Goal: Task Accomplishment & Management: Complete application form

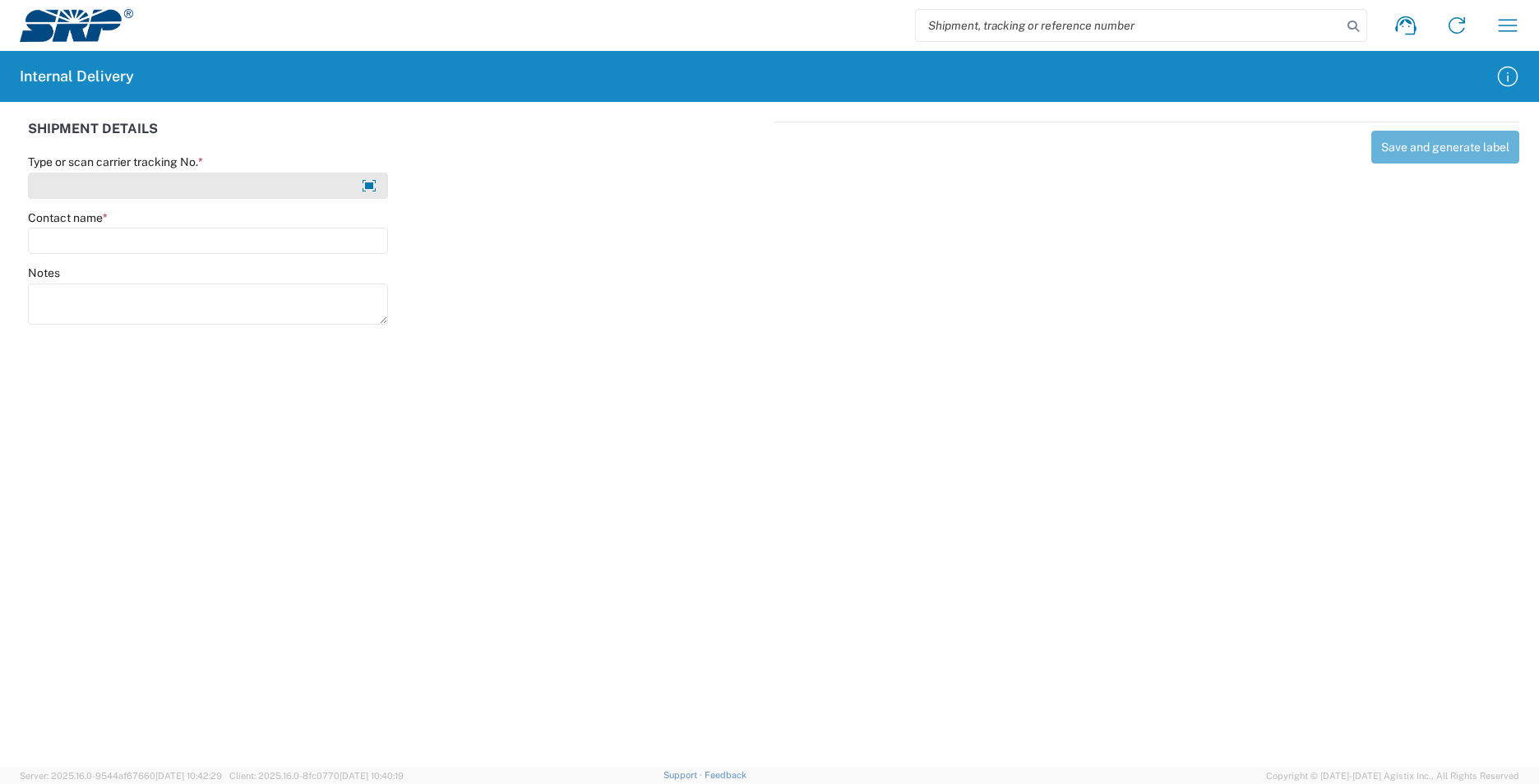
click at [204, 189] on input "Type or scan carrier tracking No. *" at bounding box center [208, 186] width 360 height 26
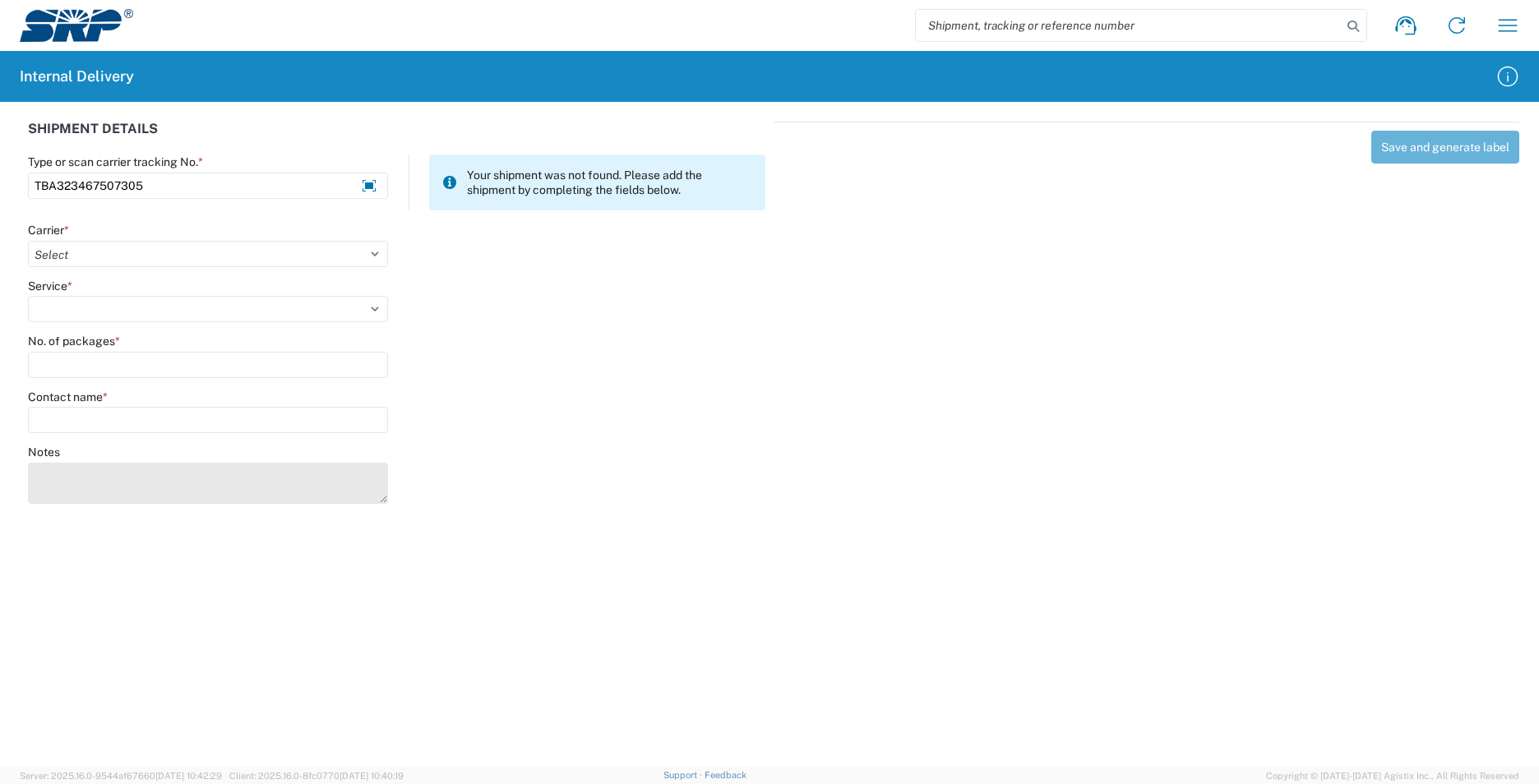
type input "TBA323467507305"
drag, startPoint x: 113, startPoint y: 477, endPoint x: 79, endPoint y: 473, distance: 34.2
click at [115, 473] on textarea "Notes" at bounding box center [208, 483] width 360 height 42
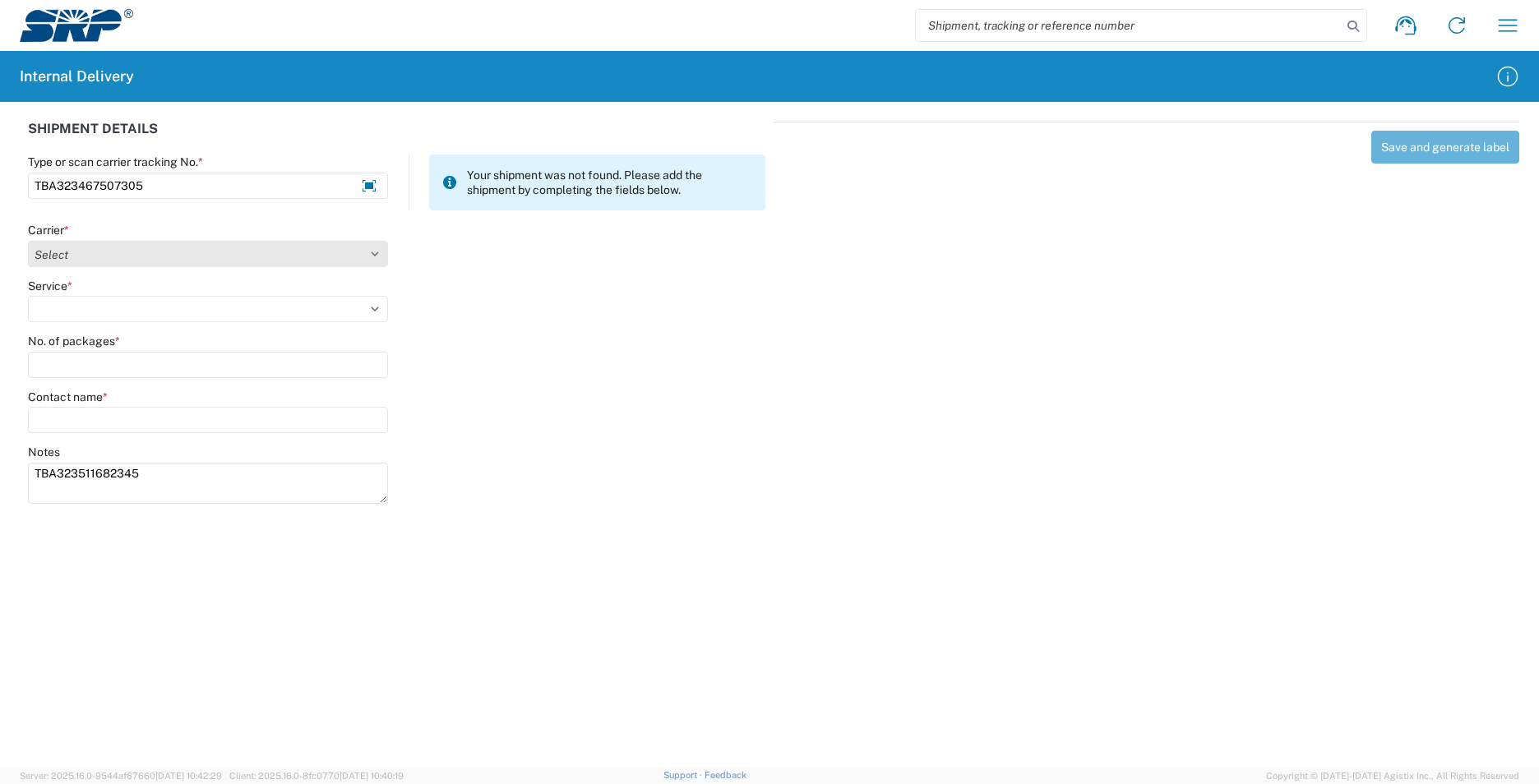
type textarea "TBA323511682345"
click at [96, 247] on select "Select AcctPay Amazon Logistics ATI Trucking BC Dimerco Logistics Empire Southw…" at bounding box center [208, 253] width 360 height 26
select select "8933"
click at [28, 241] on select "Select AcctPay Amazon Logistics ATI Trucking BC Dimerco Logistics Empire Southw…" at bounding box center [208, 253] width 360 height 26
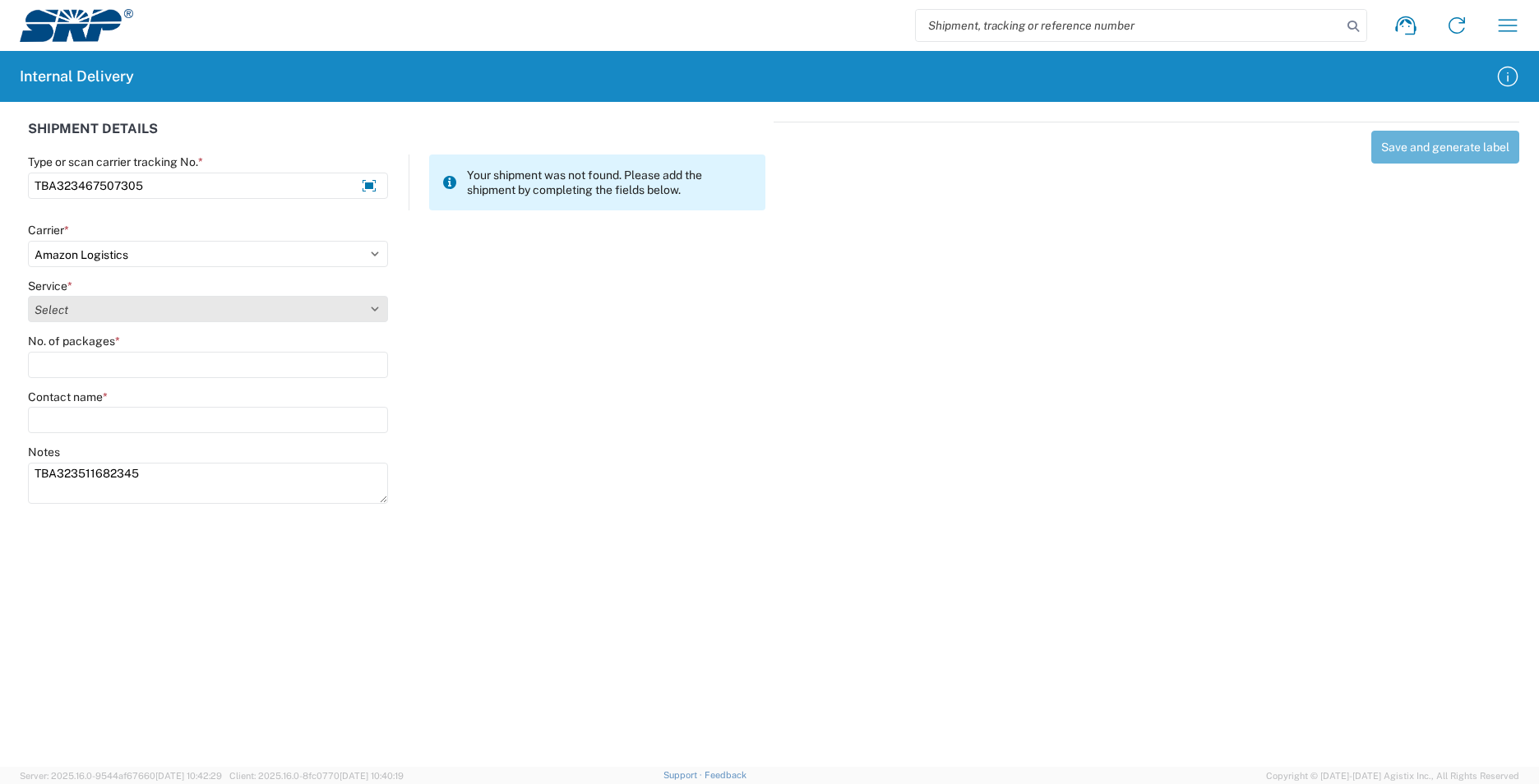
click at [73, 308] on select "Select Amazon Logistics TBA Rail TL Standard 3 - 5 Day" at bounding box center [208, 308] width 360 height 26
select select "24525"
click at [28, 296] on select "Select Amazon Logistics TBA Rail TL Standard 3 - 5 Day" at bounding box center [208, 308] width 360 height 26
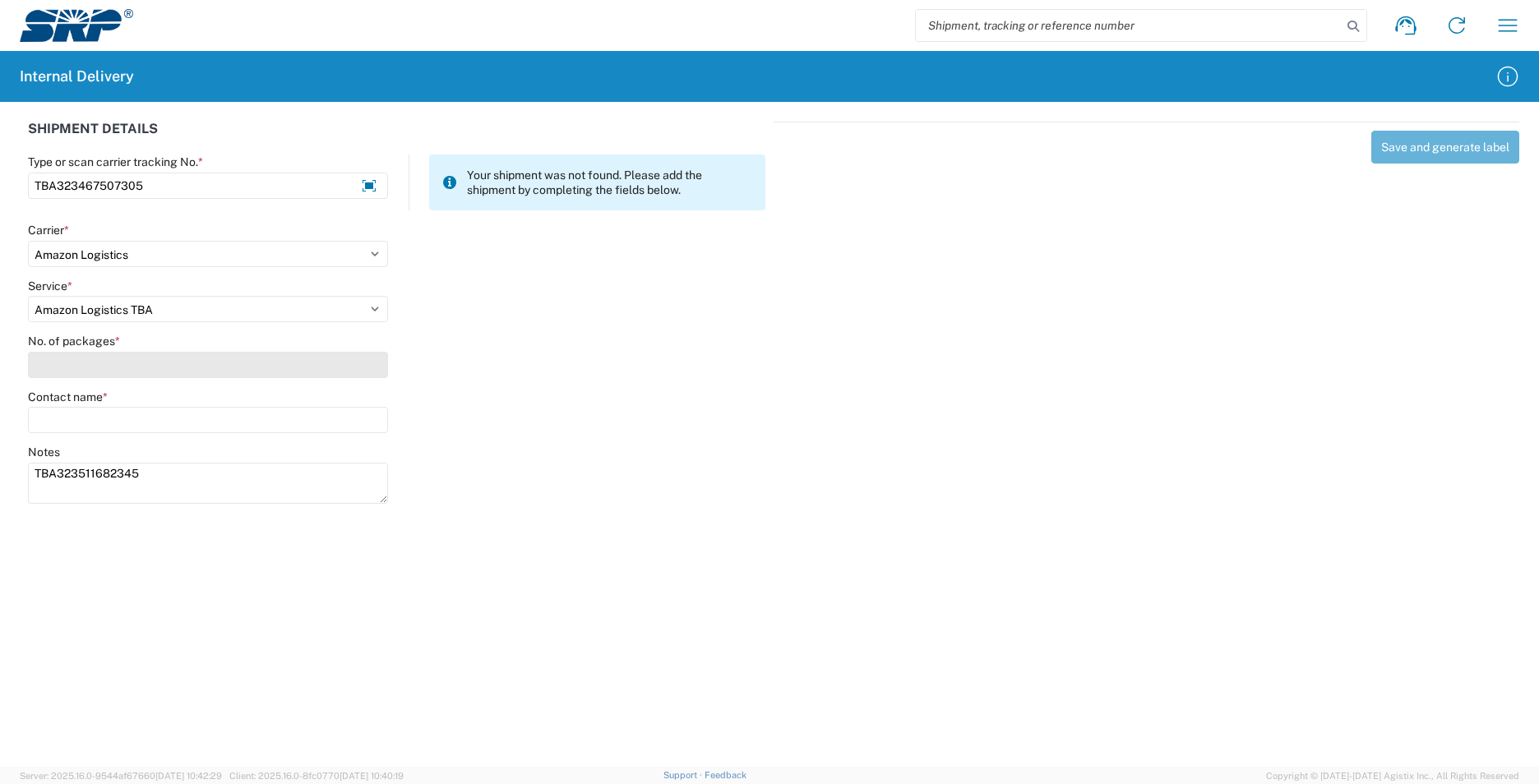
click at [63, 368] on input "No. of packages *" at bounding box center [208, 364] width 360 height 26
type input "1"
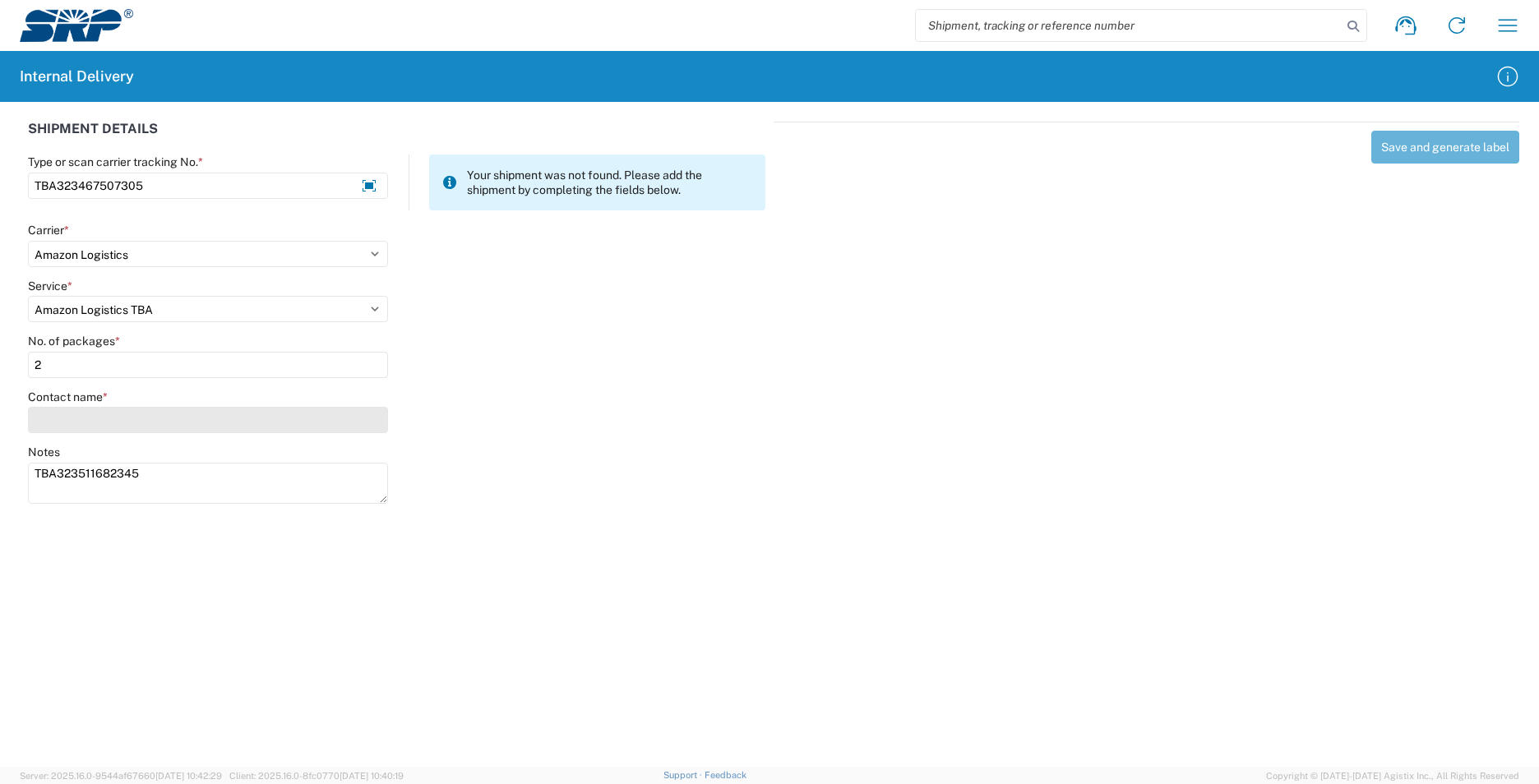
type input "2"
click at [57, 418] on input "Contact name *" at bounding box center [208, 420] width 360 height 26
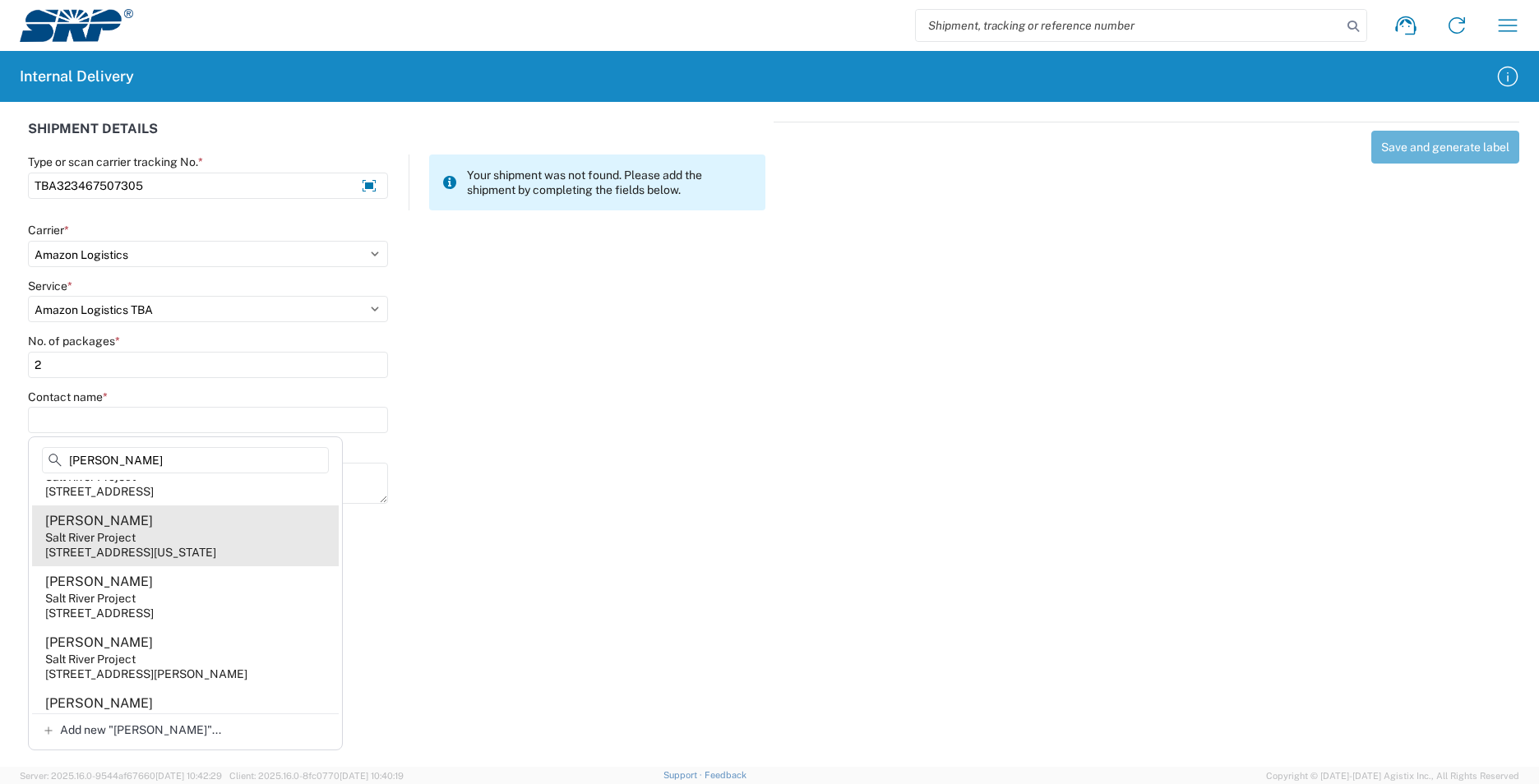
scroll to position [575, 0]
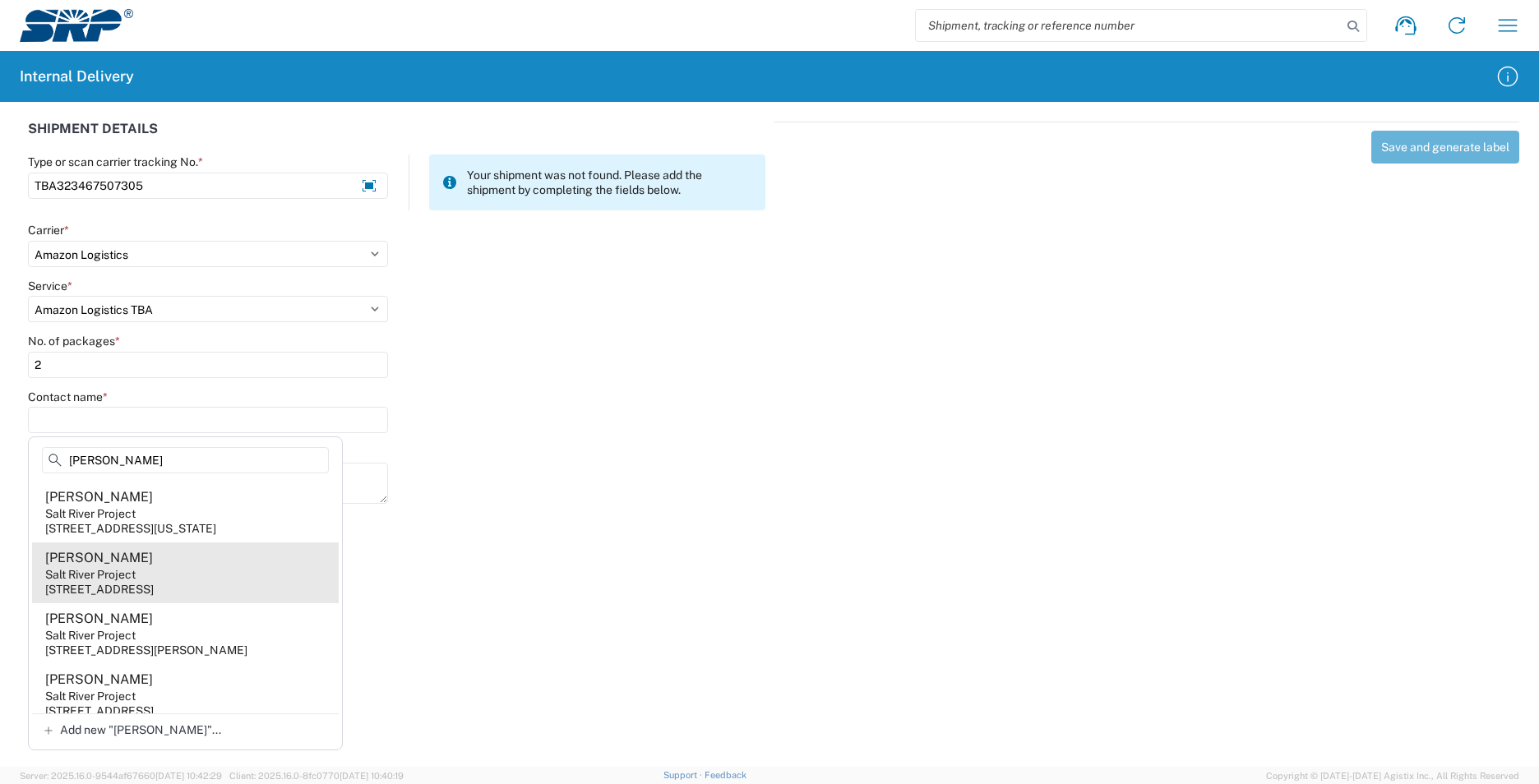
type input "[PERSON_NAME]"
click at [218, 561] on agx-address-suggestion-item "[PERSON_NAME] Salt River Project [STREET_ADDRESS]" at bounding box center [185, 572] width 306 height 61
type input "[PERSON_NAME]"
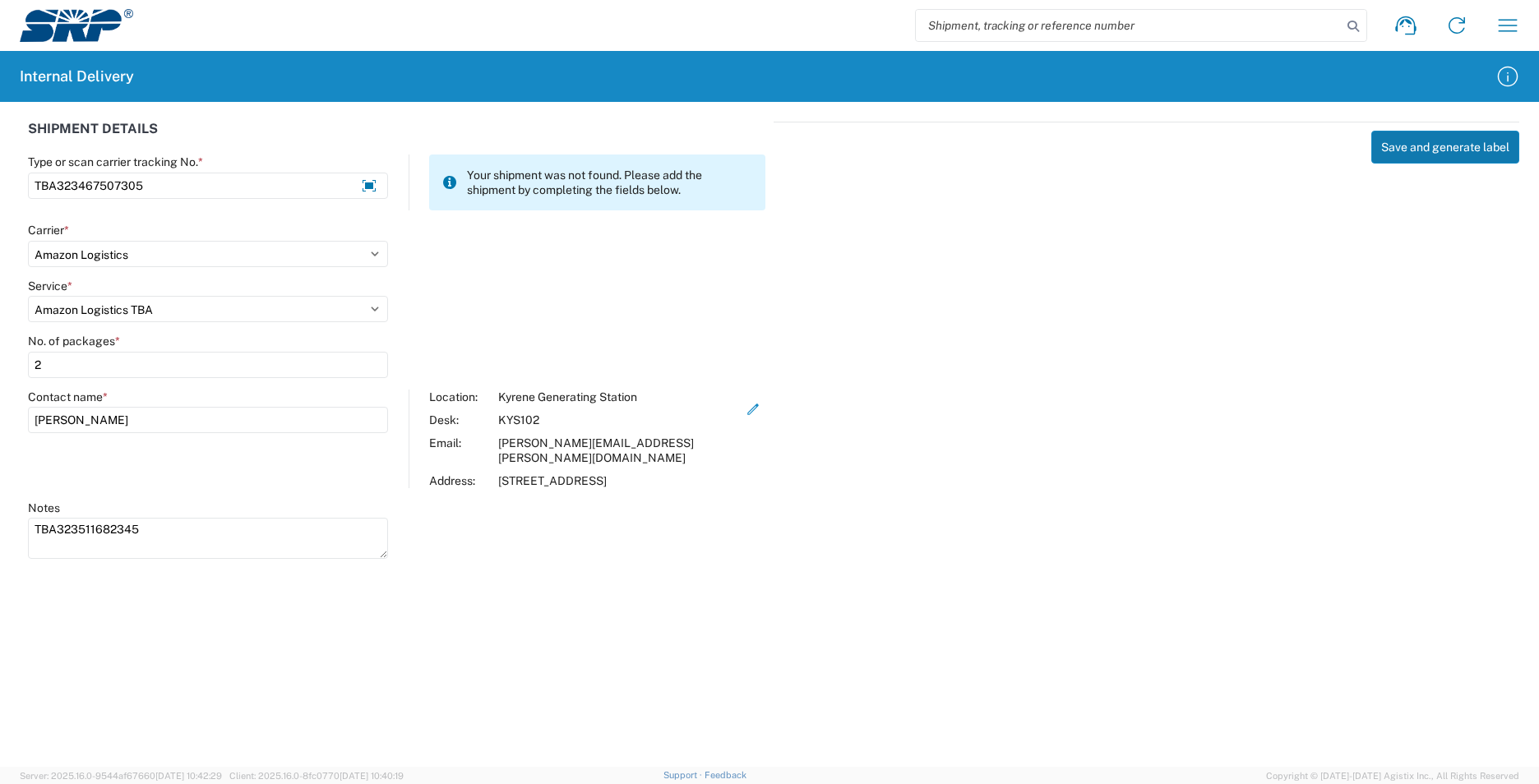
click at [1436, 142] on button "Save and generate label" at bounding box center [1444, 147] width 148 height 33
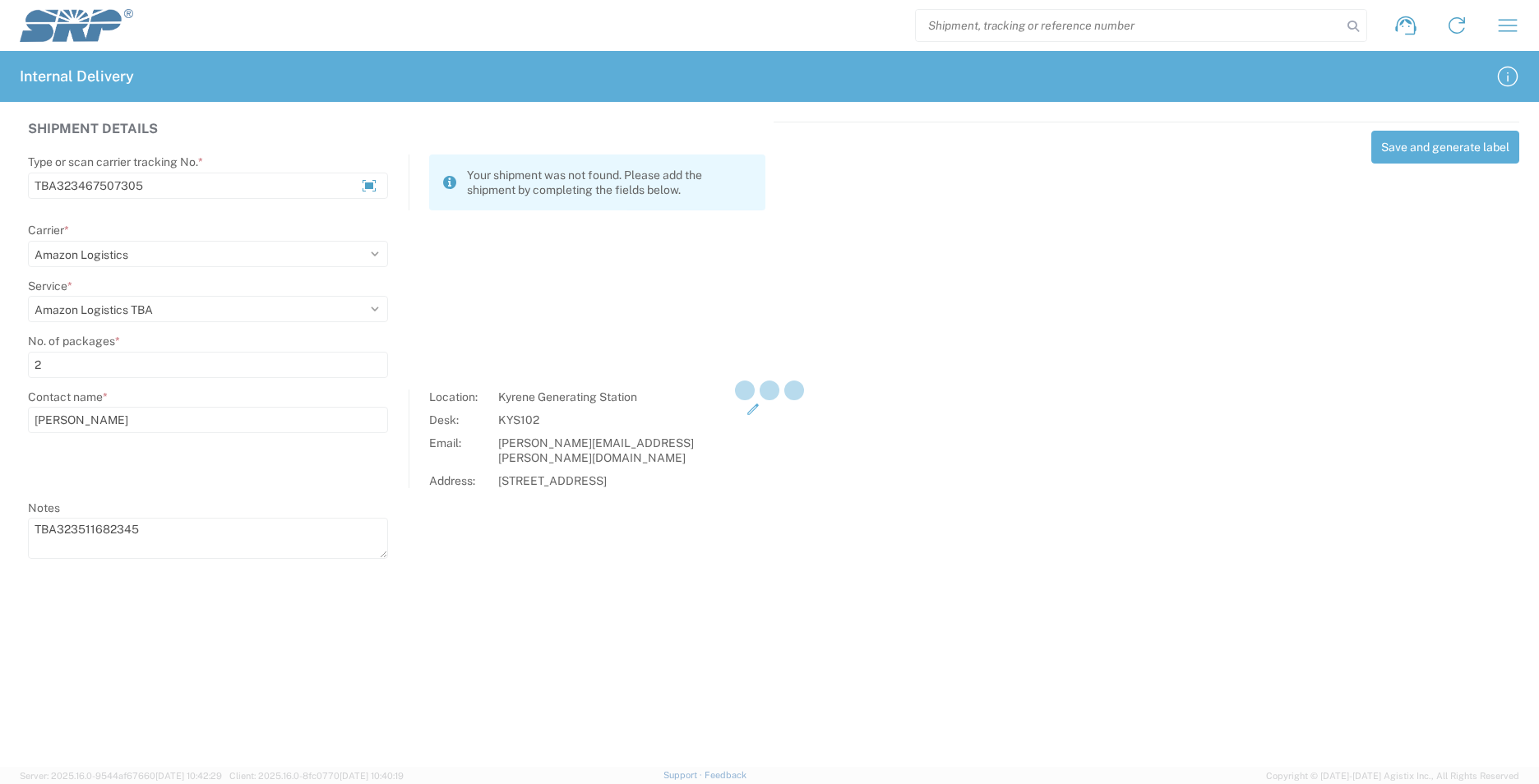
select select
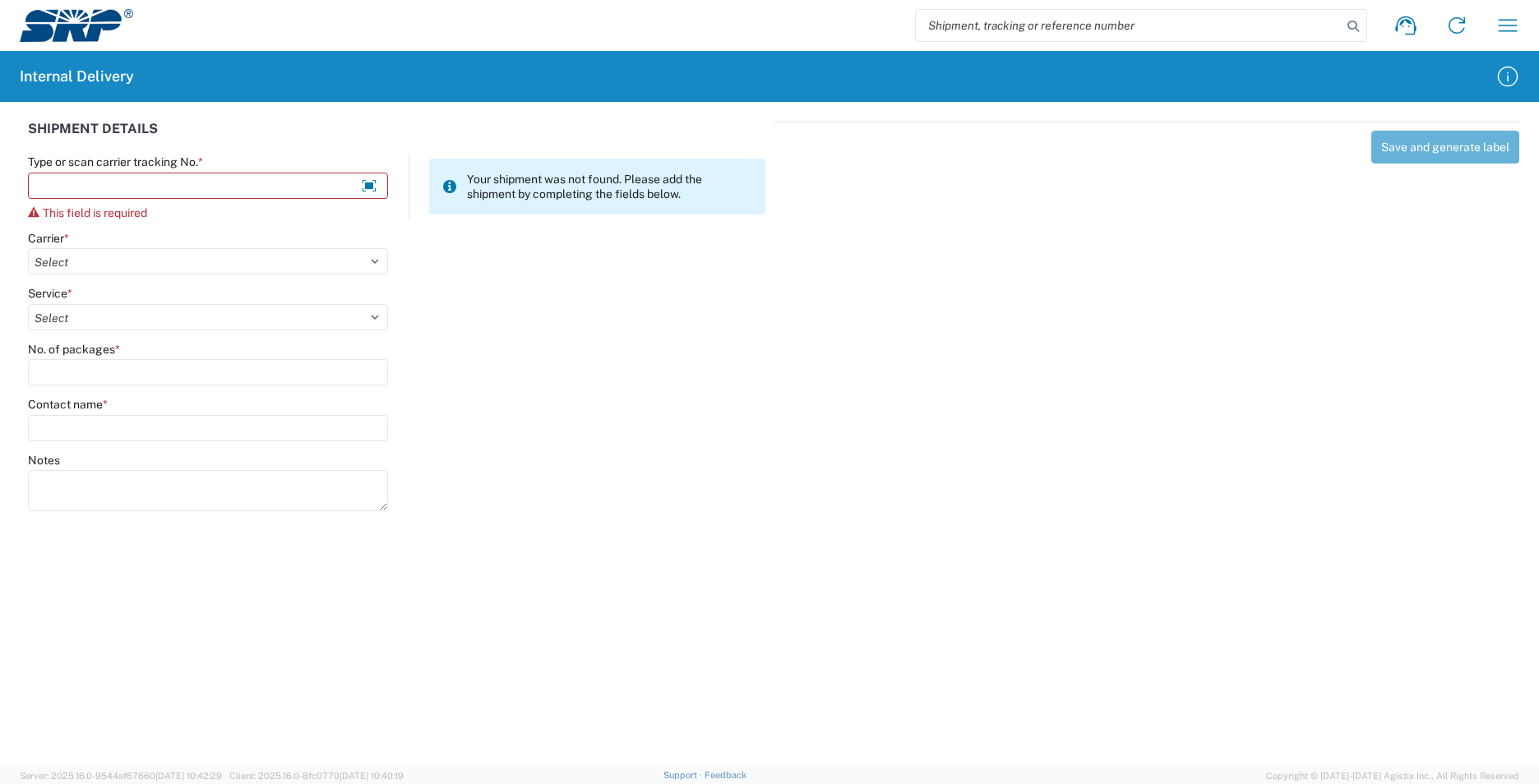
click at [1038, 27] on input "search" at bounding box center [1128, 25] width 425 height 31
type input "TBA323467507305"
click at [1353, 30] on icon at bounding box center [1353, 26] width 23 height 23
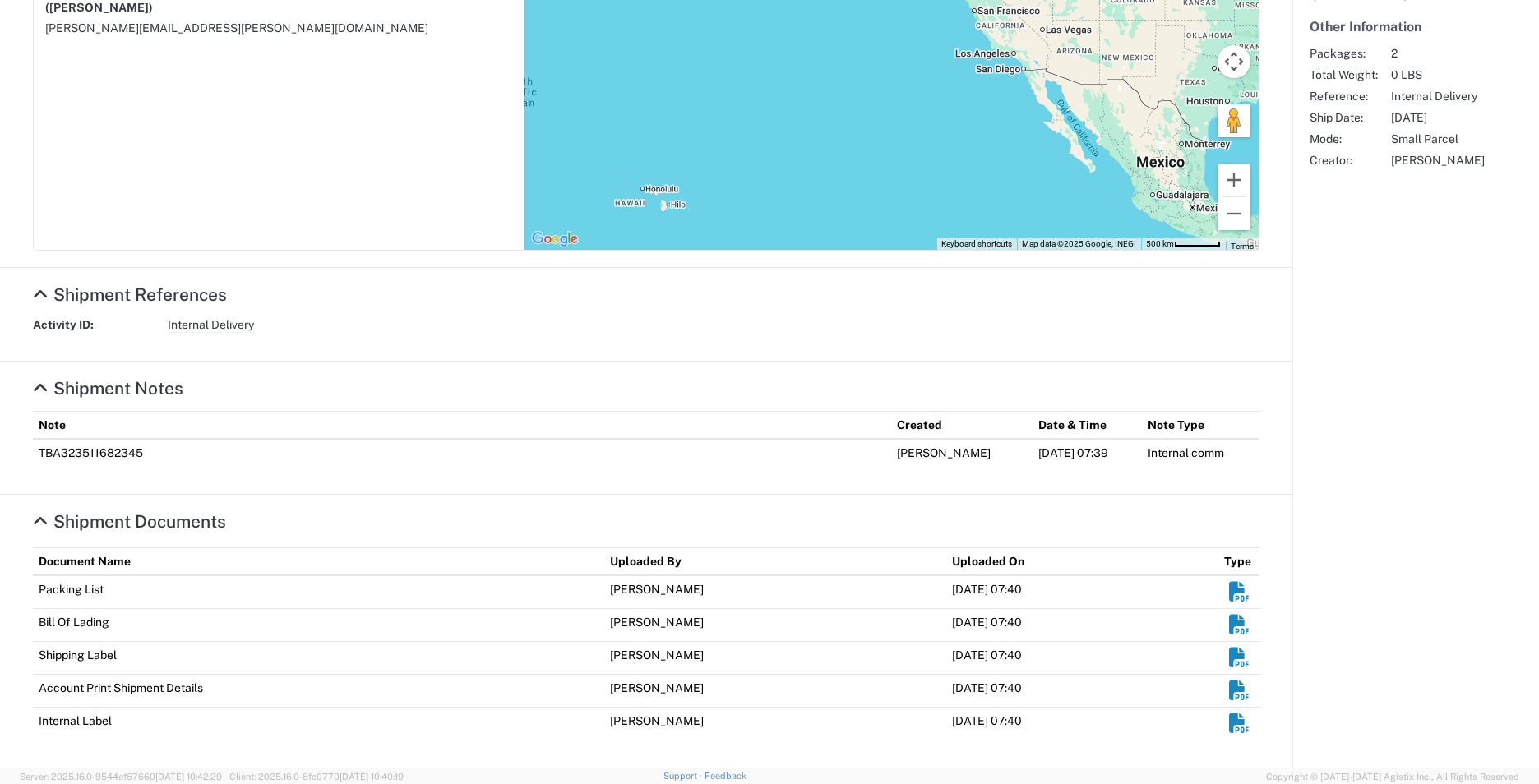
scroll to position [424, 0]
click at [1229, 722] on em "Shipment Documents" at bounding box center [1238, 722] width 20 height 20
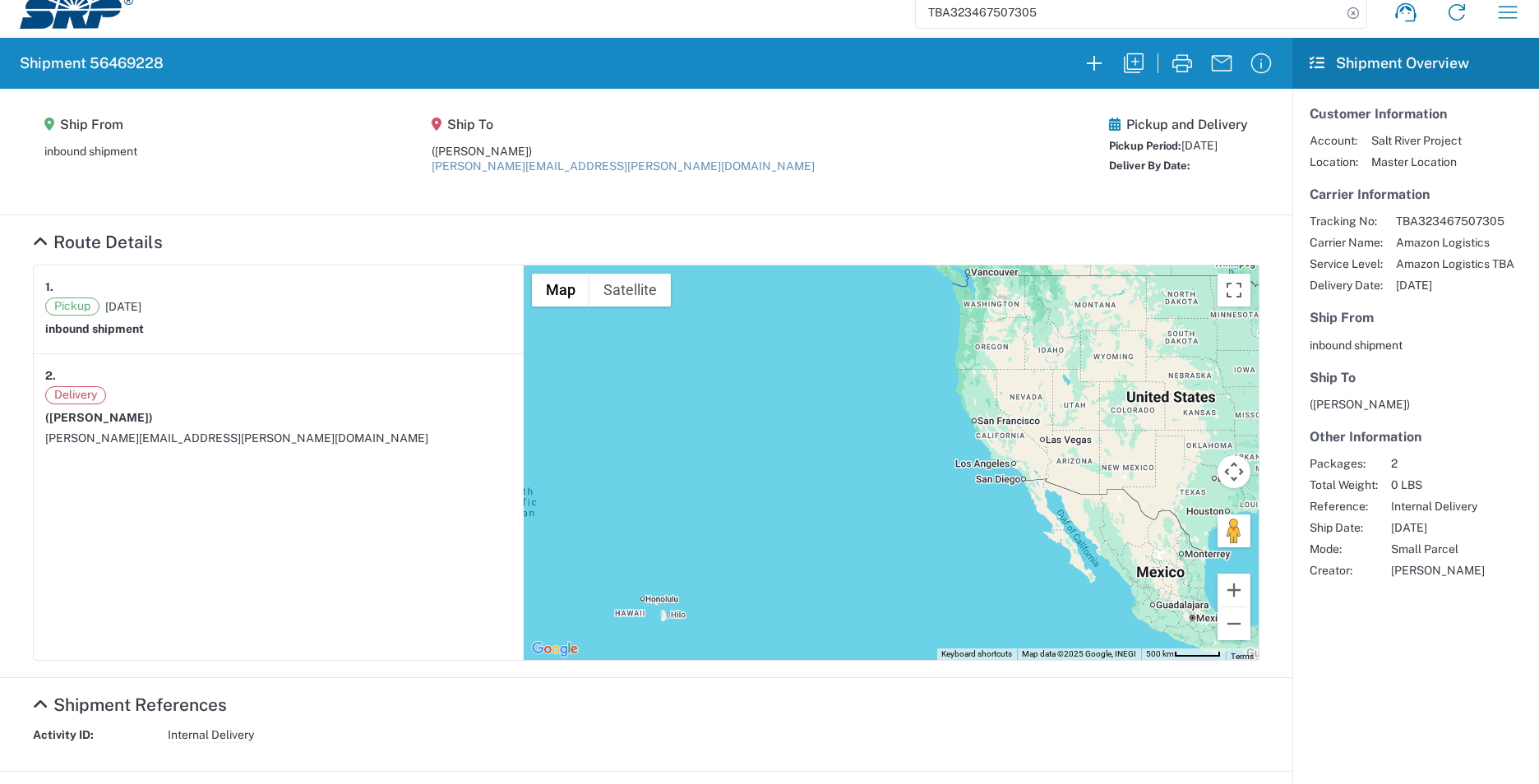
scroll to position [0, 0]
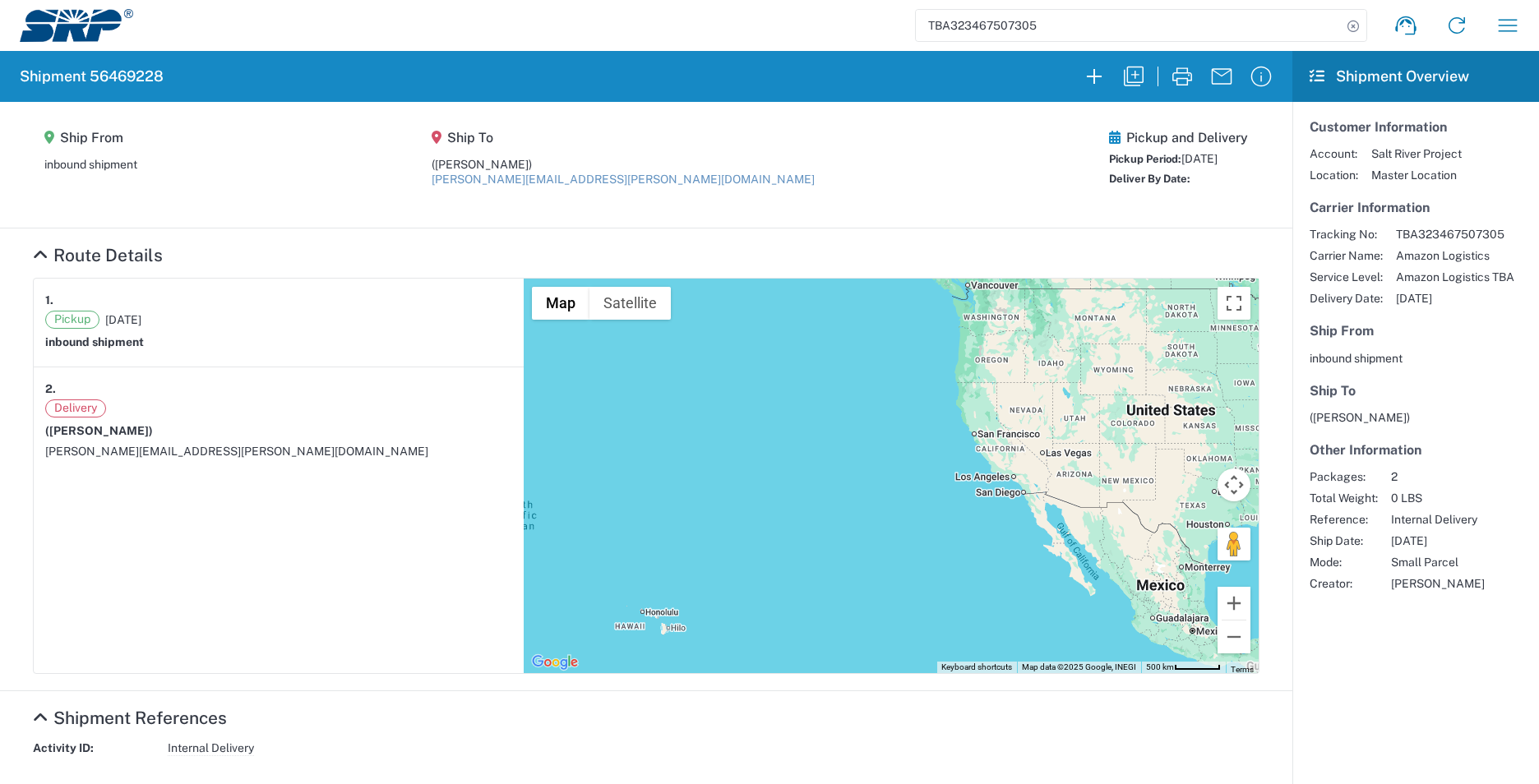
click at [96, 31] on img at bounding box center [75, 25] width 113 height 33
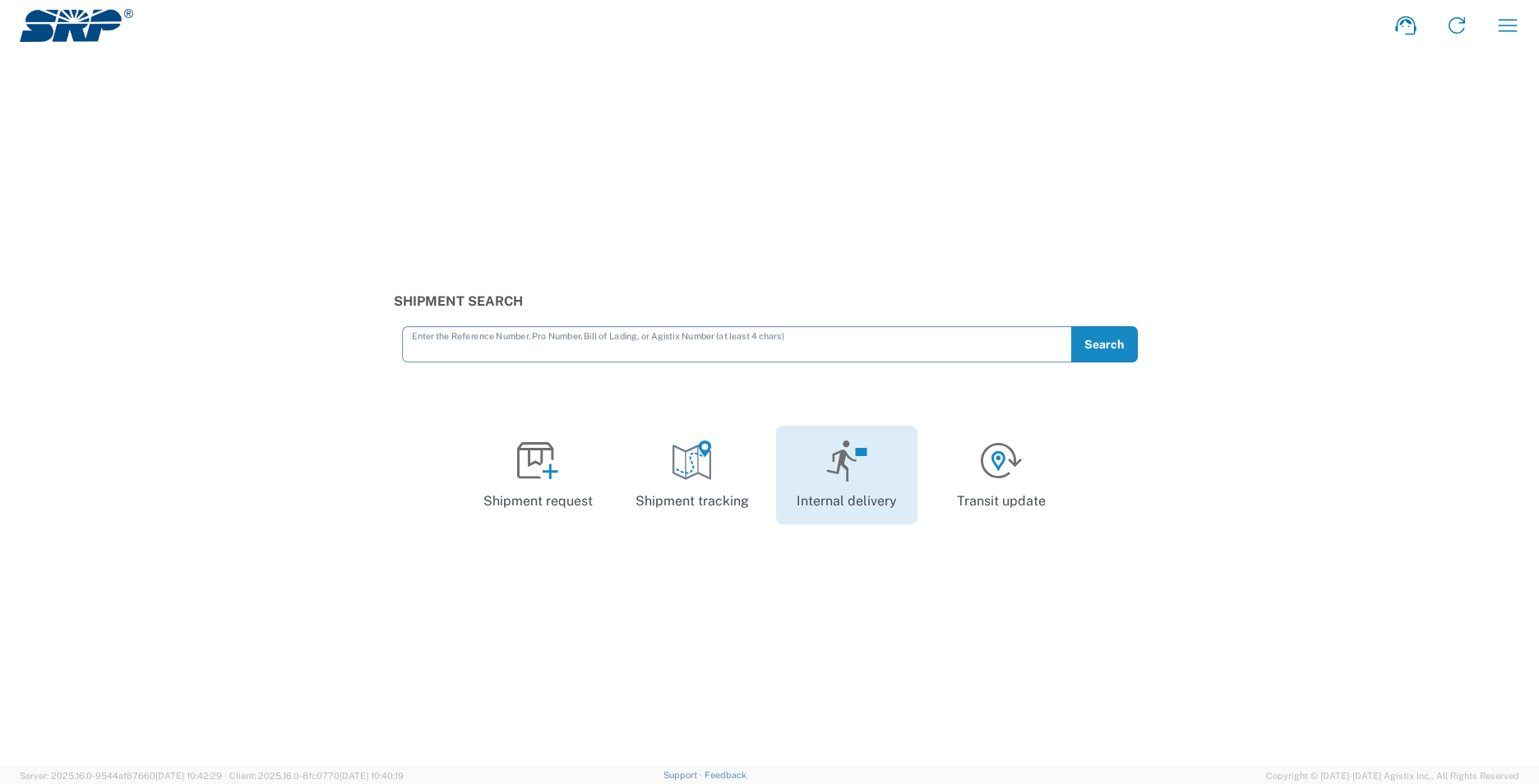
click at [827, 477] on icon at bounding box center [847, 461] width 42 height 42
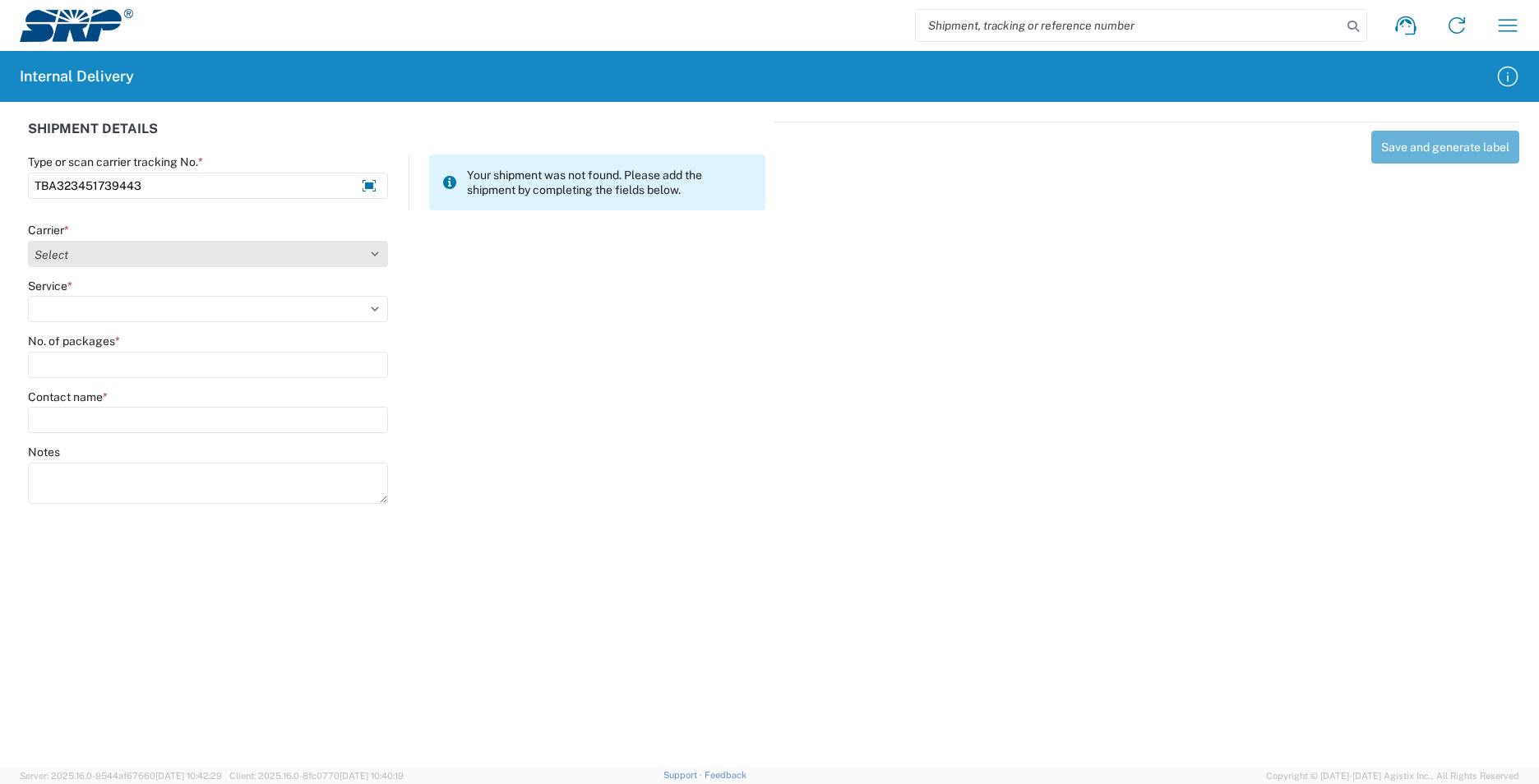
type input "TBA323451739443"
click at [110, 258] on select "Select AcctPay Amazon Logistics ATI Trucking BC Dimerco Logistics Empire Southw…" at bounding box center [208, 253] width 360 height 26
select select "8933"
click at [28, 241] on select "Select AcctPay Amazon Logistics ATI Trucking BC Dimerco Logistics Empire Southw…" at bounding box center [208, 253] width 360 height 26
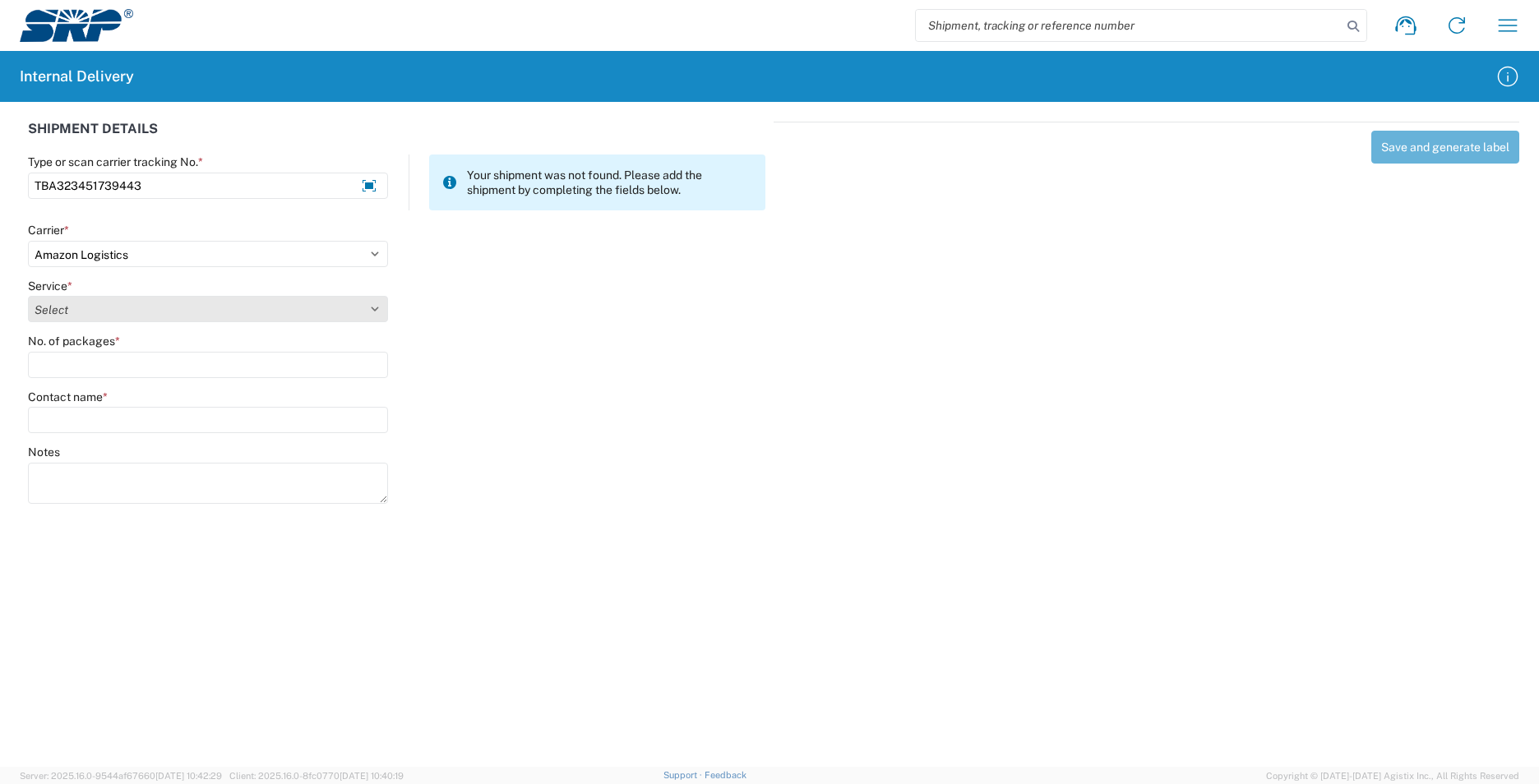
click at [112, 313] on select "Select Amazon Logistics TBA Rail TL Standard 3 - 5 Day" at bounding box center [208, 308] width 360 height 26
select select "24525"
click at [28, 296] on select "Select Amazon Logistics TBA Rail TL Standard 3 - 5 Day" at bounding box center [208, 308] width 360 height 26
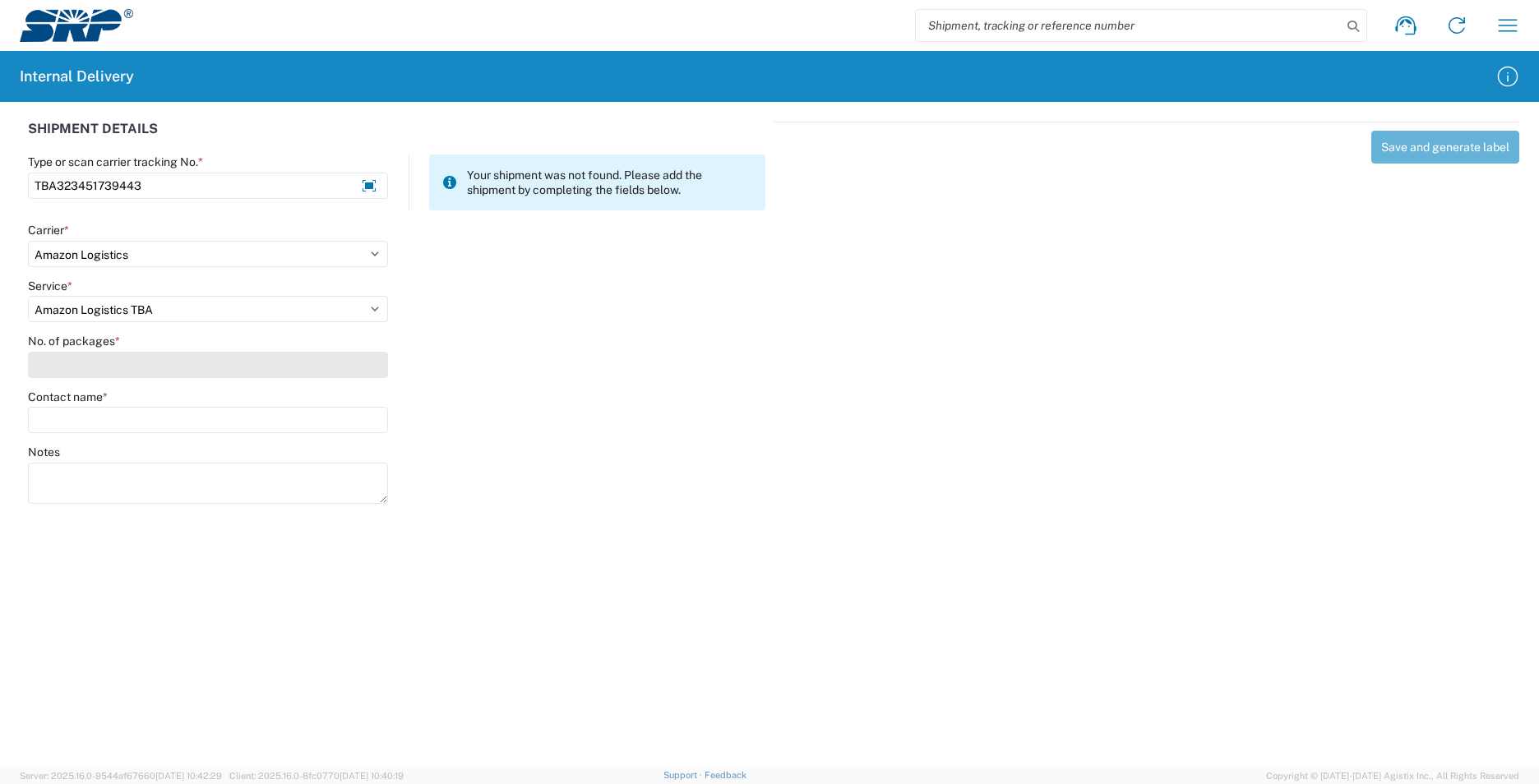
click at [94, 365] on input "No. of packages *" at bounding box center [208, 364] width 360 height 26
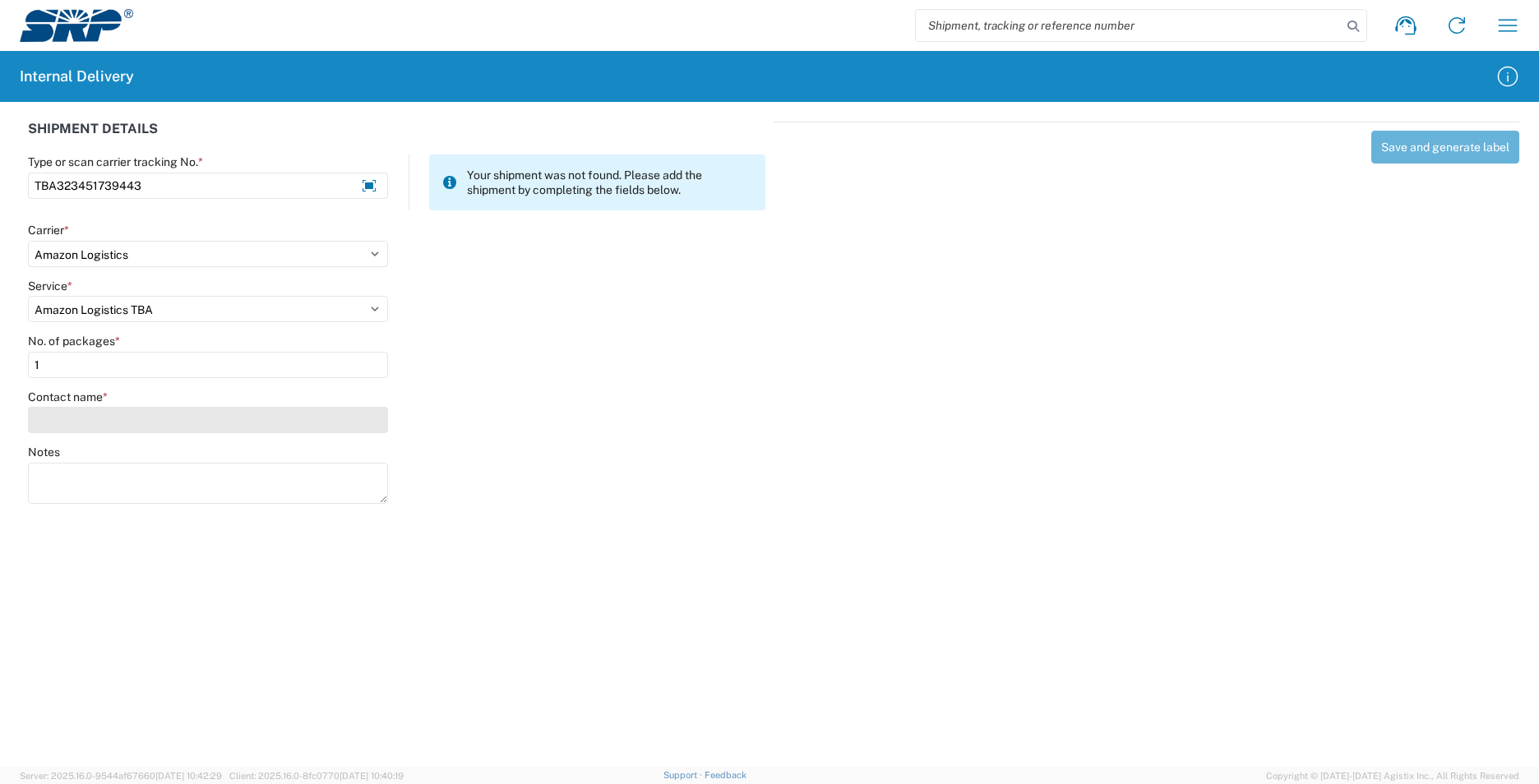
type input "1"
click at [106, 421] on input "Contact name *" at bounding box center [208, 420] width 360 height 26
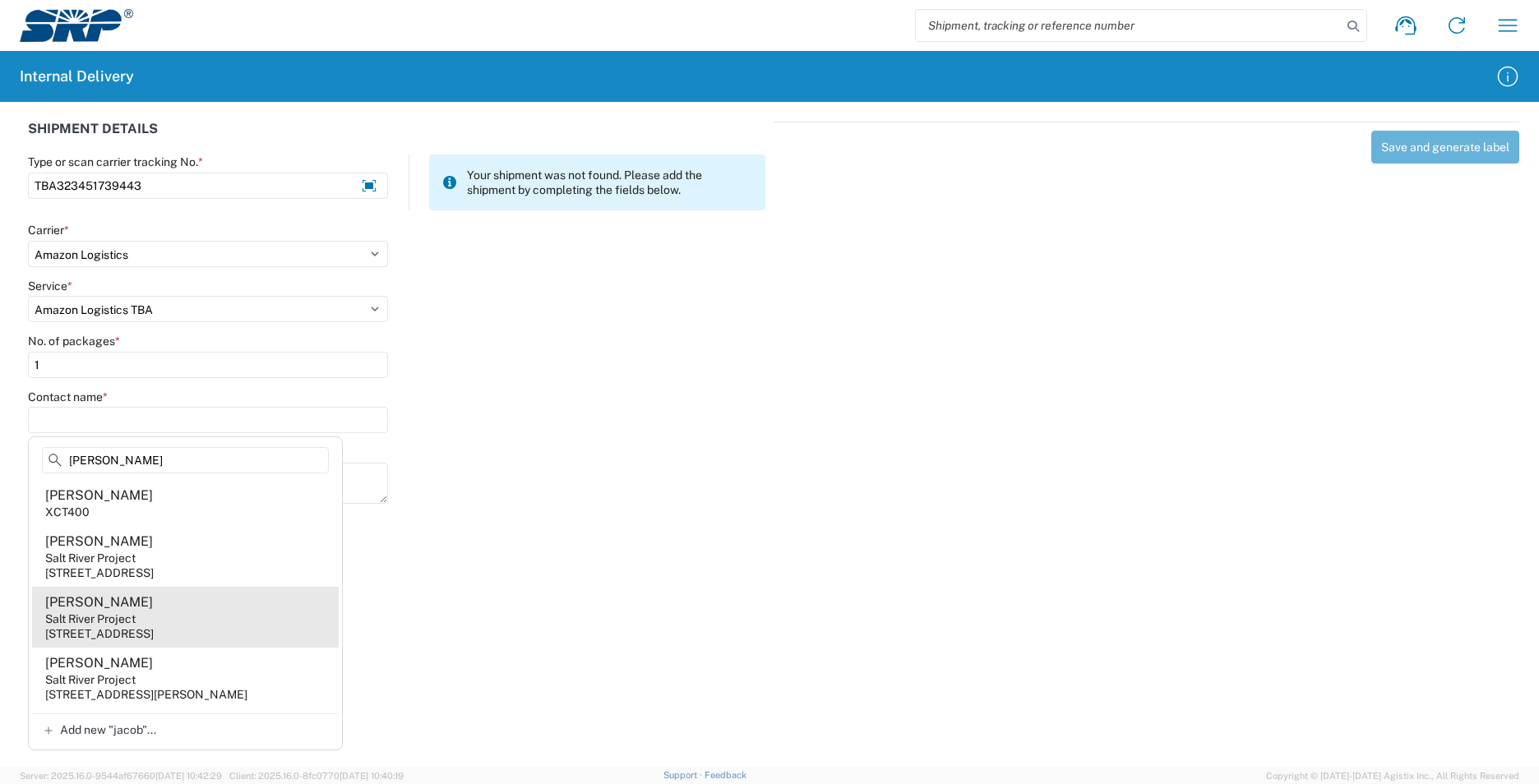
type input "[PERSON_NAME]"
click at [229, 618] on agx-address-suggestion-item "[PERSON_NAME] Salt River Project [STREET_ADDRESS]" at bounding box center [185, 617] width 306 height 61
type input "[PERSON_NAME]"
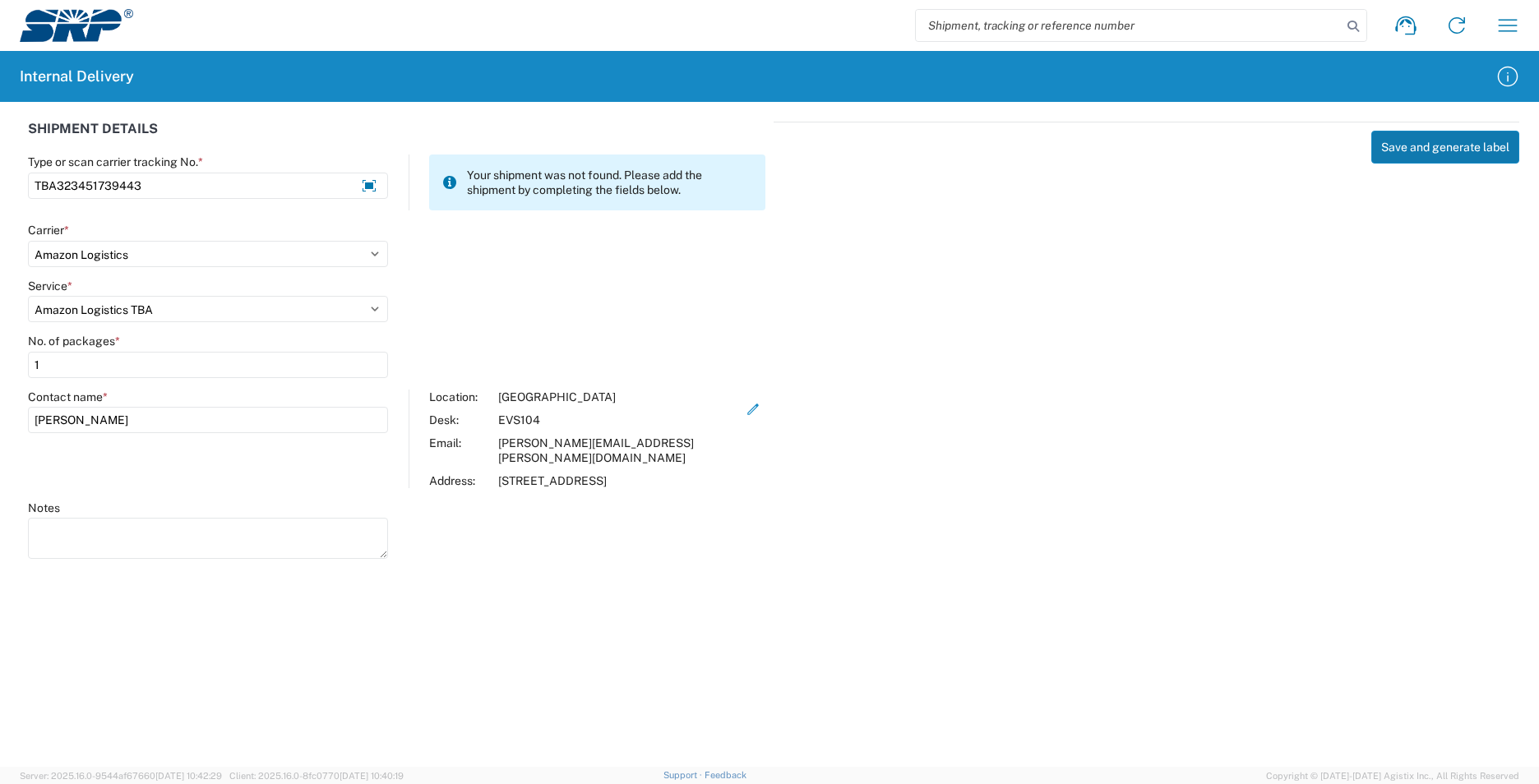
click at [1433, 148] on button "Save and generate label" at bounding box center [1444, 147] width 148 height 33
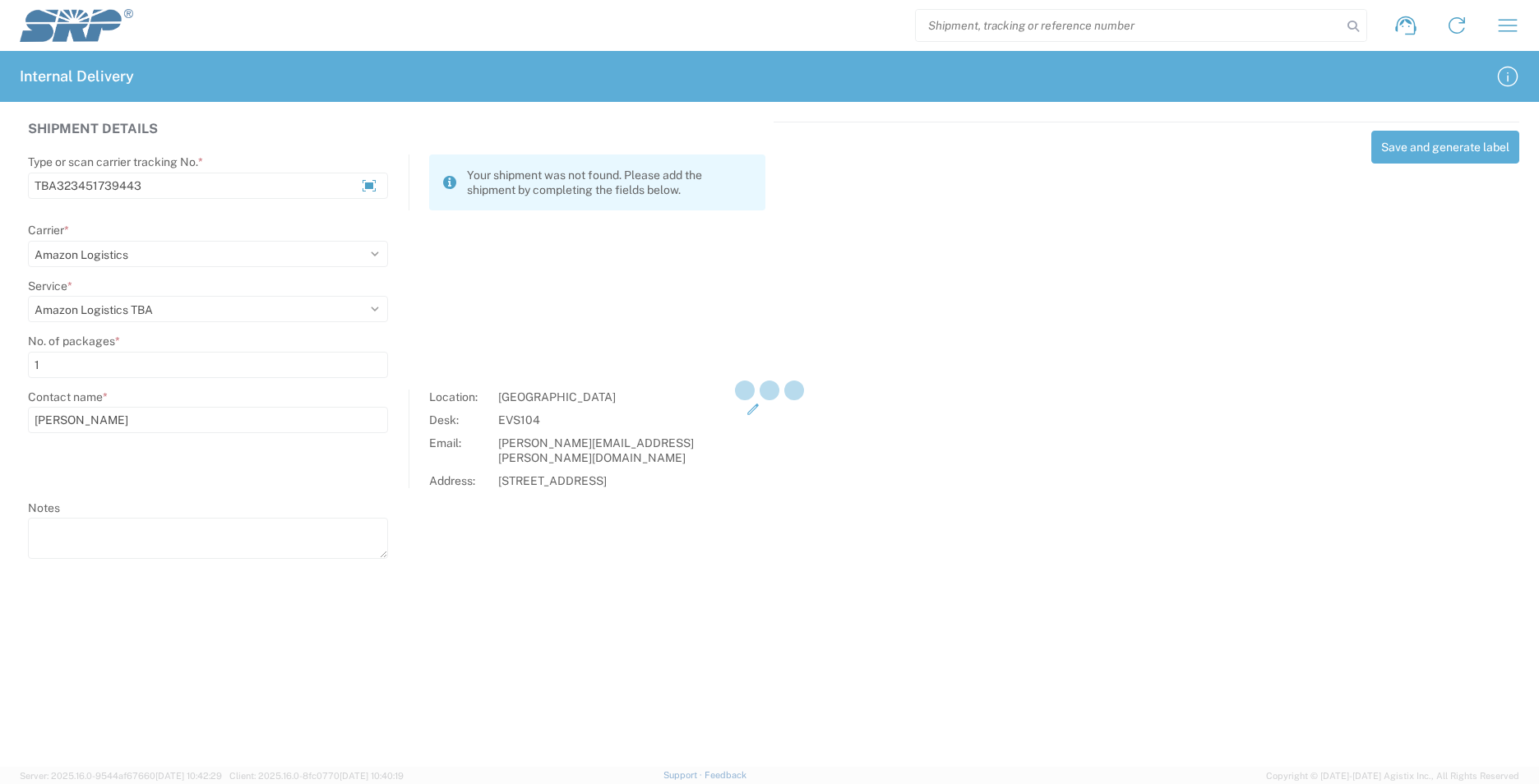
select select
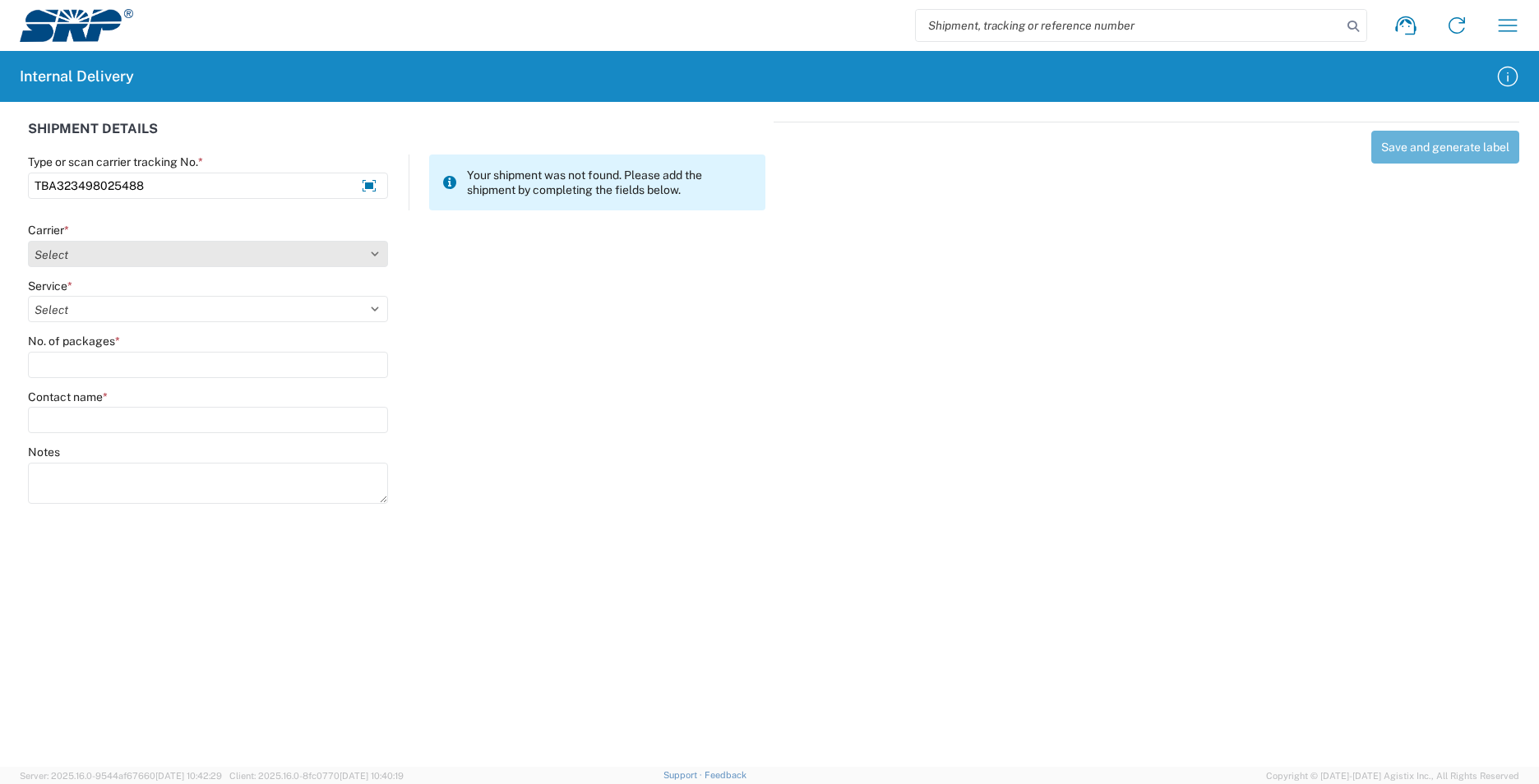
type input "TBA323498025488"
click at [85, 255] on select "Select AcctPay Amazon Logistics ATI Trucking BC Dimerco Logistics Empire Southw…" at bounding box center [208, 253] width 360 height 26
select select "8933"
click at [28, 241] on select "Select AcctPay Amazon Logistics ATI Trucking BC Dimerco Logistics Empire Southw…" at bounding box center [208, 253] width 360 height 26
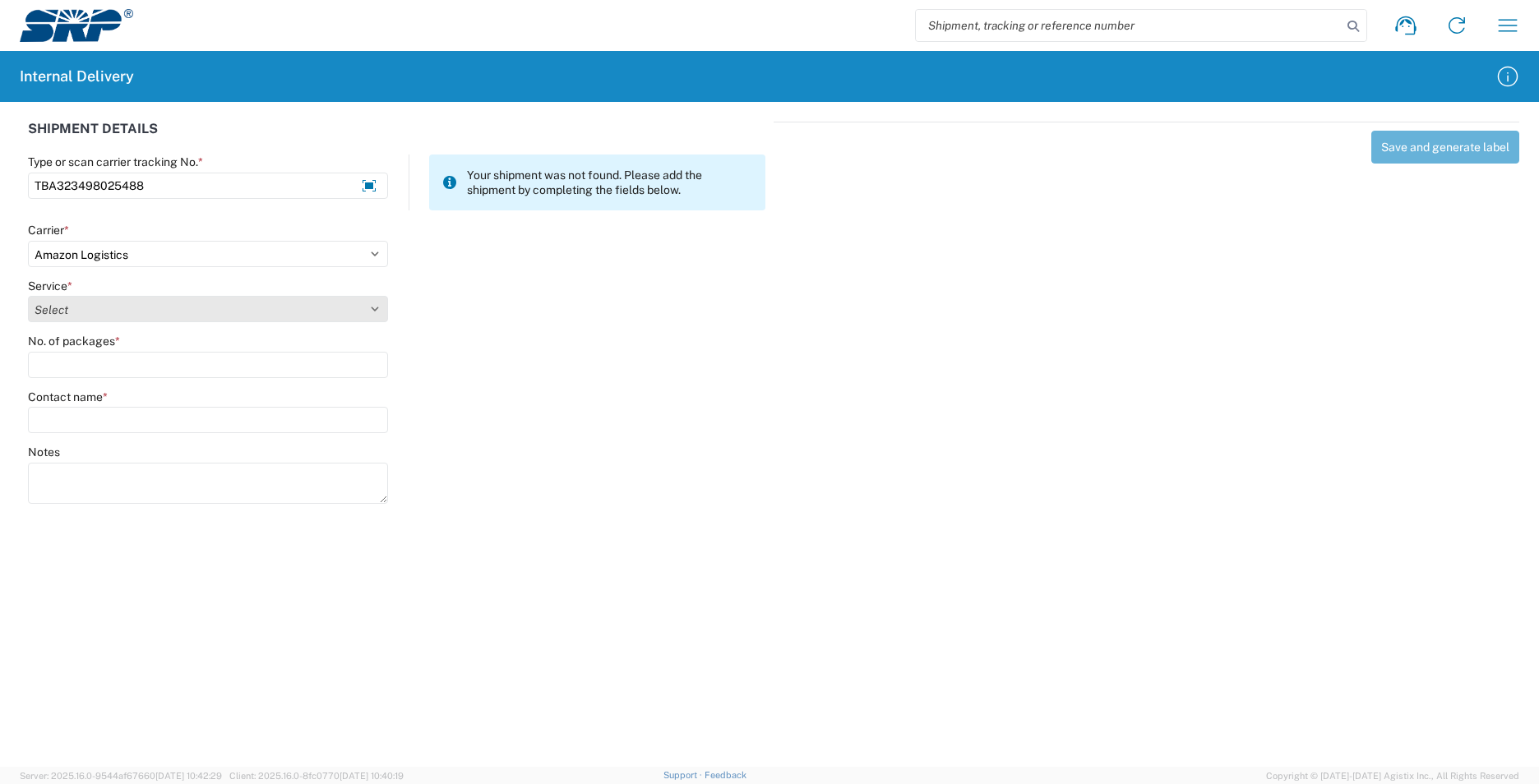
click at [118, 314] on select "Select Amazon Logistics TBA Rail TL Standard 3 - 5 Day" at bounding box center [208, 308] width 360 height 26
select select "24525"
click at [28, 296] on select "Select Amazon Logistics TBA Rail TL Standard 3 - 5 Day" at bounding box center [208, 308] width 360 height 26
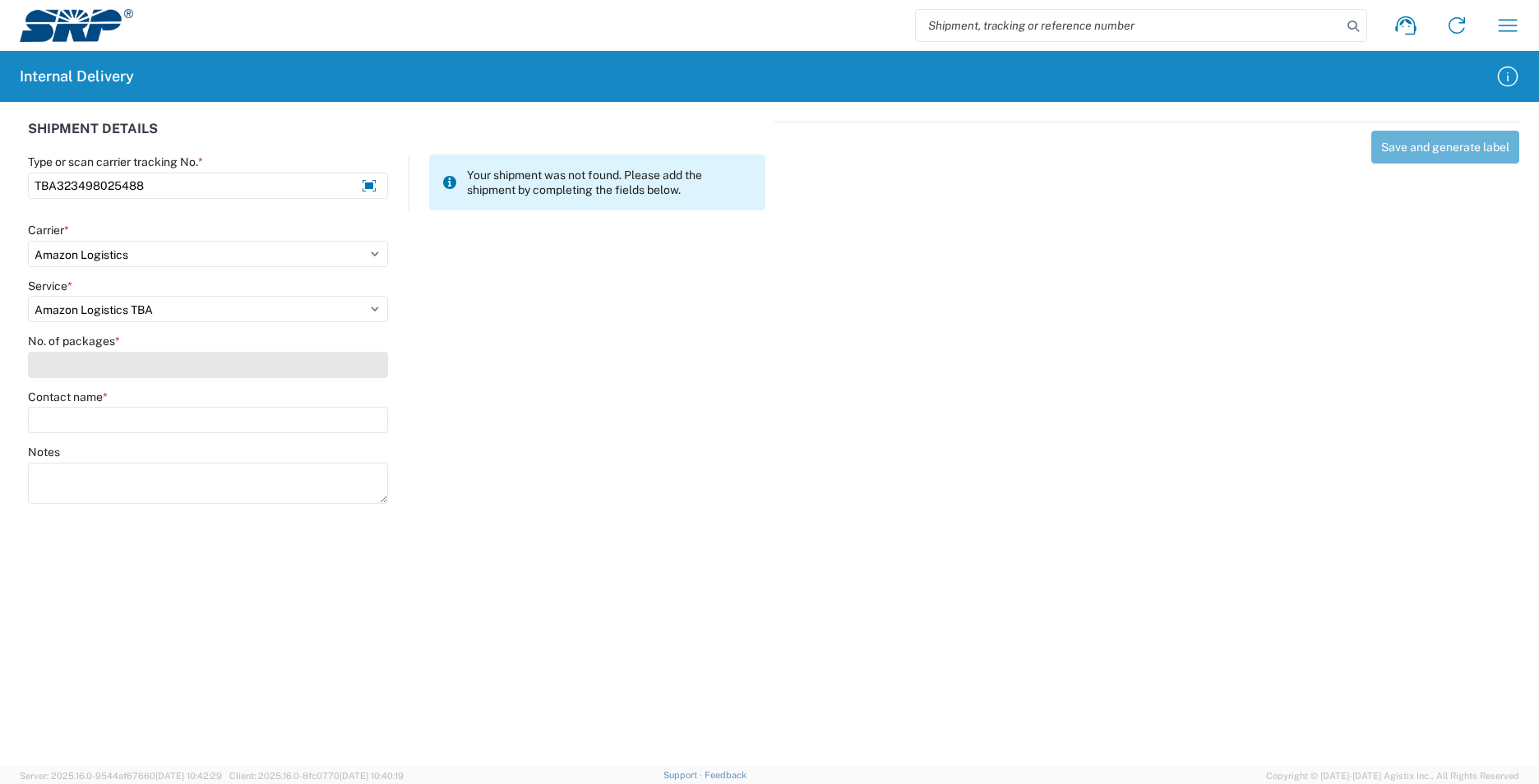
click at [87, 357] on input "No. of packages *" at bounding box center [208, 364] width 360 height 26
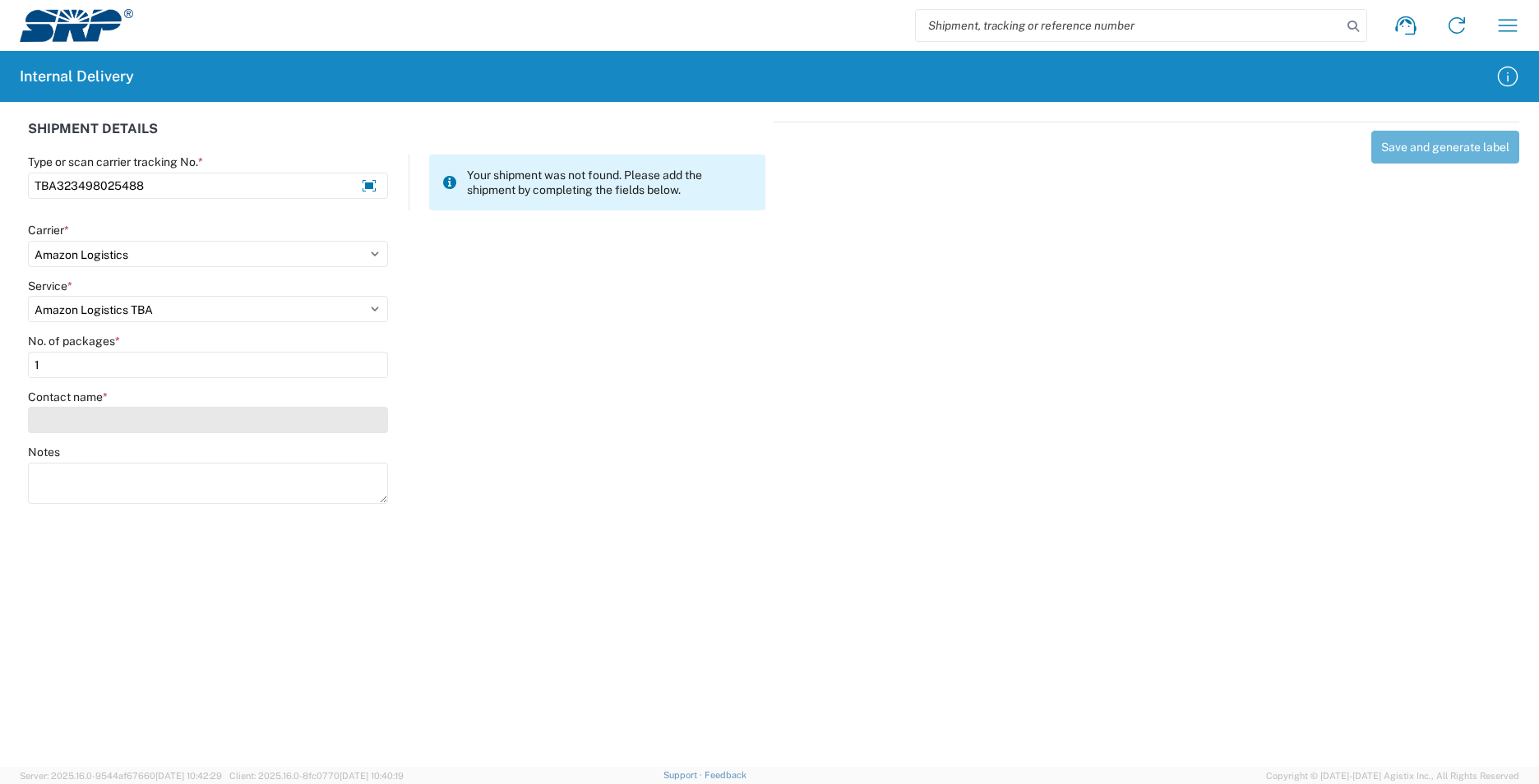
type input "1"
click at [98, 420] on input "Contact name *" at bounding box center [208, 420] width 360 height 26
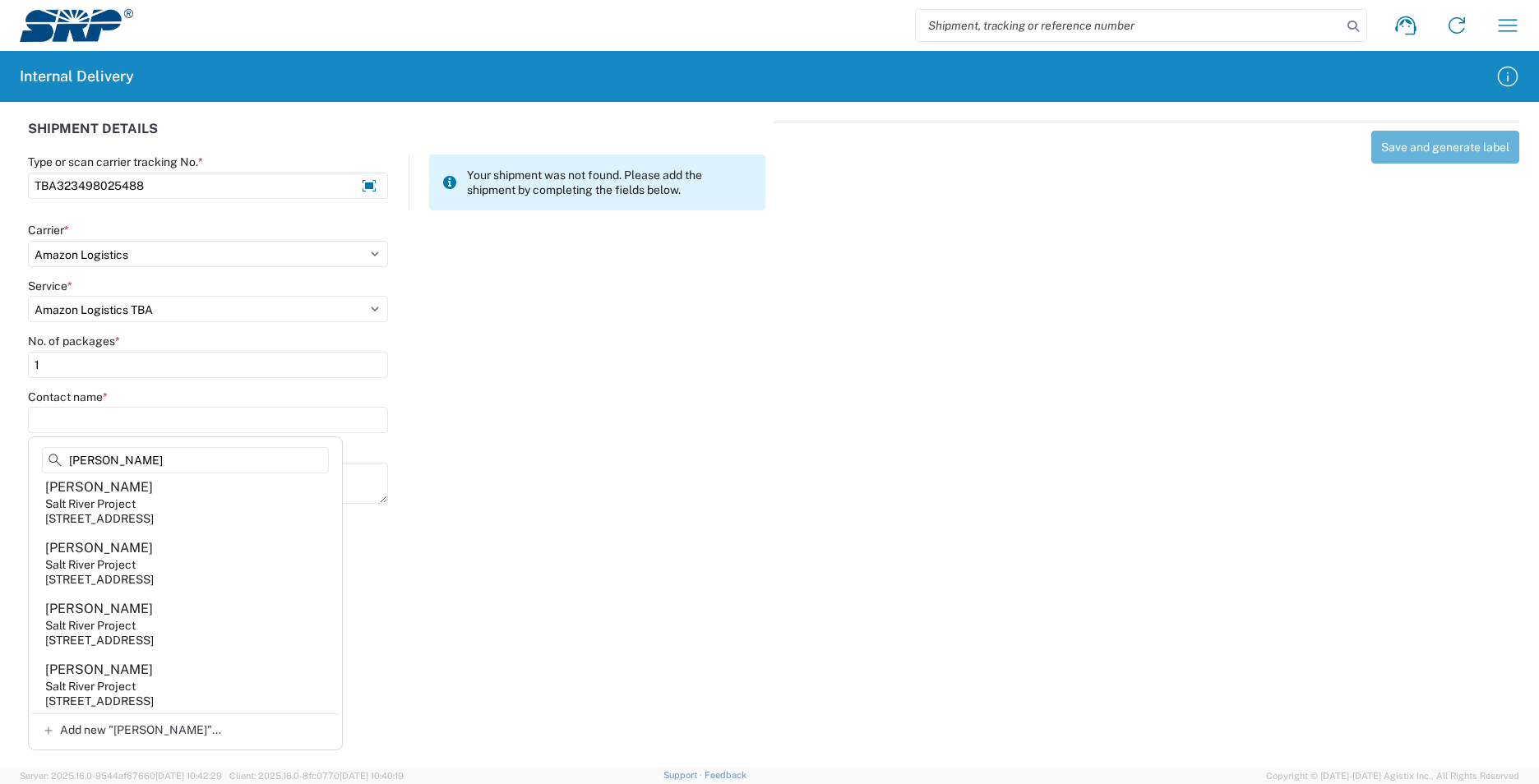
scroll to position [345, 0]
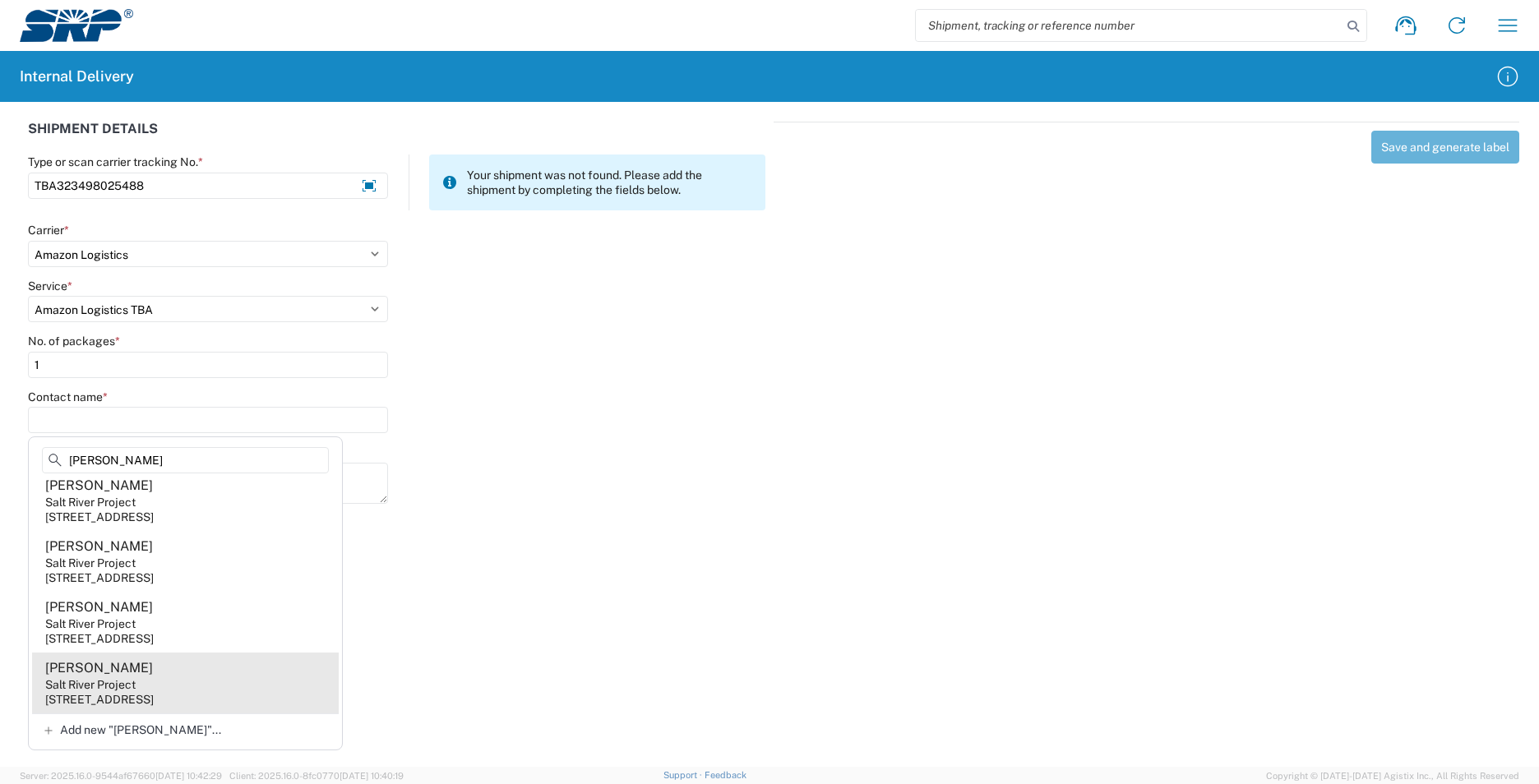
type input "[PERSON_NAME]"
click at [229, 682] on agx-address-suggestion-item "[PERSON_NAME] Salt River Project [STREET_ADDRESS]" at bounding box center [185, 682] width 306 height 61
type input "[PERSON_NAME]"
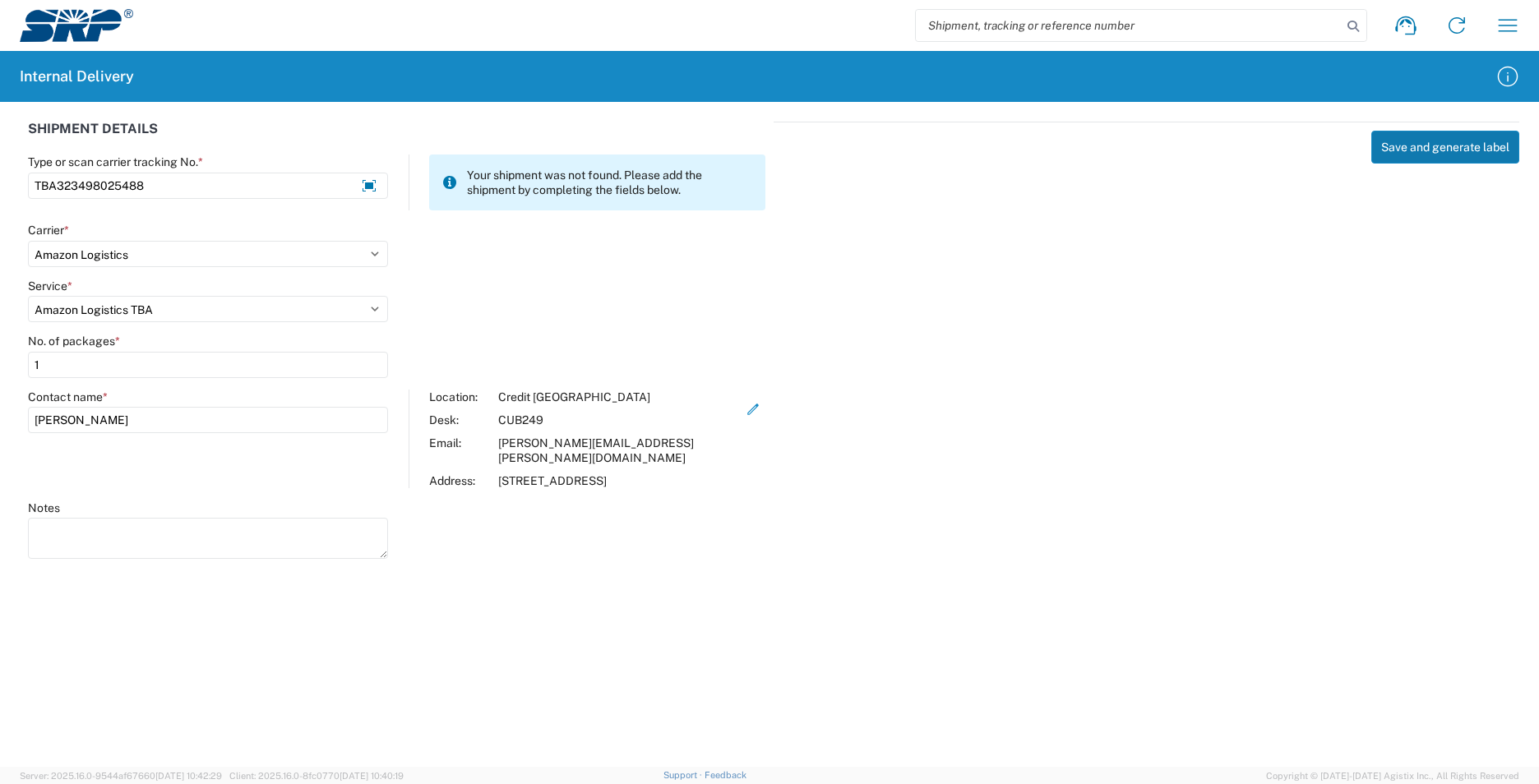
click at [1425, 146] on button "Save and generate label" at bounding box center [1444, 147] width 148 height 33
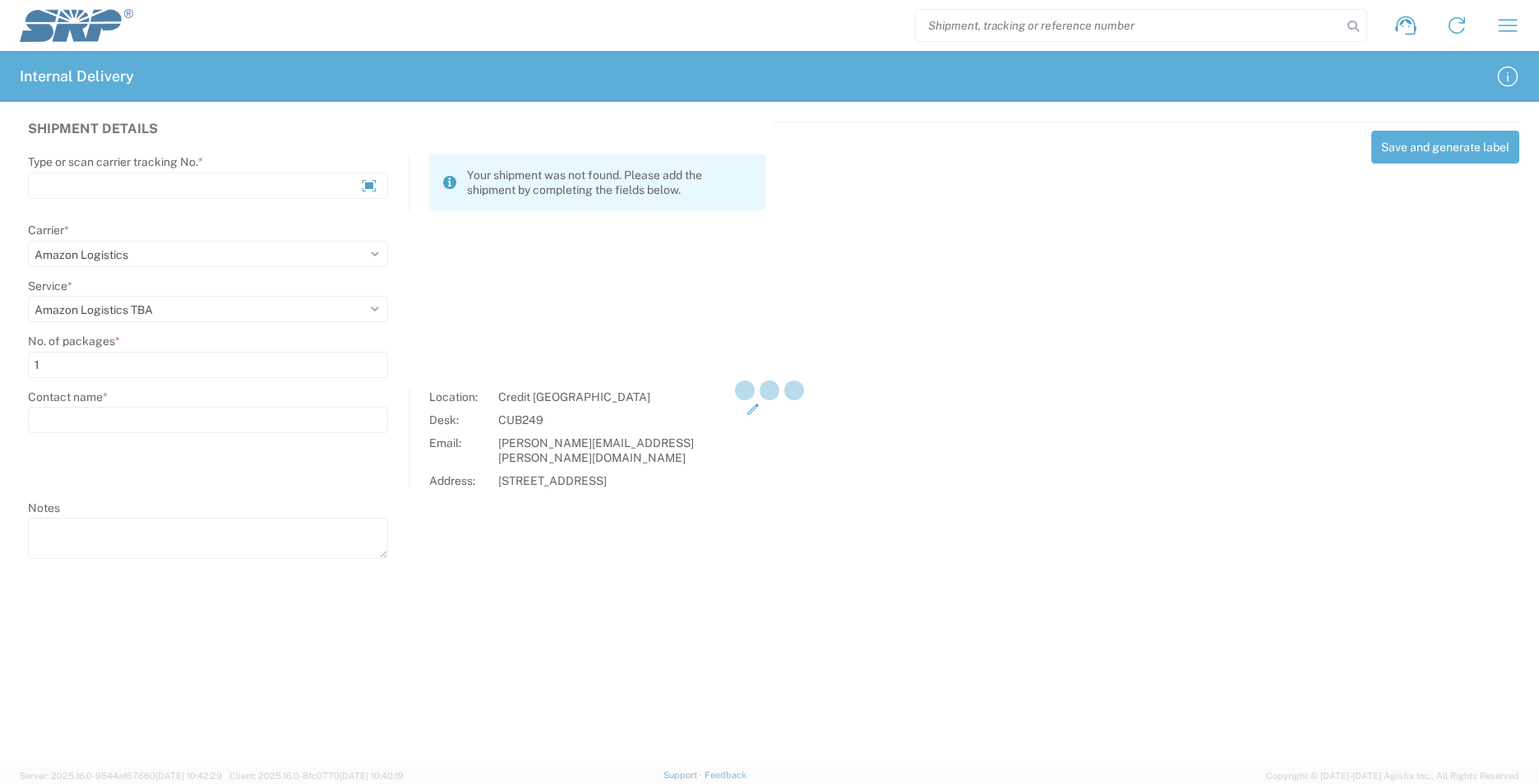
select select
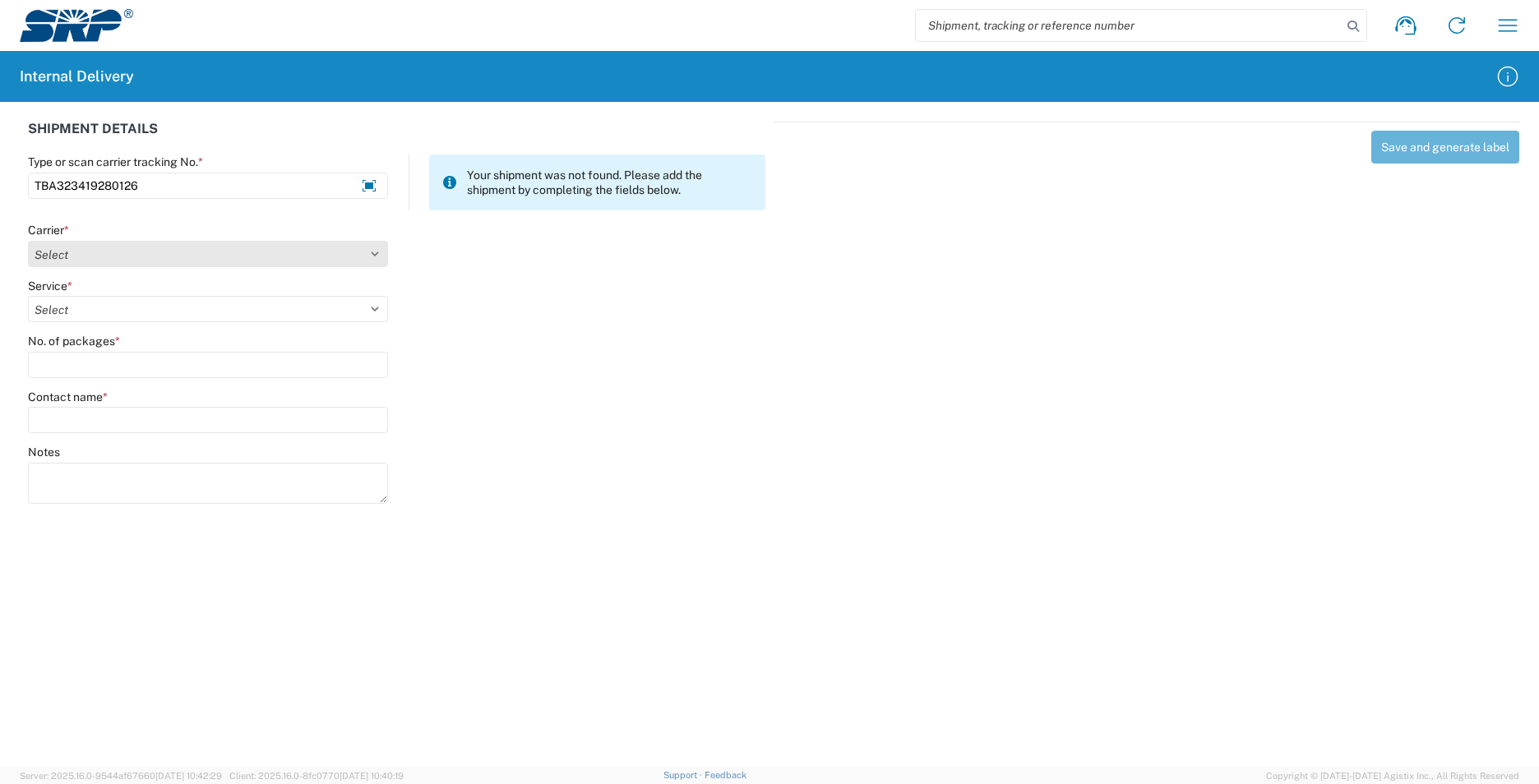
type input "TBA323419280126"
click at [151, 254] on select "Select AcctPay Amazon Logistics ATI Trucking BC Dimerco Logistics Empire Southw…" at bounding box center [208, 253] width 360 height 26
select select "8933"
click at [28, 241] on select "Select AcctPay Amazon Logistics ATI Trucking BC Dimerco Logistics Empire Southw…" at bounding box center [208, 253] width 360 height 26
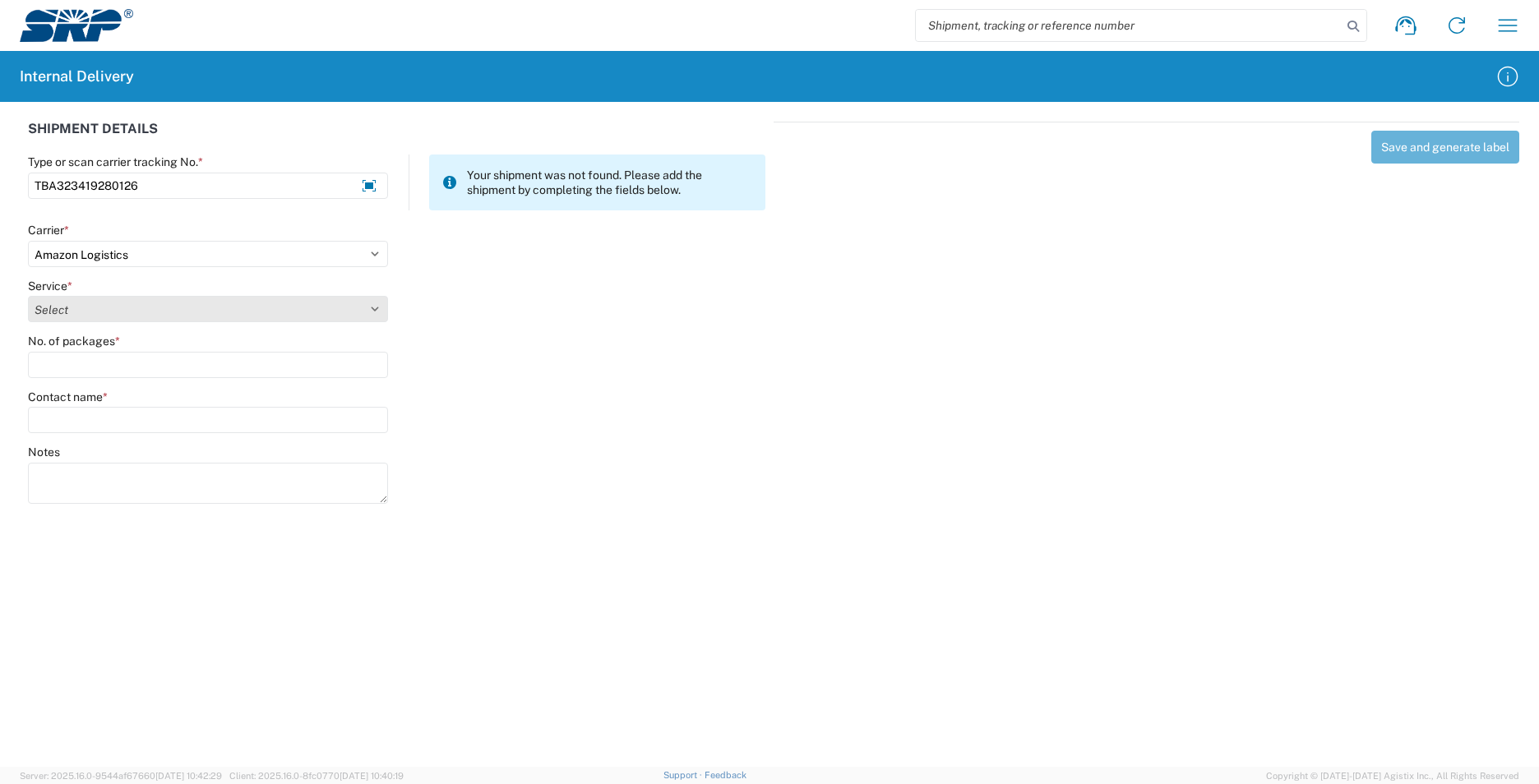
click at [127, 312] on select "Select Amazon Logistics TBA Rail TL Standard 3 - 5 Day" at bounding box center [208, 308] width 360 height 26
select select "24525"
click at [28, 296] on select "Select Amazon Logistics TBA Rail TL Standard 3 - 5 Day" at bounding box center [208, 308] width 360 height 26
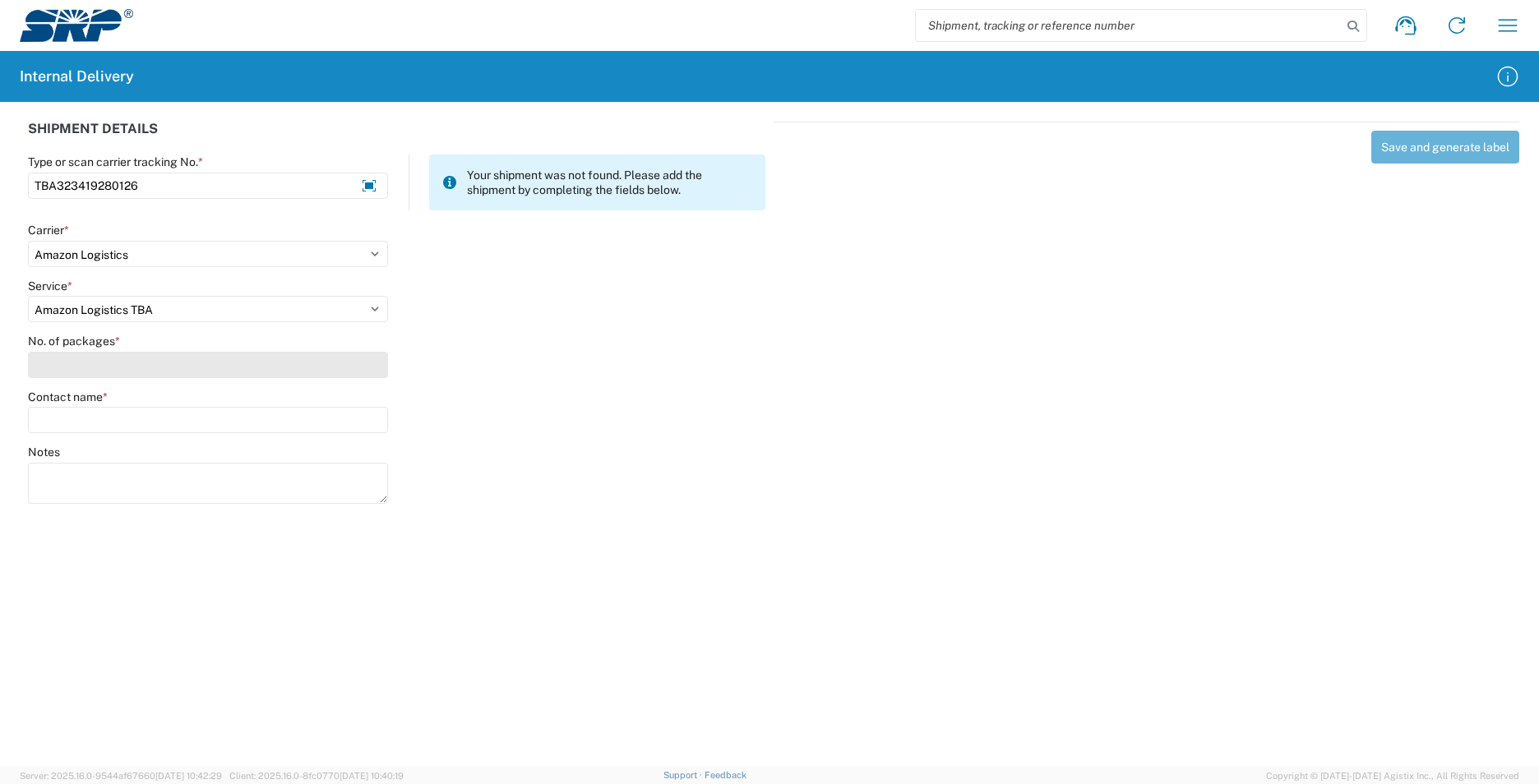
click at [118, 353] on input "No. of packages *" at bounding box center [208, 364] width 360 height 26
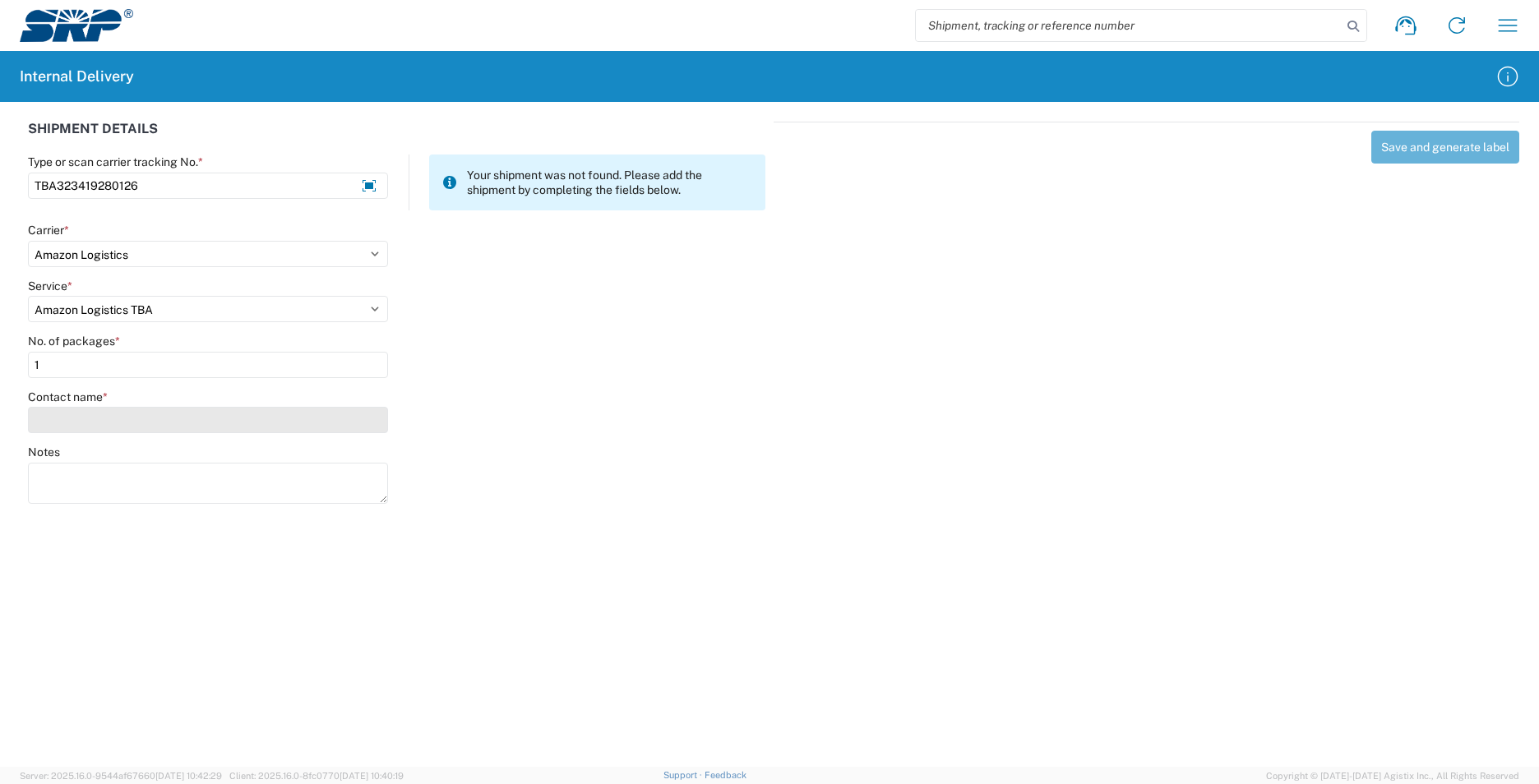
type input "1"
click at [114, 425] on input "Contact name *" at bounding box center [208, 420] width 360 height 26
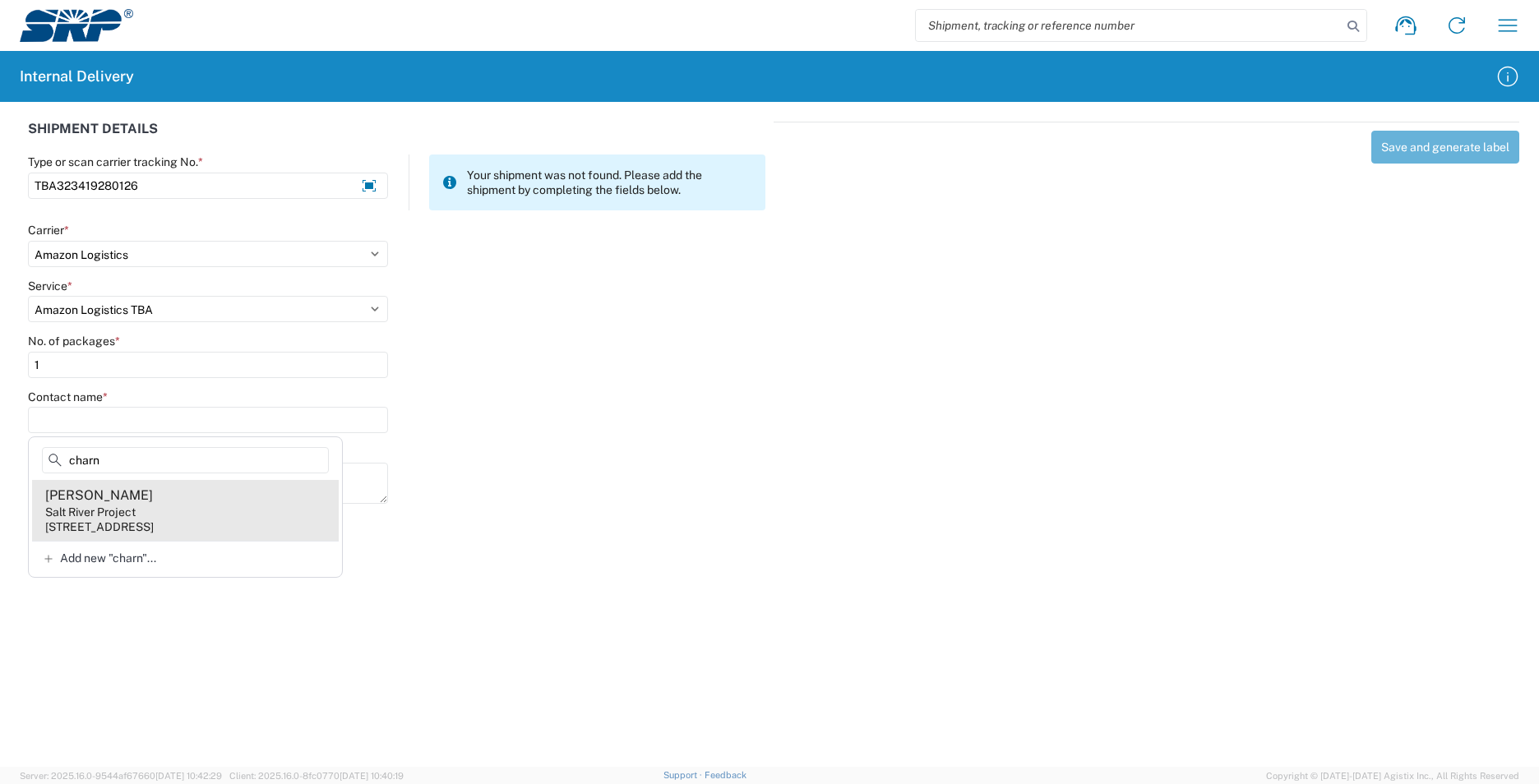
type input "charn"
click at [239, 508] on agx-address-suggestion-item "[PERSON_NAME] Salt River Project [STREET_ADDRESS]" at bounding box center [185, 510] width 306 height 61
type input "[PERSON_NAME]"
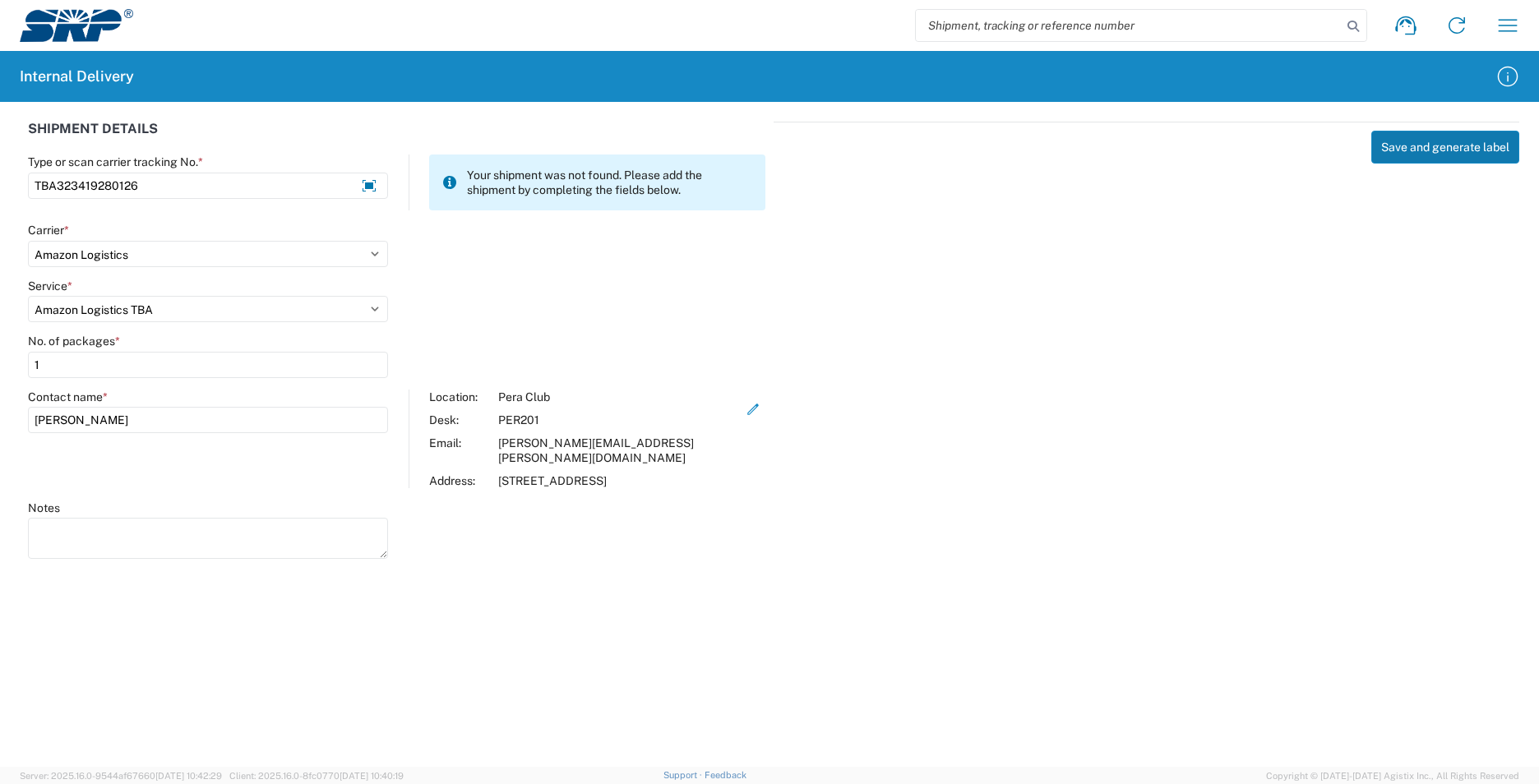
click at [1460, 153] on button "Save and generate label" at bounding box center [1444, 147] width 148 height 33
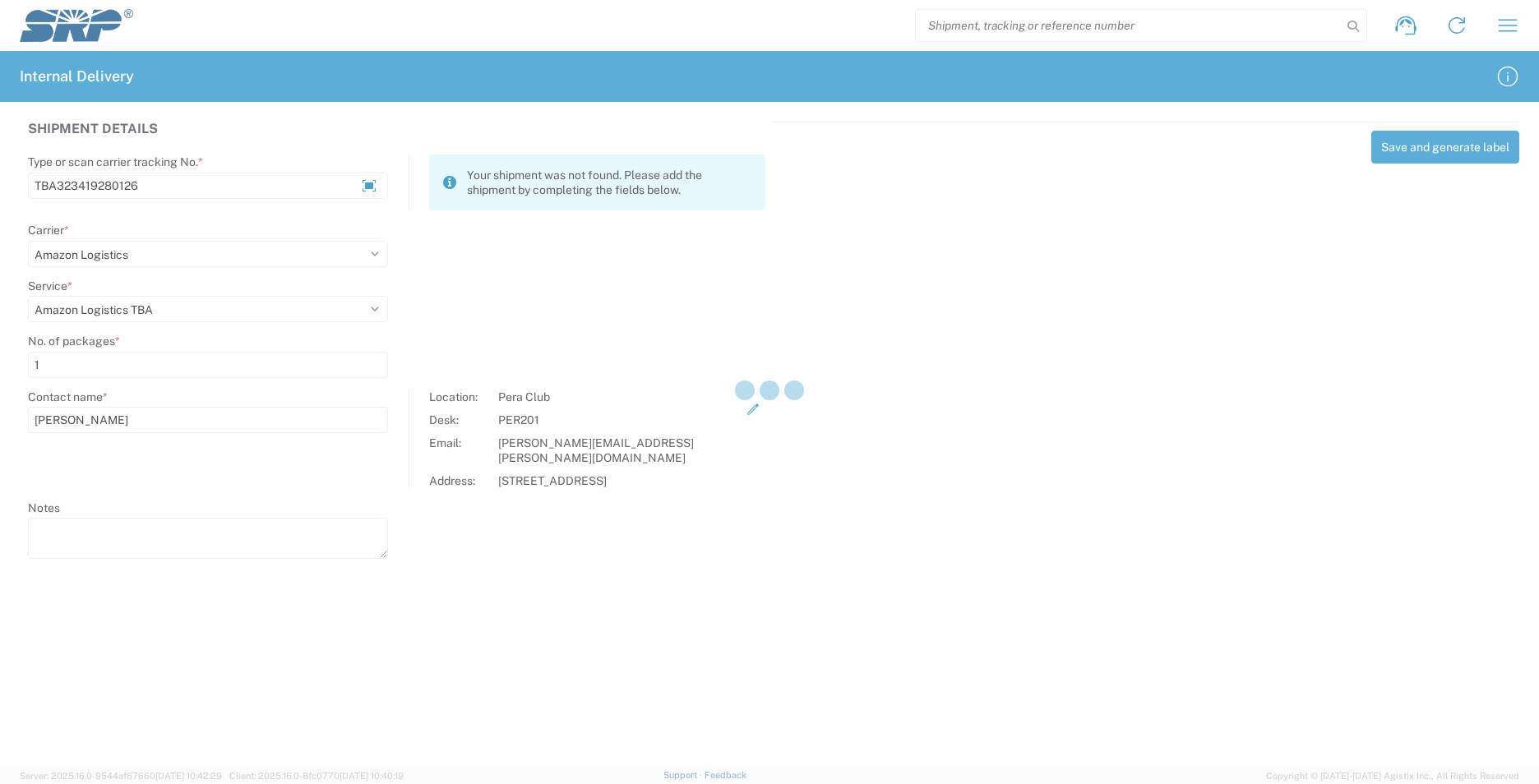
select select
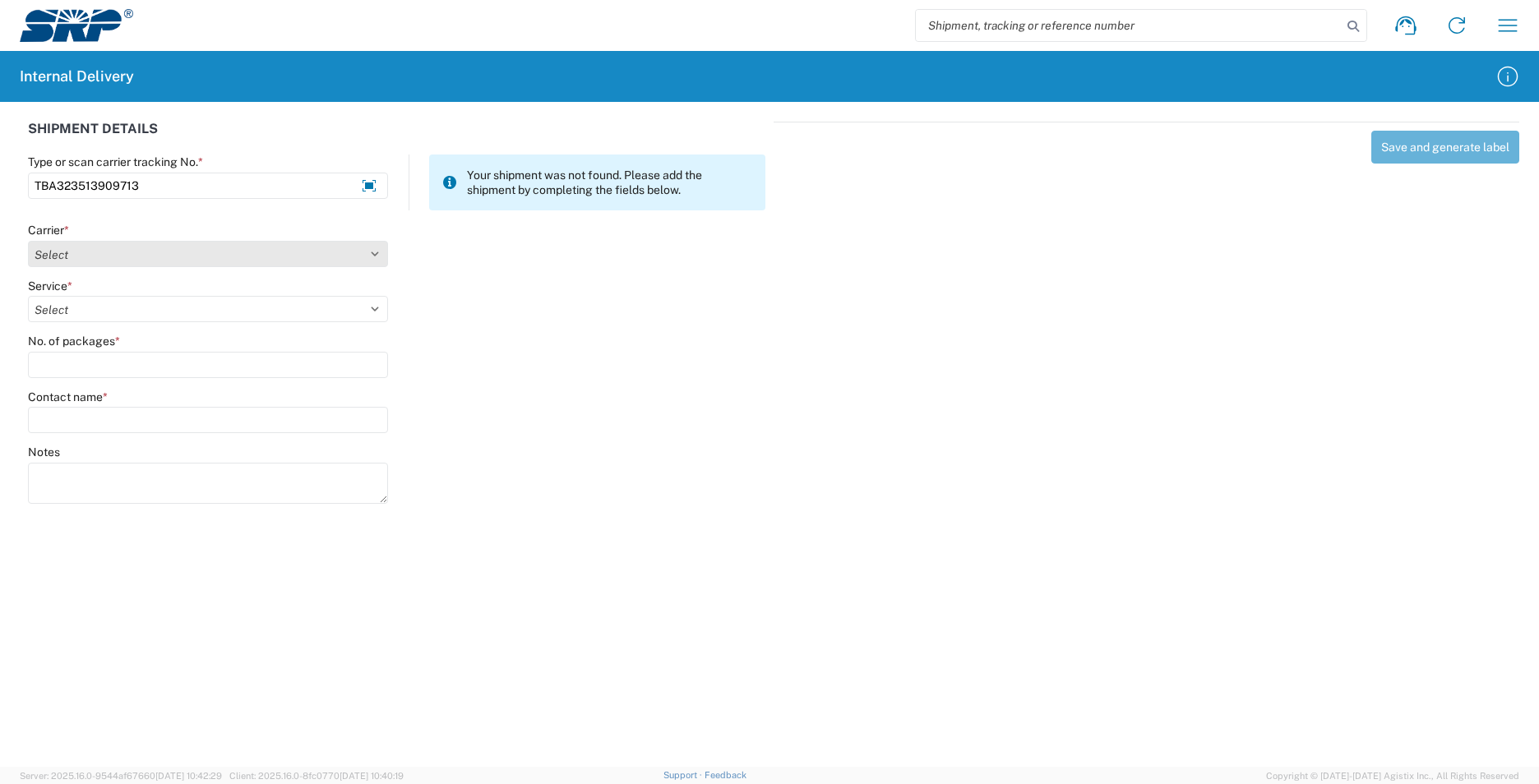
type input "TBA323513909713"
click at [116, 247] on select "Select AcctPay Amazon Logistics ATI Trucking BC Dimerco Logistics Empire Southw…" at bounding box center [208, 253] width 360 height 26
select select "8933"
click at [28, 241] on select "Select AcctPay Amazon Logistics ATI Trucking BC Dimerco Logistics Empire Southw…" at bounding box center [208, 253] width 360 height 26
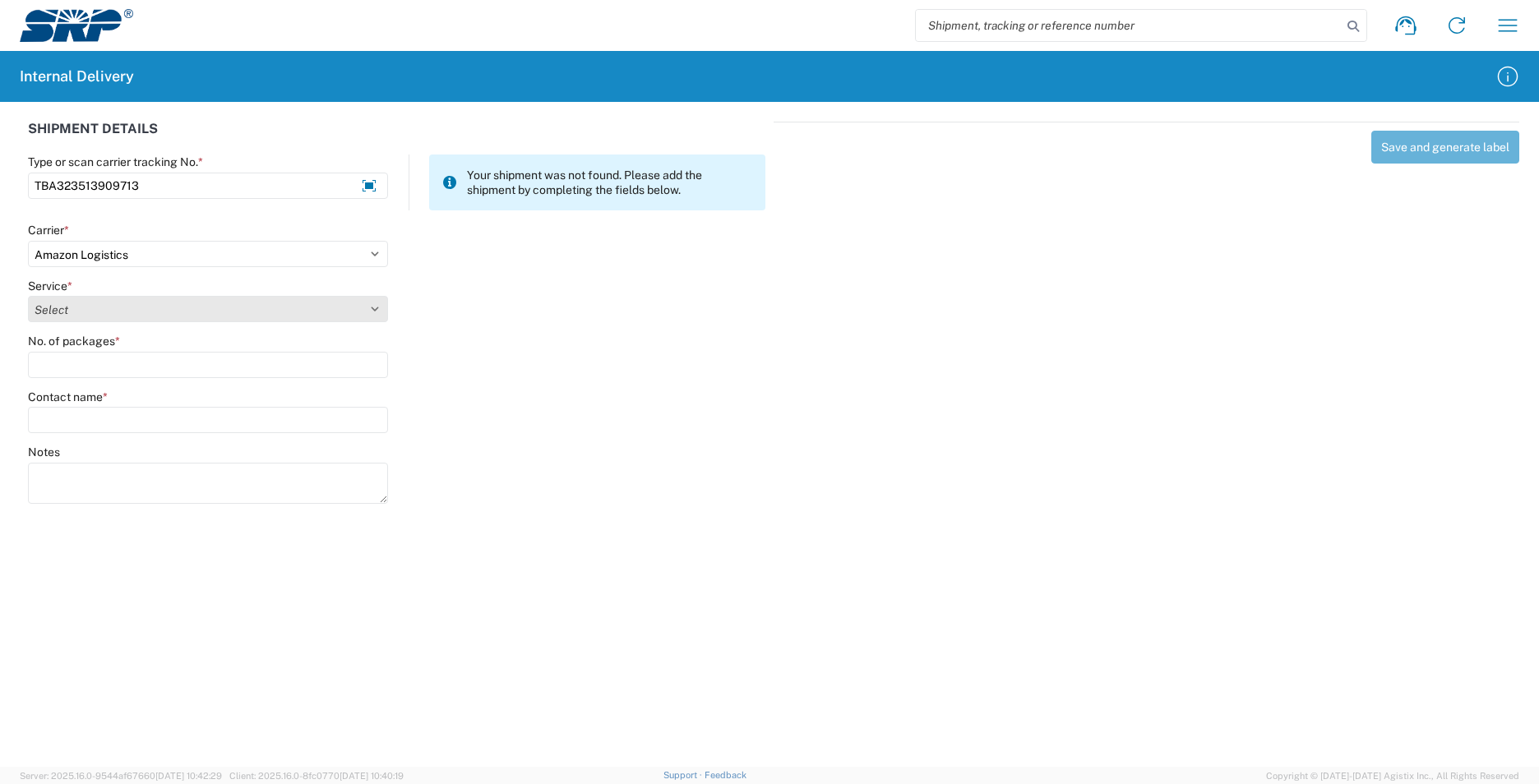
click at [112, 315] on select "Select Amazon Logistics TBA Rail TL Standard 3 - 5 Day" at bounding box center [208, 308] width 360 height 26
select select "24525"
click at [28, 296] on select "Select Amazon Logistics TBA Rail TL Standard 3 - 5 Day" at bounding box center [208, 308] width 360 height 26
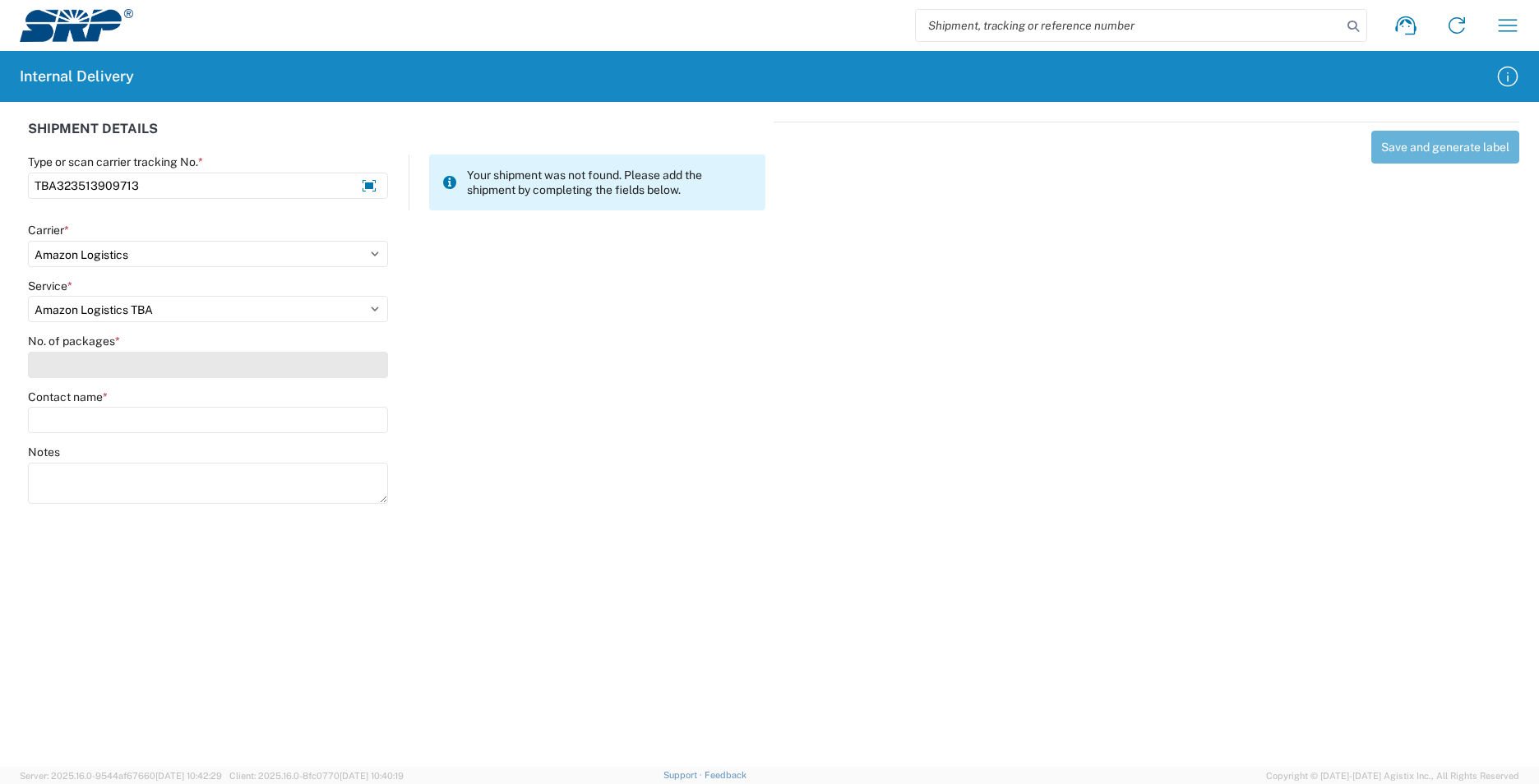
click at [104, 358] on input "No. of packages *" at bounding box center [208, 364] width 360 height 26
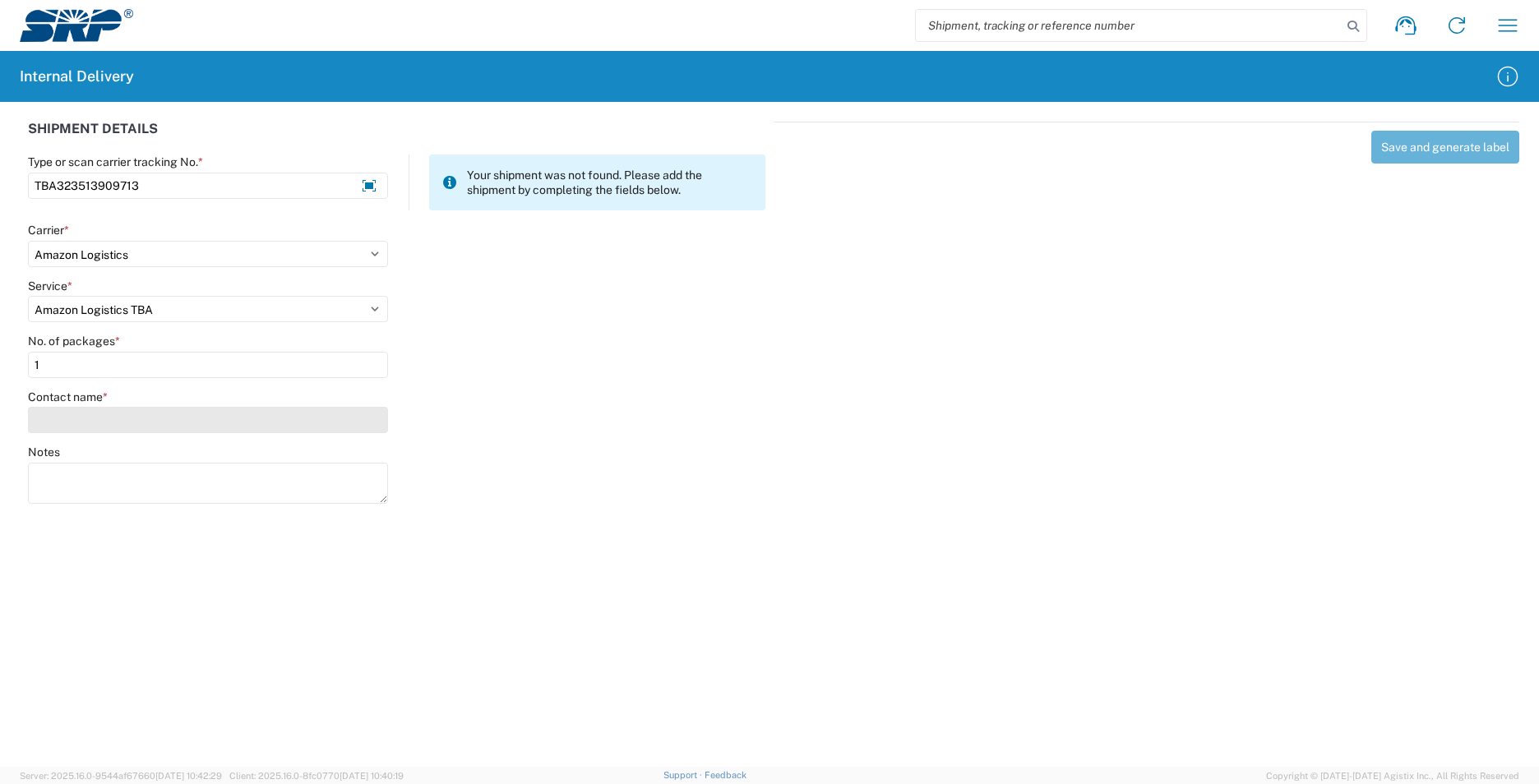
type input "1"
click at [101, 415] on input "Contact name *" at bounding box center [208, 420] width 360 height 26
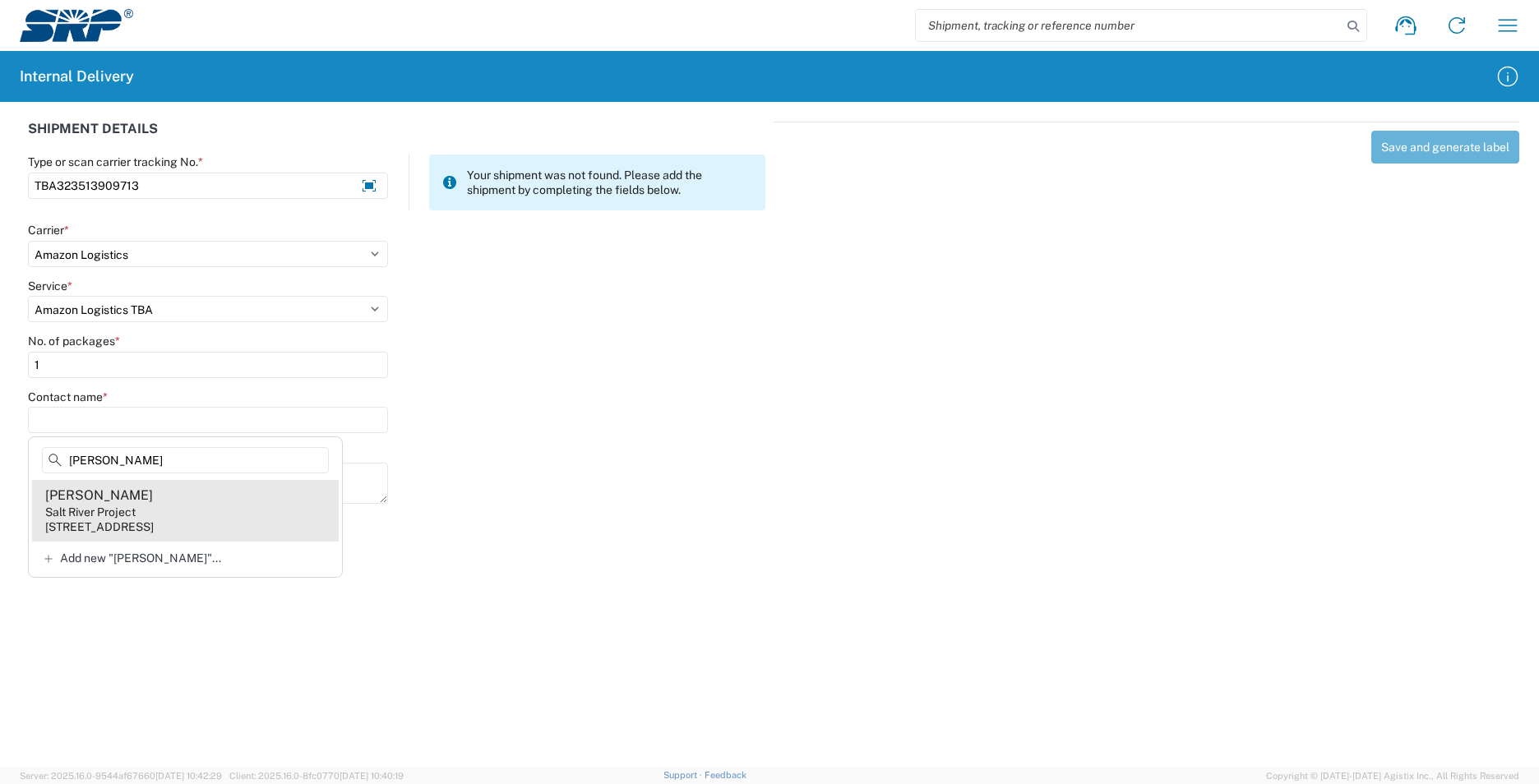
type input "[PERSON_NAME]"
click at [316, 525] on agx-address-suggestion-item "[PERSON_NAME] Salt River Project [STREET_ADDRESS]" at bounding box center [185, 510] width 306 height 61
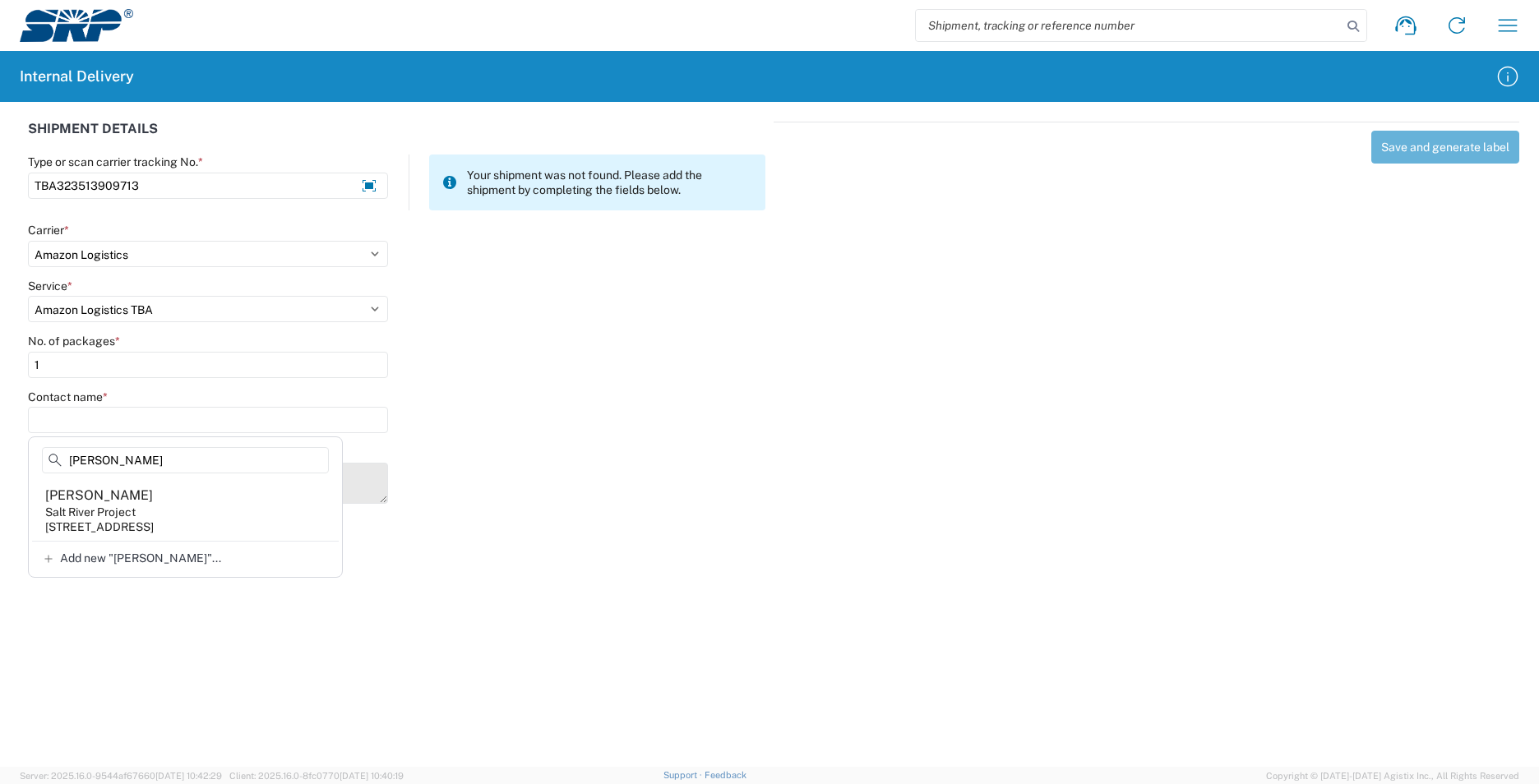
type input "[PERSON_NAME]"
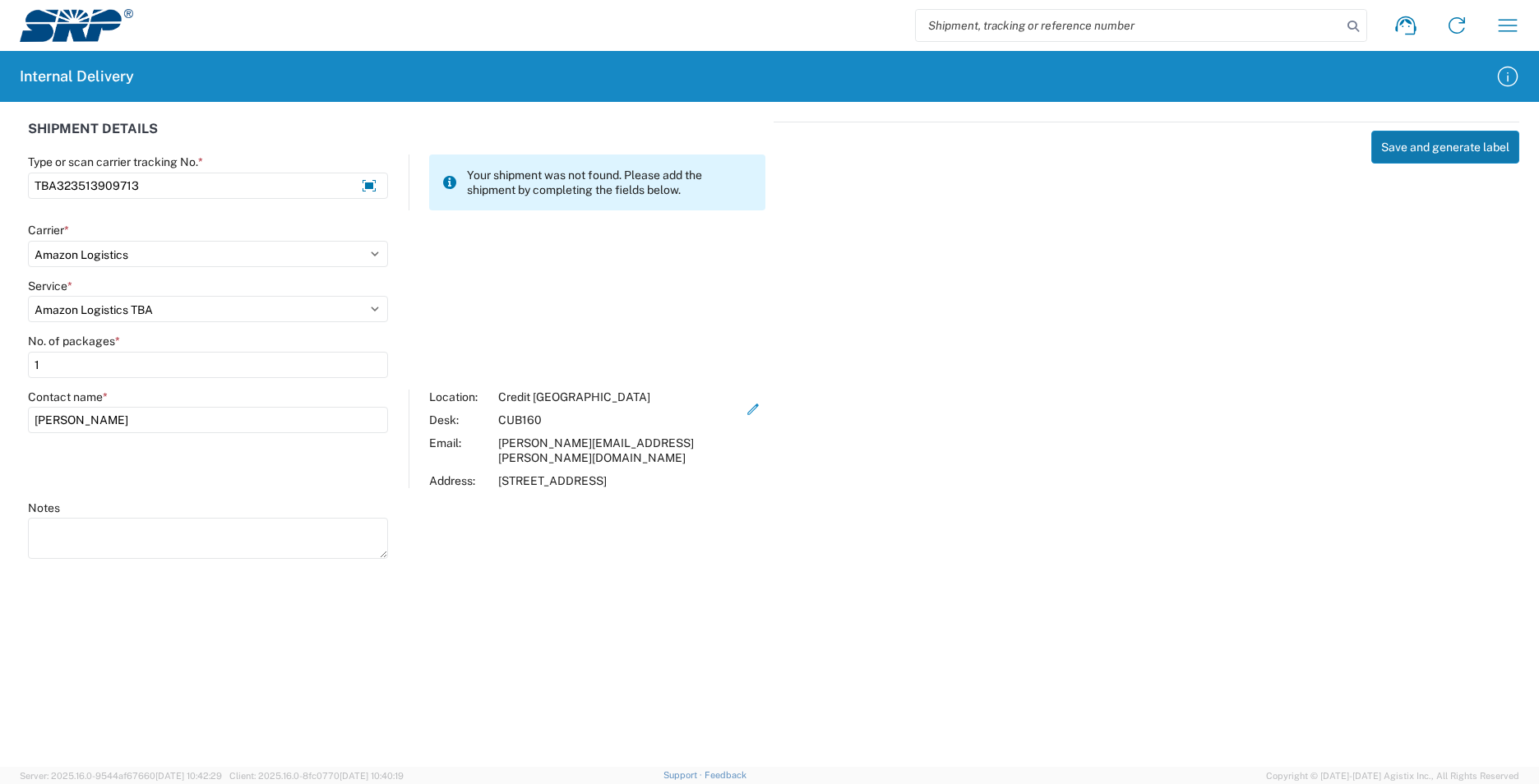
click at [1426, 149] on button "Save and generate label" at bounding box center [1444, 147] width 148 height 33
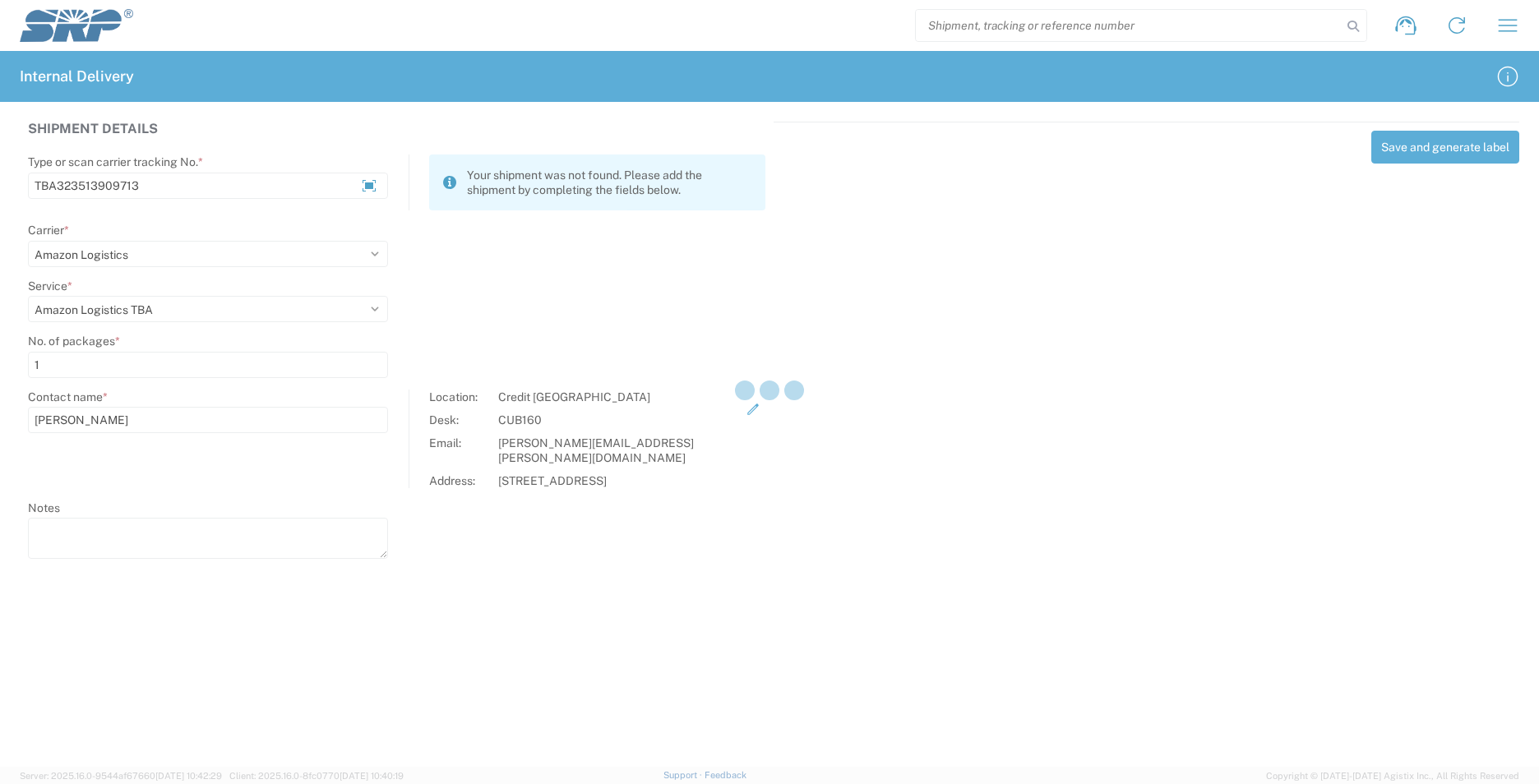
select select
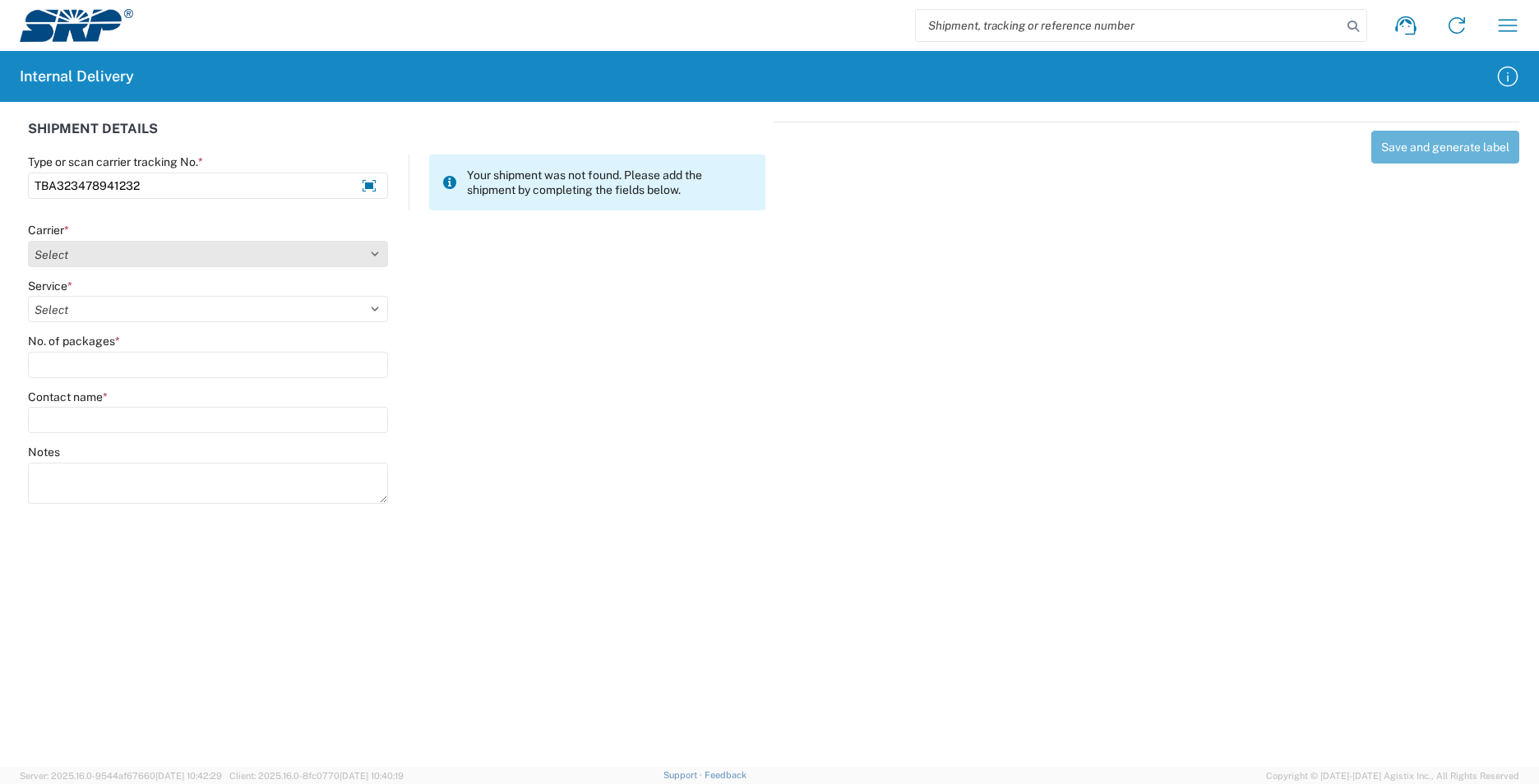
type input "TBA323478941232"
click at [52, 254] on select "Select AcctPay Amazon Logistics ATI Trucking BC Dimerco Logistics Empire Southw…" at bounding box center [208, 253] width 360 height 26
select select "8933"
click at [28, 241] on select "Select AcctPay Amazon Logistics ATI Trucking BC Dimerco Logistics Empire Southw…" at bounding box center [208, 253] width 360 height 26
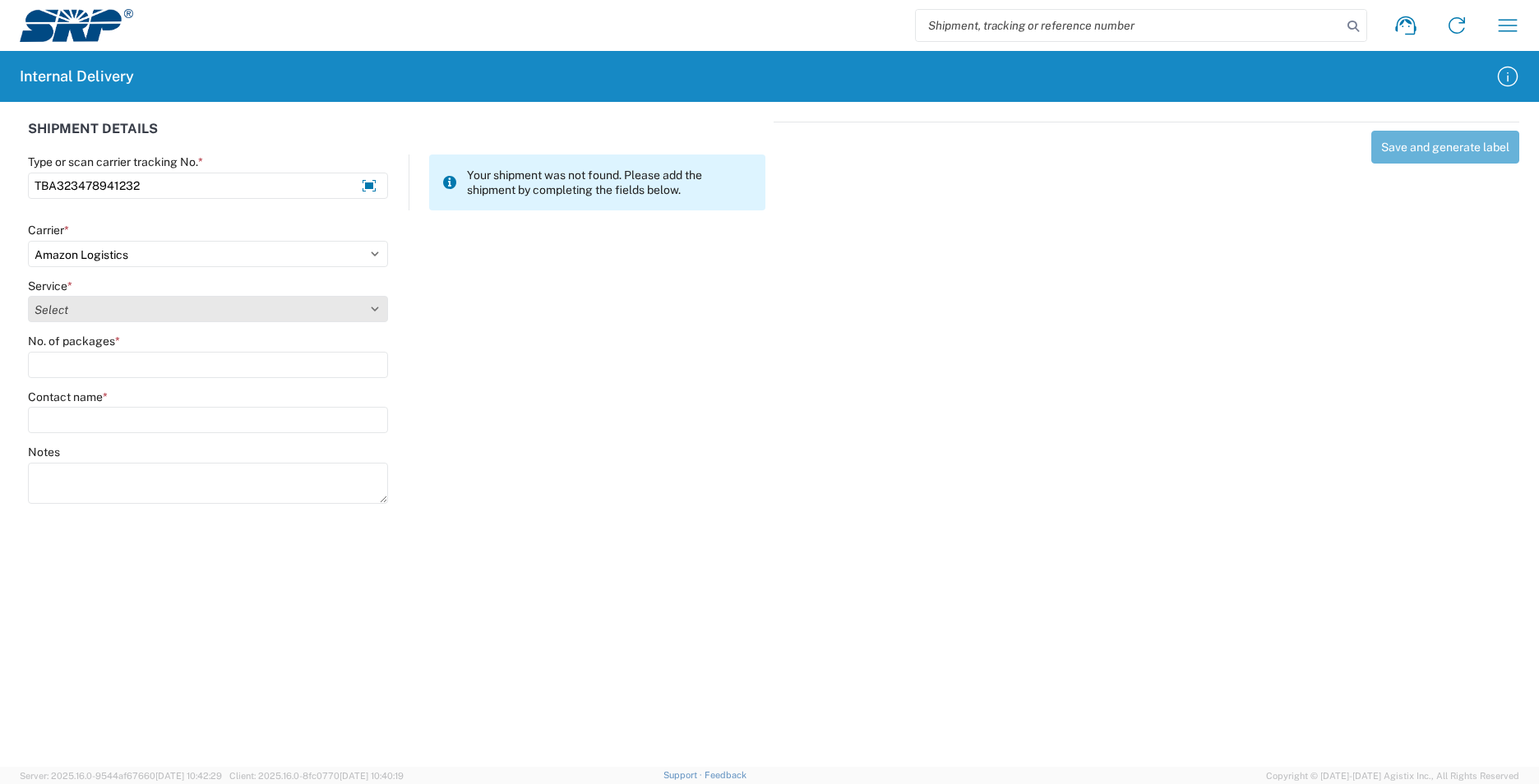
click at [85, 310] on select "Select Amazon Logistics TBA Rail TL Standard 3 - 5 Day" at bounding box center [208, 308] width 360 height 26
select select "24525"
click at [28, 296] on select "Select Amazon Logistics TBA Rail TL Standard 3 - 5 Day" at bounding box center [208, 308] width 360 height 26
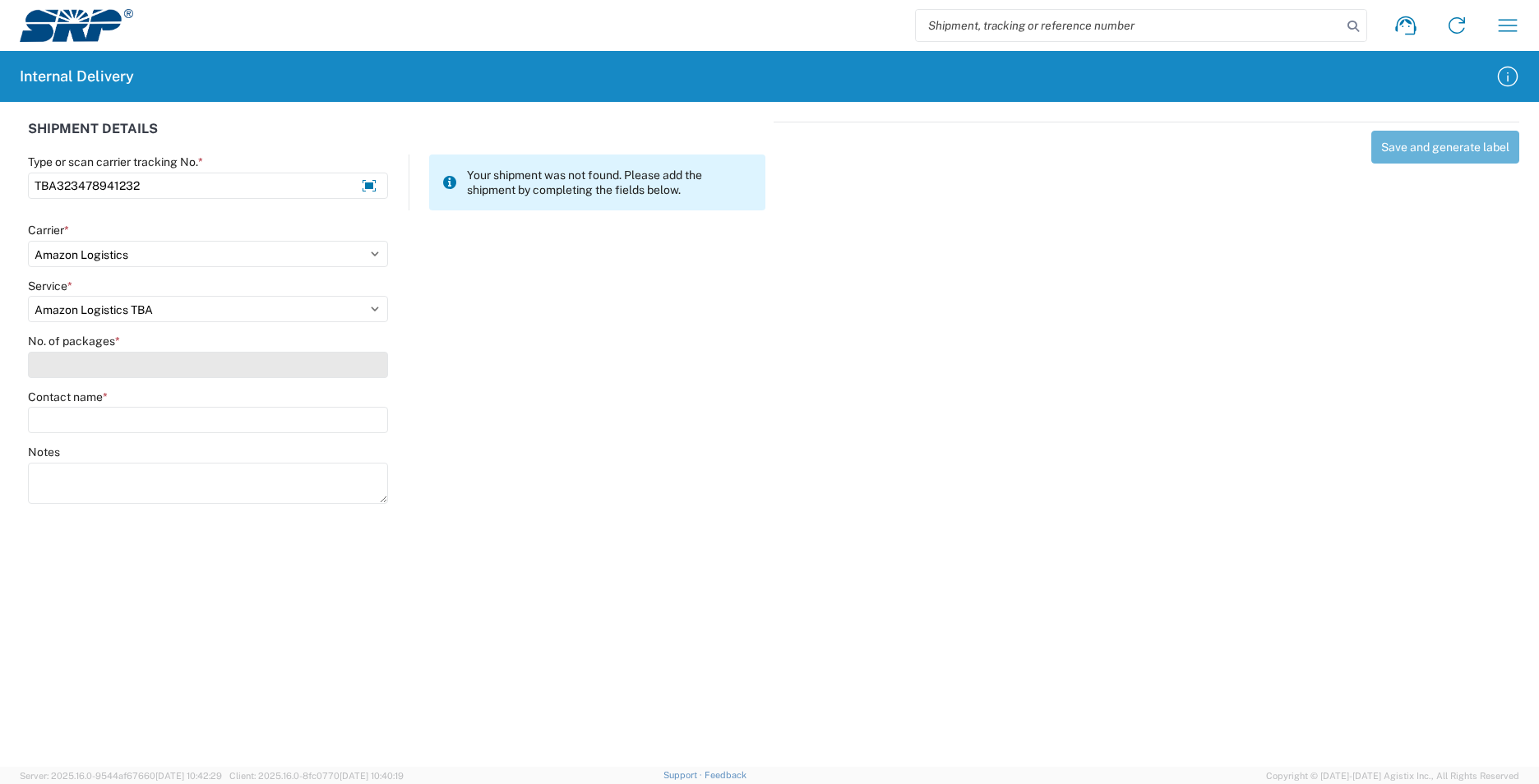
click at [88, 365] on input "No. of packages *" at bounding box center [208, 364] width 360 height 26
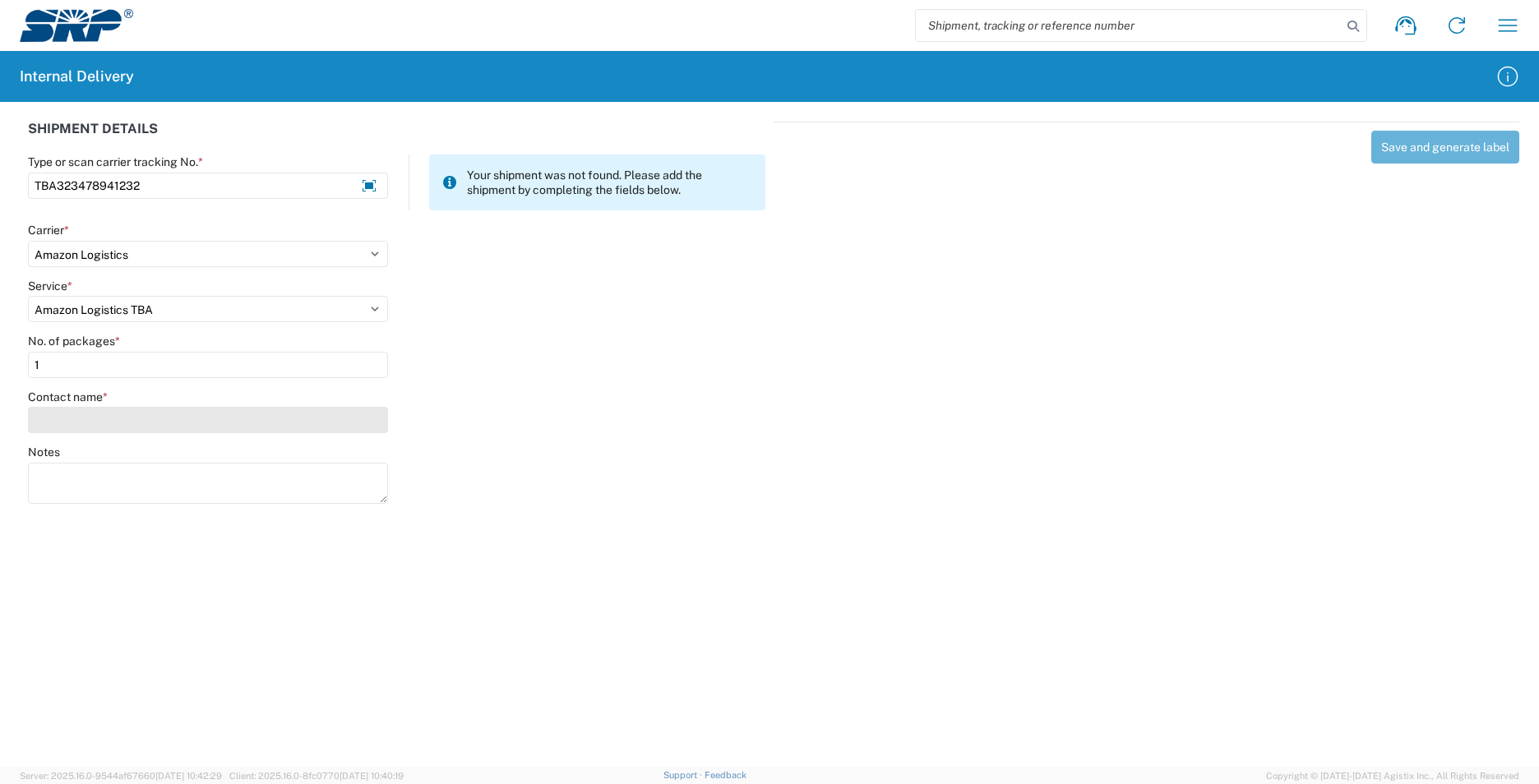
type input "1"
click at [75, 425] on input "Contact name *" at bounding box center [208, 420] width 360 height 26
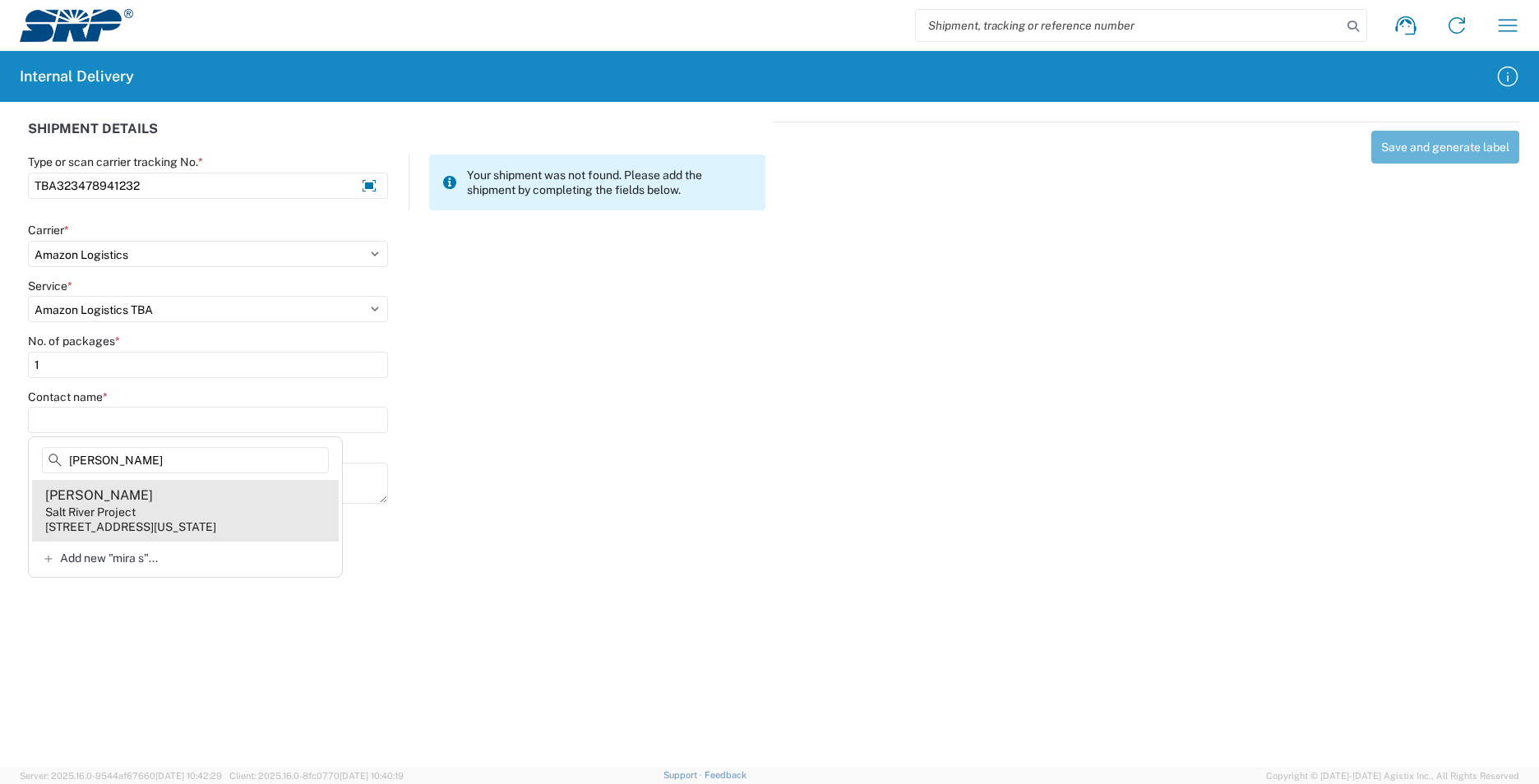
type input "[PERSON_NAME]"
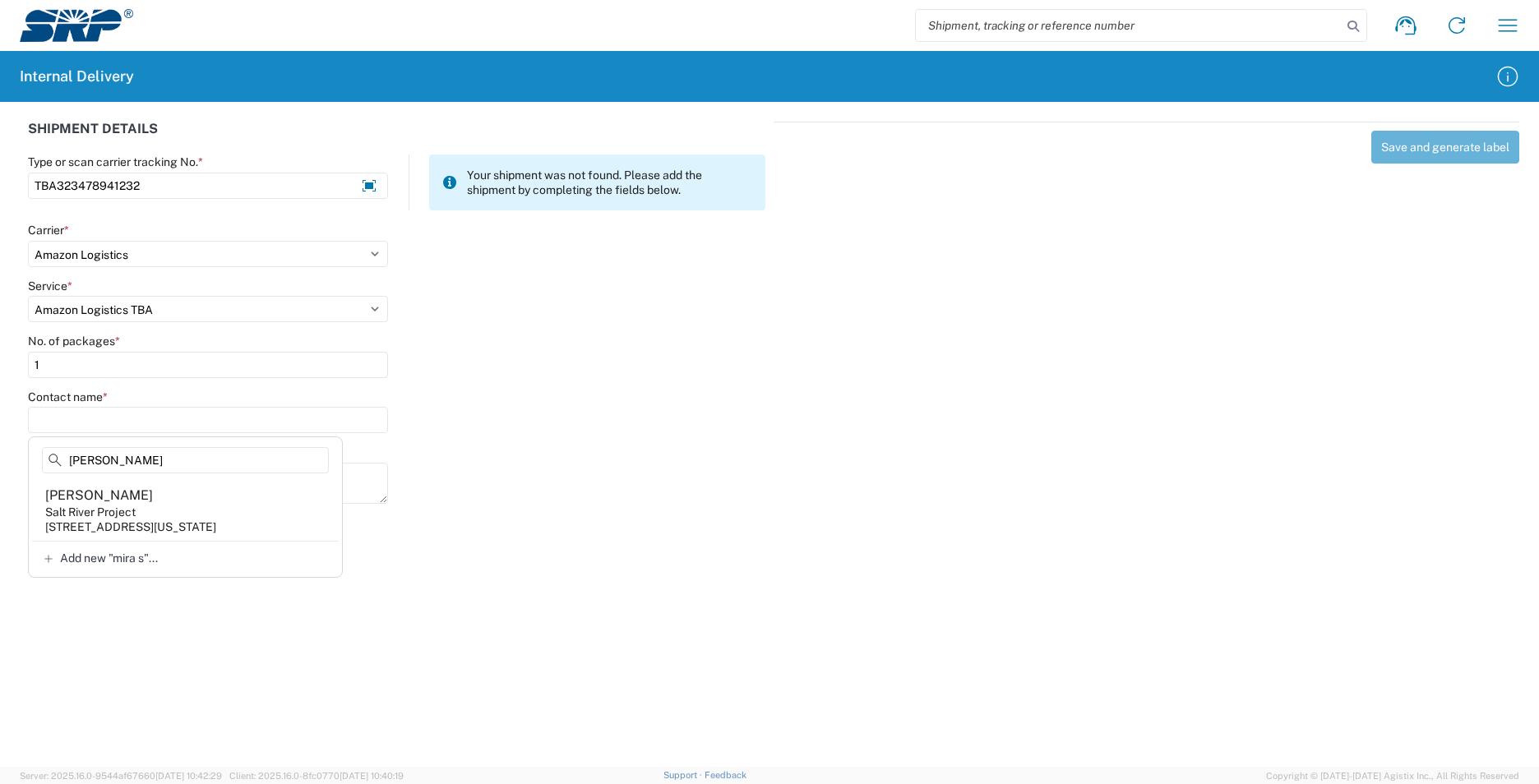
drag, startPoint x: 197, startPoint y: 522, endPoint x: 305, endPoint y: 494, distance: 111.6
click at [197, 520] on div "[STREET_ADDRESS][US_STATE]" at bounding box center [131, 526] width 171 height 15
type input "[PERSON_NAME]"
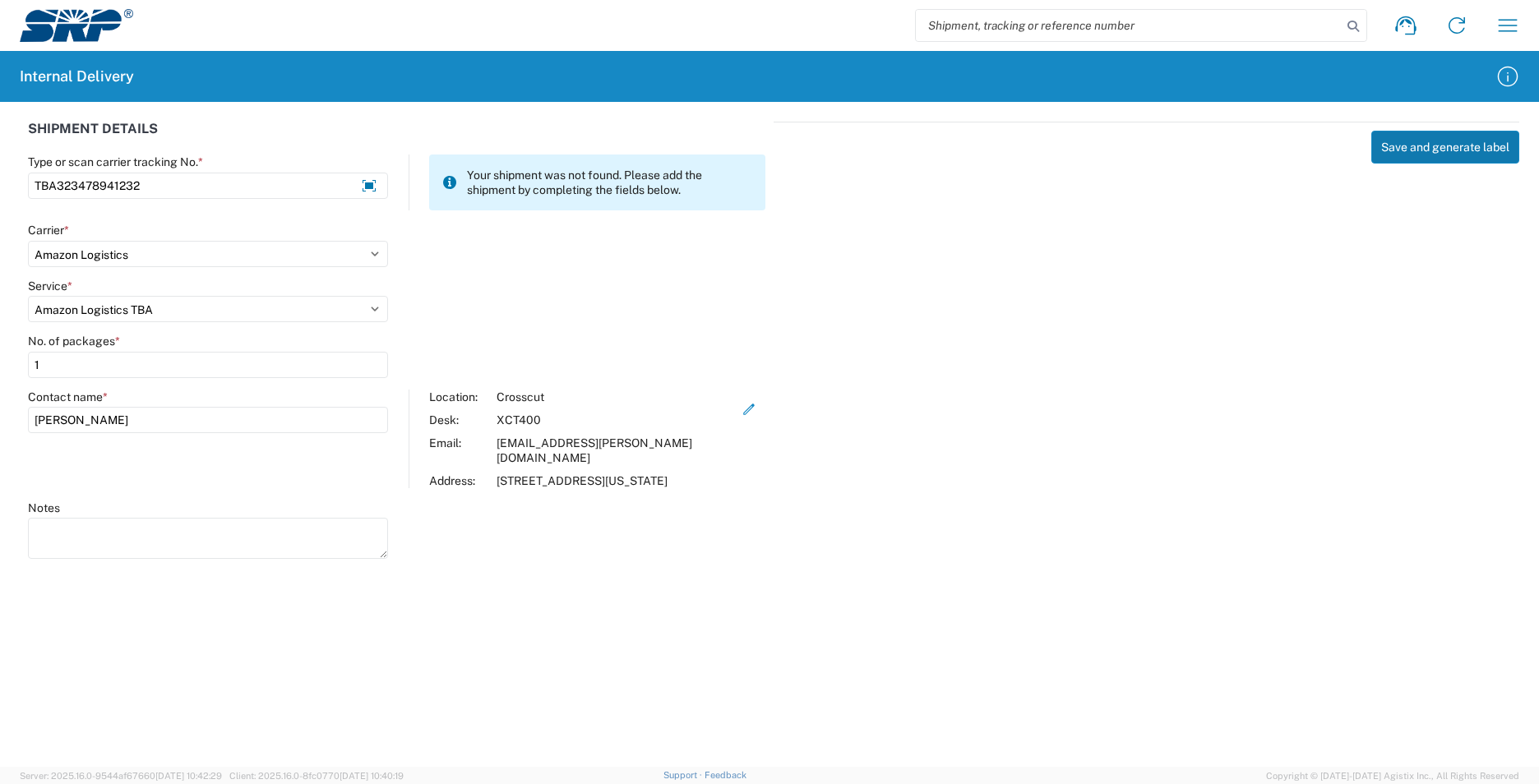
click at [1411, 155] on button "Save and generate label" at bounding box center [1444, 147] width 148 height 33
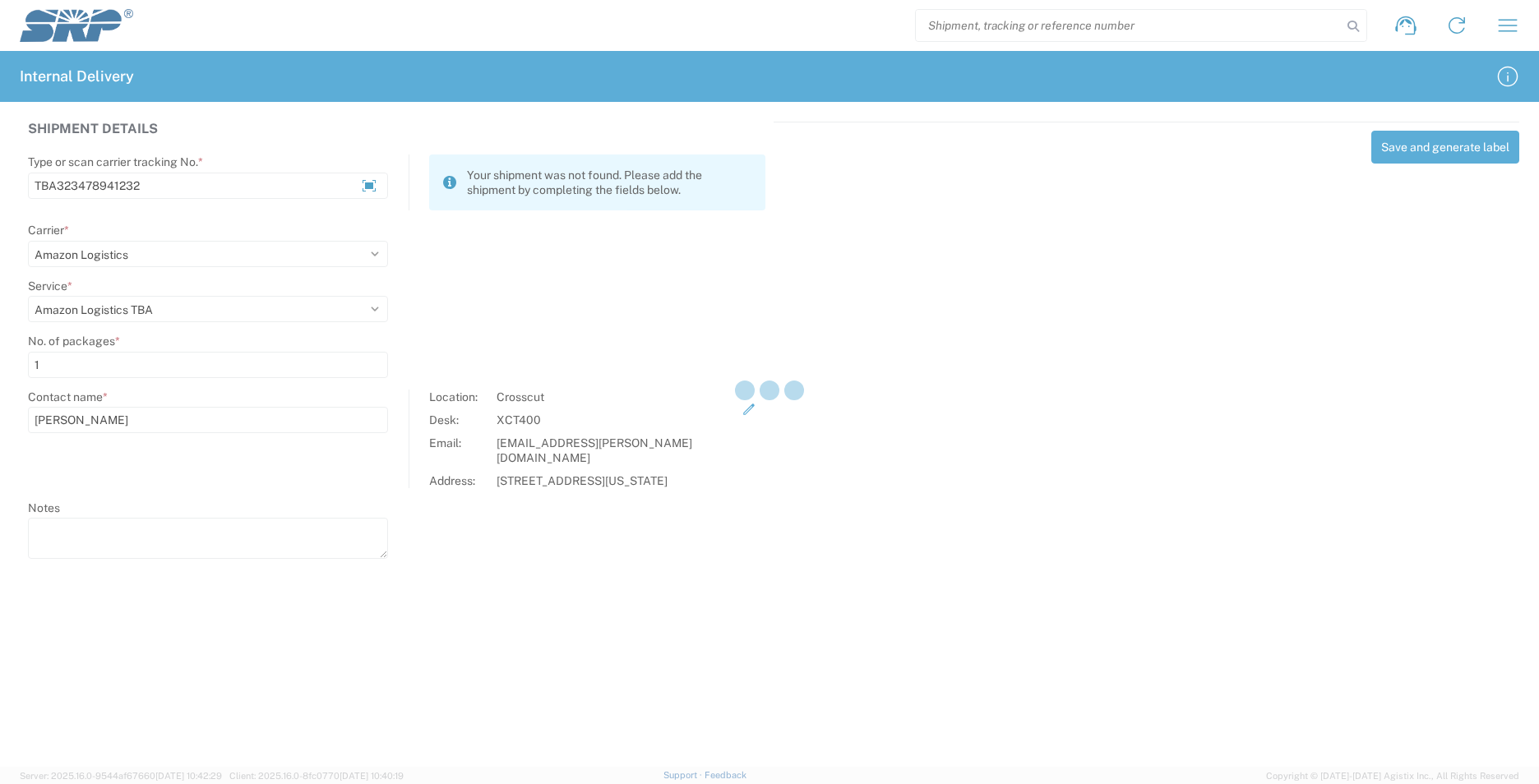
select select
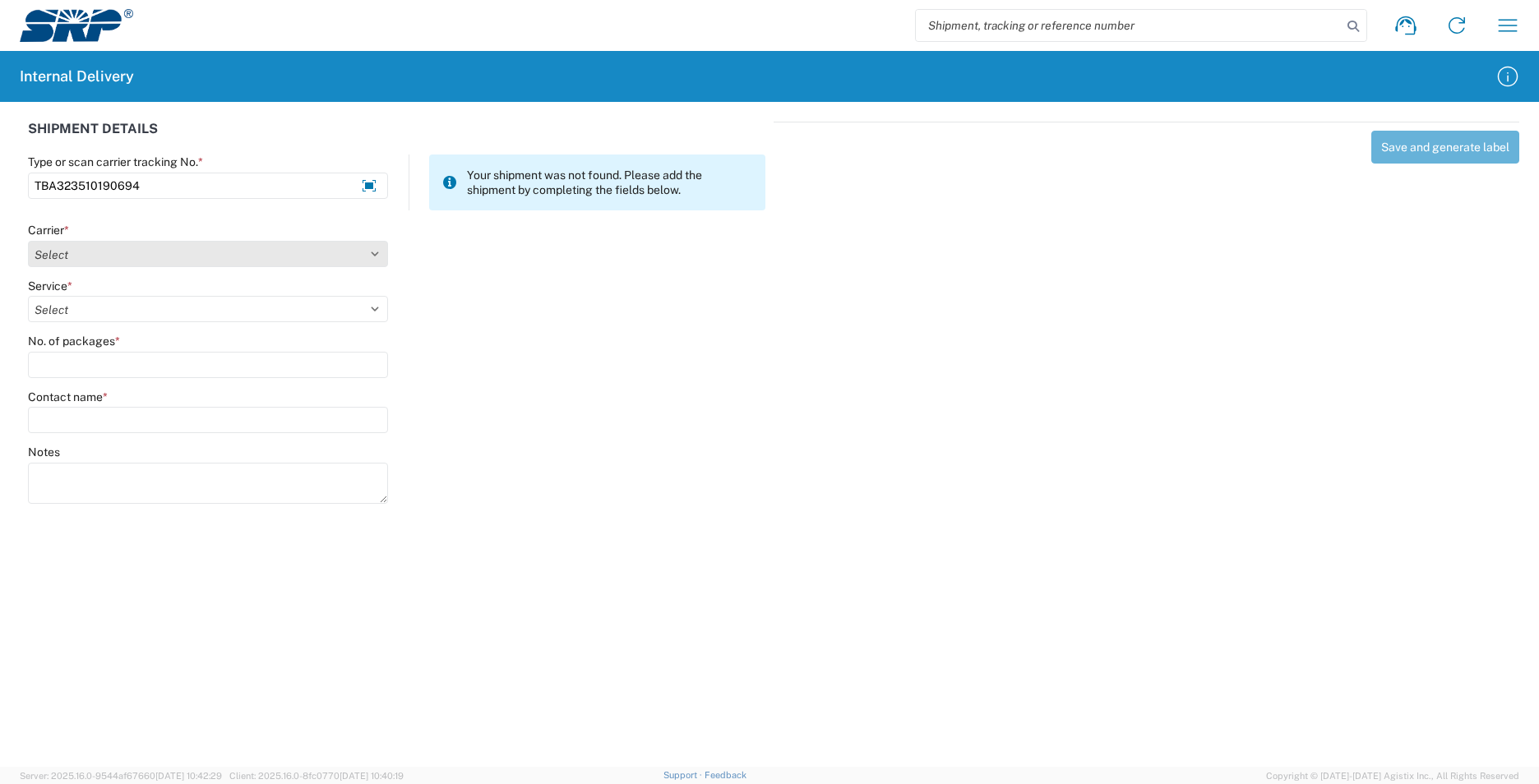
type input "TBA323510190694"
click at [63, 257] on select "Select AcctPay Amazon Logistics ATI Trucking BC Dimerco Logistics Empire Southw…" at bounding box center [208, 253] width 360 height 26
select select "8933"
click at [28, 241] on select "Select AcctPay Amazon Logistics ATI Trucking BC Dimerco Logistics Empire Southw…" at bounding box center [208, 253] width 360 height 26
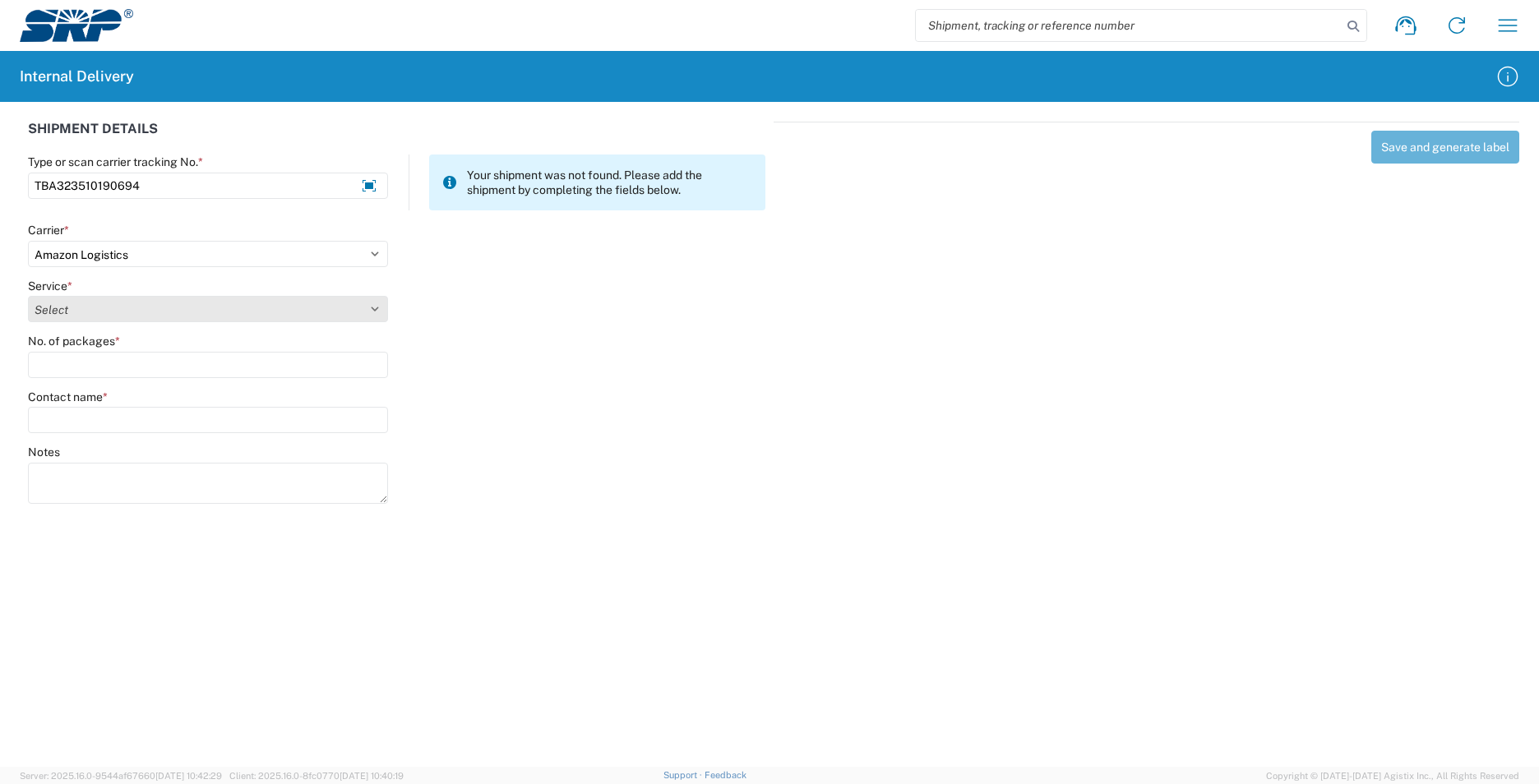
click at [94, 311] on select "Select Amazon Logistics TBA Rail TL Standard 3 - 5 Day" at bounding box center [208, 308] width 360 height 26
select select "24525"
click at [28, 296] on select "Select Amazon Logistics TBA Rail TL Standard 3 - 5 Day" at bounding box center [208, 308] width 360 height 26
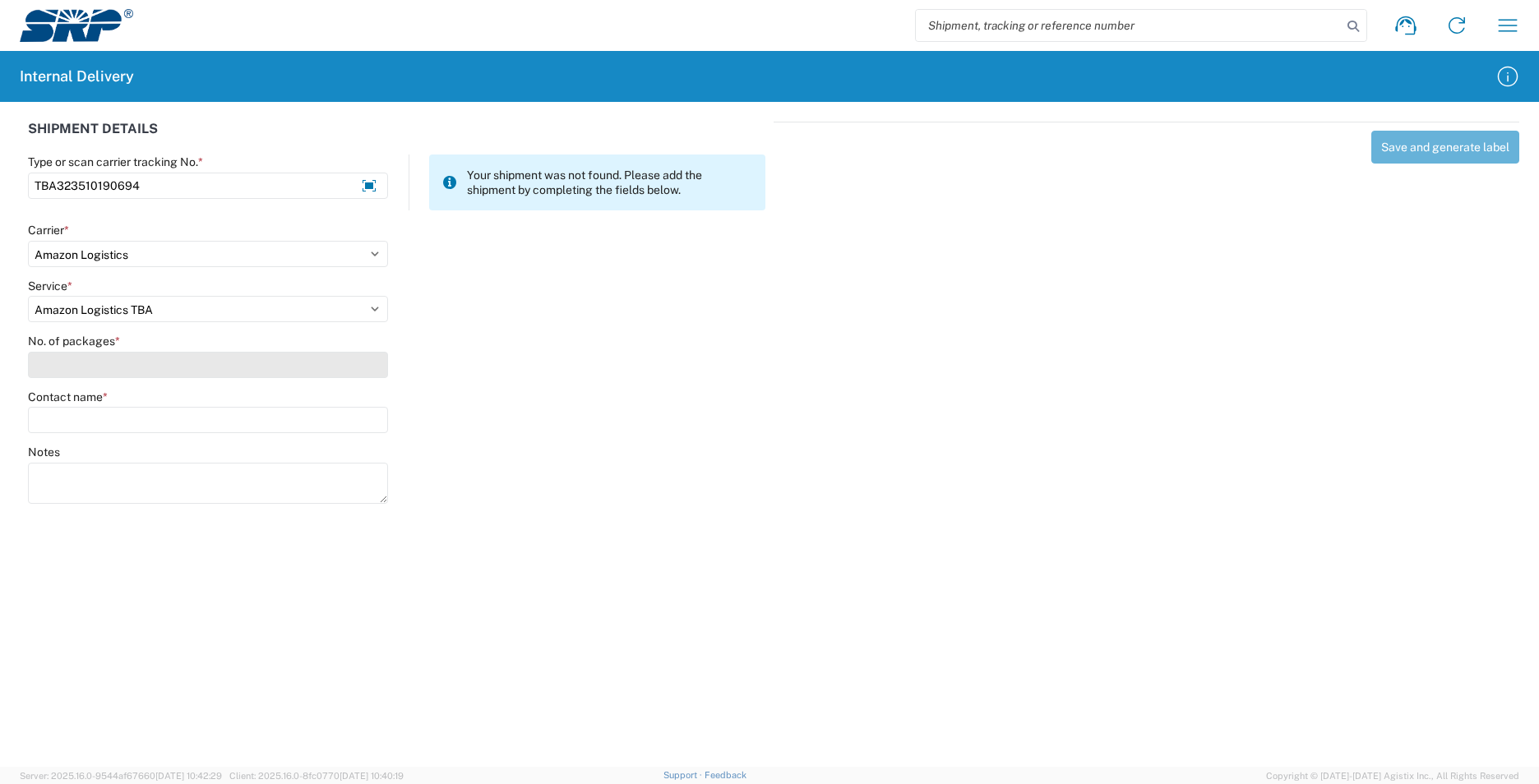
click at [85, 363] on input "No. of packages *" at bounding box center [208, 364] width 360 height 26
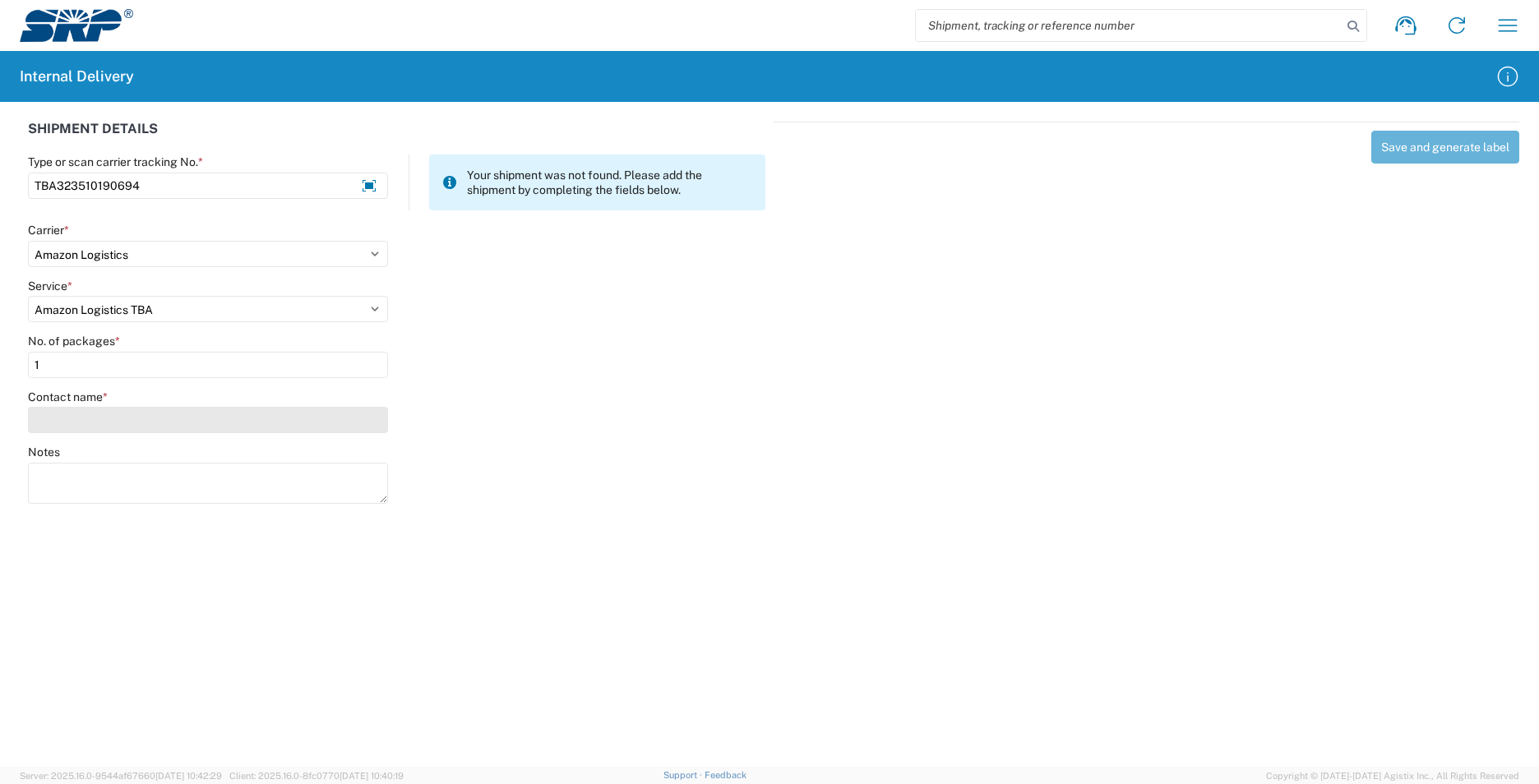
type input "1"
click at [91, 419] on input "Contact name *" at bounding box center [208, 420] width 360 height 26
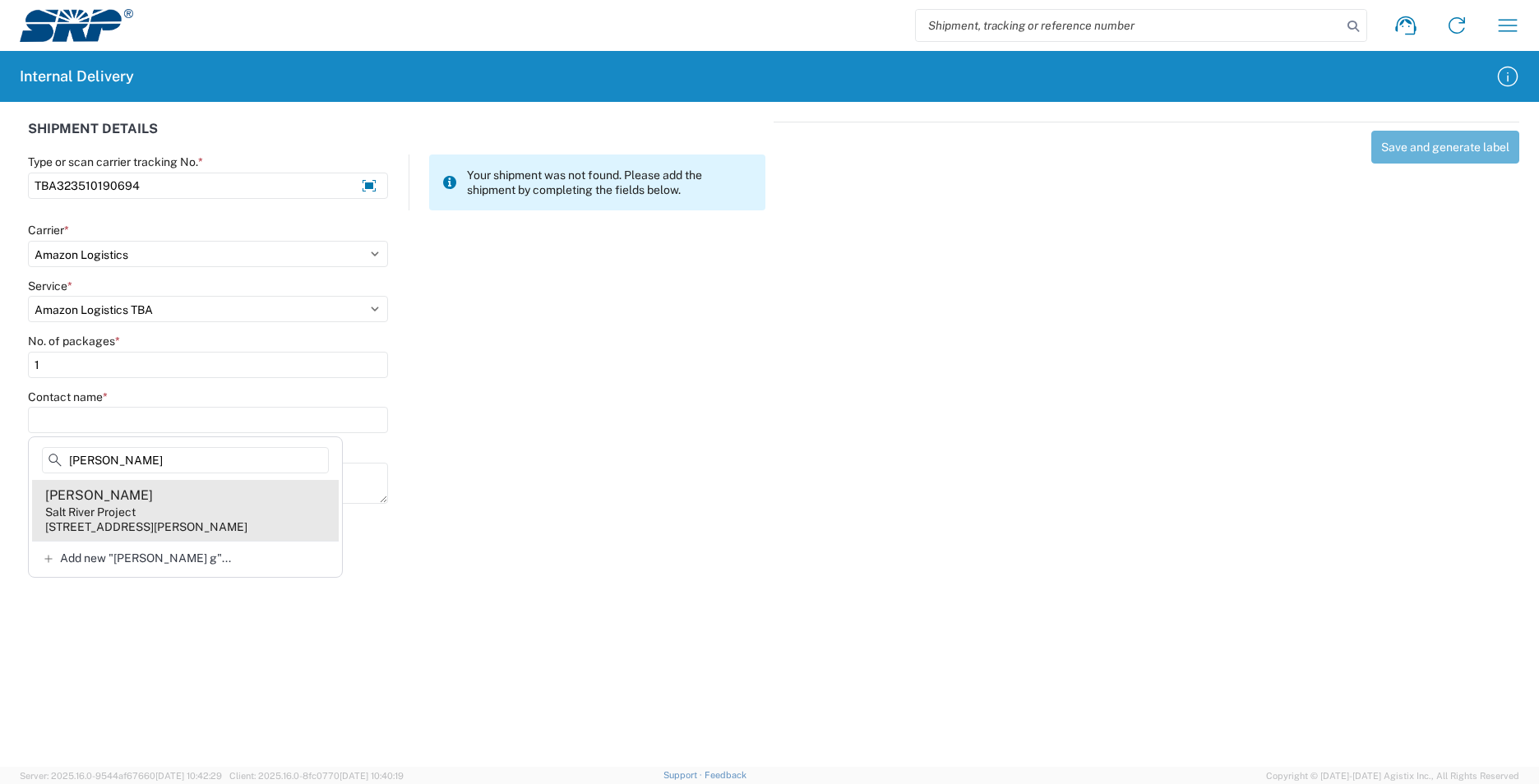
type input "[PERSON_NAME]"
click at [209, 517] on agx-address-suggestion-item "[PERSON_NAME] Salt River Project [STREET_ADDRESS][PERSON_NAME]" at bounding box center [185, 510] width 306 height 61
type input "[PERSON_NAME]"
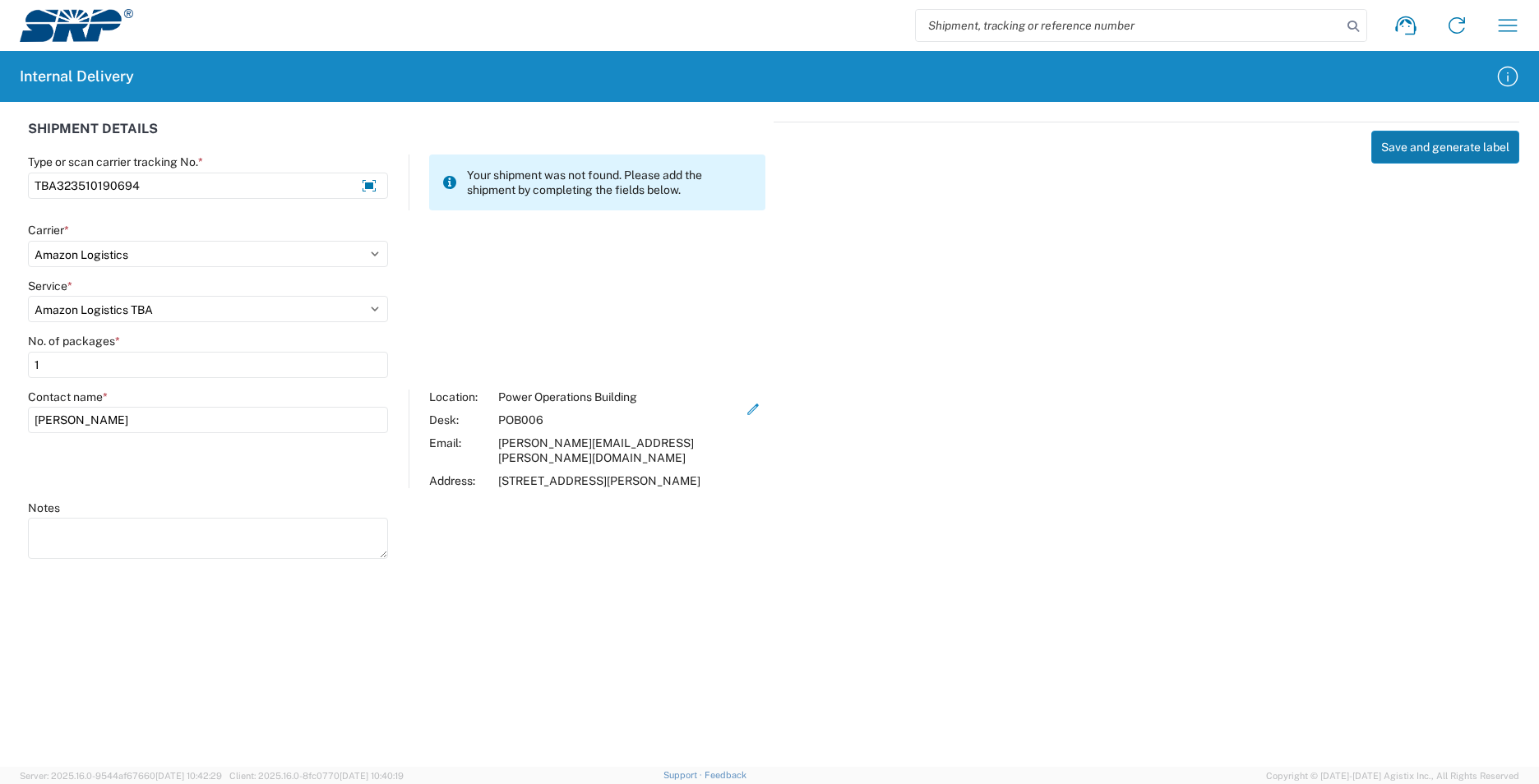
click at [1430, 147] on button "Save and generate label" at bounding box center [1444, 147] width 148 height 33
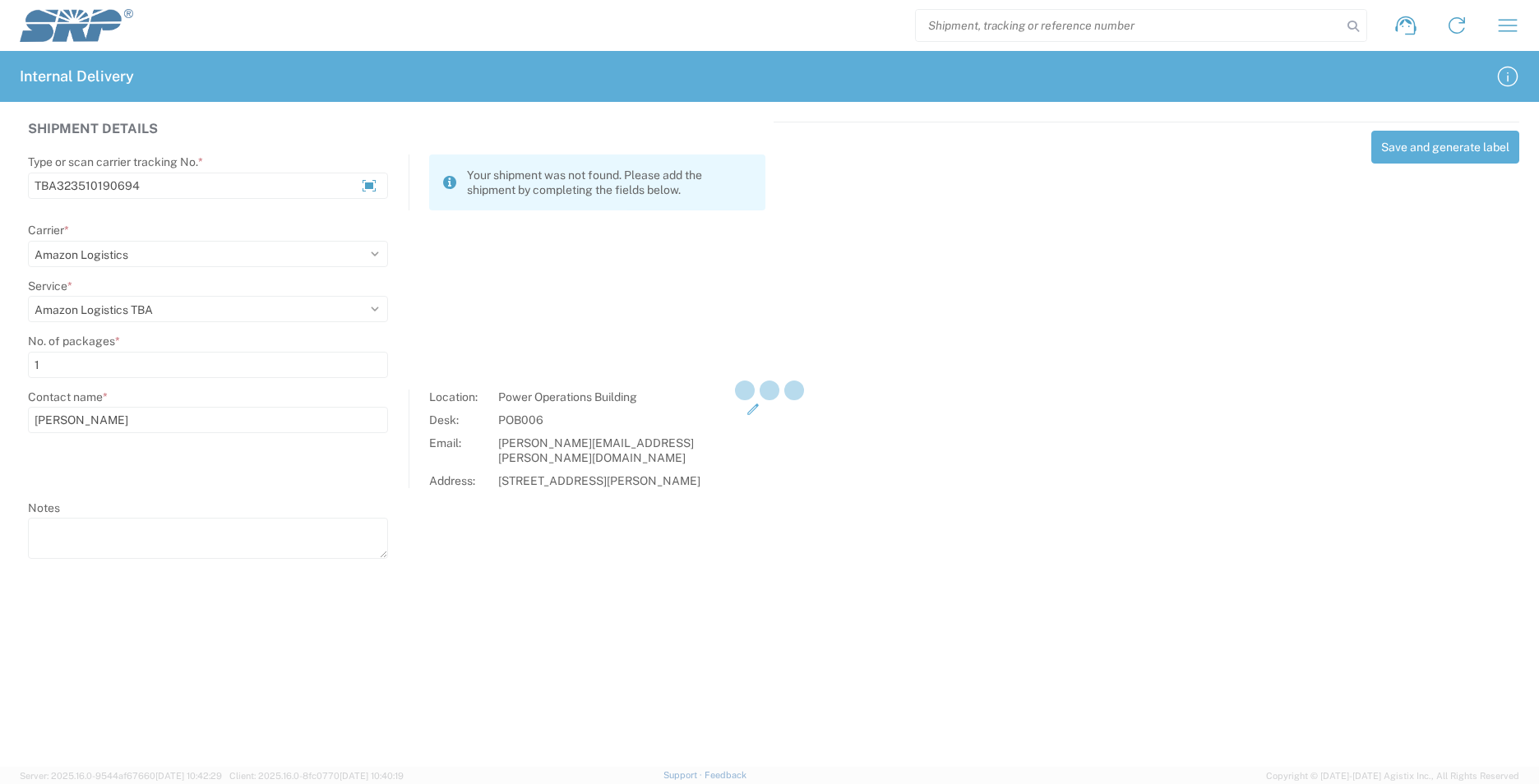
select select
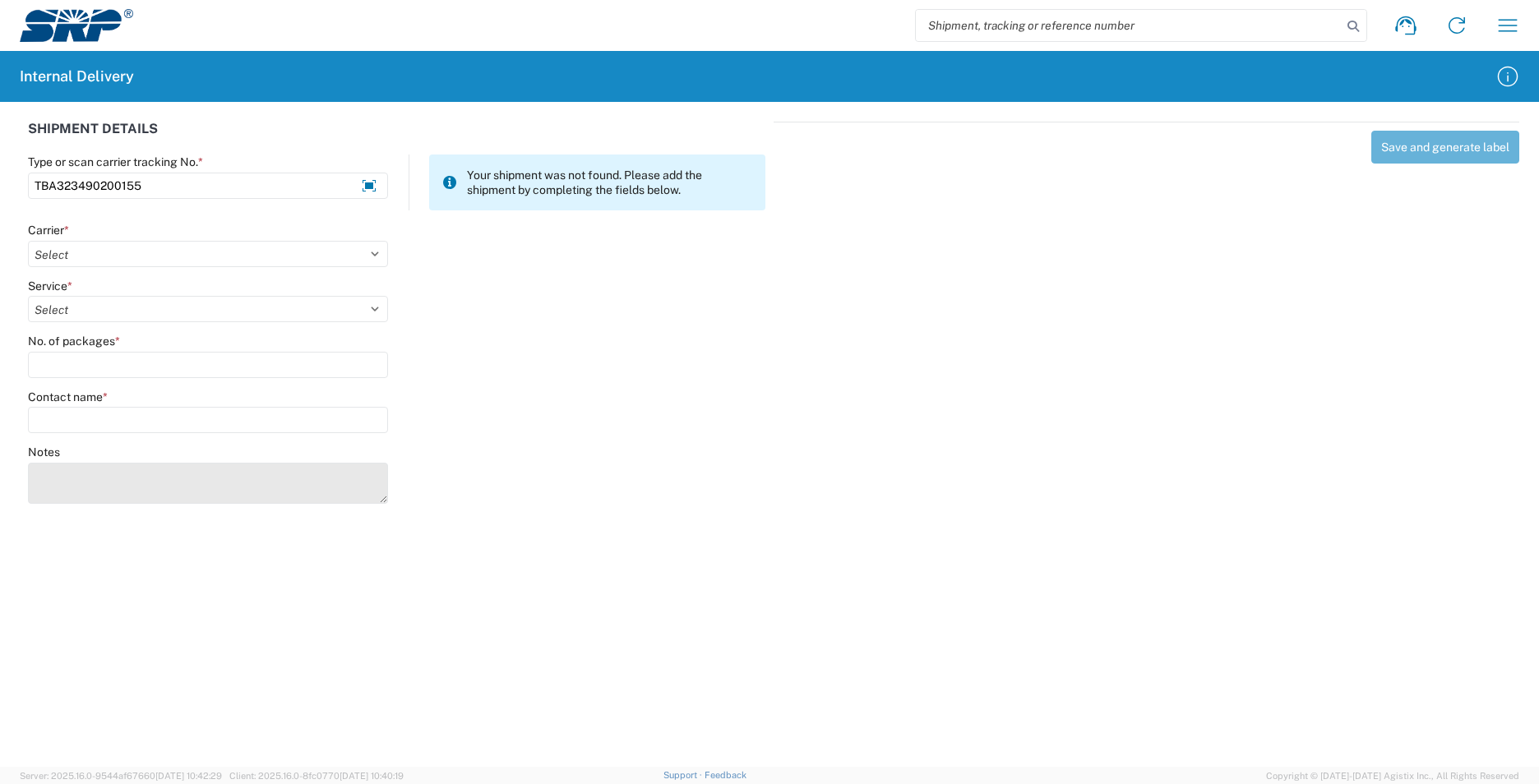
type input "TBA323490200155"
click at [189, 479] on textarea "Notes" at bounding box center [208, 483] width 360 height 42
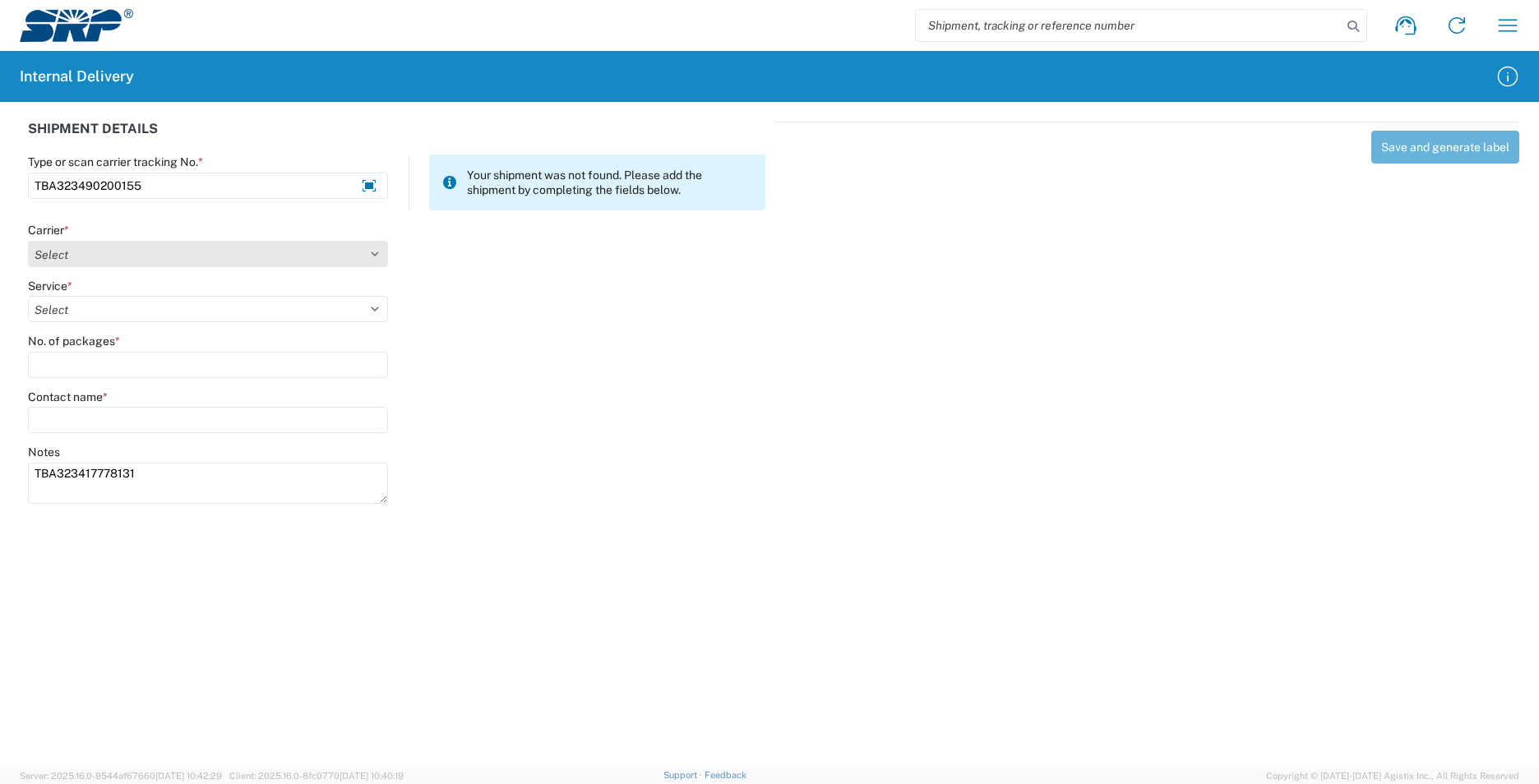
type textarea "TBA323417778131"
click at [75, 255] on select "Select AcctPay Amazon Logistics ATI Trucking BC Dimerco Logistics Empire Southw…" at bounding box center [208, 253] width 360 height 26
select select "8933"
click at [28, 241] on select "Select AcctPay Amazon Logistics ATI Trucking BC Dimerco Logistics Empire Southw…" at bounding box center [208, 253] width 360 height 26
click at [102, 323] on agx-form-control-wrapper-v2 "Service * Select Amazon Logistics TBA Rail TL Standard 3 - 5 Day" at bounding box center [208, 306] width 377 height 56
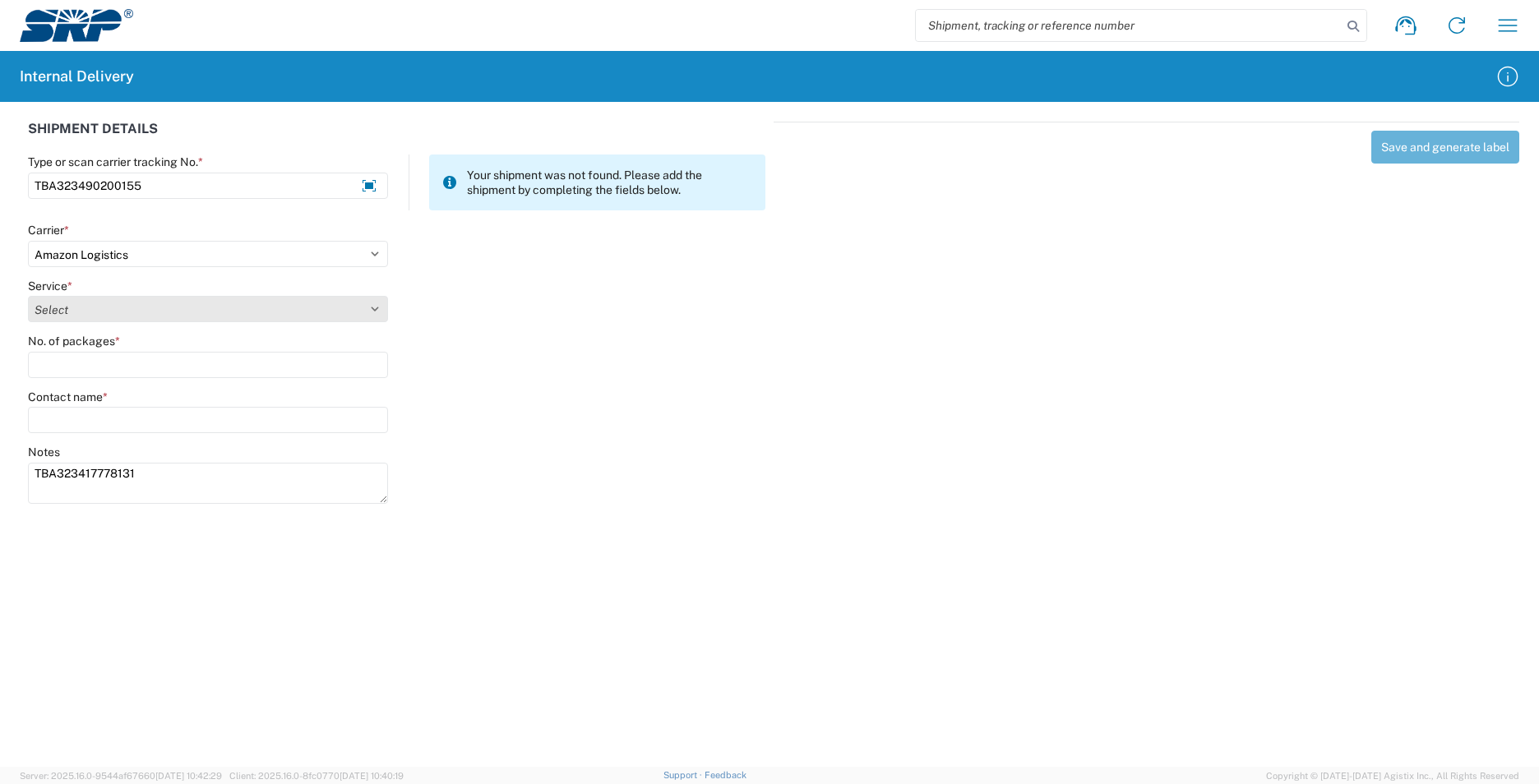
click at [101, 317] on select "Select Amazon Logistics TBA Rail TL Standard 3 - 5 Day" at bounding box center [208, 308] width 360 height 26
select select "24525"
click at [28, 296] on select "Select Amazon Logistics TBA Rail TL Standard 3 - 5 Day" at bounding box center [208, 308] width 360 height 26
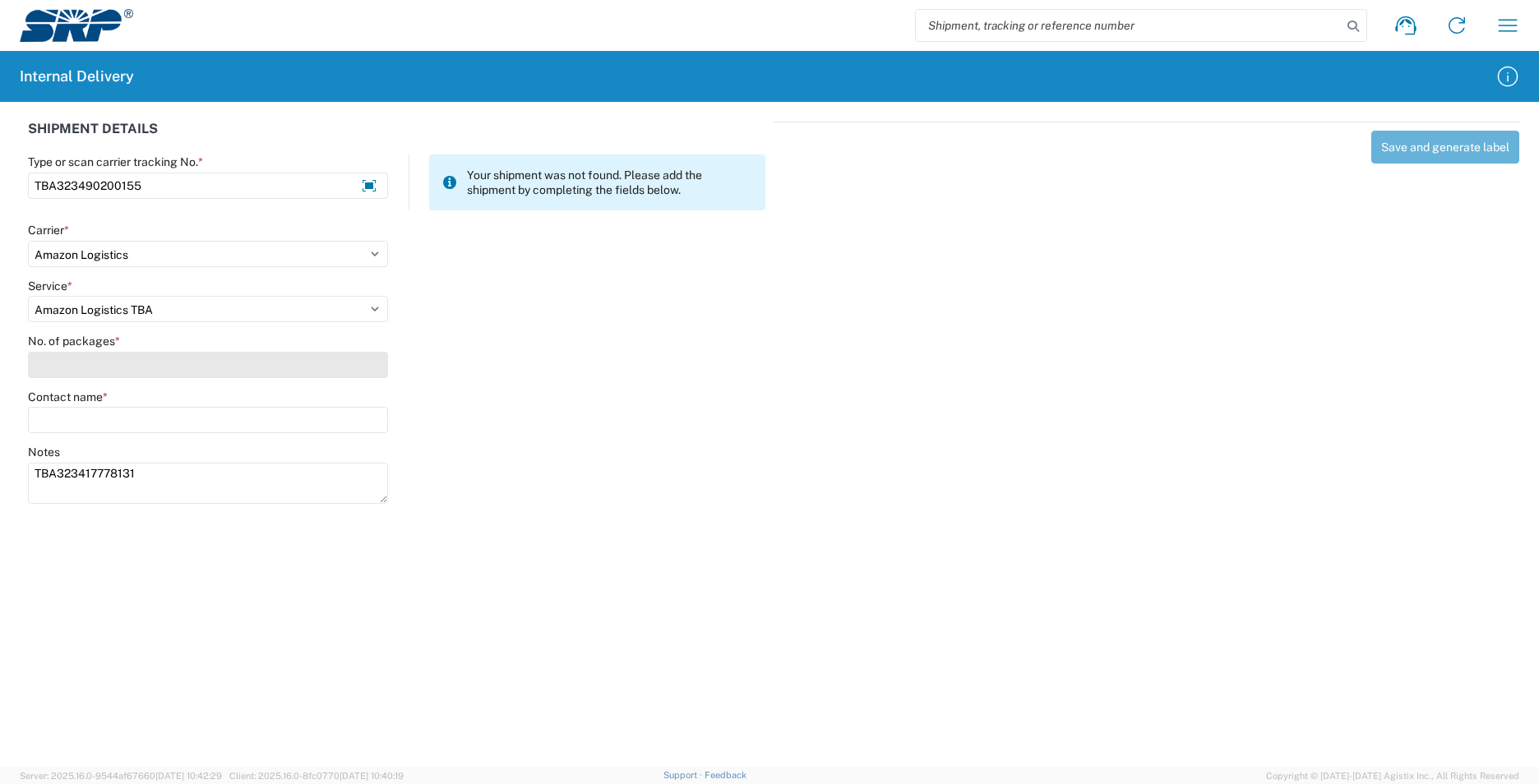
click at [93, 362] on input "No. of packages *" at bounding box center [208, 364] width 360 height 26
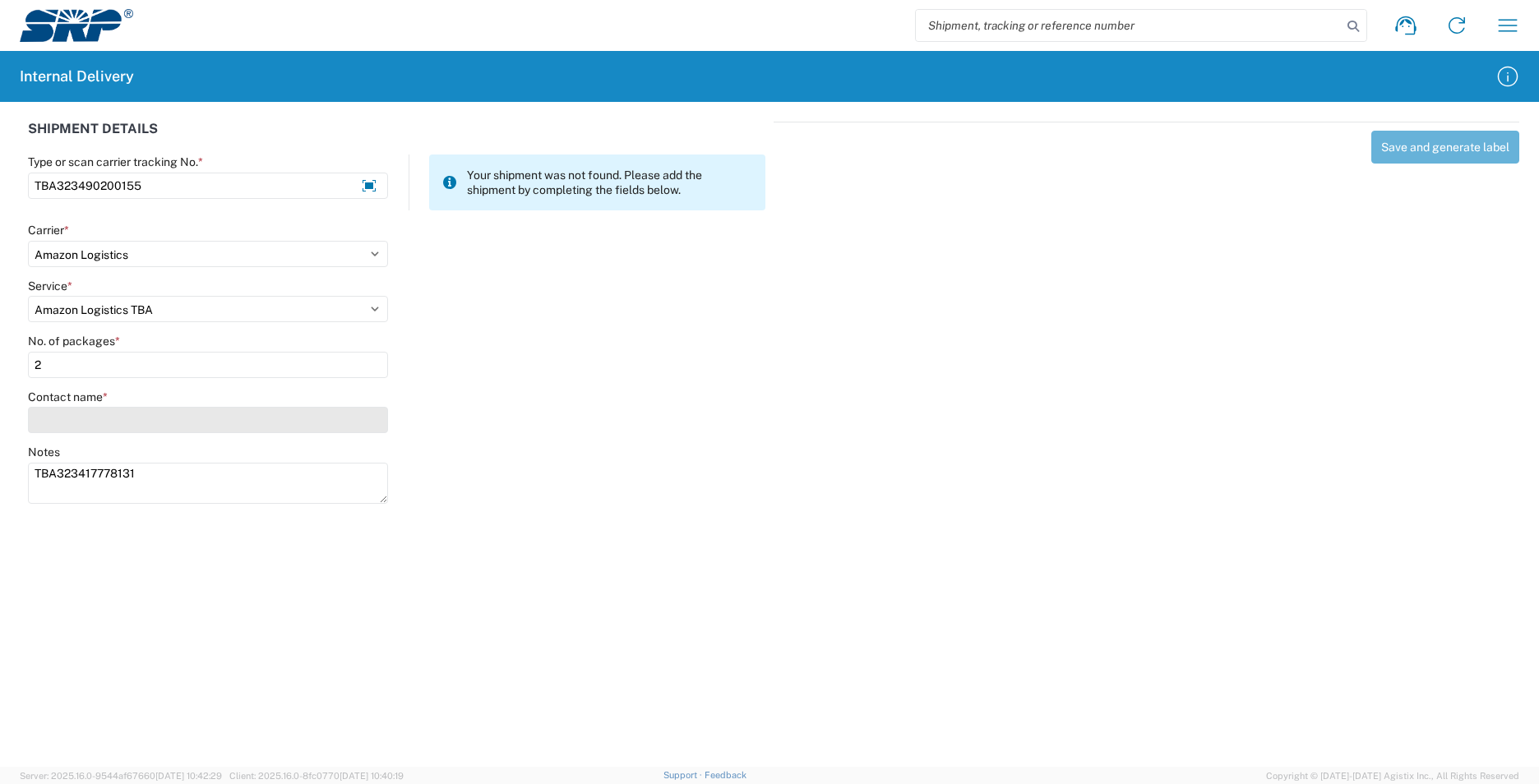
type input "2"
click at [86, 425] on input "Contact name *" at bounding box center [208, 420] width 360 height 26
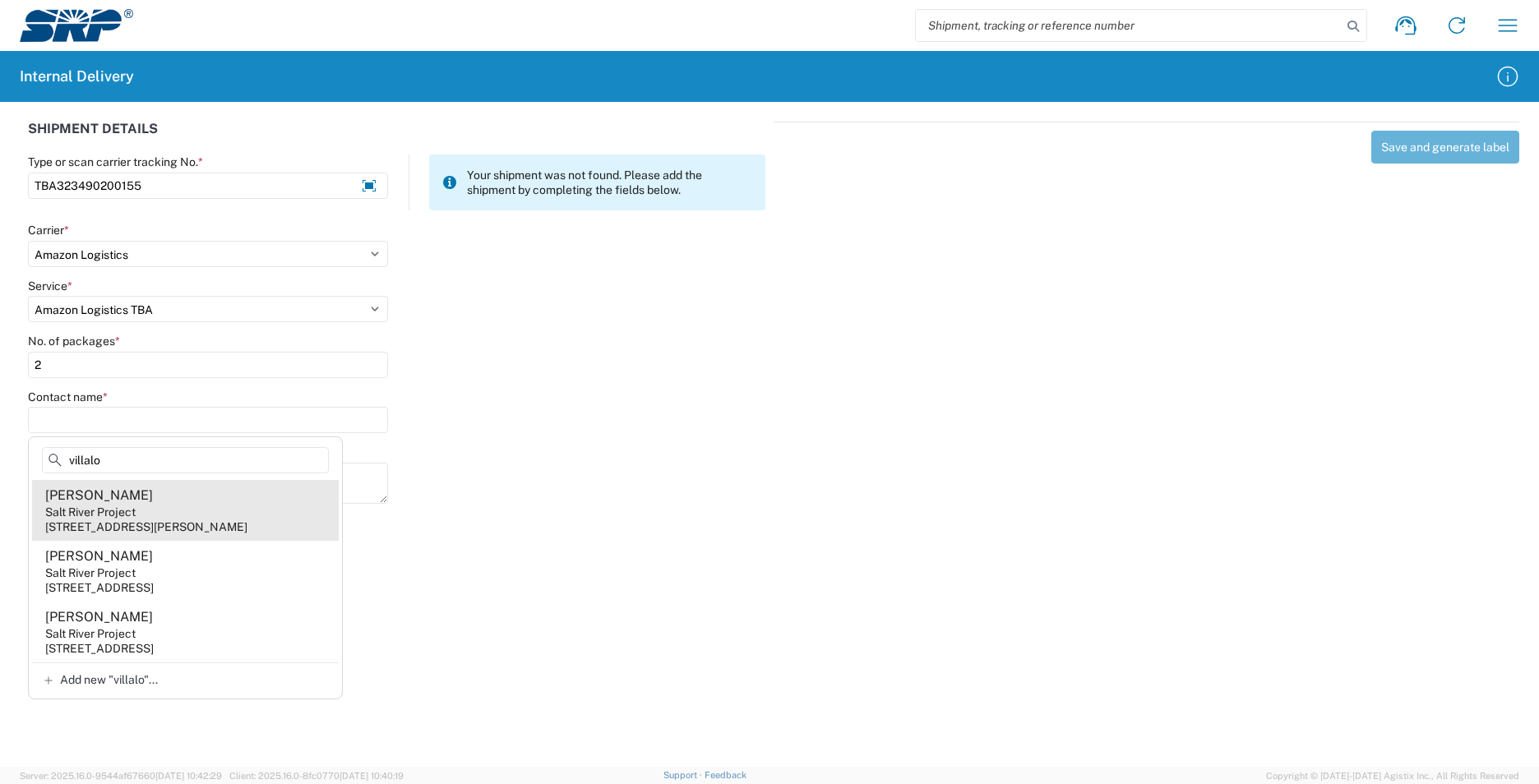
type input "villalo"
click at [240, 511] on agx-address-suggestion-item "[PERSON_NAME] Salt River Project [STREET_ADDRESS][PERSON_NAME]" at bounding box center [185, 510] width 306 height 61
type input "[PERSON_NAME]"
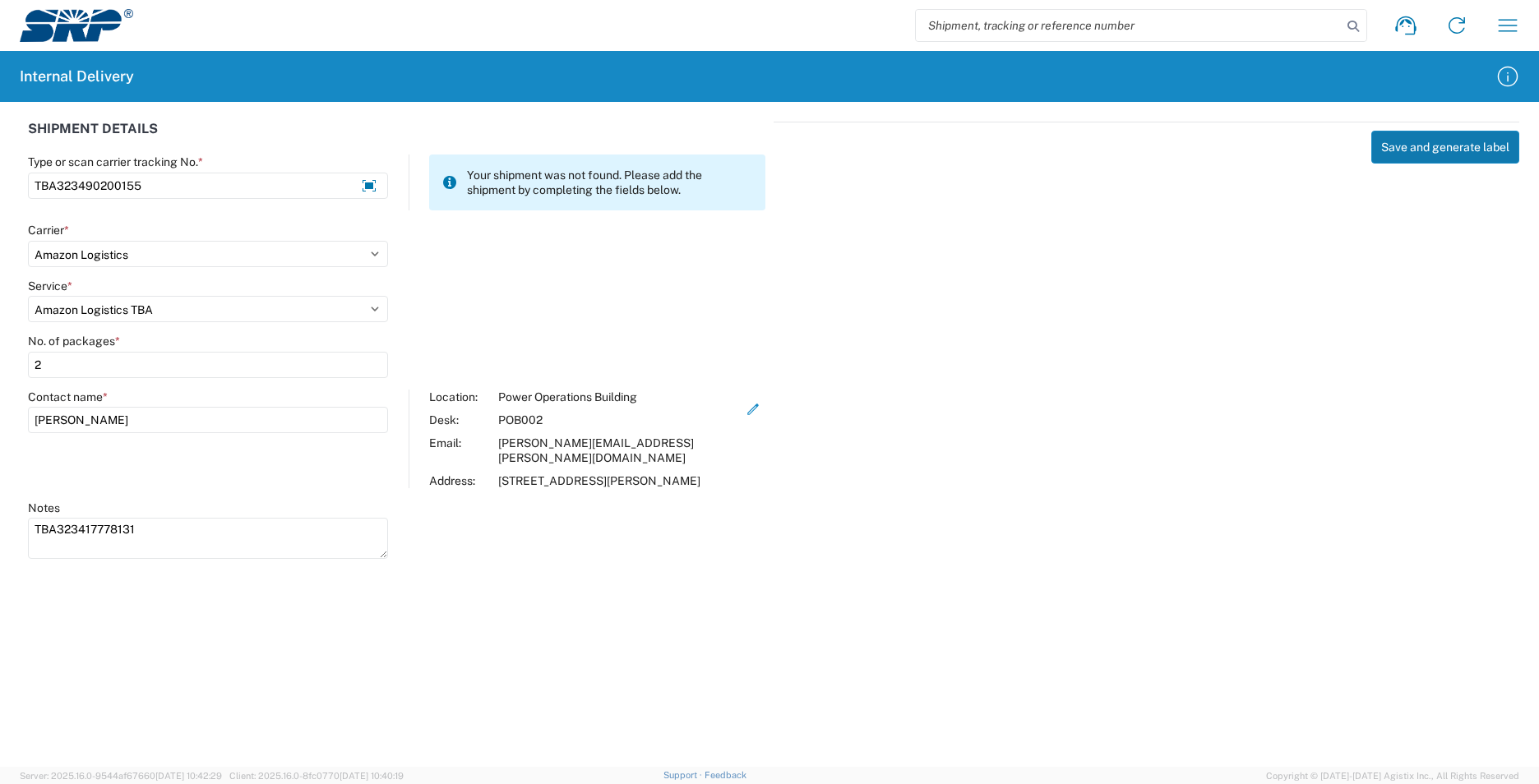
click at [1459, 148] on button "Save and generate label" at bounding box center [1444, 147] width 148 height 33
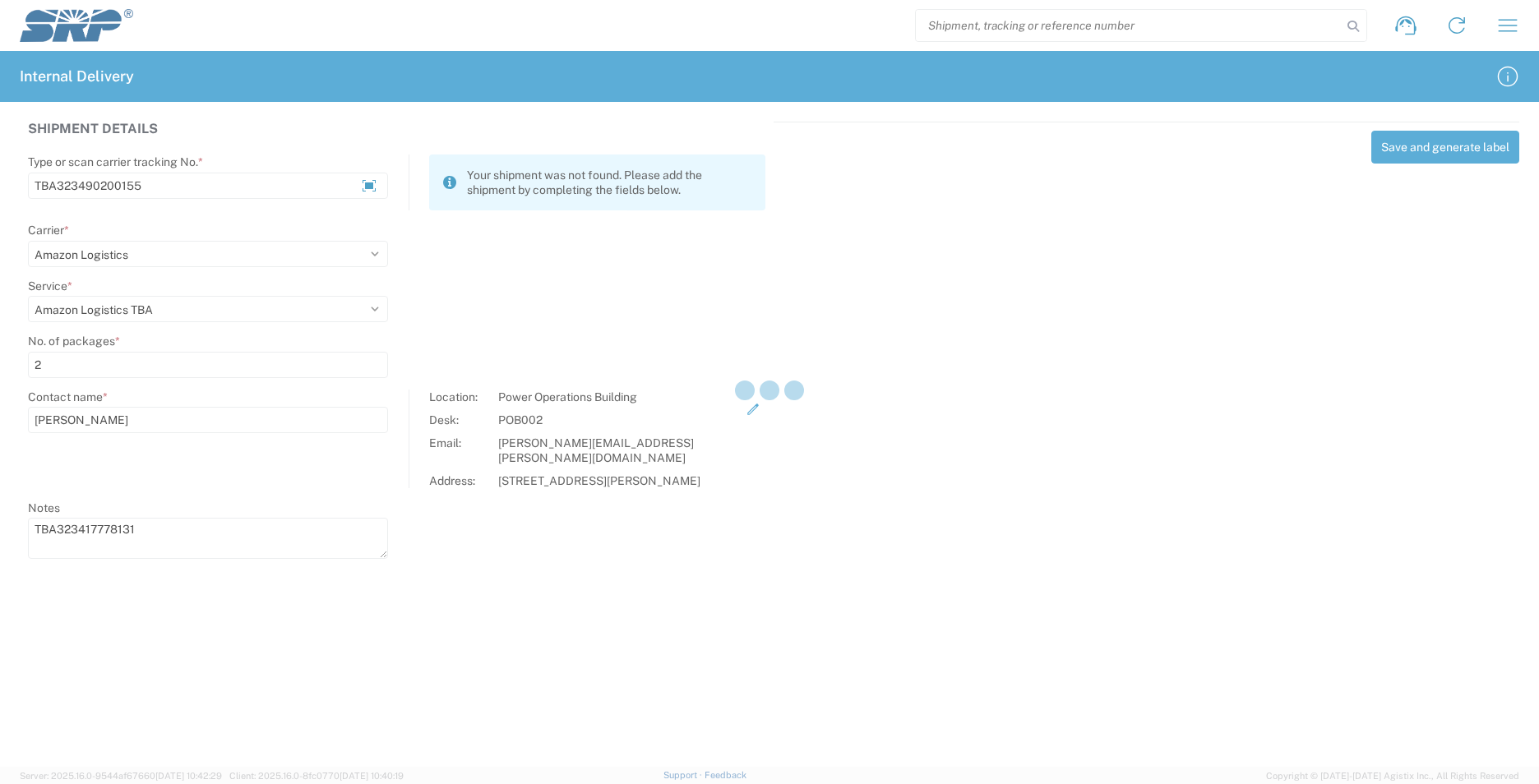
select select
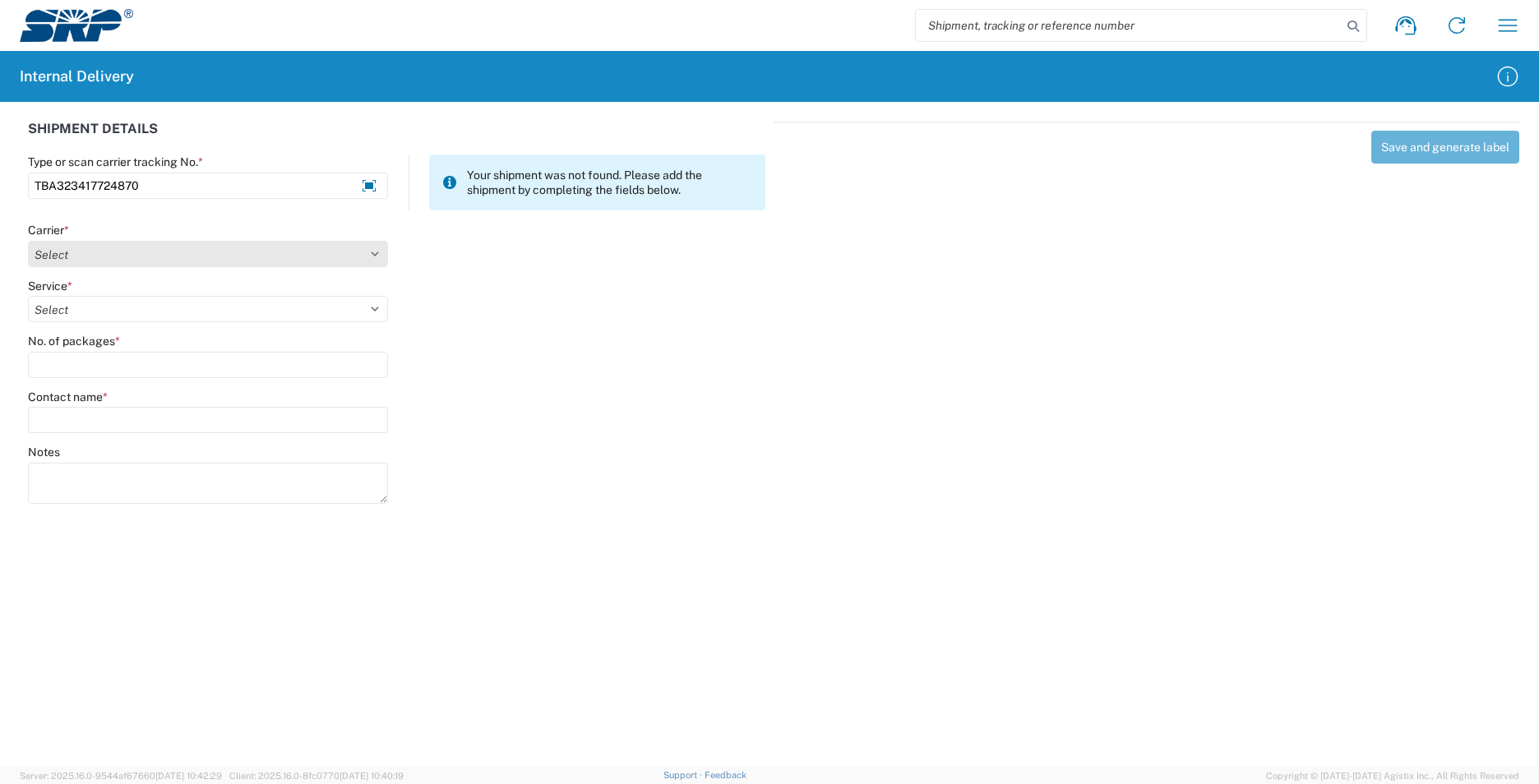
type input "TBA323417724870"
click at [99, 261] on select "Select AcctPay Amazon Logistics ATI Trucking BC Dimerco Logistics Empire Southw…" at bounding box center [208, 253] width 360 height 26
select select "8933"
click at [28, 241] on select "Select AcctPay Amazon Logistics ATI Trucking BC Dimerco Logistics Empire Southw…" at bounding box center [208, 253] width 360 height 26
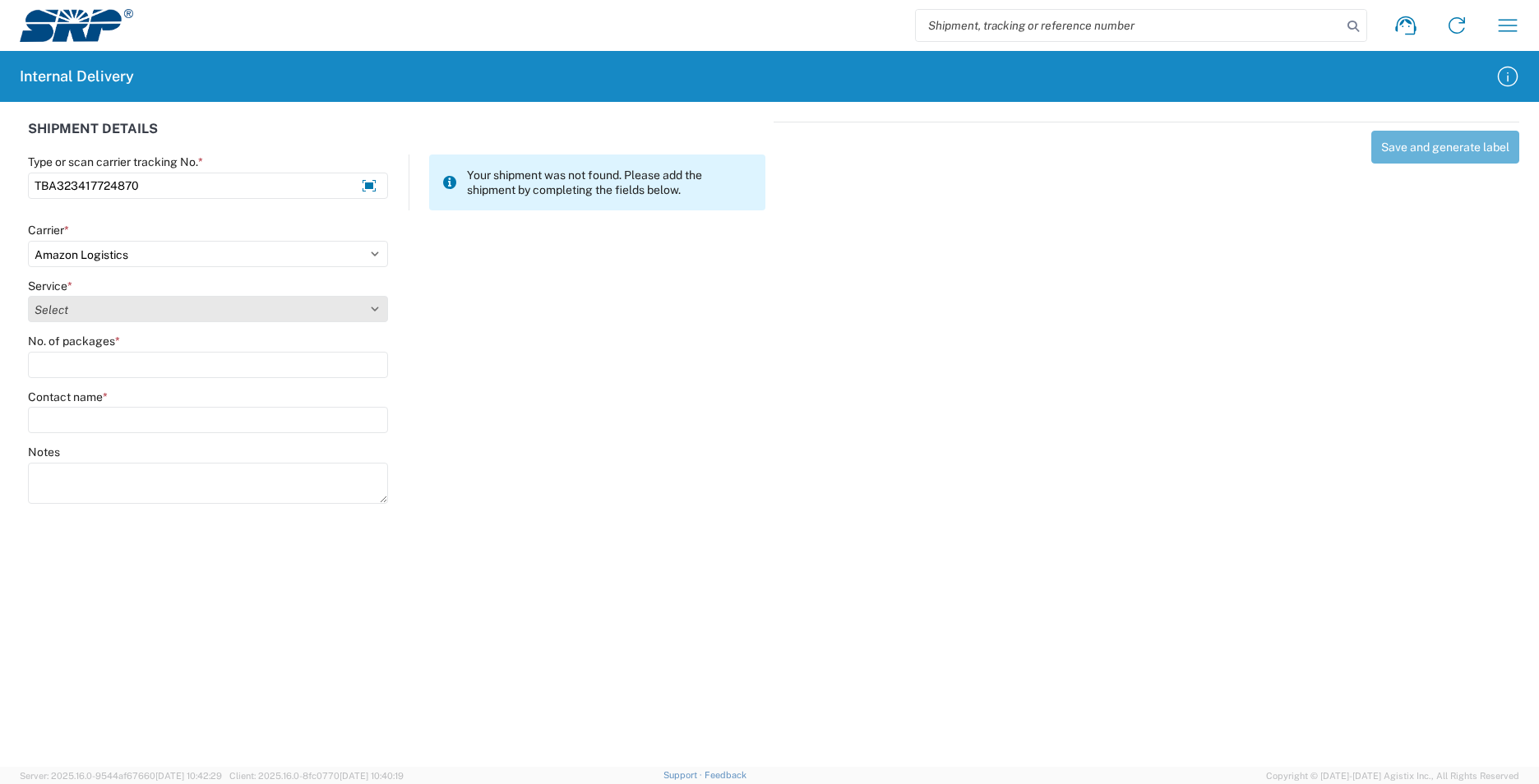
click at [86, 310] on select "Select Amazon Logistics TBA Rail TL Standard 3 - 5 Day" at bounding box center [208, 308] width 360 height 26
select select "24525"
click at [28, 296] on select "Select Amazon Logistics TBA Rail TL Standard 3 - 5 Day" at bounding box center [208, 308] width 360 height 26
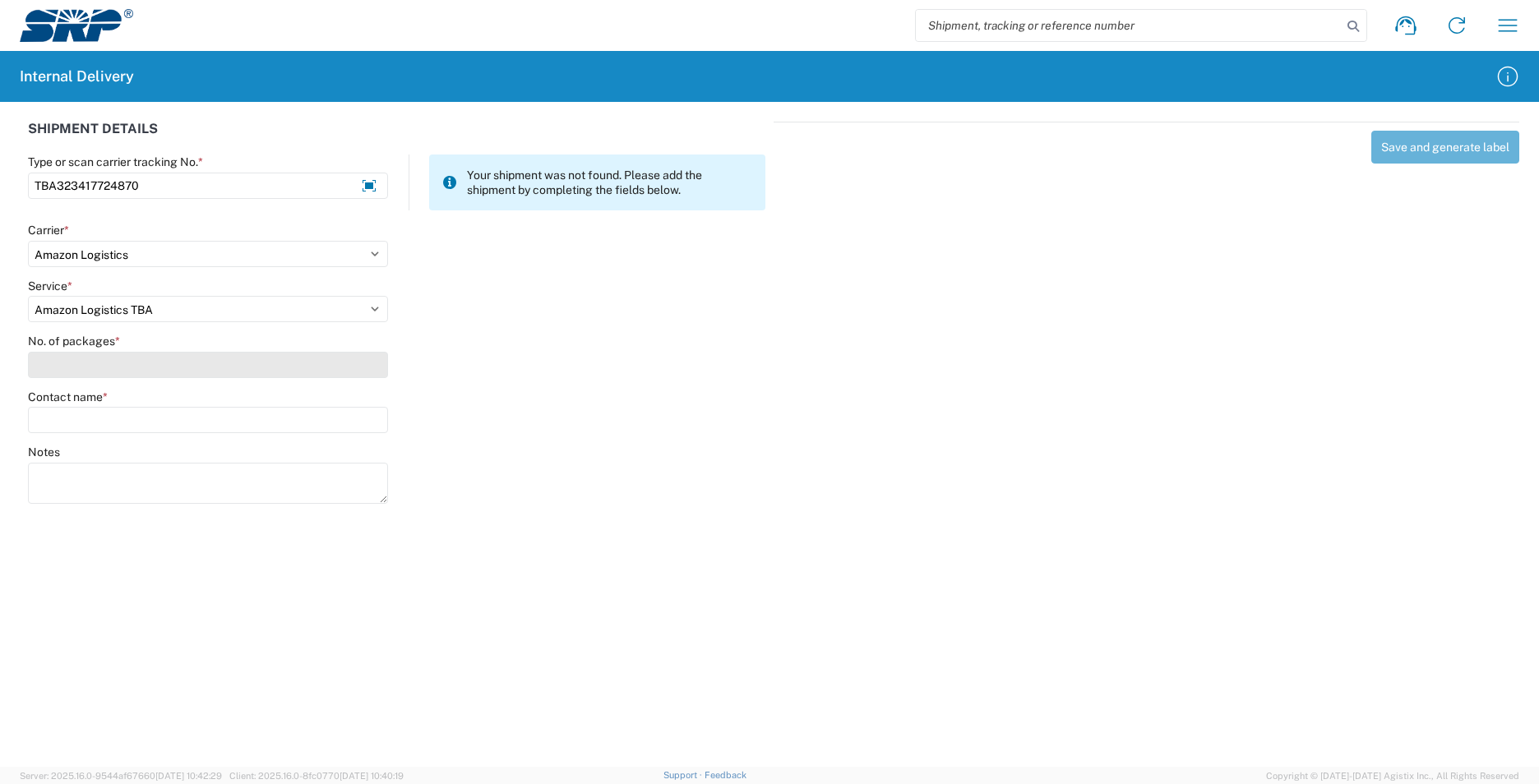
click at [92, 359] on input "No. of packages *" at bounding box center [208, 364] width 360 height 26
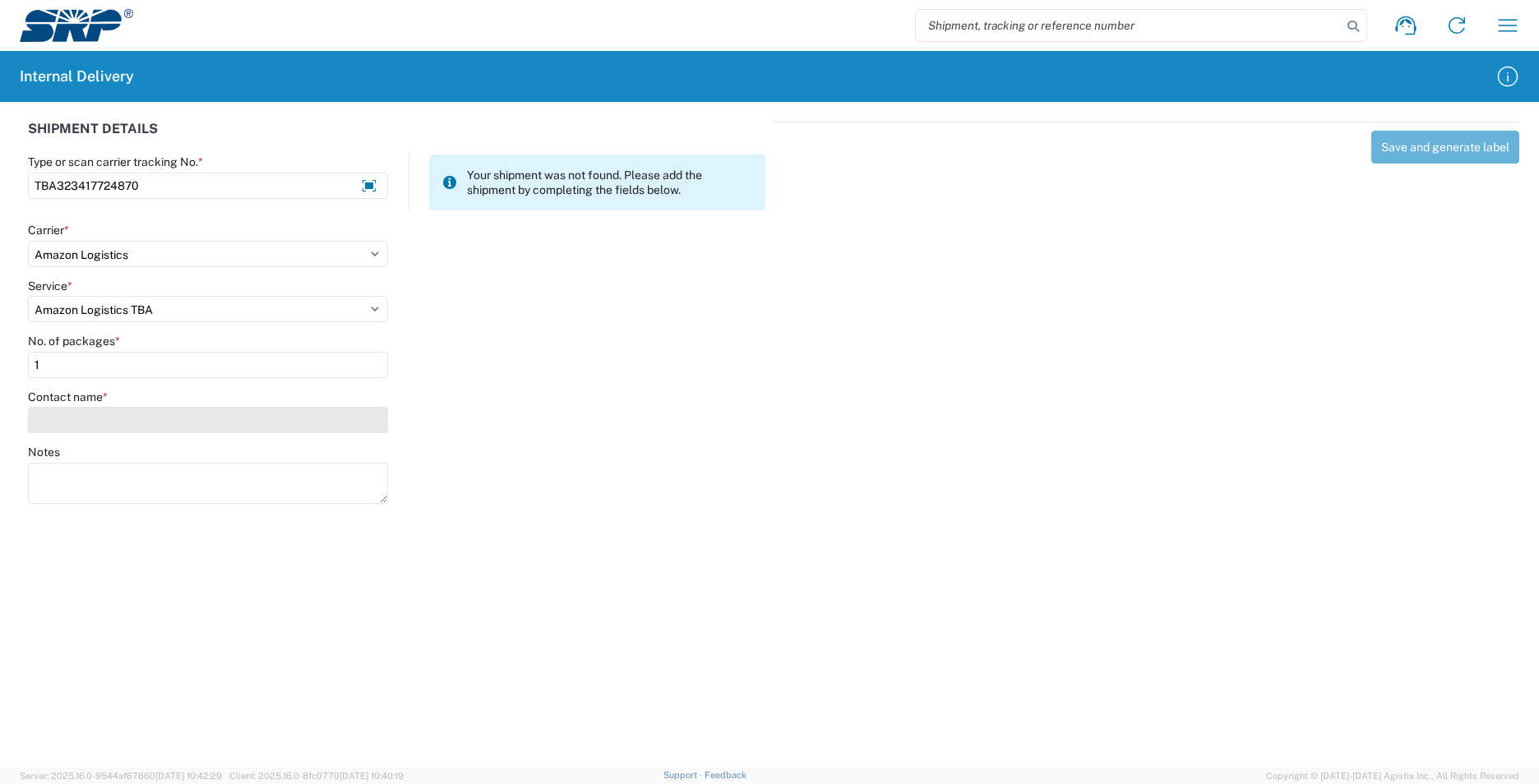
type input "1"
click at [93, 412] on input "Contact name *" at bounding box center [208, 420] width 360 height 26
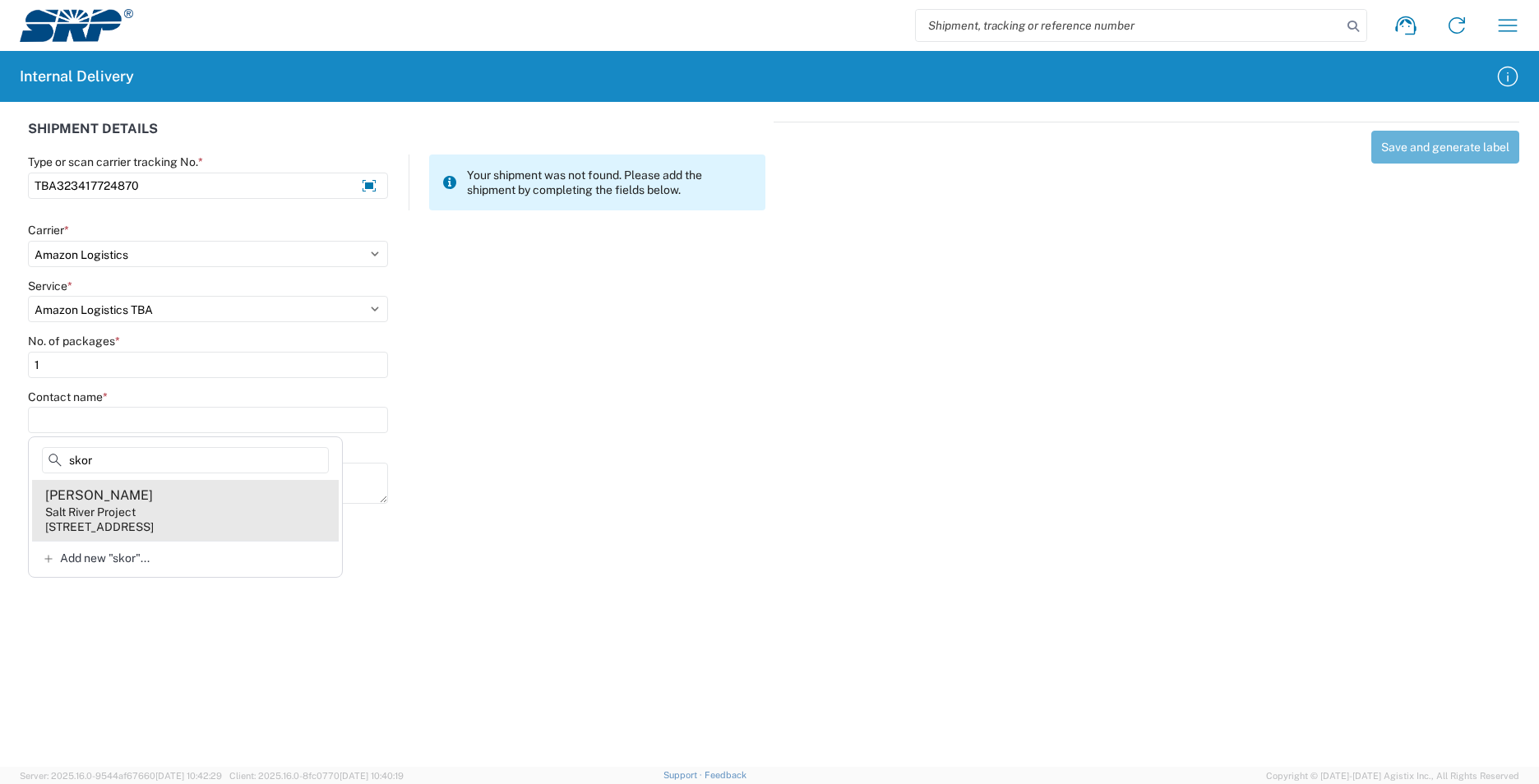
type input "skor"
click at [272, 519] on agx-address-suggestion-item "[PERSON_NAME] Salt River Project [STREET_ADDRESS]" at bounding box center [185, 510] width 306 height 61
type input "[PERSON_NAME]"
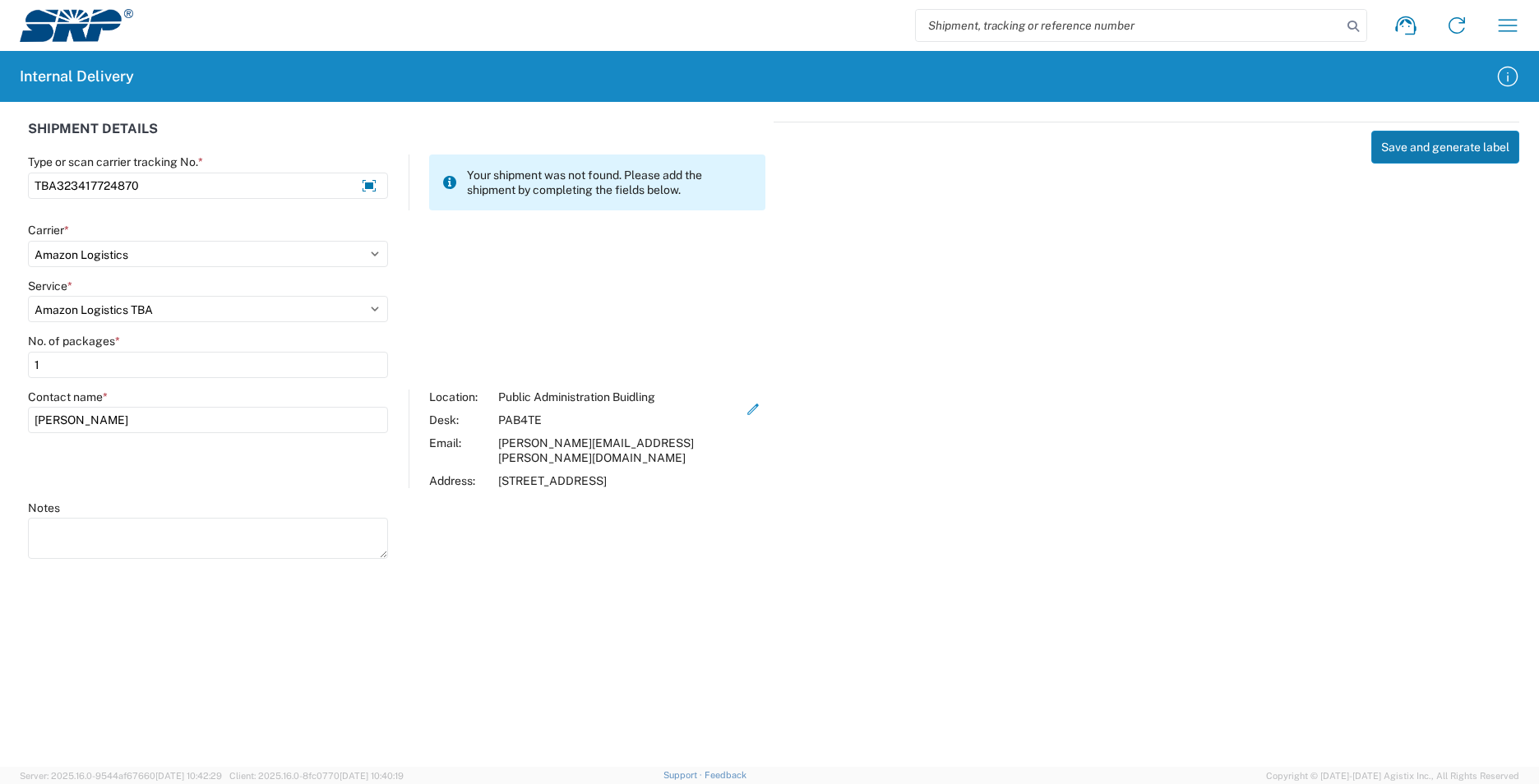
click at [1414, 144] on button "Save and generate label" at bounding box center [1444, 147] width 148 height 33
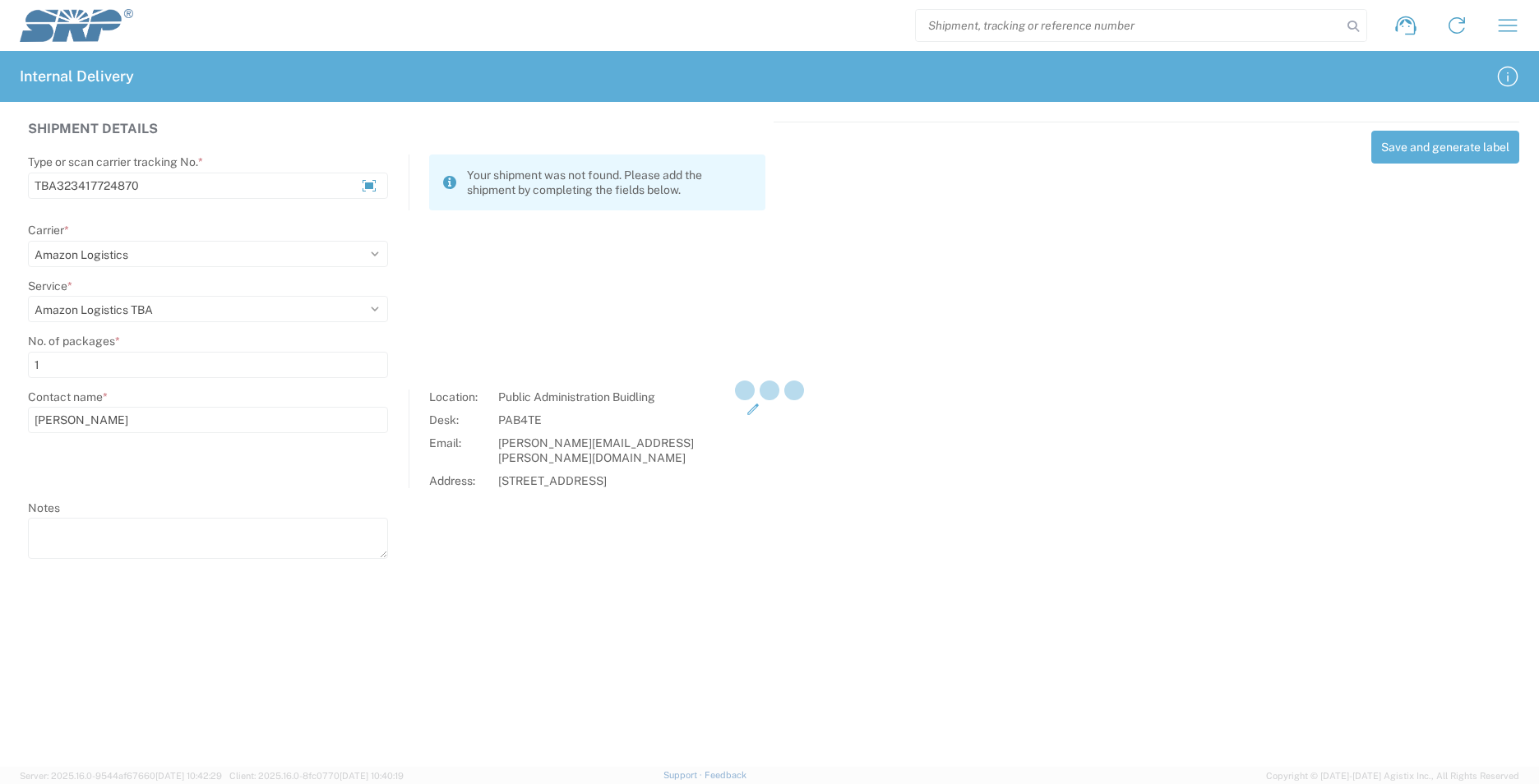
select select
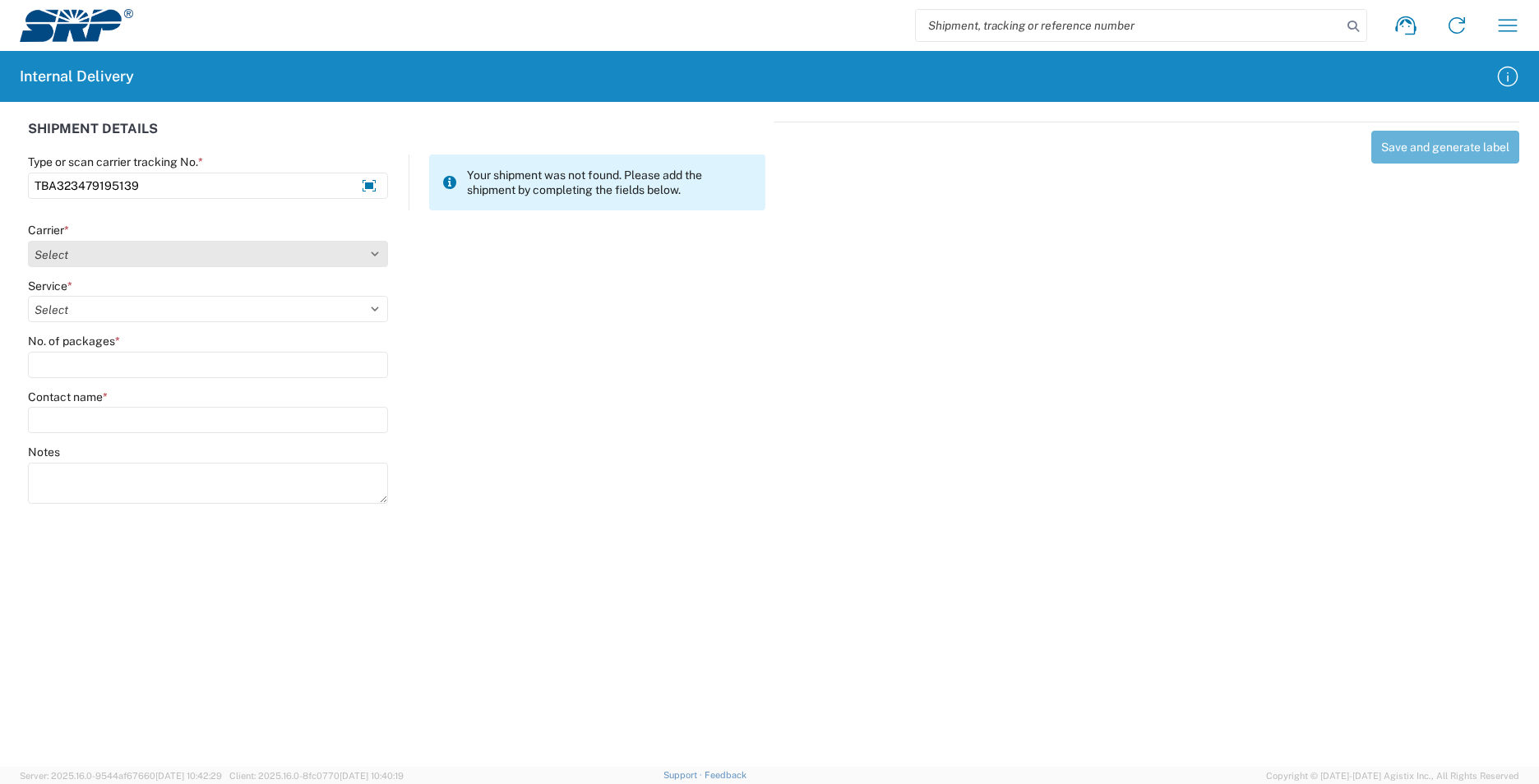
type input "TBA323479195139"
click at [86, 258] on select "Select AcctPay Amazon Logistics ATI Trucking BC Dimerco Logistics Empire Southw…" at bounding box center [208, 253] width 360 height 26
select select "8933"
click at [28, 241] on select "Select AcctPay Amazon Logistics ATI Trucking BC Dimerco Logistics Empire Southw…" at bounding box center [208, 253] width 360 height 26
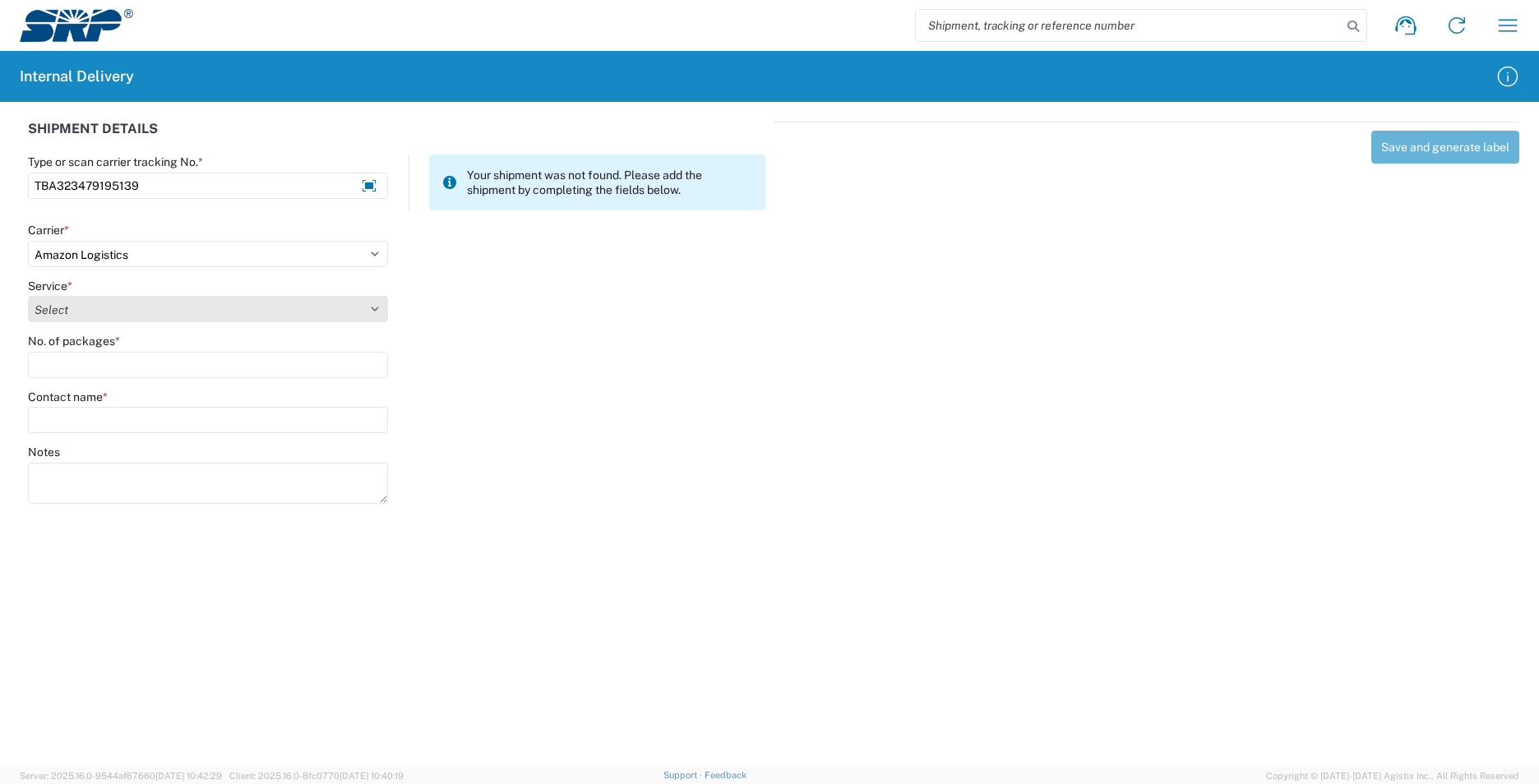
click at [94, 319] on select "Select Amazon Logistics TBA Rail TL Standard 3 - 5 Day" at bounding box center [208, 308] width 360 height 26
select select "24525"
click at [28, 296] on select "Select Amazon Logistics TBA Rail TL Standard 3 - 5 Day" at bounding box center [208, 308] width 360 height 26
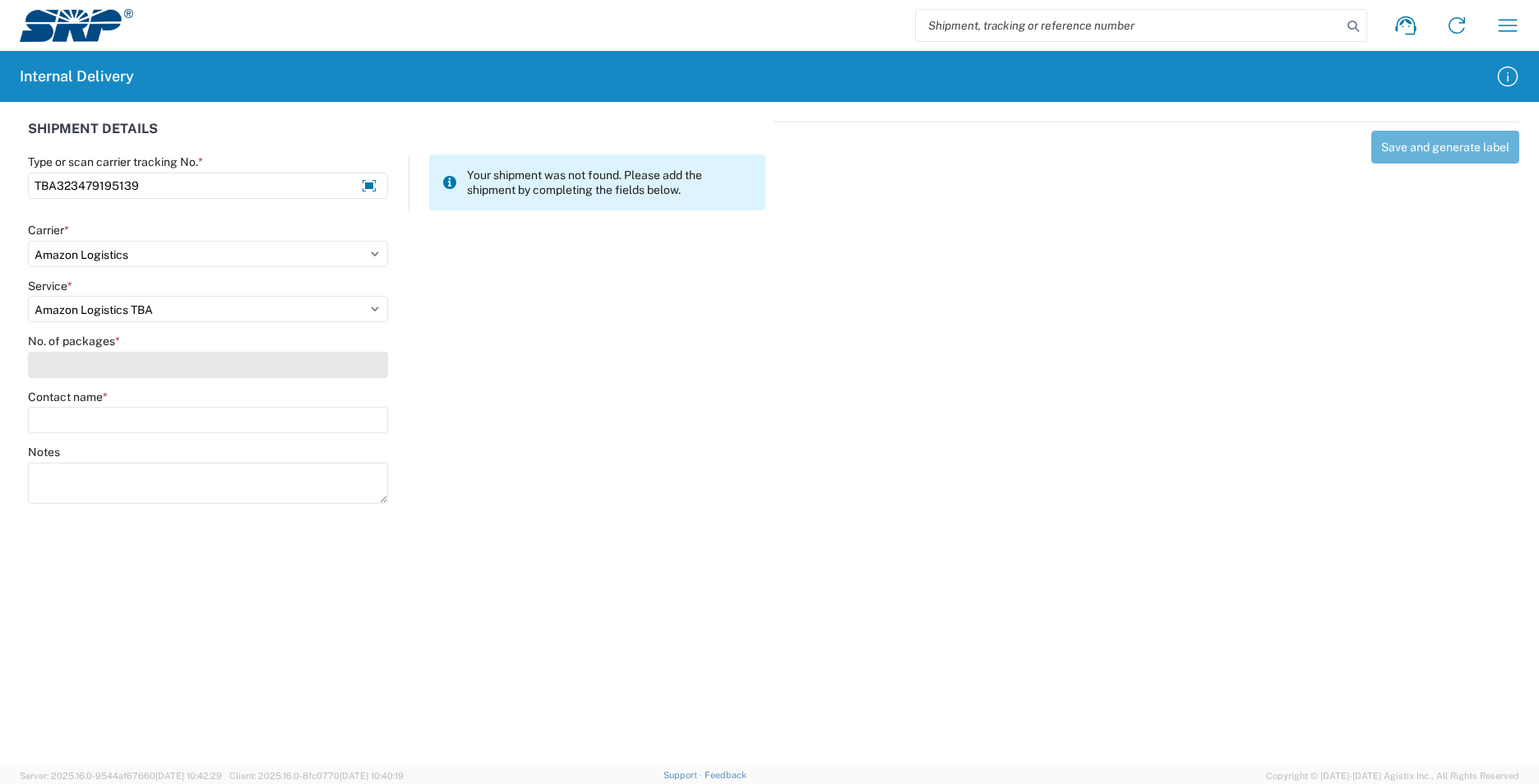
click at [82, 357] on input "No. of packages *" at bounding box center [208, 364] width 360 height 26
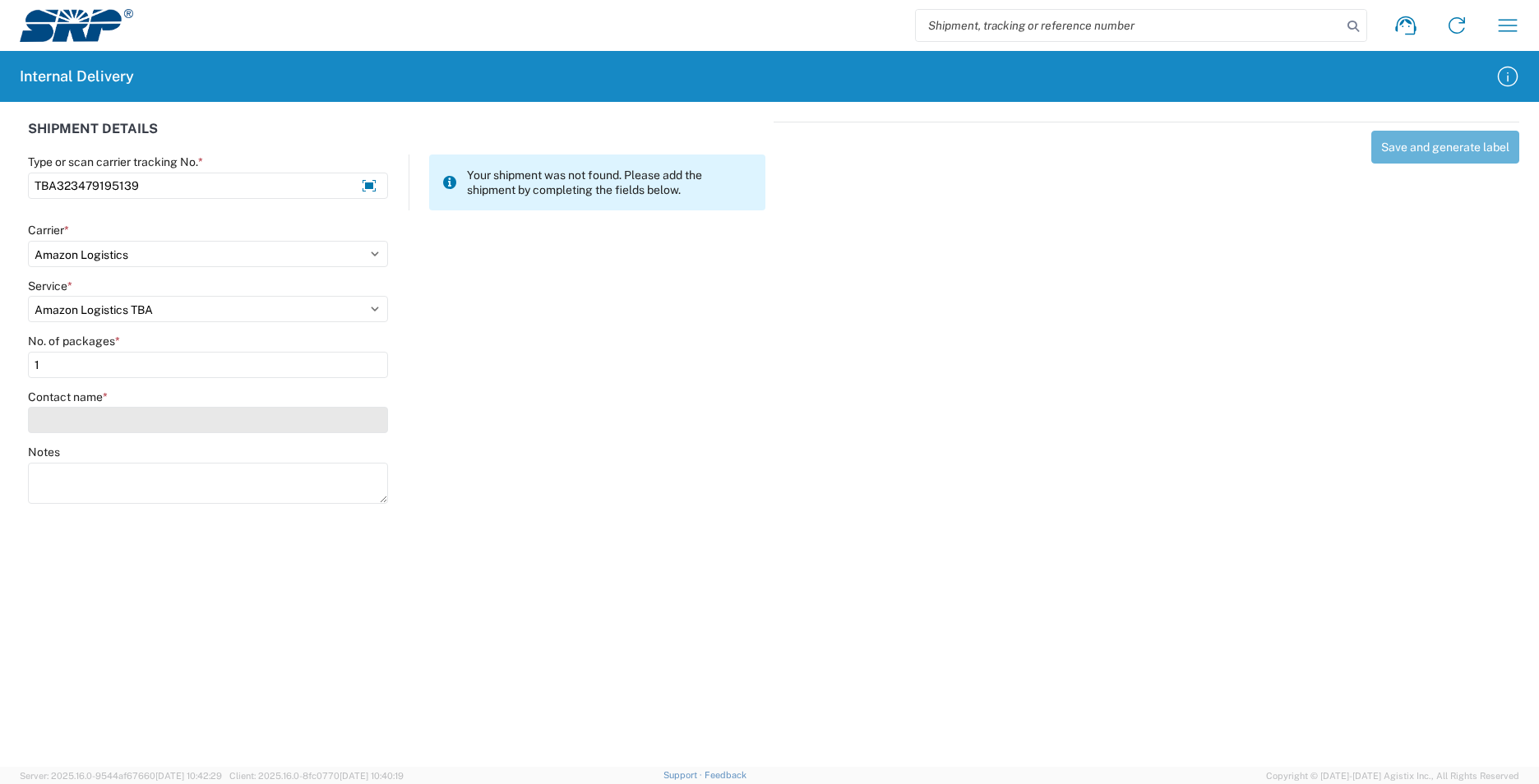
type input "1"
click at [79, 425] on input "Contact name *" at bounding box center [208, 420] width 360 height 26
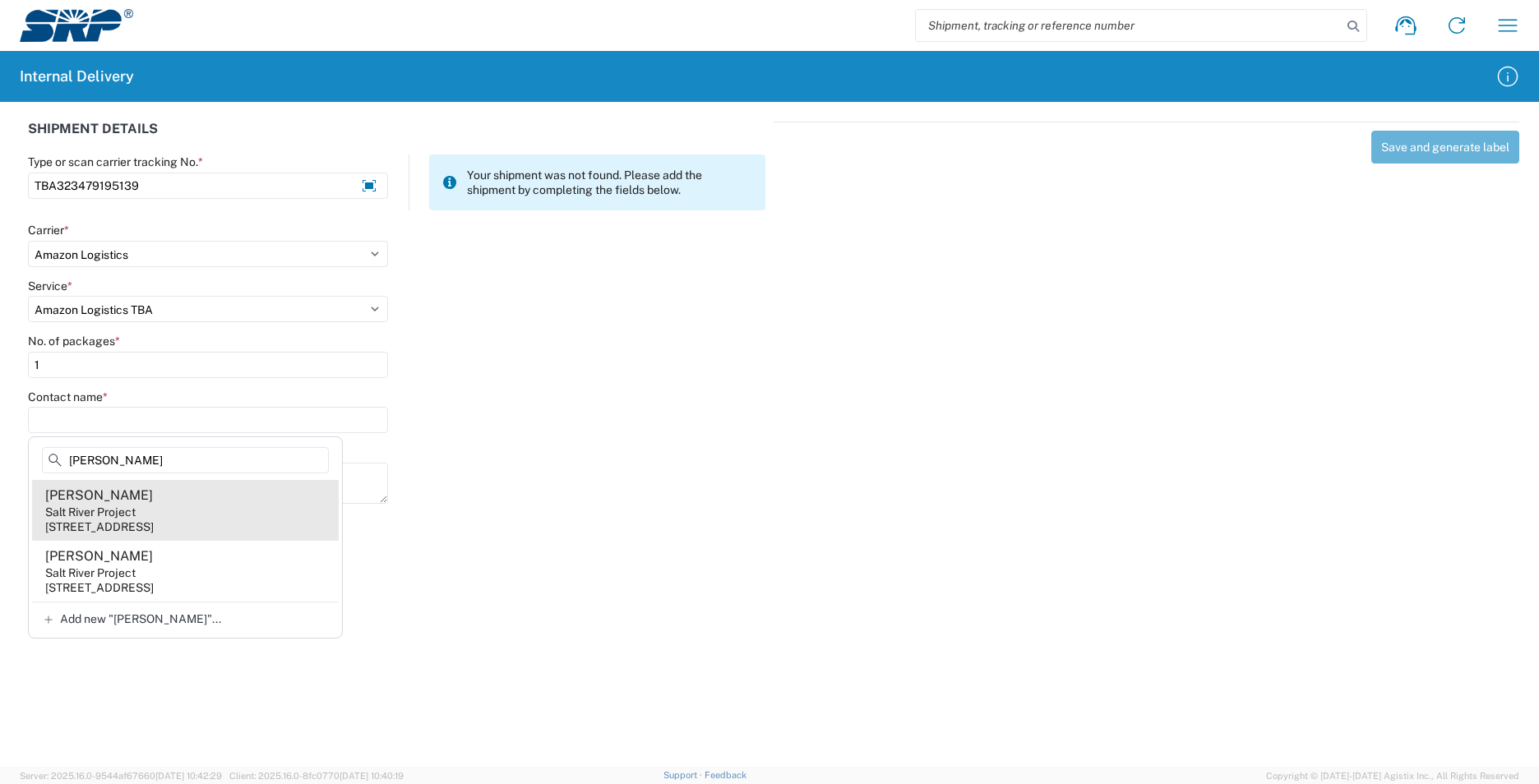
type input "[PERSON_NAME]"
click at [242, 508] on agx-address-suggestion-item "[PERSON_NAME] Salt River Project [STREET_ADDRESS]" at bounding box center [185, 510] width 306 height 61
type input "[PERSON_NAME]"
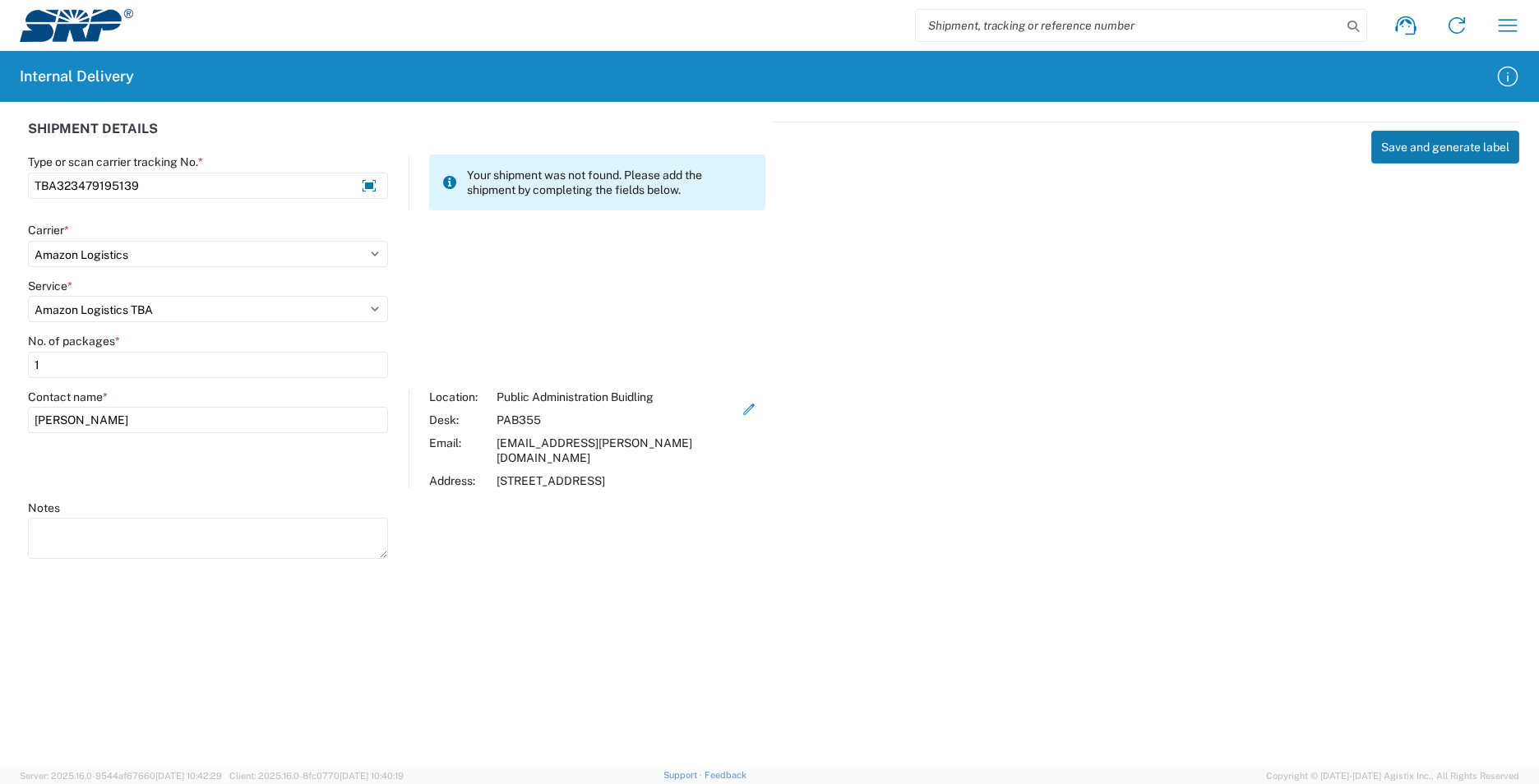
click at [1464, 147] on button "Save and generate label" at bounding box center [1444, 147] width 148 height 33
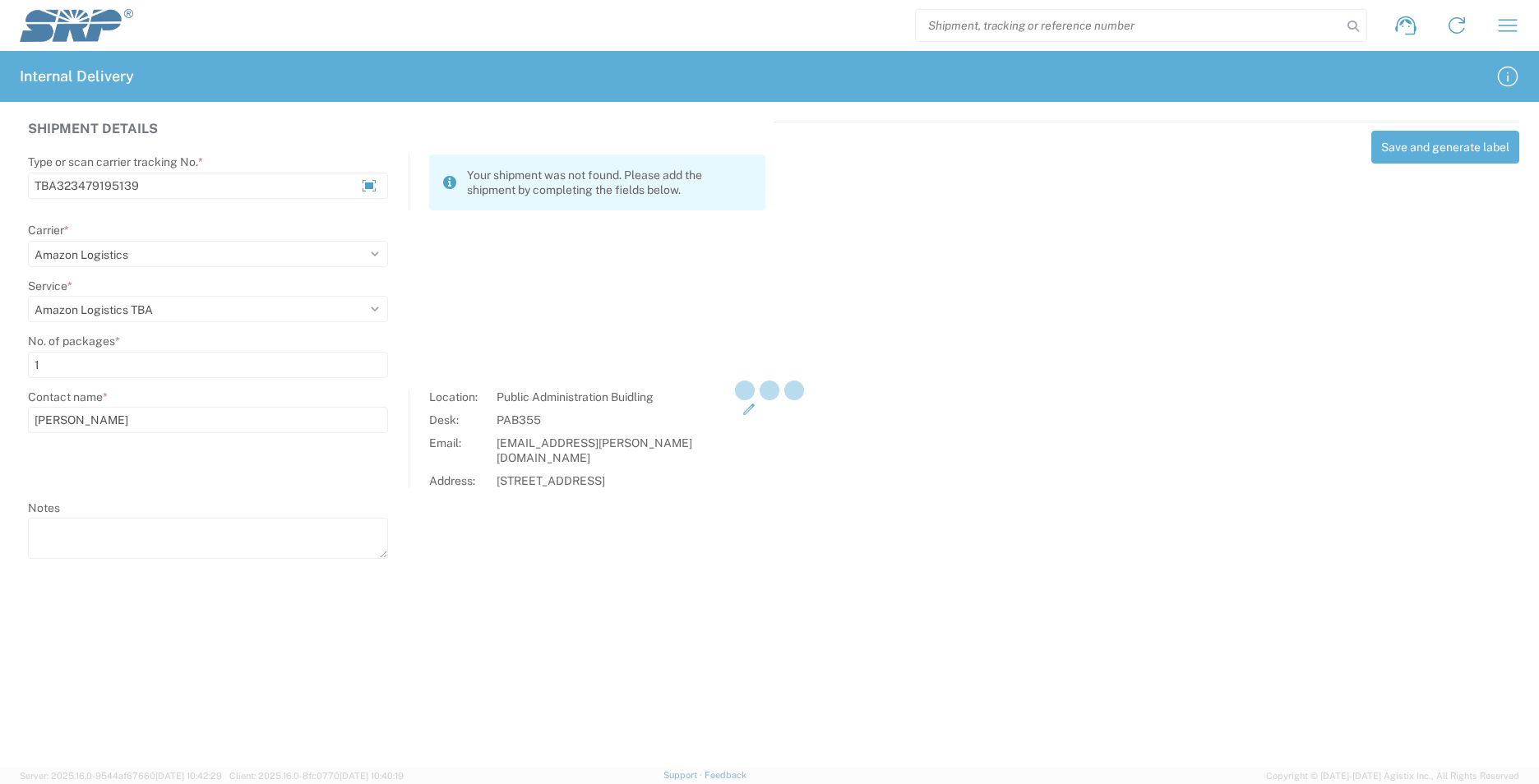
select select
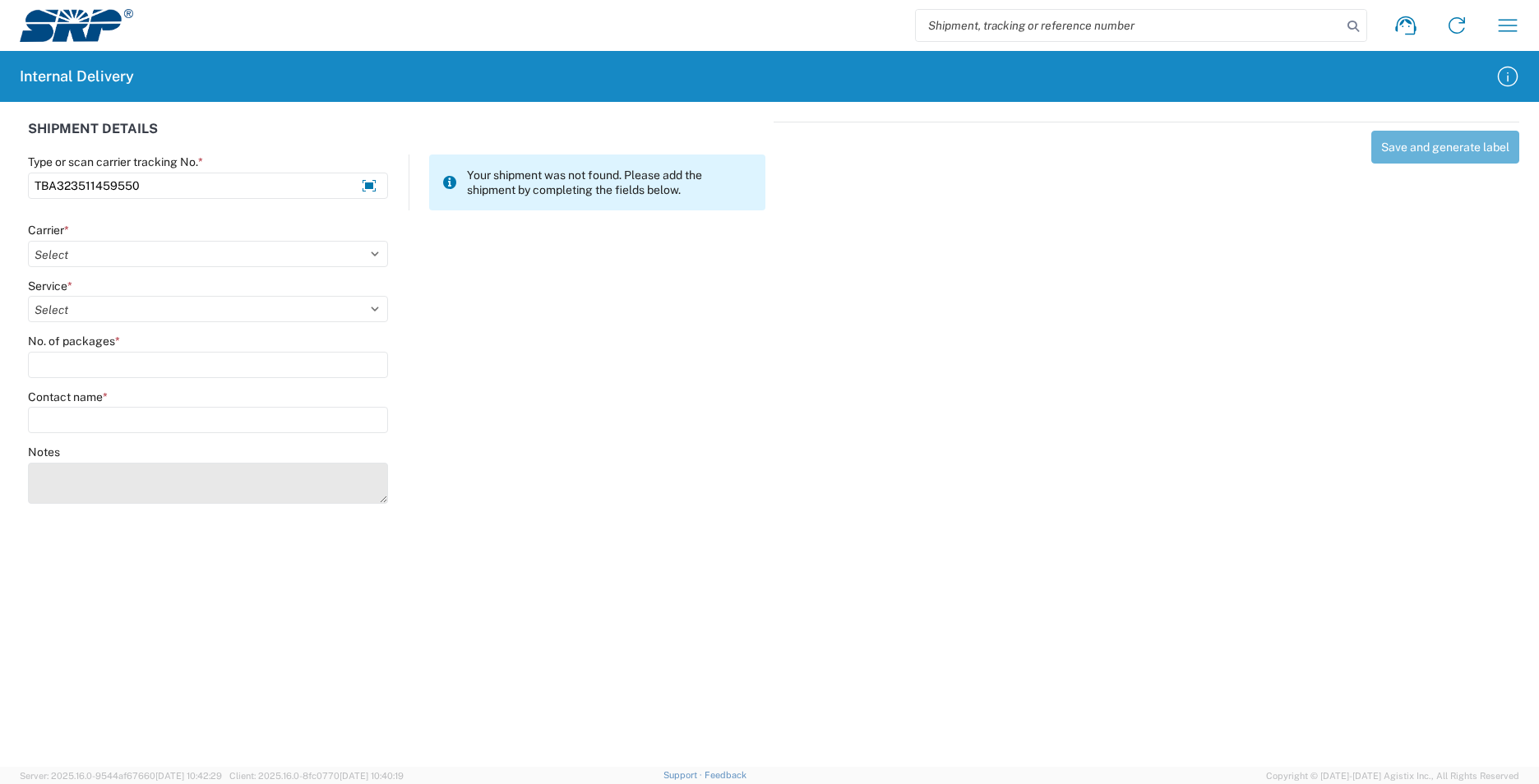
type input "TBA323511459550"
click at [201, 481] on textarea "Notes" at bounding box center [208, 483] width 360 height 42
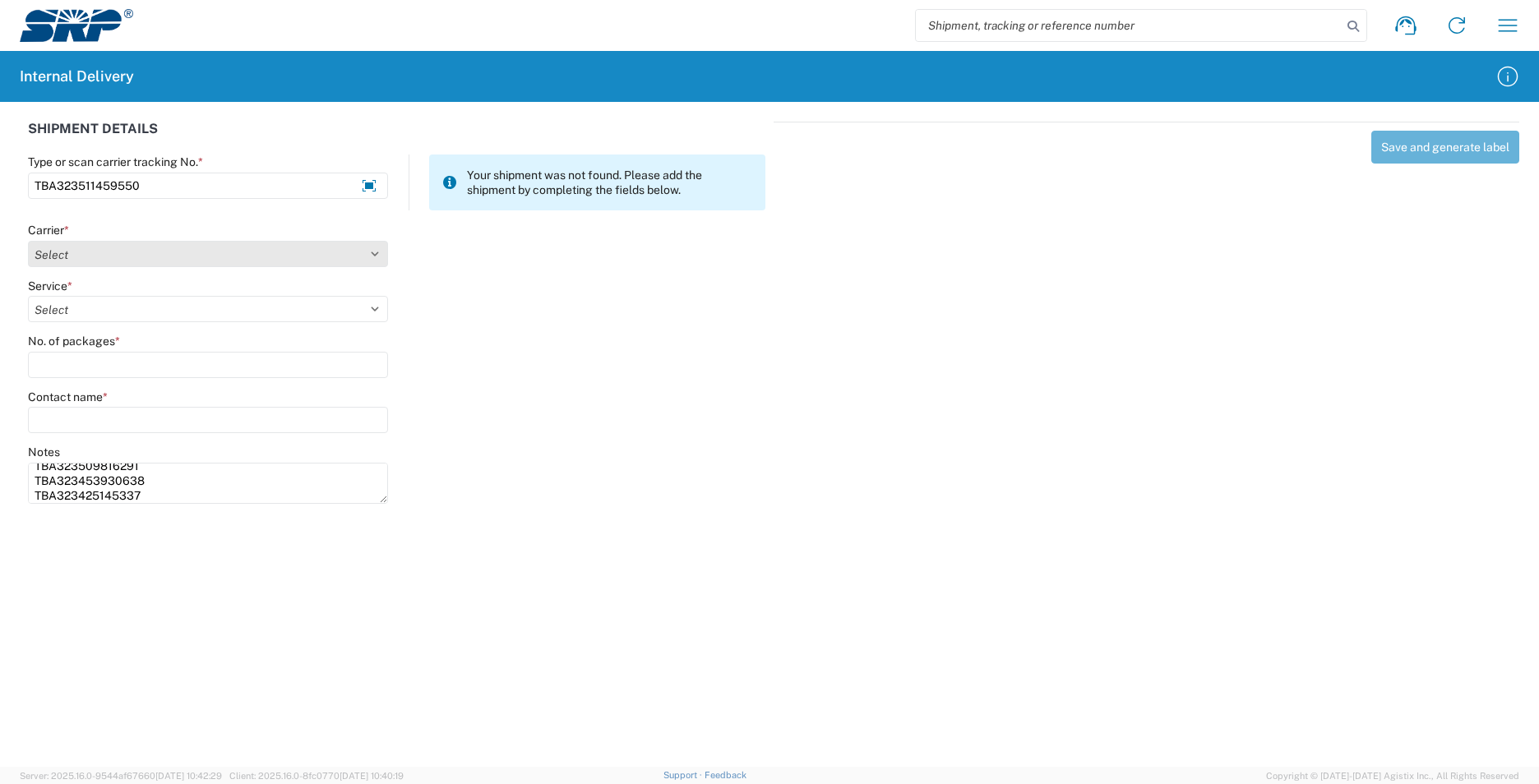
type textarea "TBA323509816291 TBA323453930638 TBA323425145337"
click at [73, 255] on select "Select AcctPay Amazon Logistics ATI Trucking BC Dimerco Logistics Empire Southw…" at bounding box center [208, 253] width 360 height 26
select select "8933"
click at [28, 241] on select "Select AcctPay Amazon Logistics ATI Trucking BC Dimerco Logistics Empire Southw…" at bounding box center [208, 253] width 360 height 26
select select "24525"
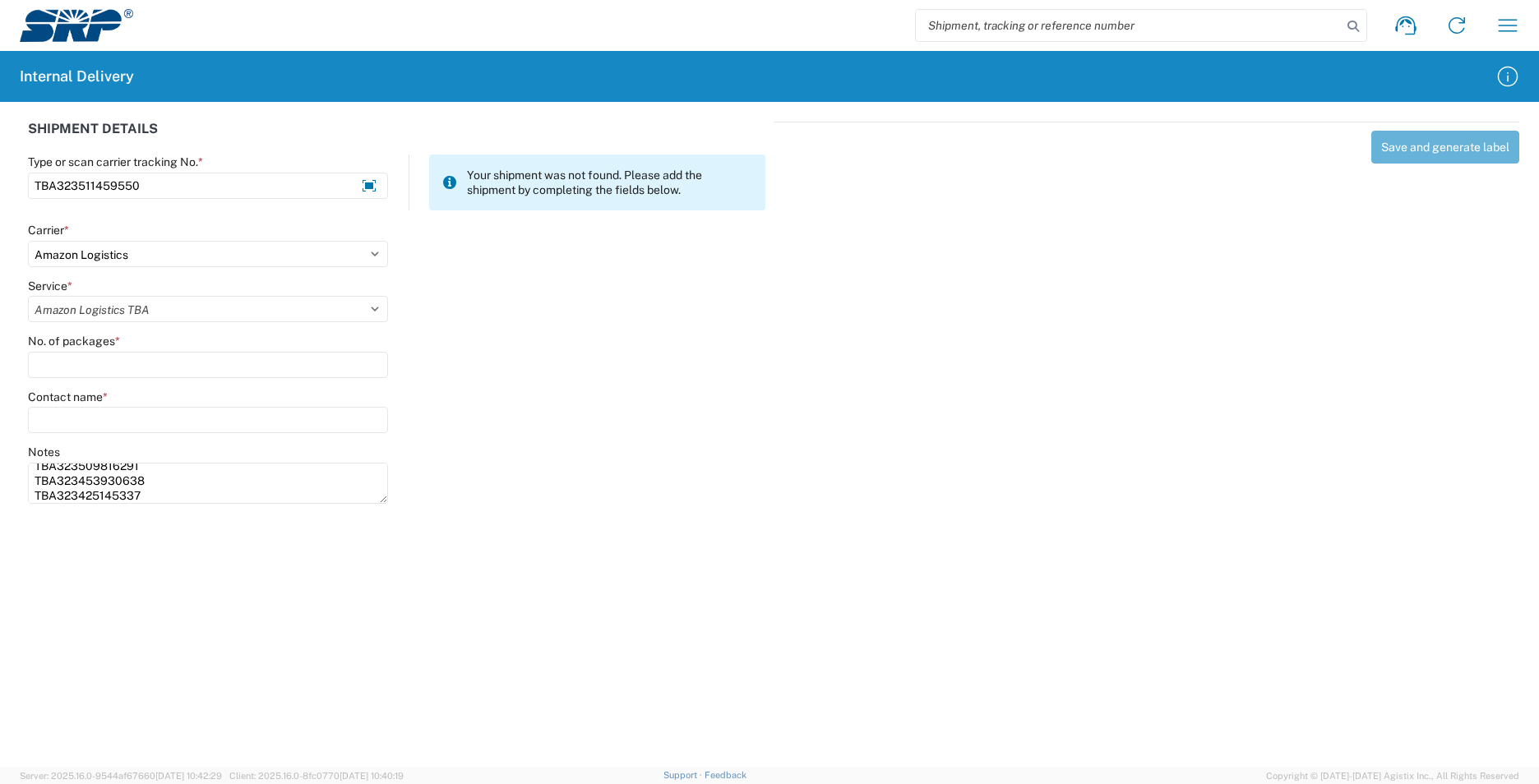
click at [28, 296] on select "Select Amazon Logistics TBA Rail TL Standard 3 - 5 Day" at bounding box center [208, 308] width 360 height 26
click at [100, 357] on input "No. of packages *" at bounding box center [208, 364] width 360 height 26
type input "3"
type input "4"
click at [100, 428] on input "Contact name *" at bounding box center [208, 420] width 360 height 26
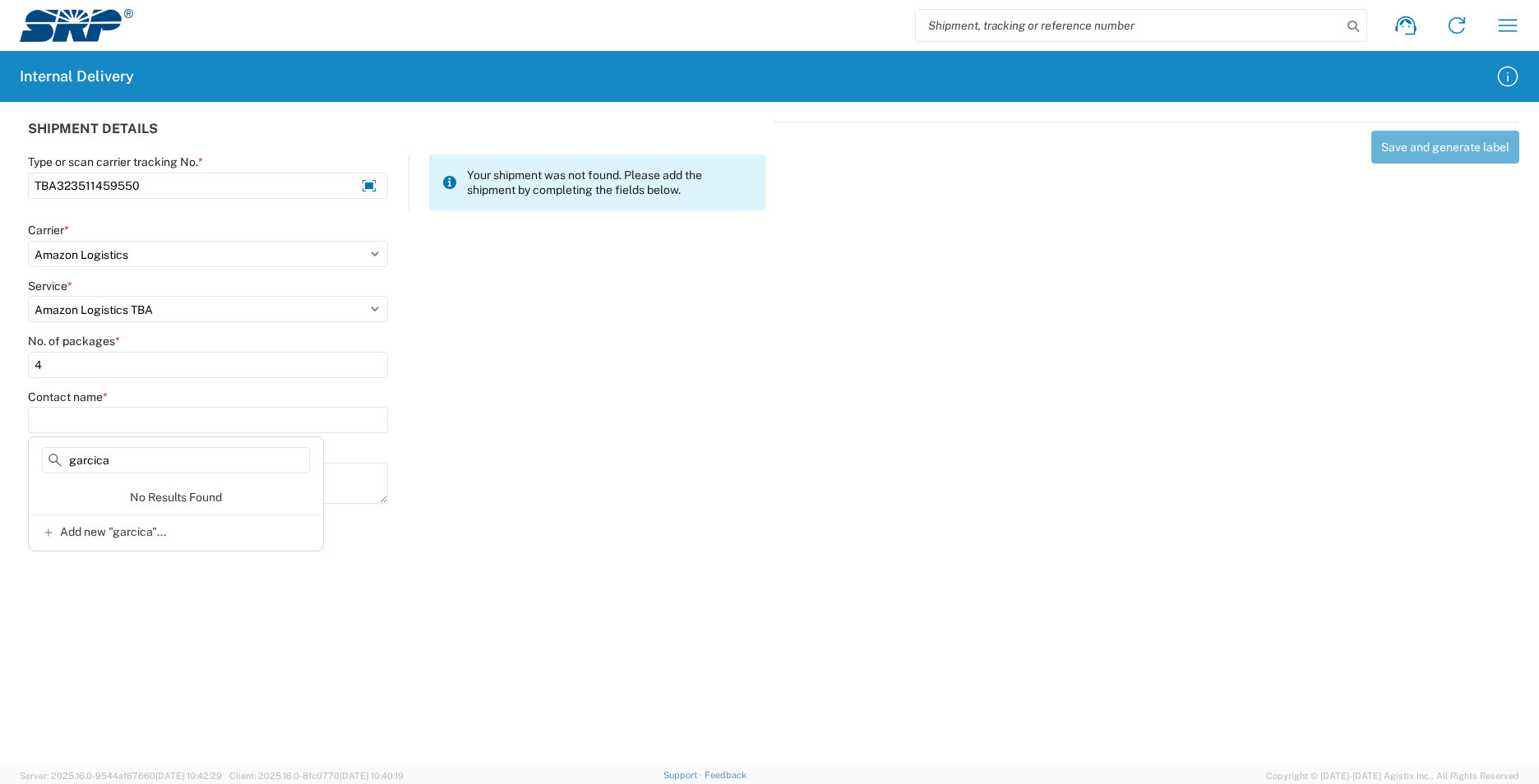
drag, startPoint x: 114, startPoint y: 460, endPoint x: 38, endPoint y: 460, distance: 76.0
click at [39, 460] on div "garcica" at bounding box center [176, 464] width 288 height 33
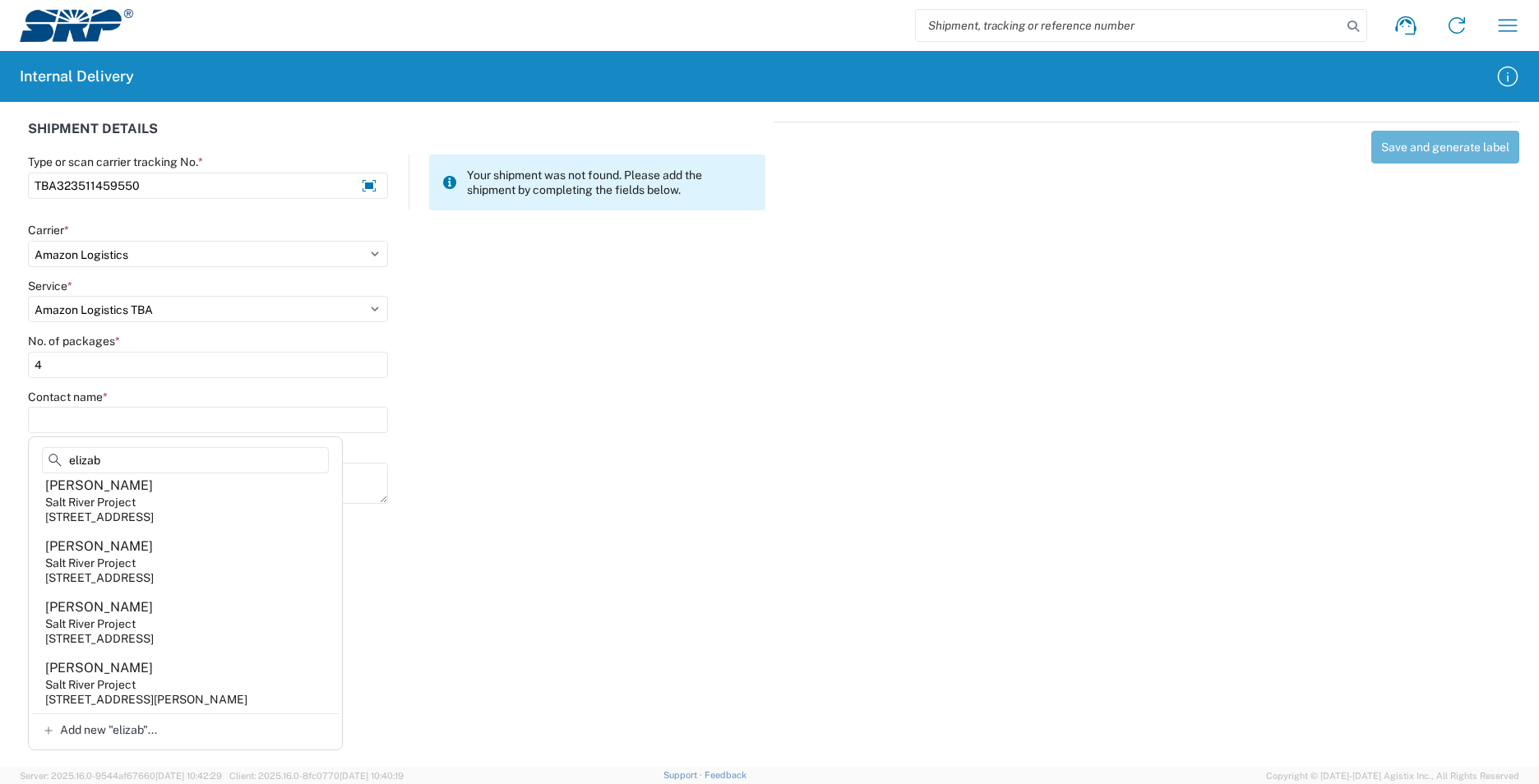
scroll to position [497, 0]
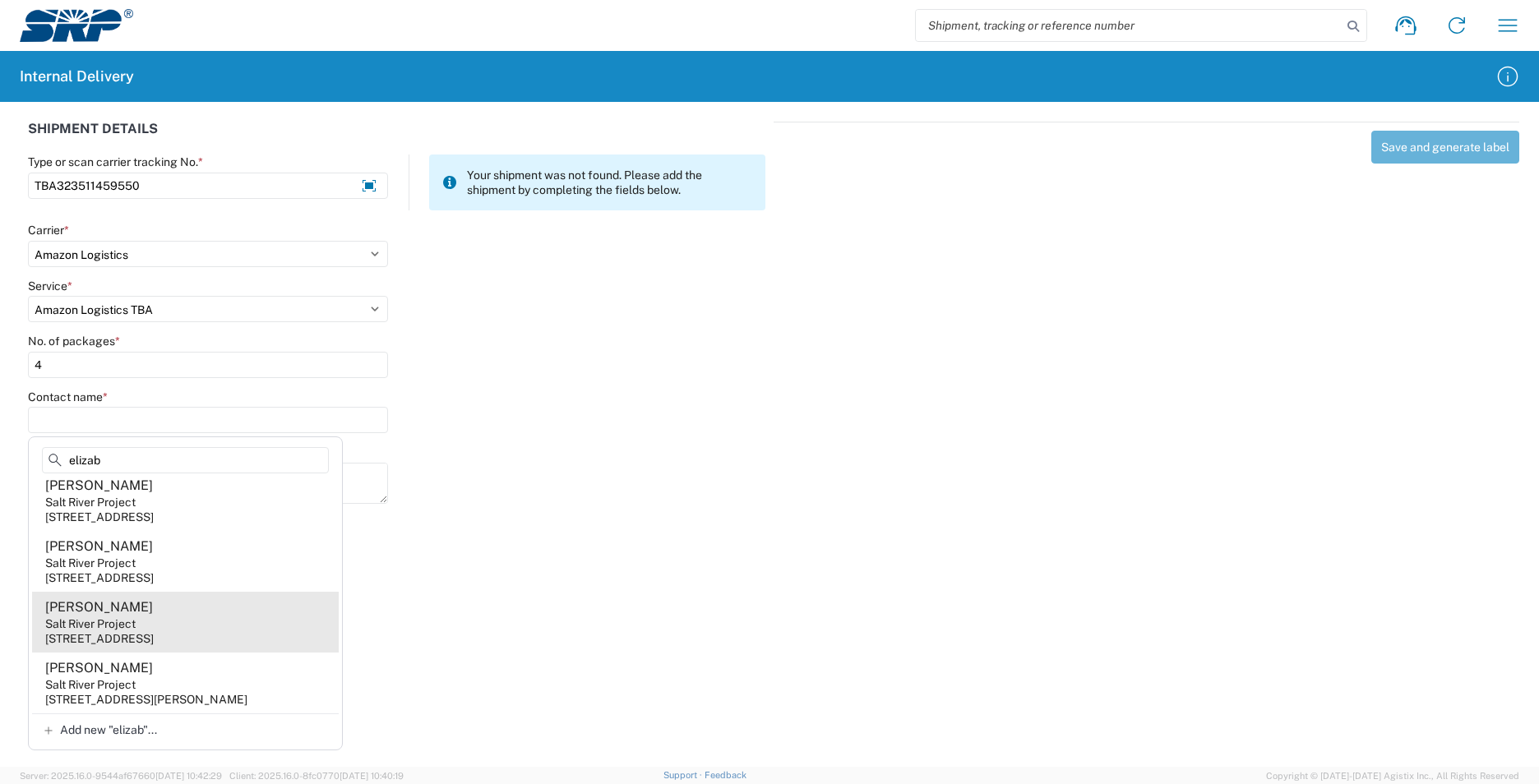
type input "elizab"
click at [207, 610] on agx-address-suggestion-item "[PERSON_NAME] Salt River Project [STREET_ADDRESS]" at bounding box center [185, 622] width 306 height 61
type input "[PERSON_NAME]"
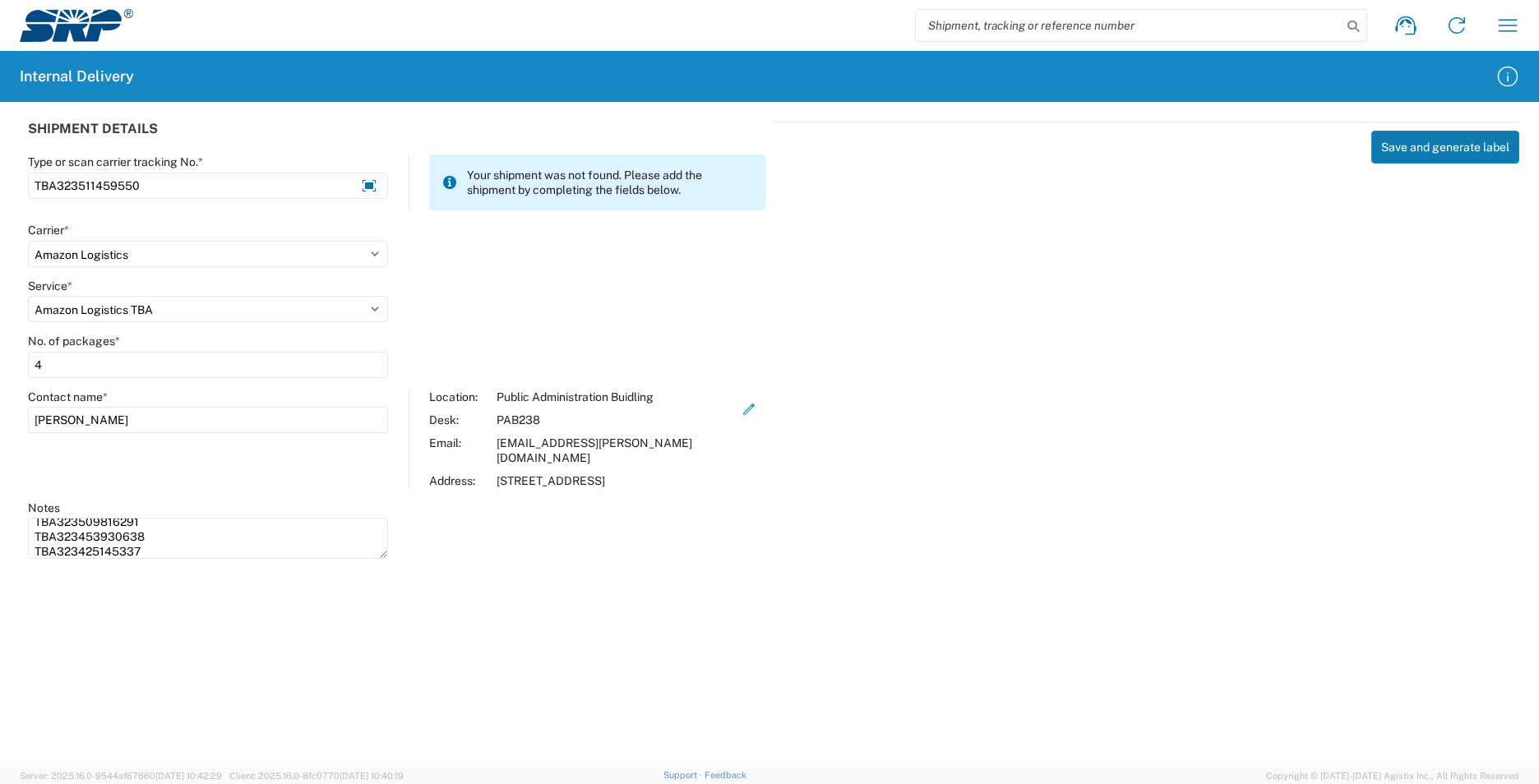
click at [1468, 147] on button "Save and generate label" at bounding box center [1444, 147] width 148 height 33
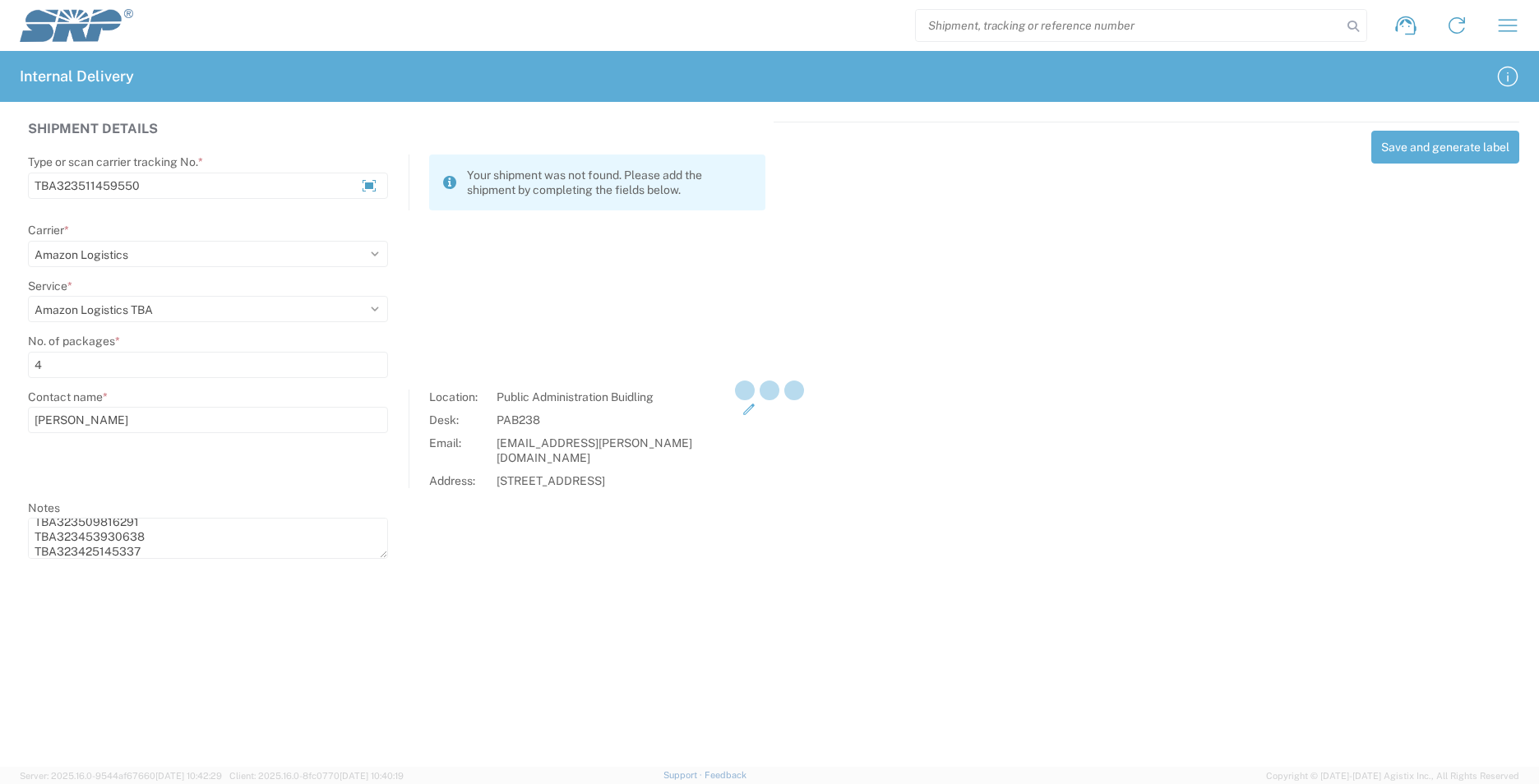
select select
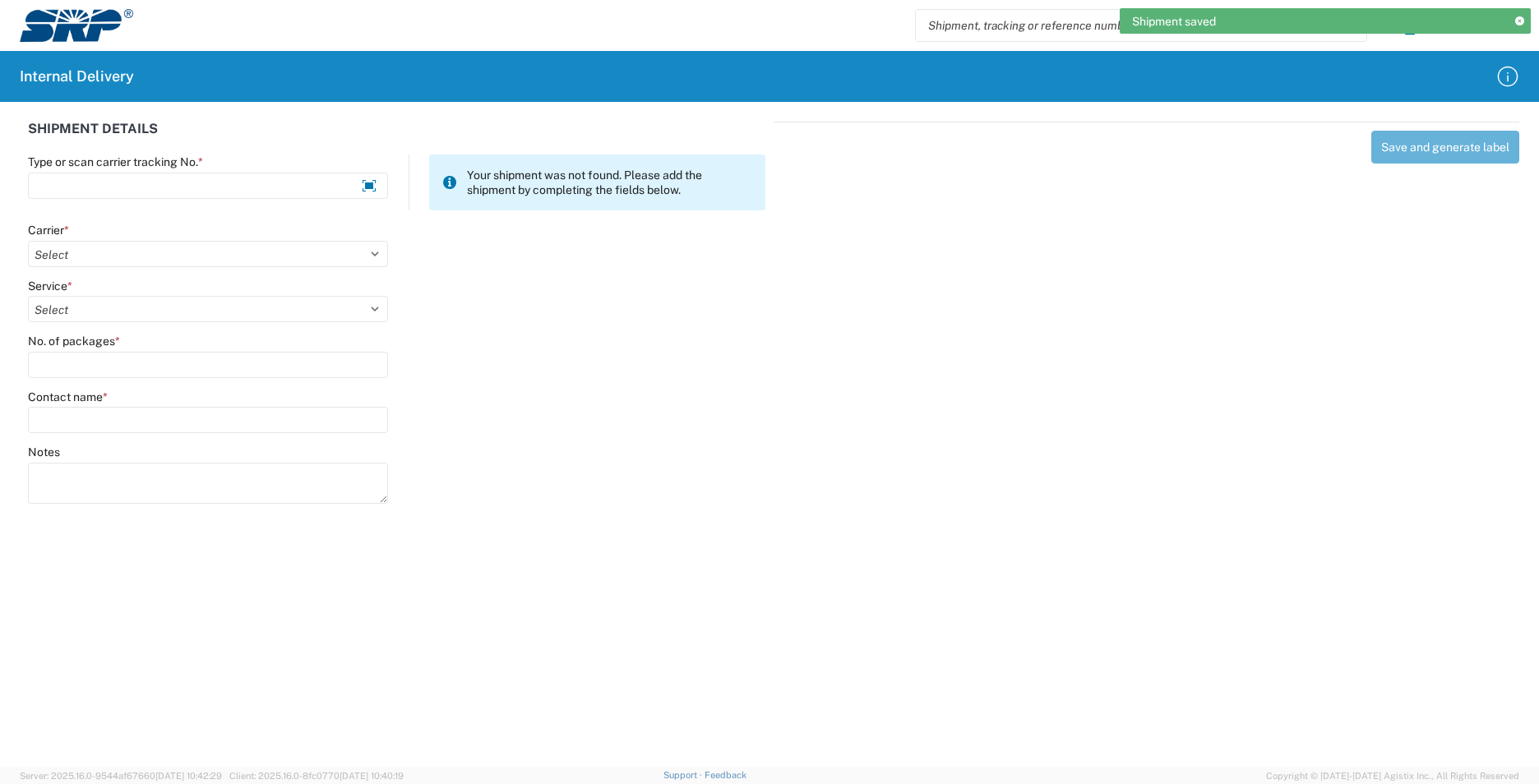
scroll to position [0, 0]
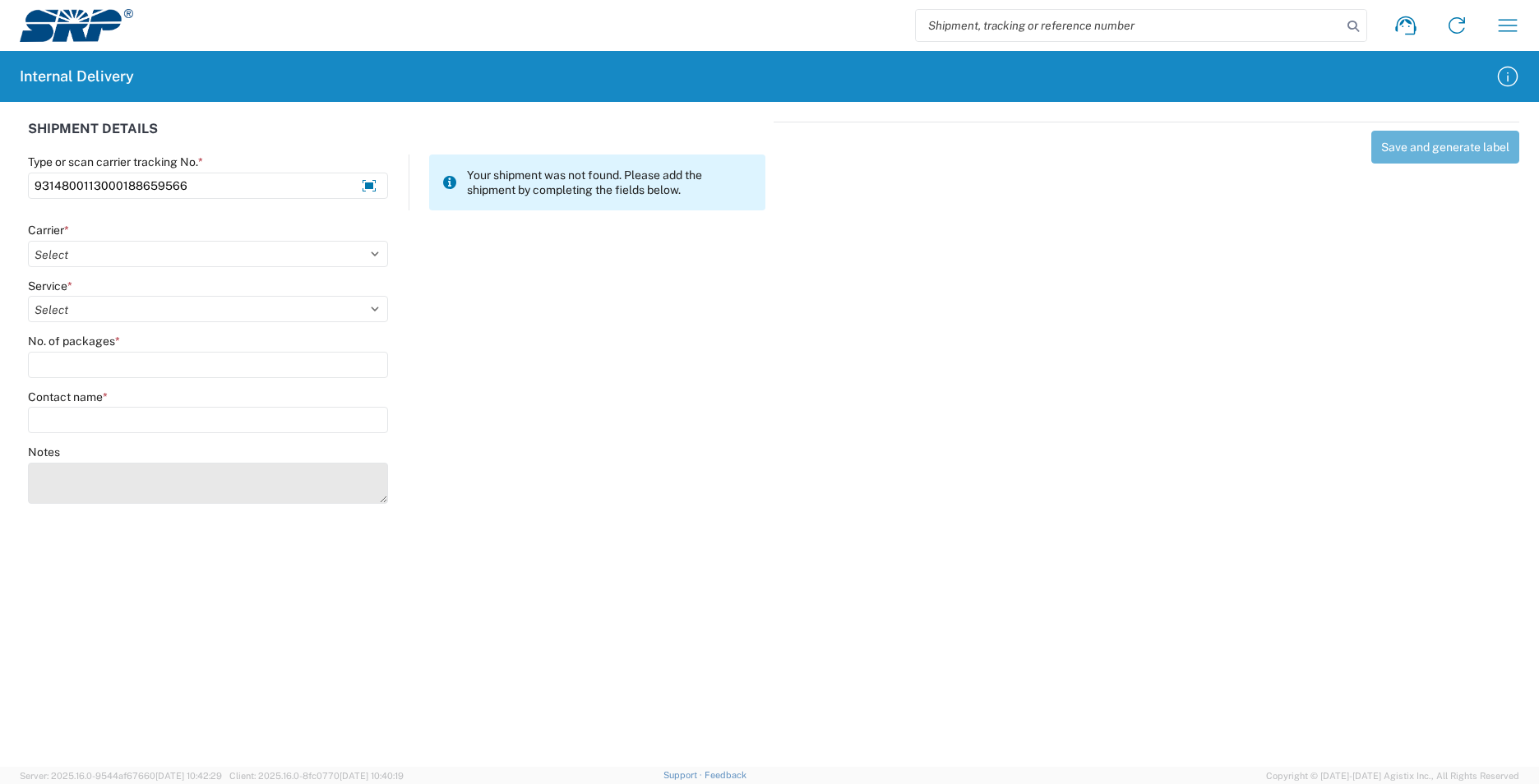
type input "9314800113000188659566"
click at [229, 475] on textarea "Notes" at bounding box center [208, 483] width 360 height 42
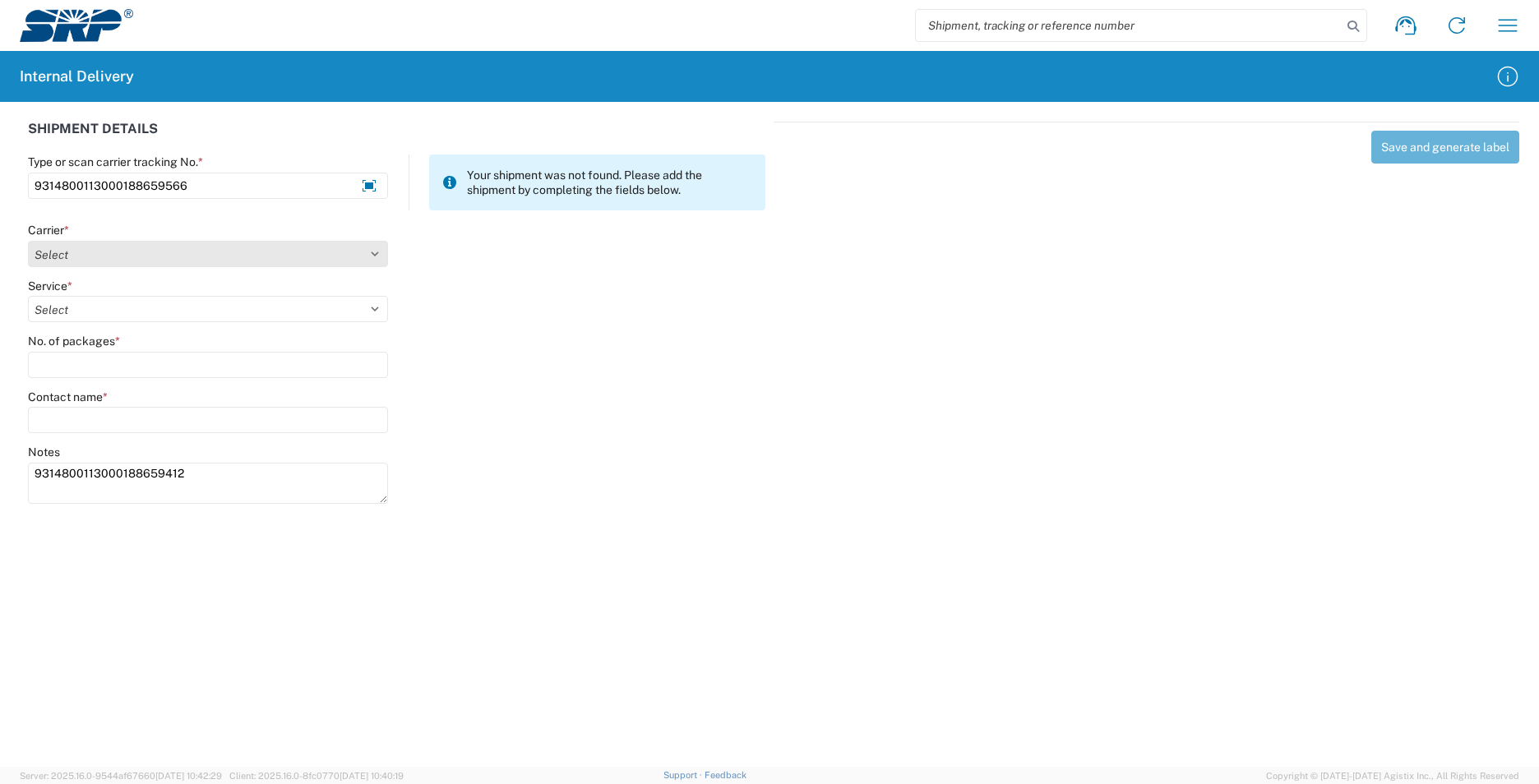
type textarea "9314800113000188659412"
click at [70, 249] on select "Select AcctPay Amazon Logistics ATI Trucking BC Dimerco Logistics Empire Southw…" at bounding box center [208, 253] width 360 height 26
select select "137"
click at [28, 241] on select "Select AcctPay Amazon Logistics ATI Trucking BC Dimerco Logistics Empire Southw…" at bounding box center [208, 253] width 360 height 26
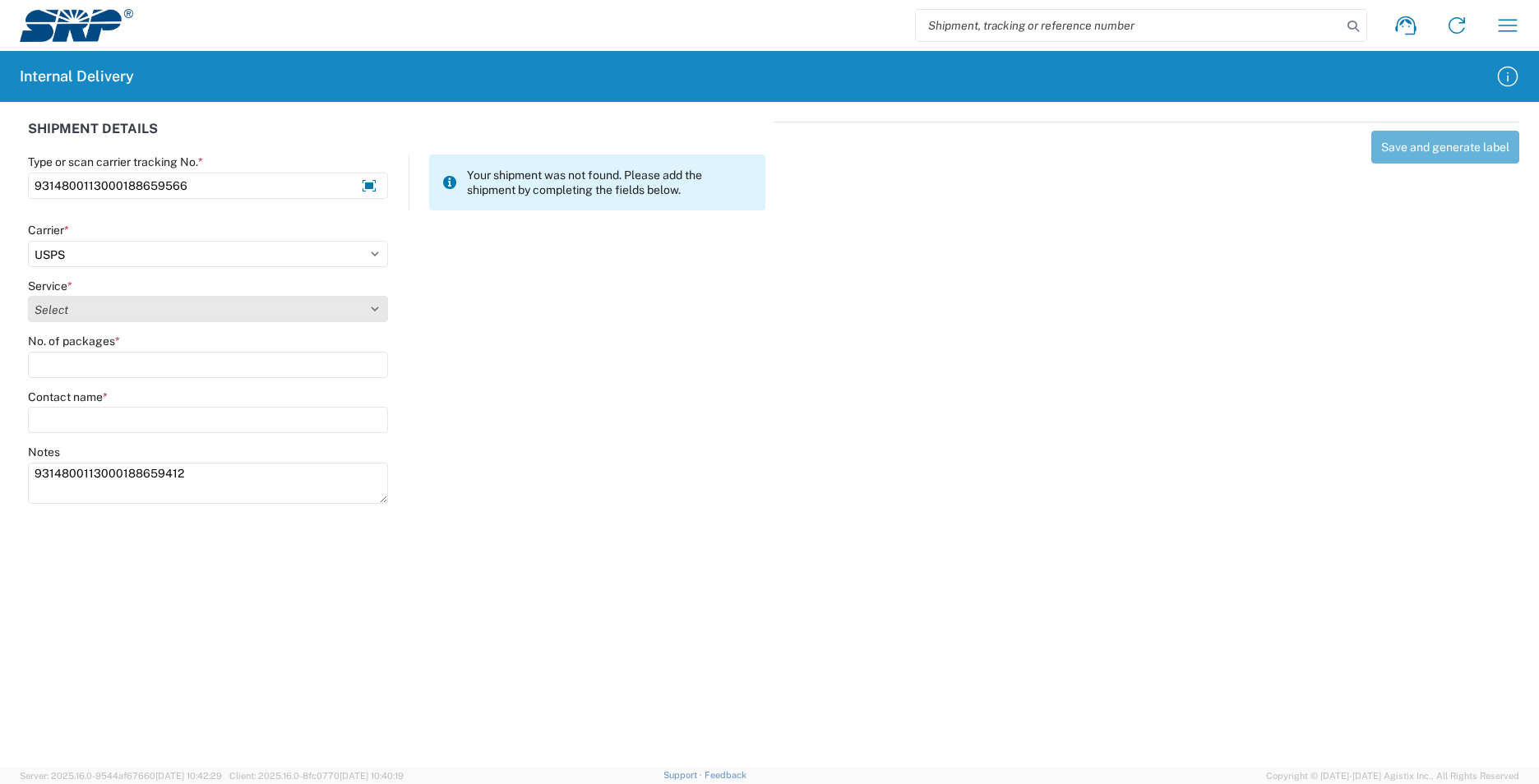
click at [80, 301] on select "Select 3 - 5 Day Bound Printed Matter Express Mail Flat-Rate Envelope Express M…" at bounding box center [208, 308] width 360 height 26
select select "17817"
click at [83, 303] on select "Select 3 - 5 Day Bound Printed Matter Express Mail Flat-Rate Envelope Express M…" at bounding box center [208, 308] width 360 height 26
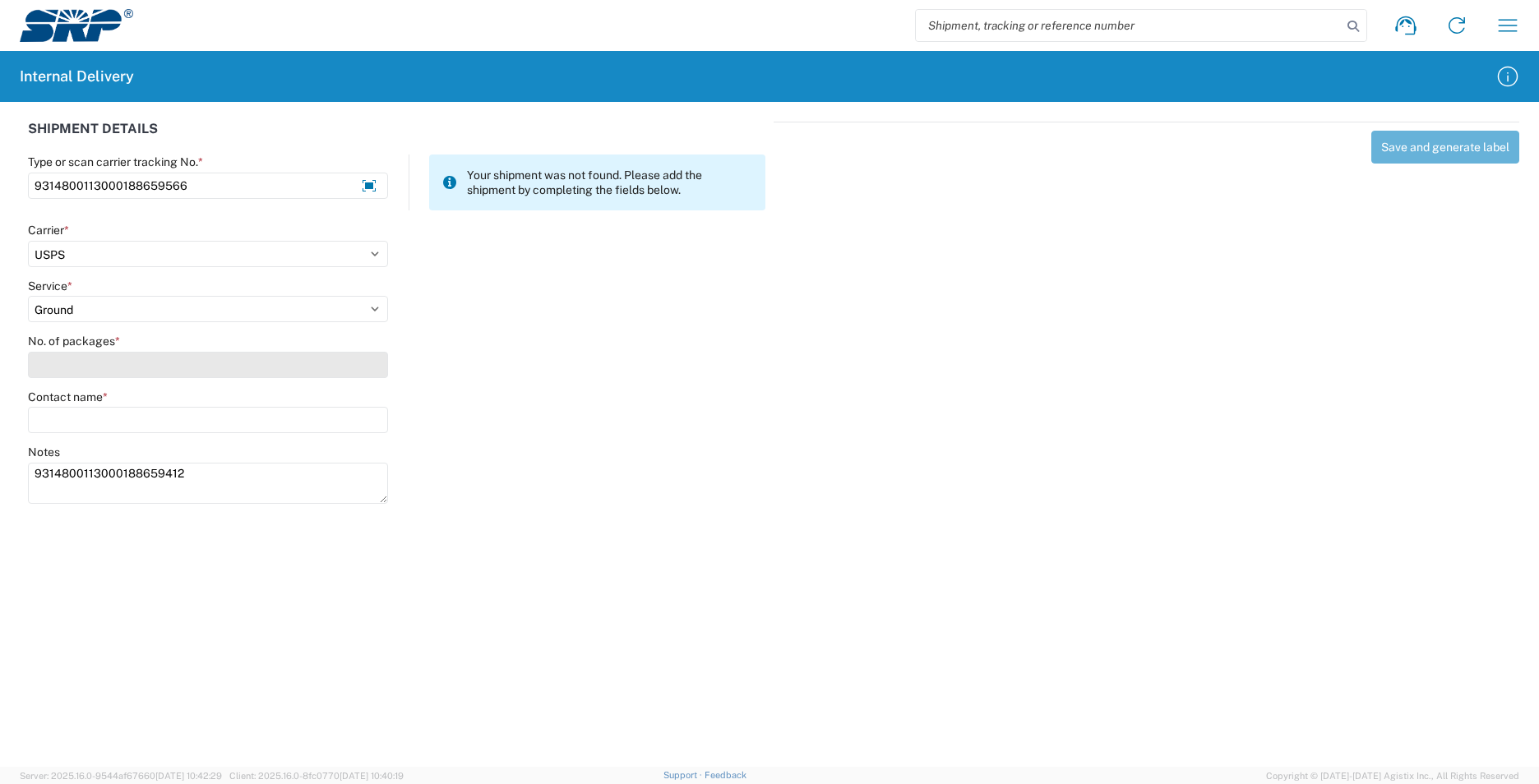
click at [82, 359] on input "No. of packages *" at bounding box center [208, 364] width 360 height 26
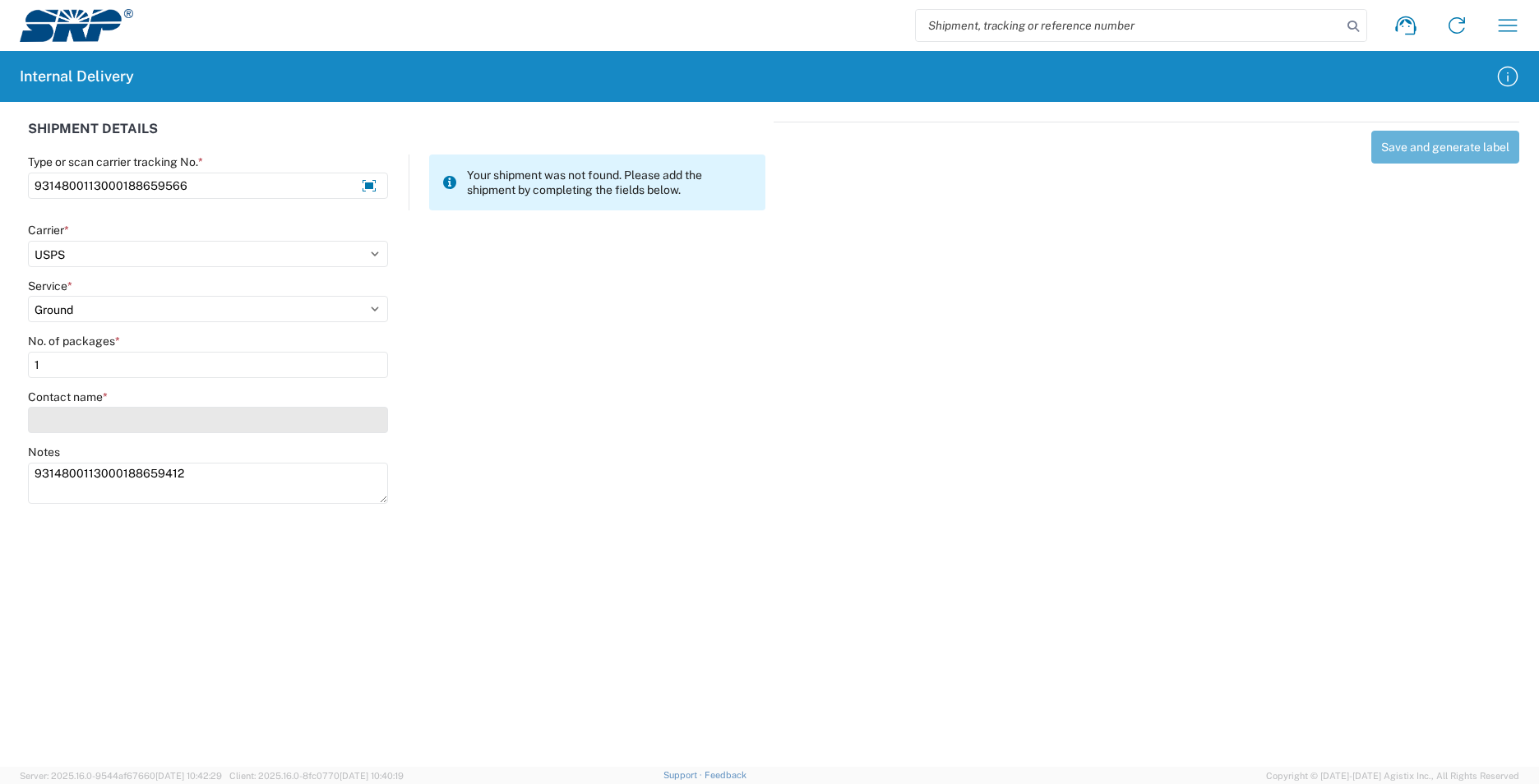
type input "1"
click at [83, 415] on input "Contact name *" at bounding box center [208, 420] width 360 height 26
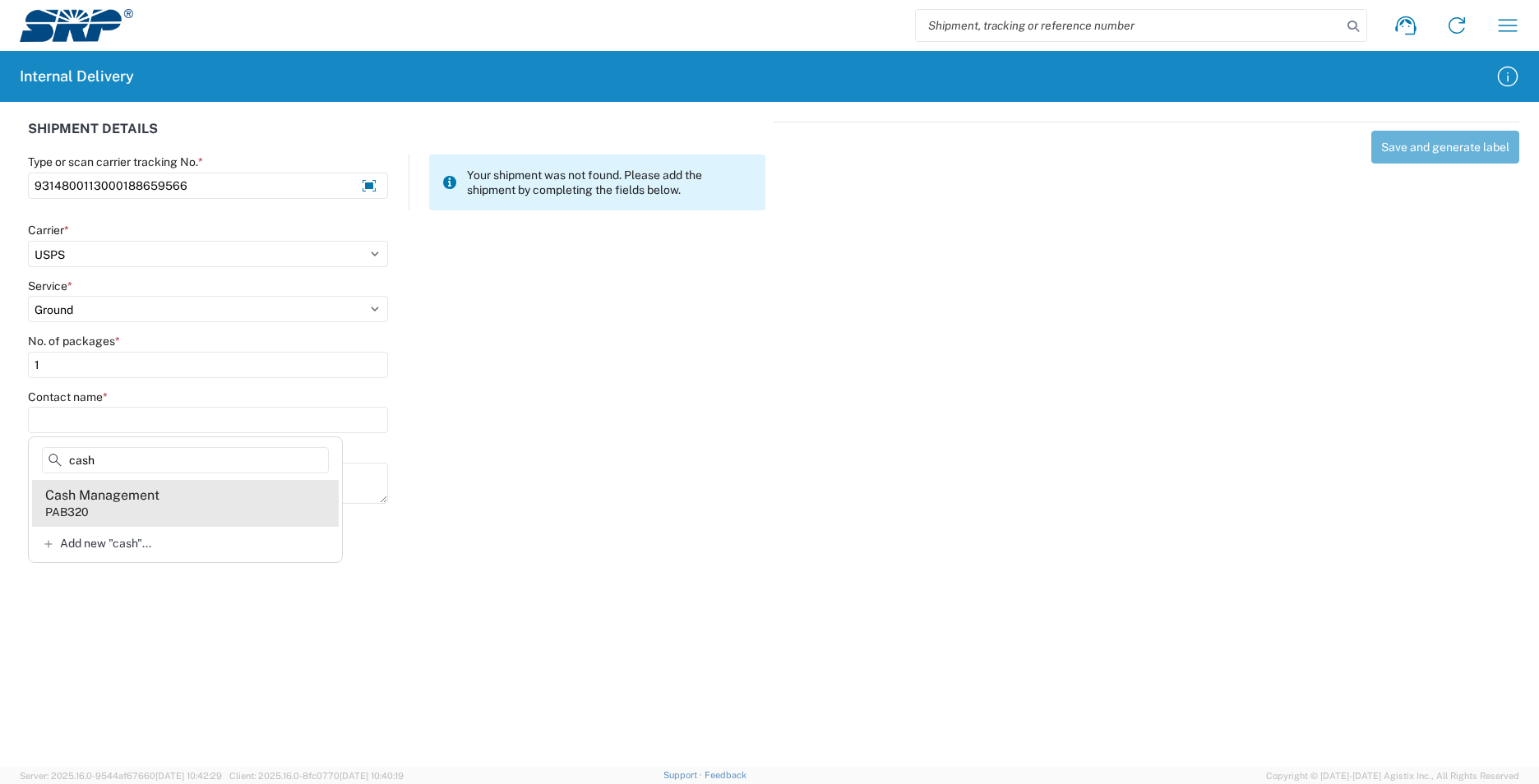
type input "cash"
click at [97, 503] on div "Cash Management" at bounding box center [102, 495] width 114 height 18
type input "Cash Management"
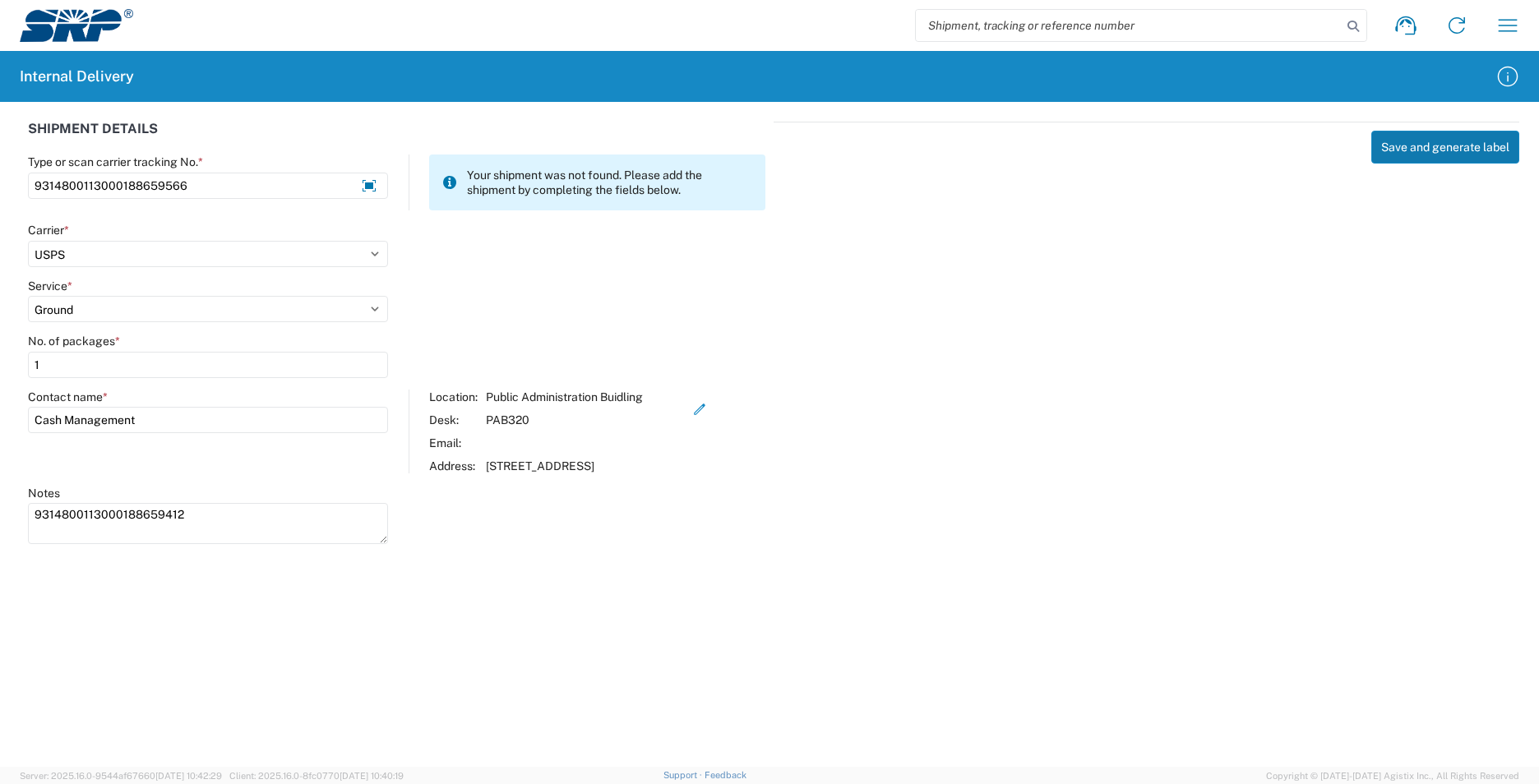
click at [1456, 145] on button "Save and generate label" at bounding box center [1444, 147] width 148 height 33
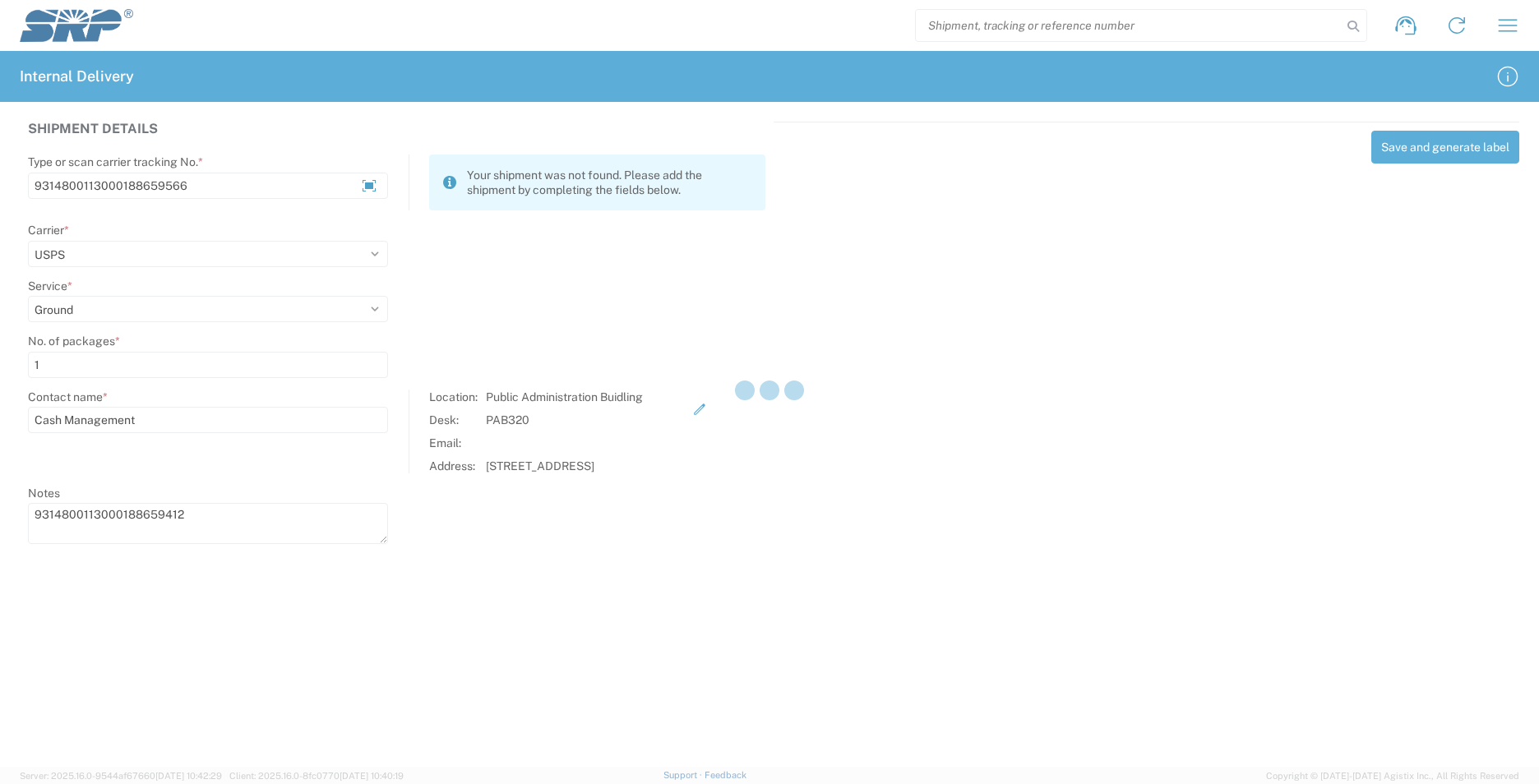
select select
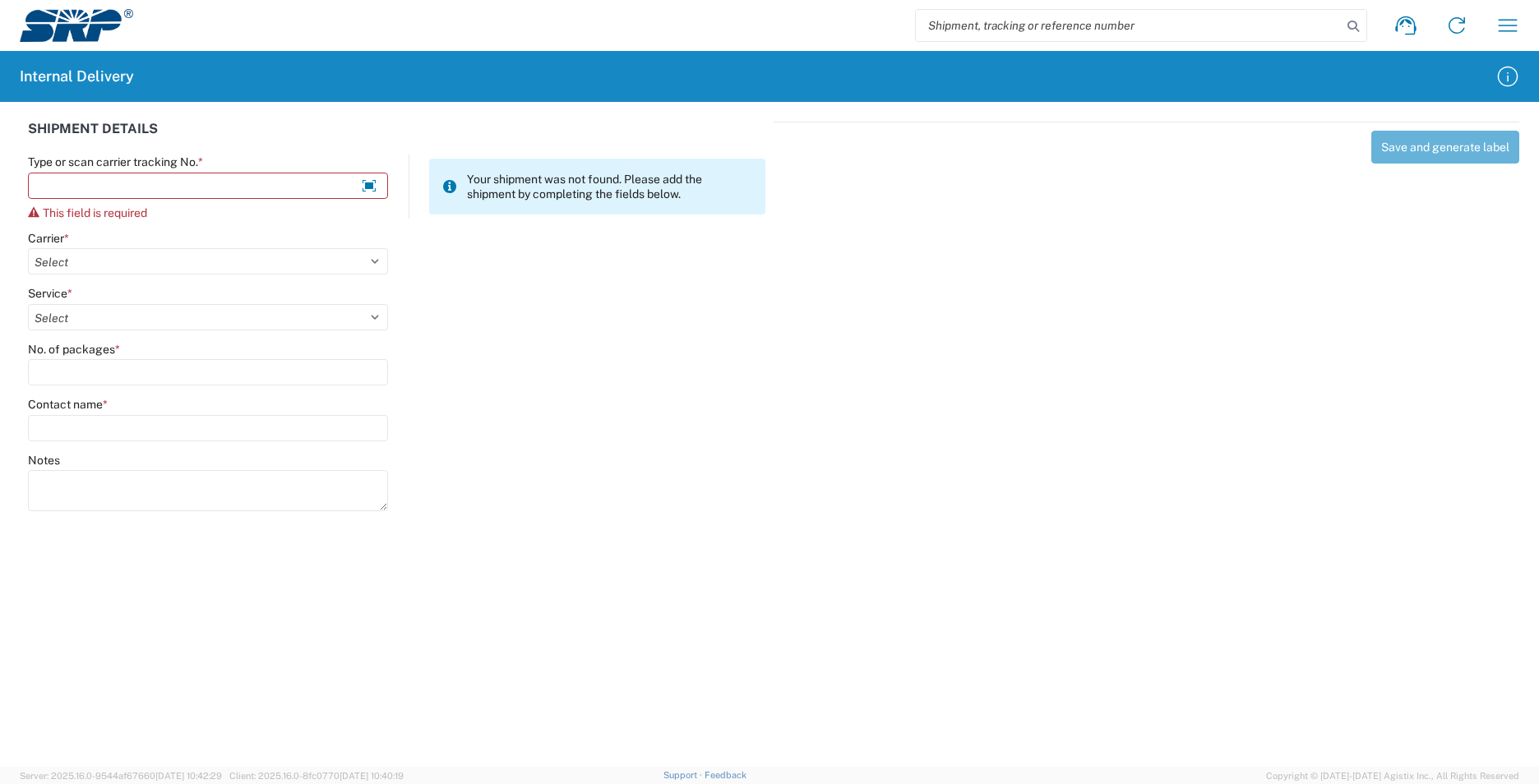
click at [1010, 29] on input "search" at bounding box center [1128, 25] width 425 height 31
type input "9314800113000188659566"
click at [1350, 26] on icon at bounding box center [1353, 26] width 23 height 23
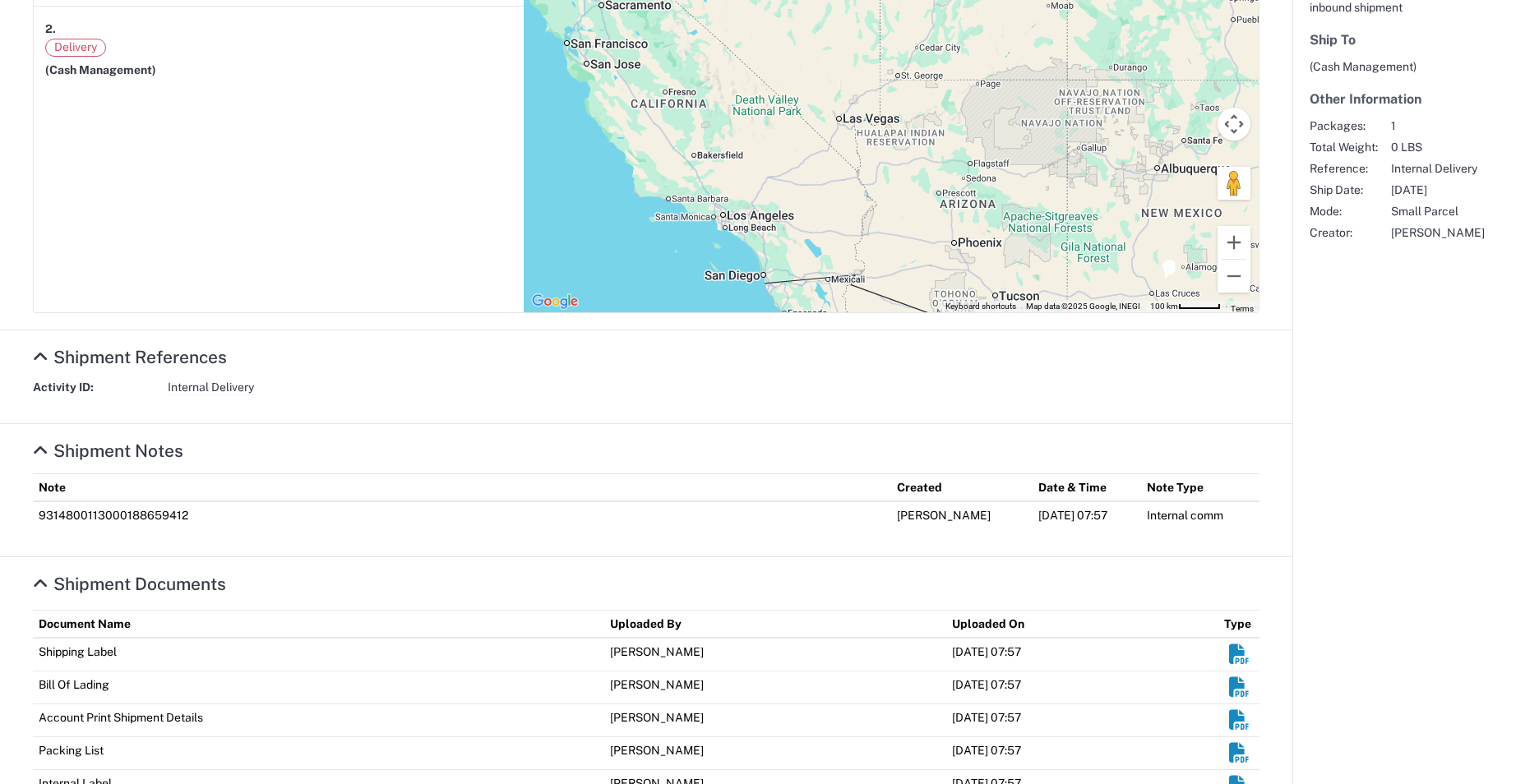
scroll to position [415, 0]
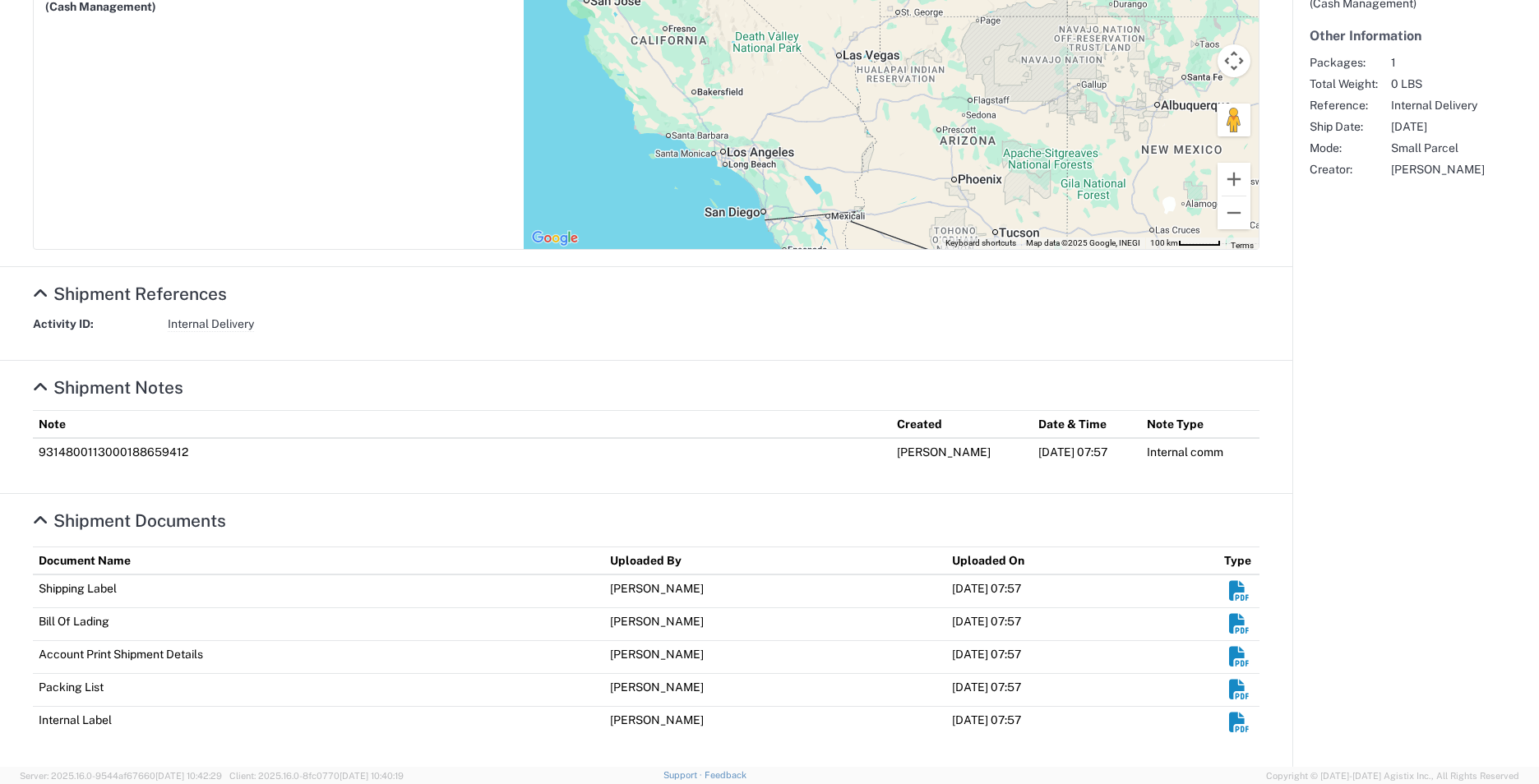
click at [1229, 718] on em "Shipment Documents" at bounding box center [1238, 722] width 20 height 20
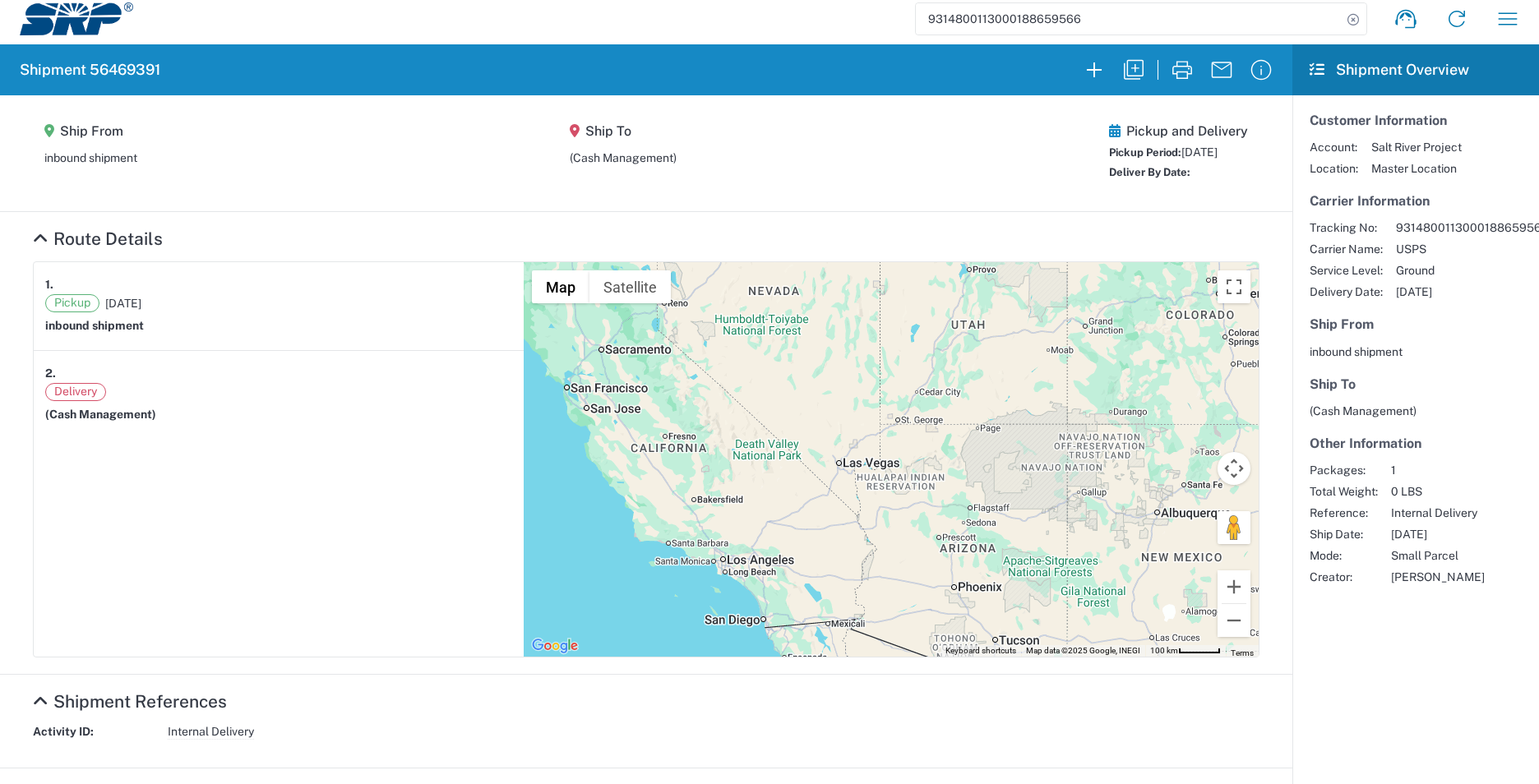
scroll to position [0, 0]
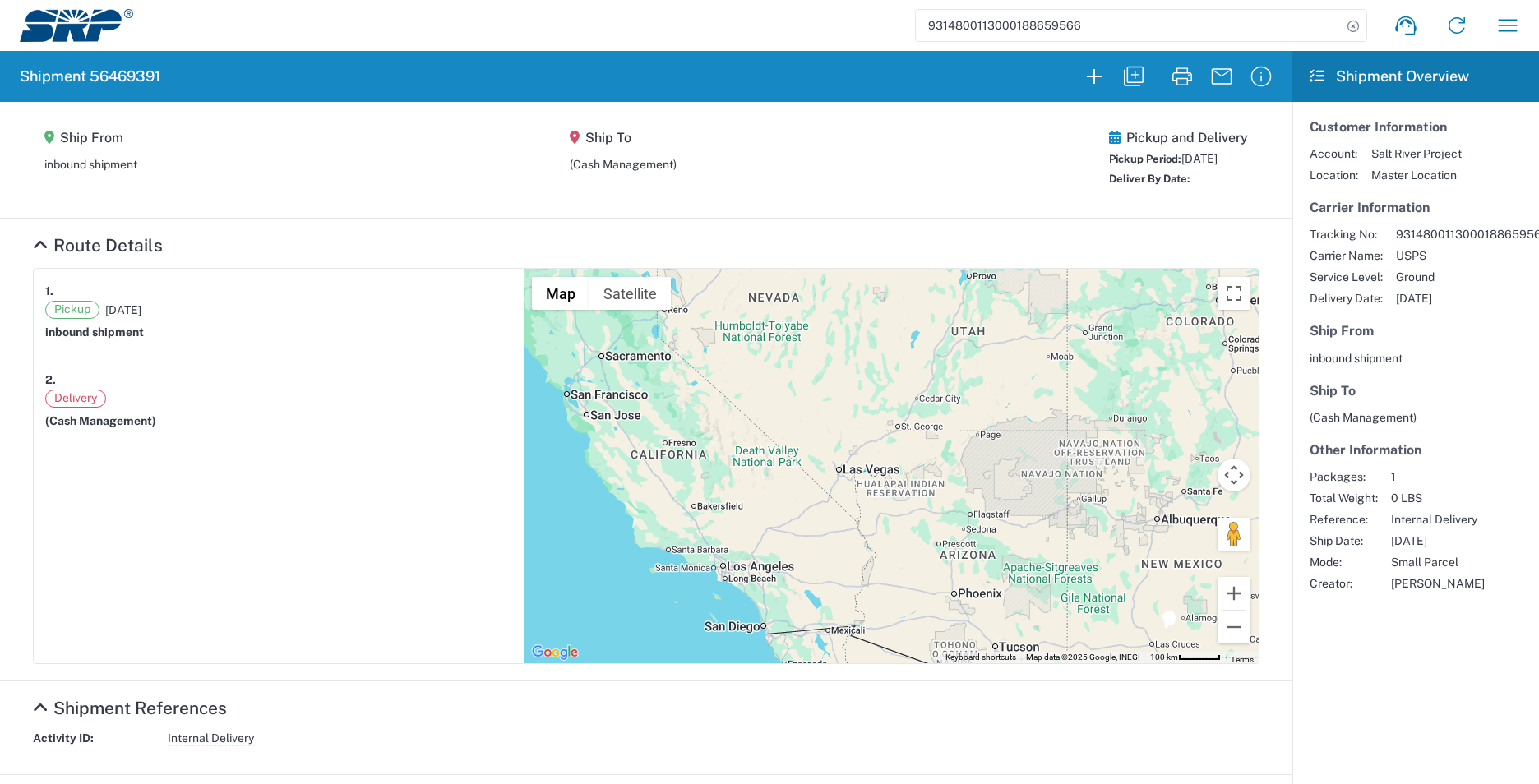
click at [96, 30] on img at bounding box center [75, 25] width 113 height 33
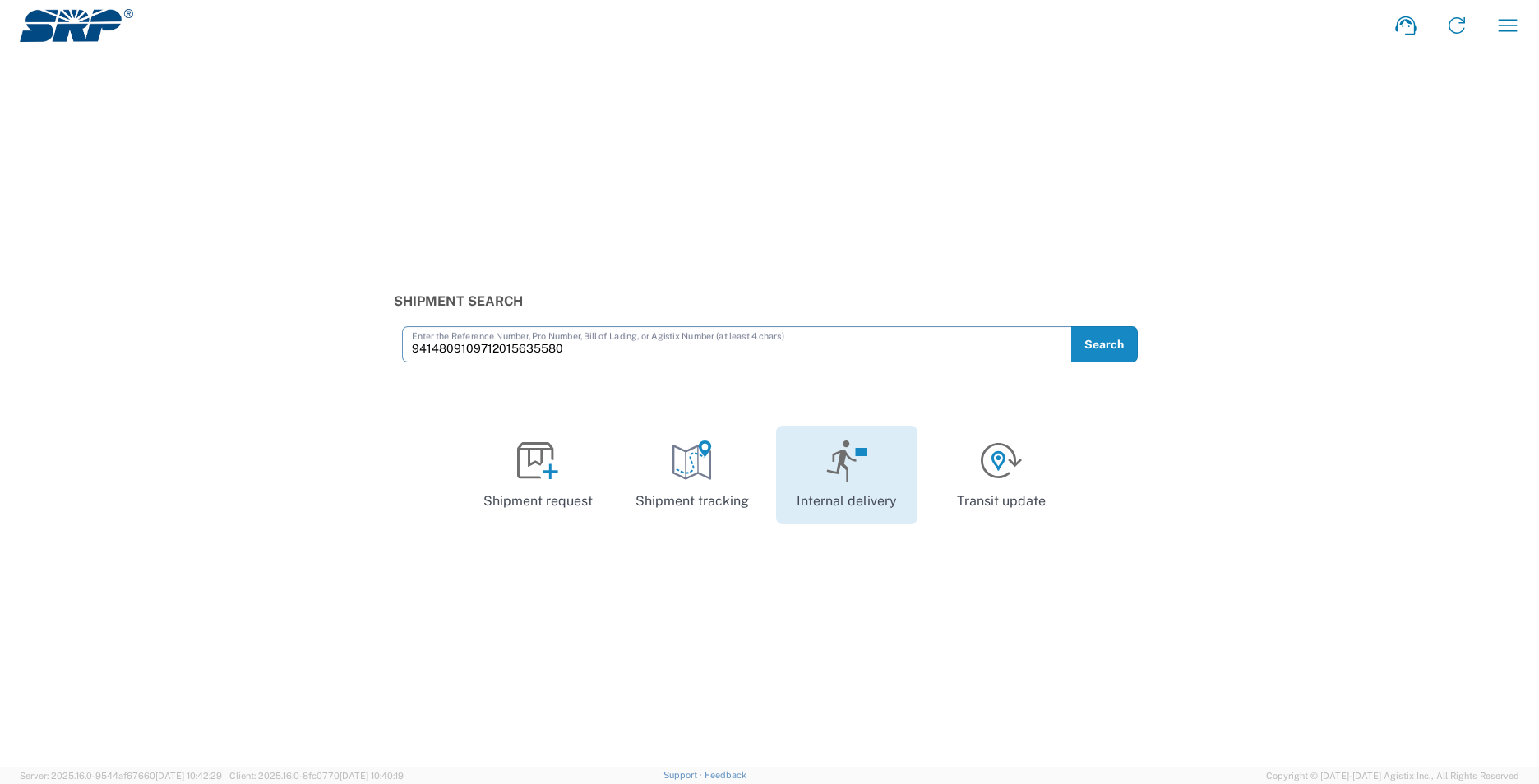
type input "9414809109712015635580"
click at [853, 481] on link "Internal delivery" at bounding box center [847, 475] width 141 height 99
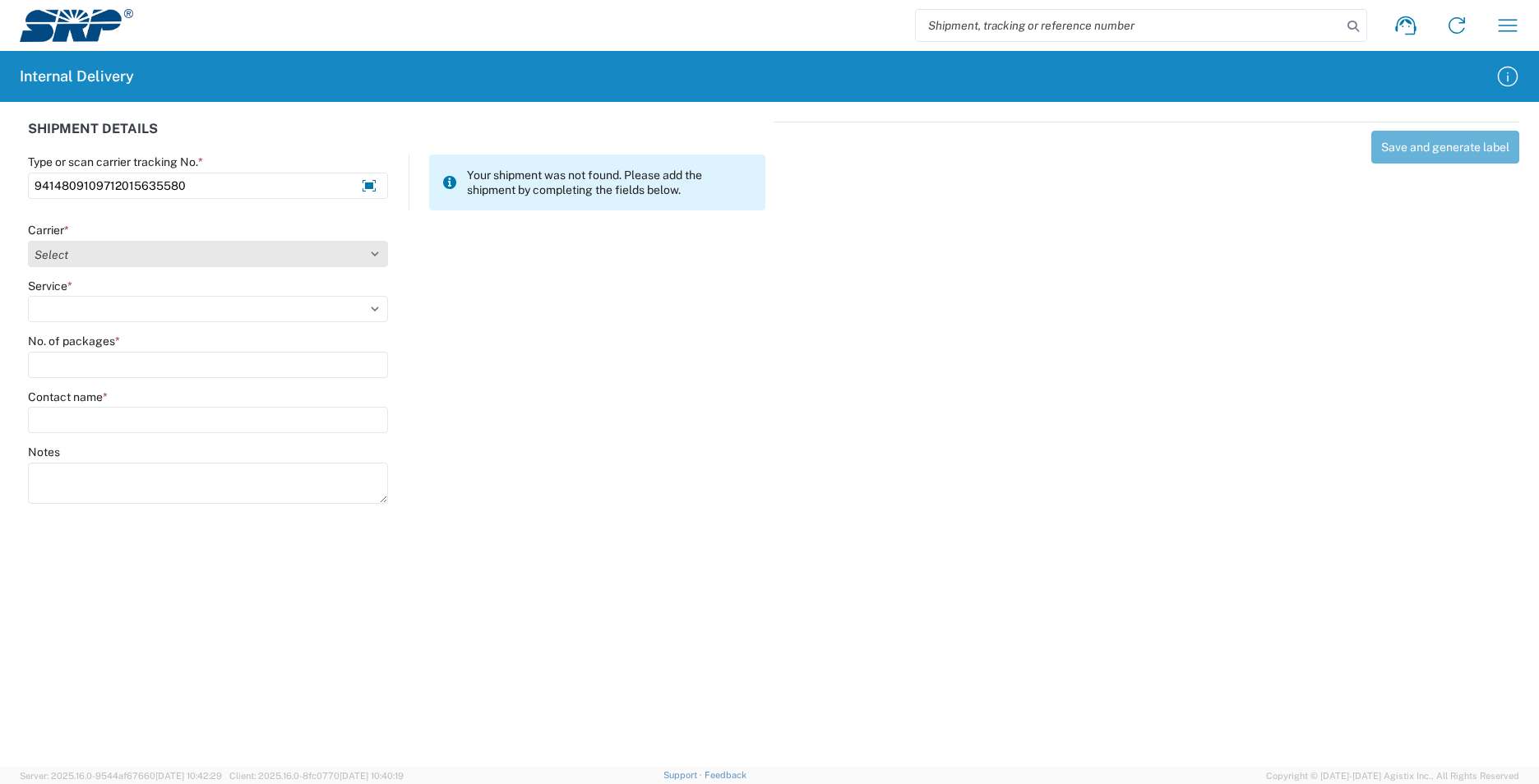
type input "9414809109712015635580"
click at [132, 258] on select "Select AcctPay Amazon Logistics ATI Trucking BC Dimerco Logistics Empire Southw…" at bounding box center [208, 253] width 360 height 26
select select "137"
click at [28, 241] on select "Select AcctPay Amazon Logistics ATI Trucking BC Dimerco Logistics Empire Southw…" at bounding box center [208, 253] width 360 height 26
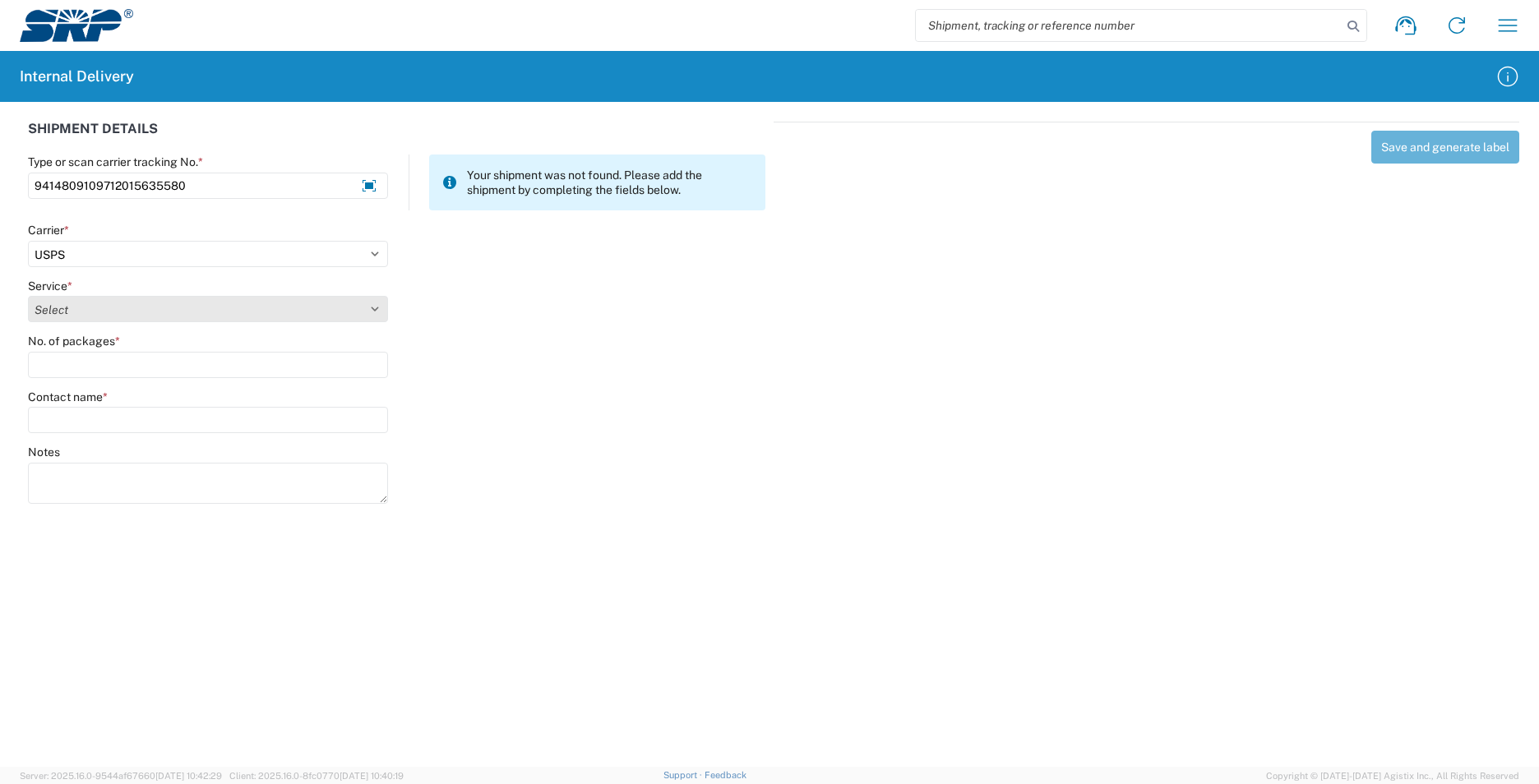
click at [134, 312] on select "Select 3 - 5 Day Bound Printed Matter Express Mail Flat-Rate Envelope Express M…" at bounding box center [208, 308] width 360 height 26
select select "17817"
click at [134, 312] on select "Select 3 - 5 Day Bound Printed Matter Express Mail Flat-Rate Envelope Express M…" at bounding box center [208, 308] width 360 height 26
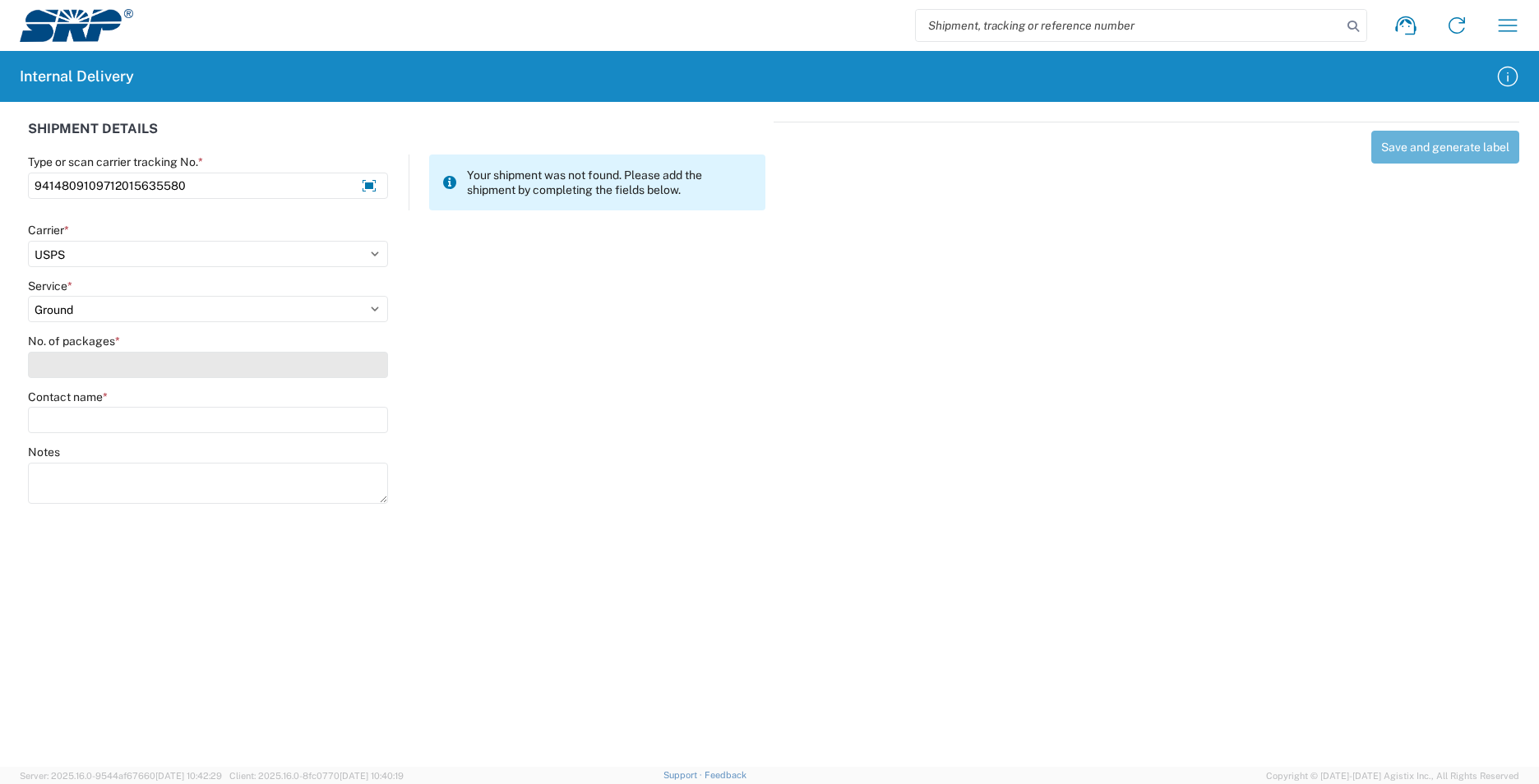
click at [104, 372] on input "No. of packages *" at bounding box center [208, 364] width 360 height 26
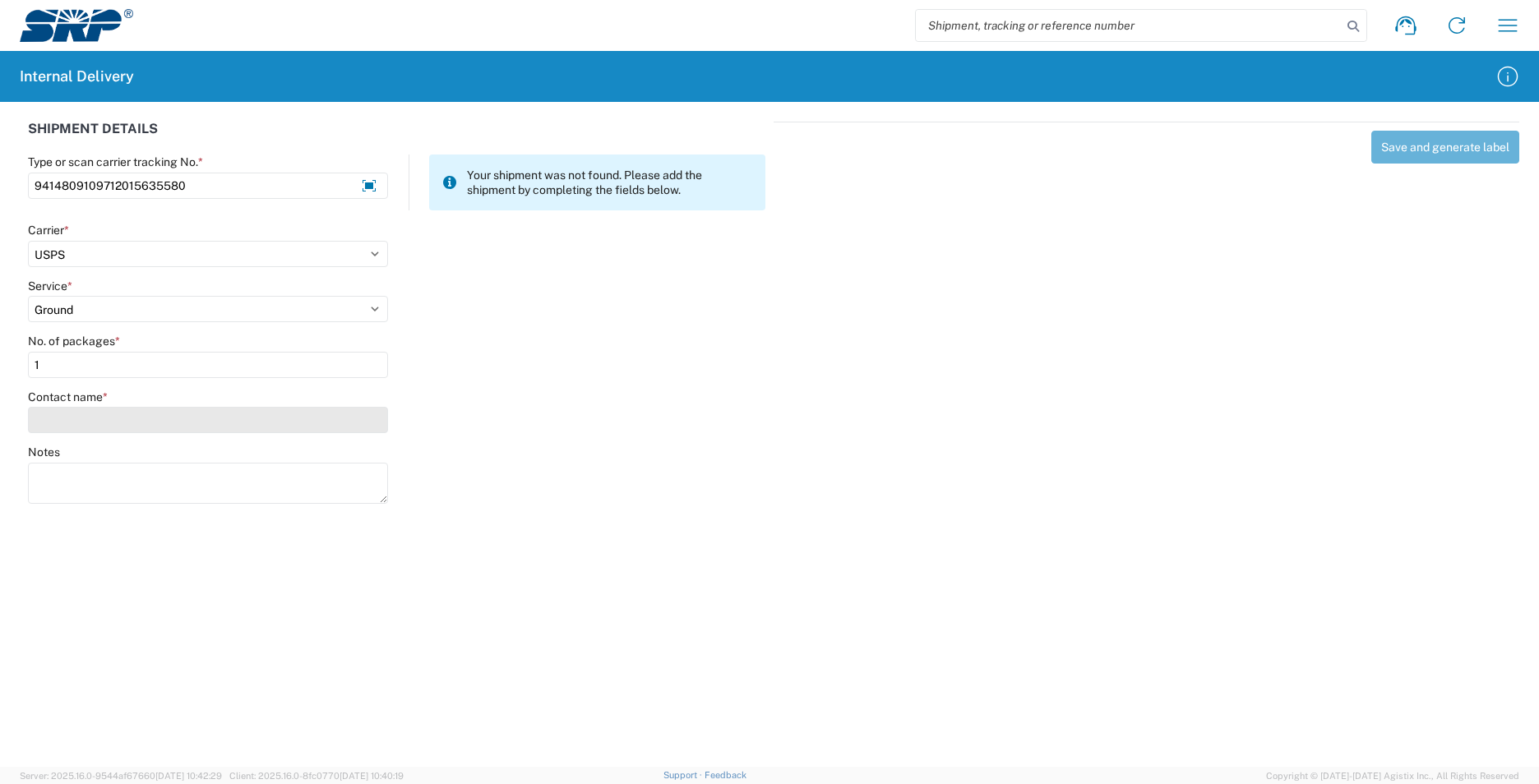
type input "1"
click at [90, 420] on input "Contact name *" at bounding box center [208, 420] width 360 height 26
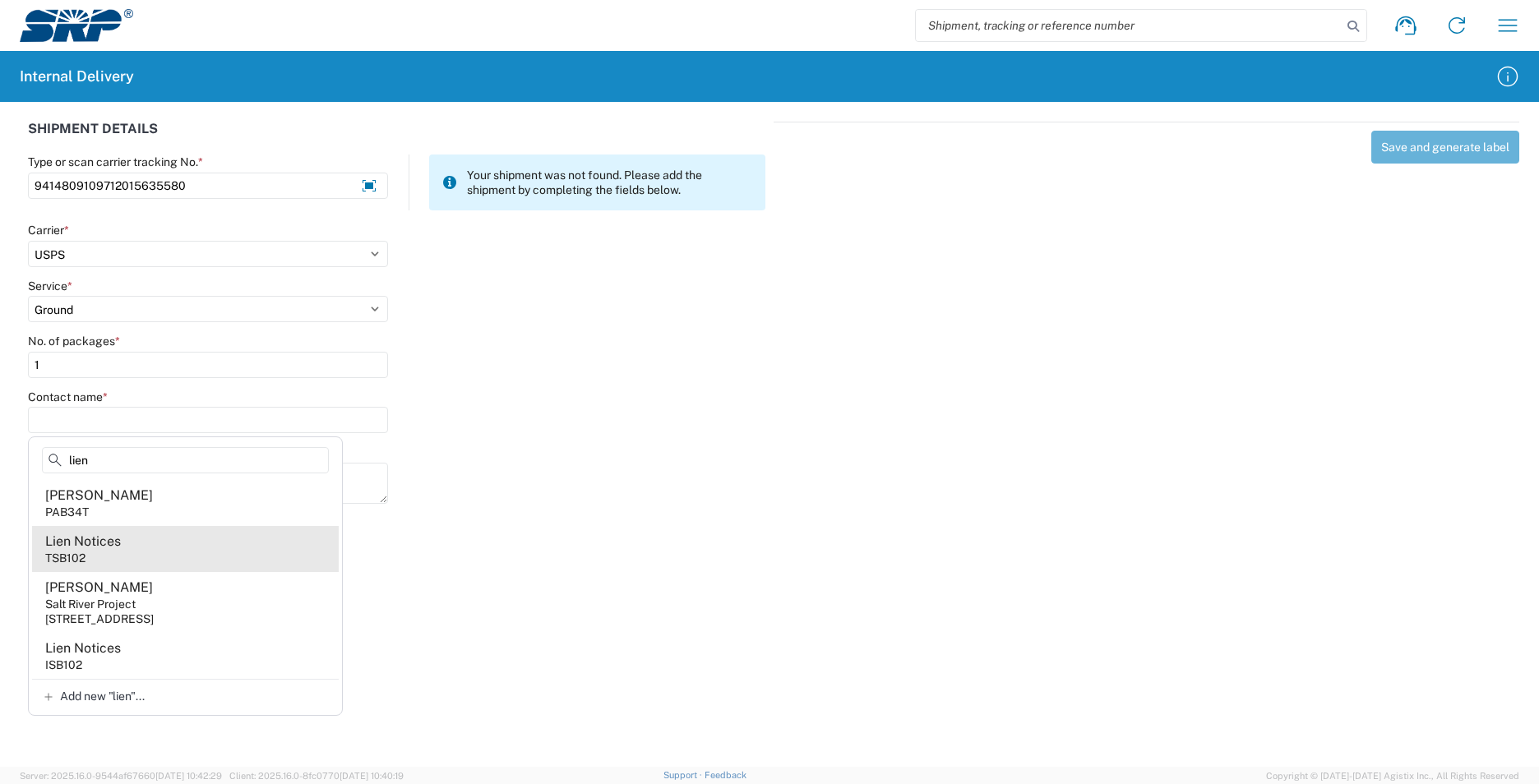
type input "lien"
drag, startPoint x: 161, startPoint y: 551, endPoint x: 159, endPoint y: 536, distance: 15.1
click at [159, 545] on agx-address-suggestion-item "Lien Notices TSB102" at bounding box center [185, 549] width 306 height 46
type input "Lien Notices"
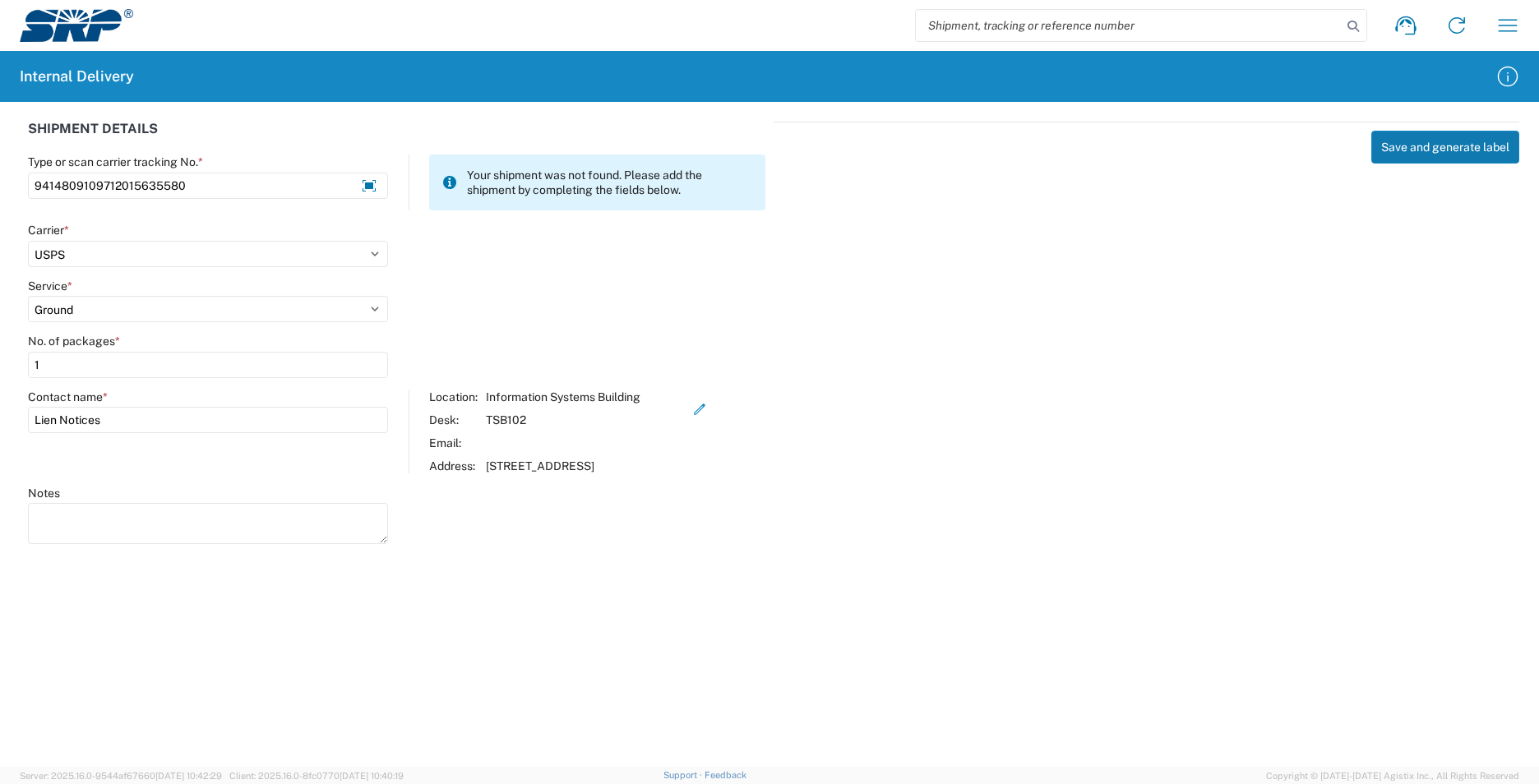
click at [1414, 144] on button "Save and generate label" at bounding box center [1444, 147] width 148 height 33
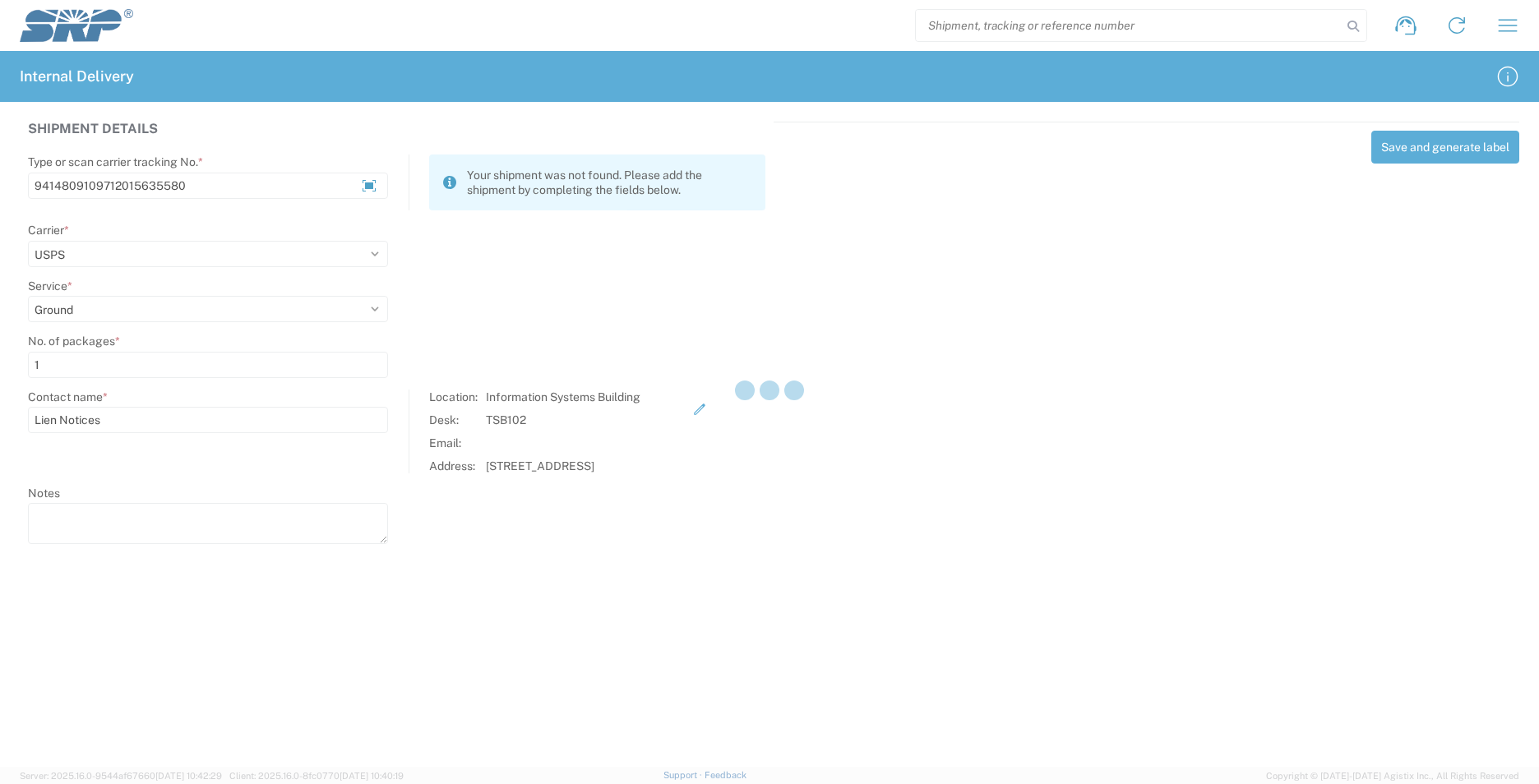
select select
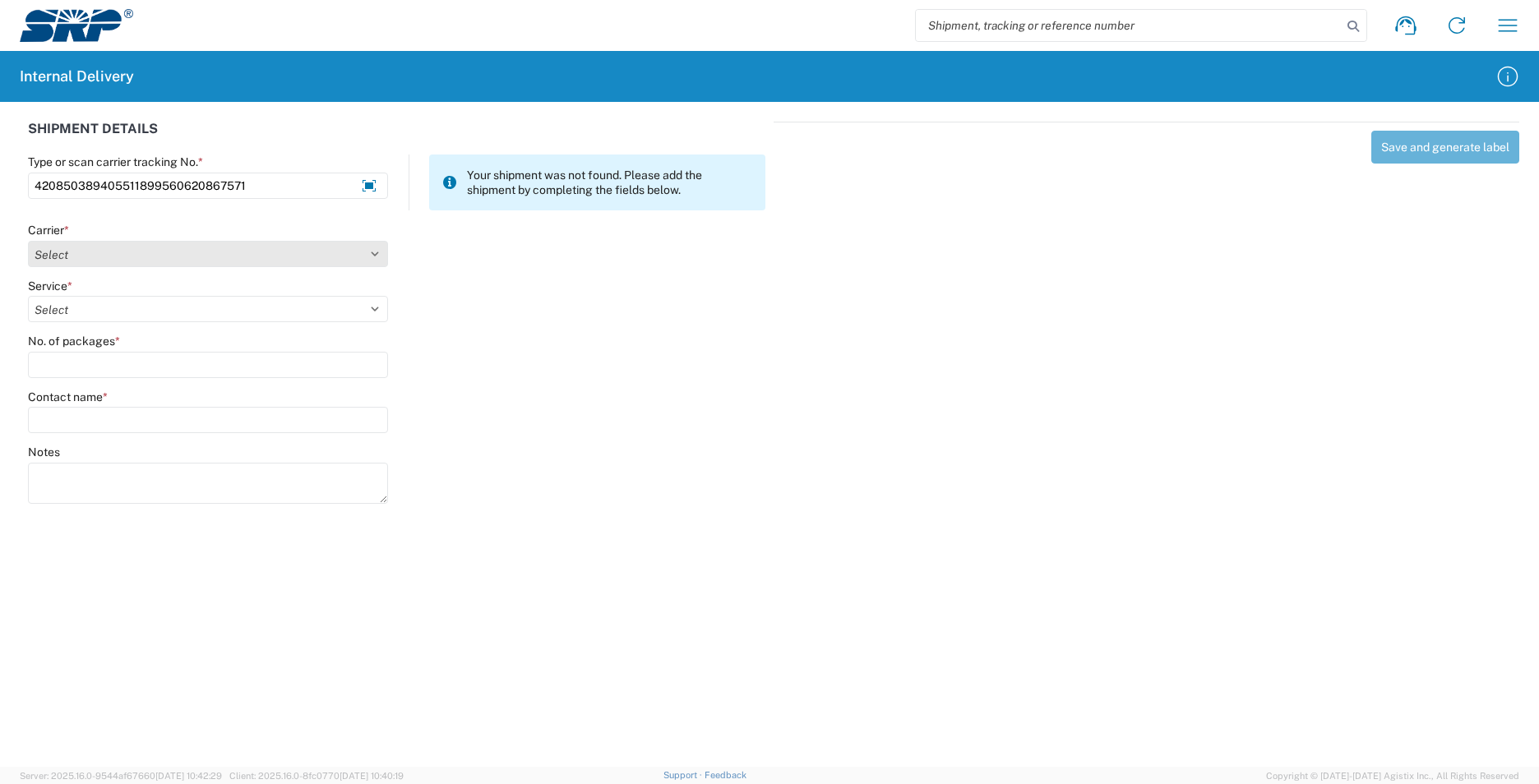
type input "420850389405511899560620867571"
click at [75, 258] on select "Select AcctPay Amazon Logistics ATI Trucking BC Dimerco Logistics Empire Southw…" at bounding box center [208, 253] width 360 height 26
select select "137"
click at [28, 241] on select "Select AcctPay Amazon Logistics ATI Trucking BC Dimerco Logistics Empire Southw…" at bounding box center [208, 253] width 360 height 26
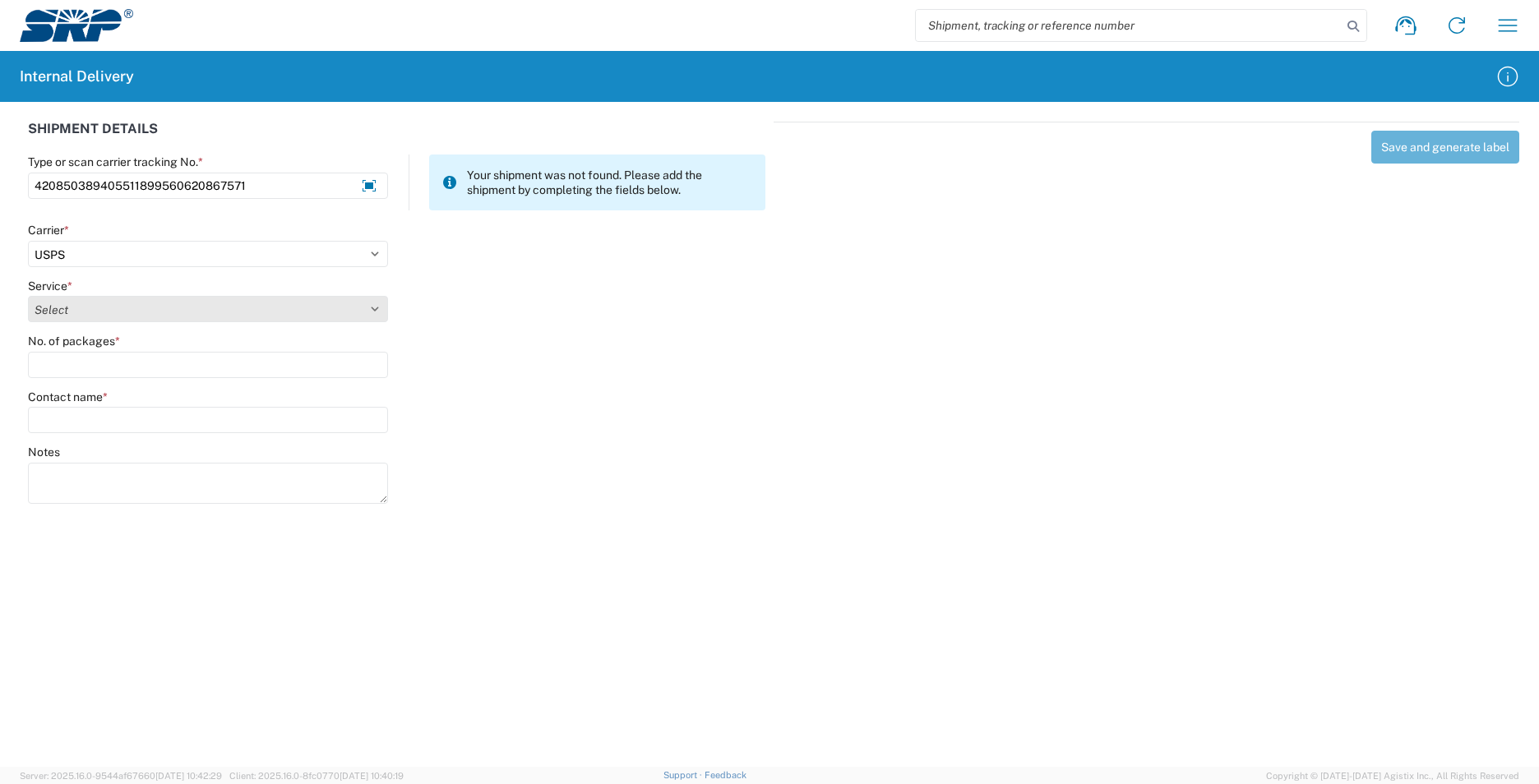
click at [78, 307] on select "Select 3 - 5 Day Bound Printed Matter Express Mail Flat-Rate Envelope Express M…" at bounding box center [208, 308] width 360 height 26
select select "17817"
click at [86, 313] on select "Select 3 - 5 Day Bound Printed Matter Express Mail Flat-Rate Envelope Express M…" at bounding box center [208, 308] width 360 height 26
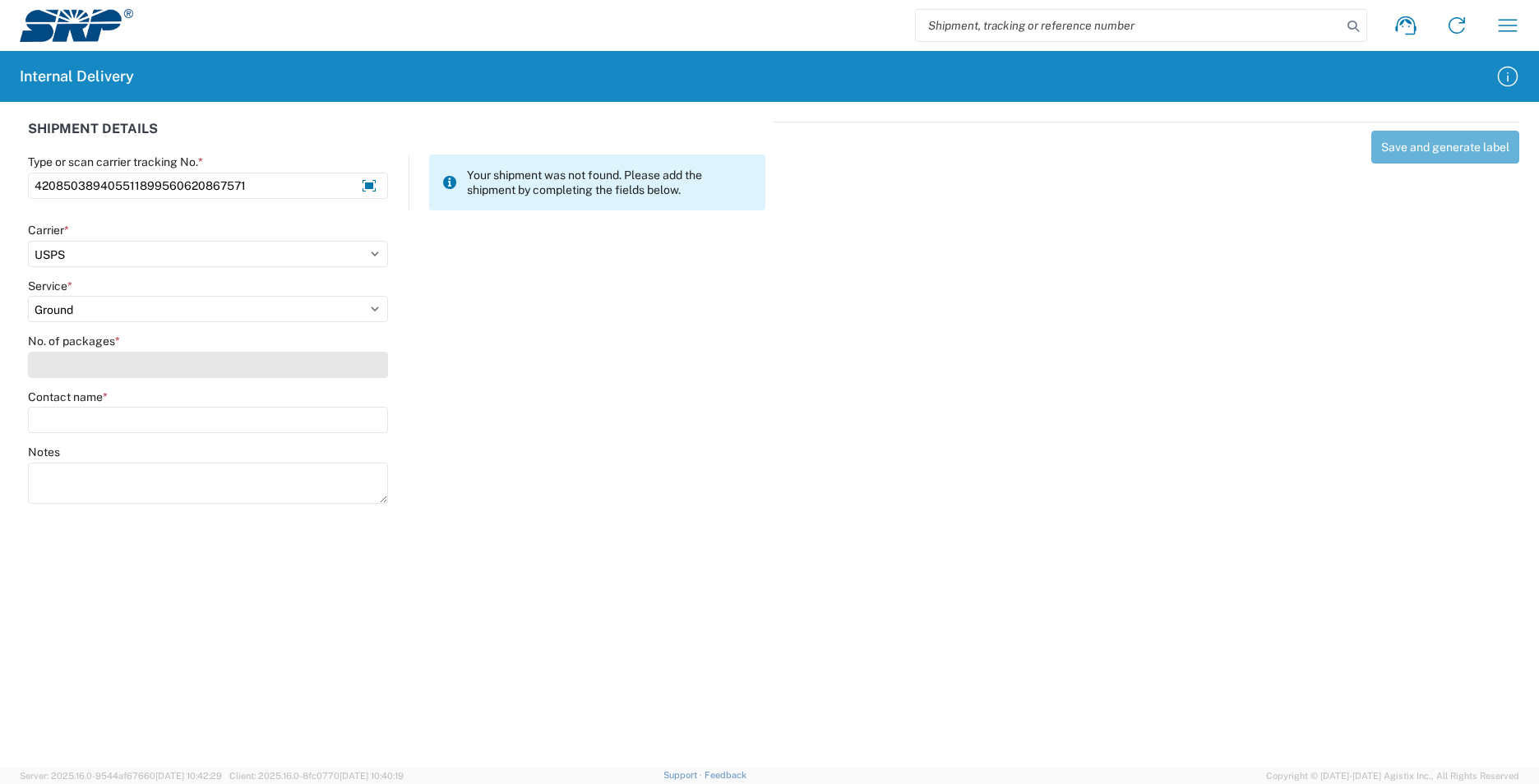
click at [78, 365] on input "No. of packages *" at bounding box center [208, 364] width 360 height 26
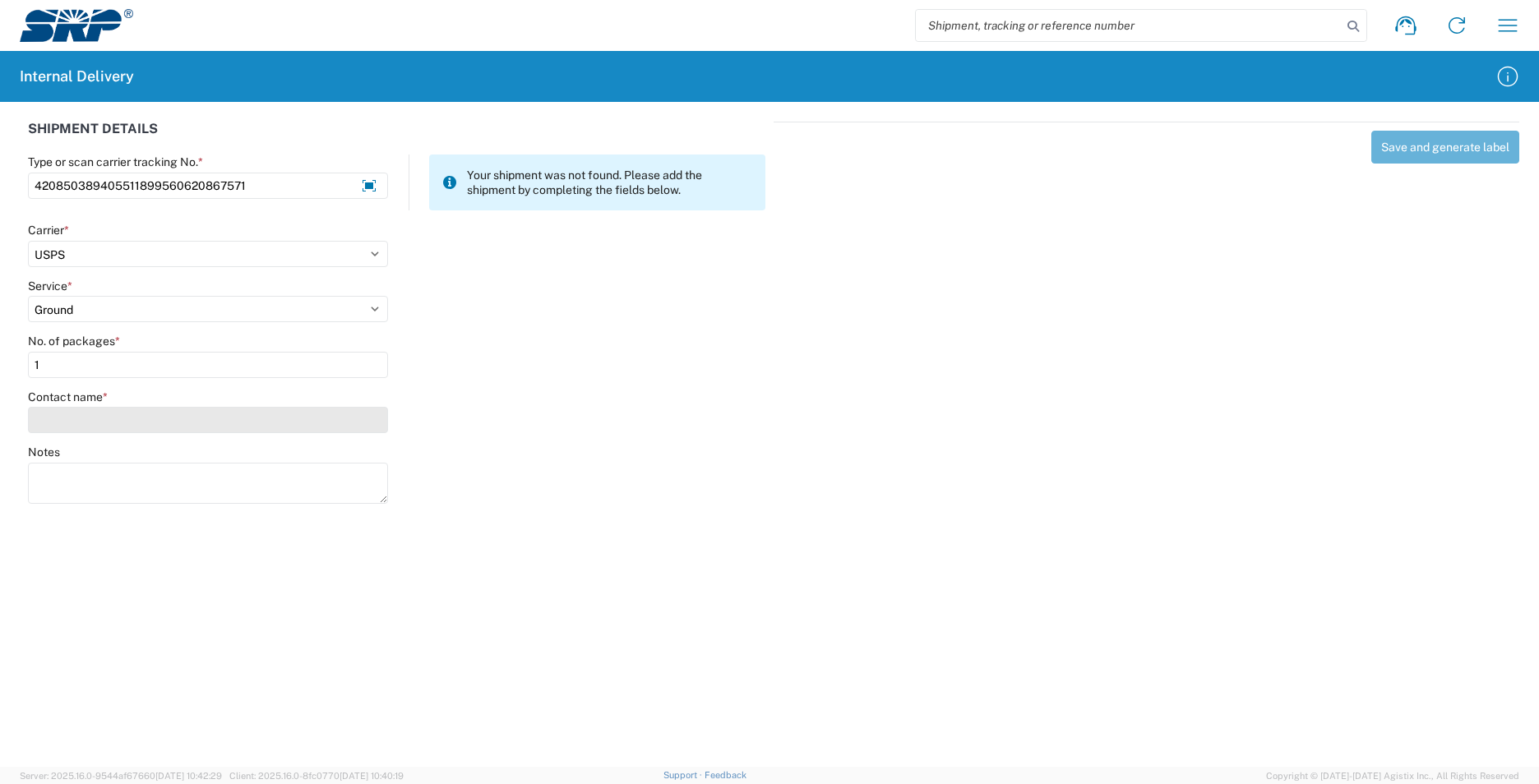
type input "1"
click at [81, 409] on input "Contact name *" at bounding box center [208, 420] width 360 height 26
type input "accou"
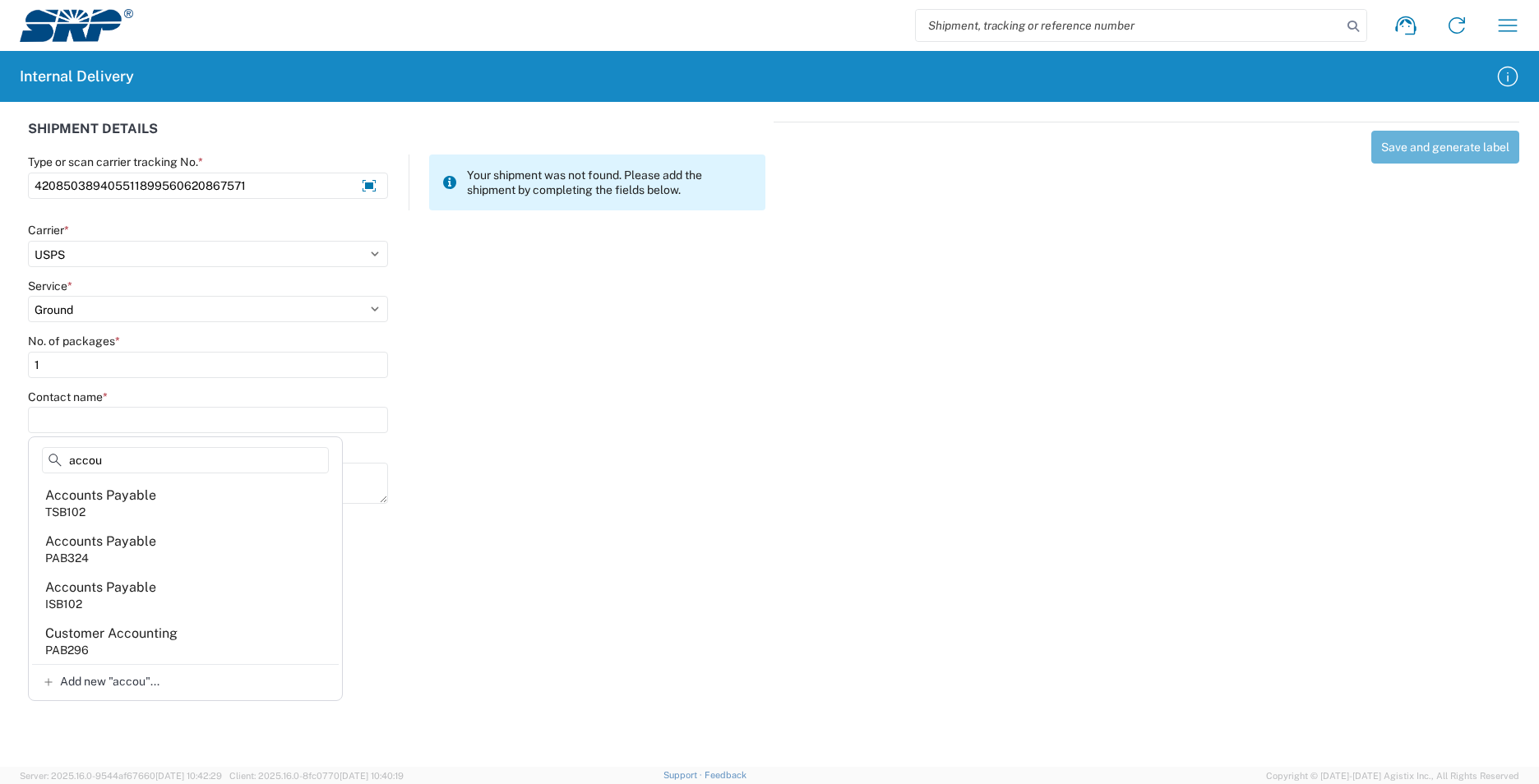
click at [94, 368] on input "1" at bounding box center [208, 364] width 360 height 26
click at [72, 536] on agx-forms-host "Shipment request Shipment tracking Internal delivery Transit update My profile …" at bounding box center [770, 392] width 1539 height 784
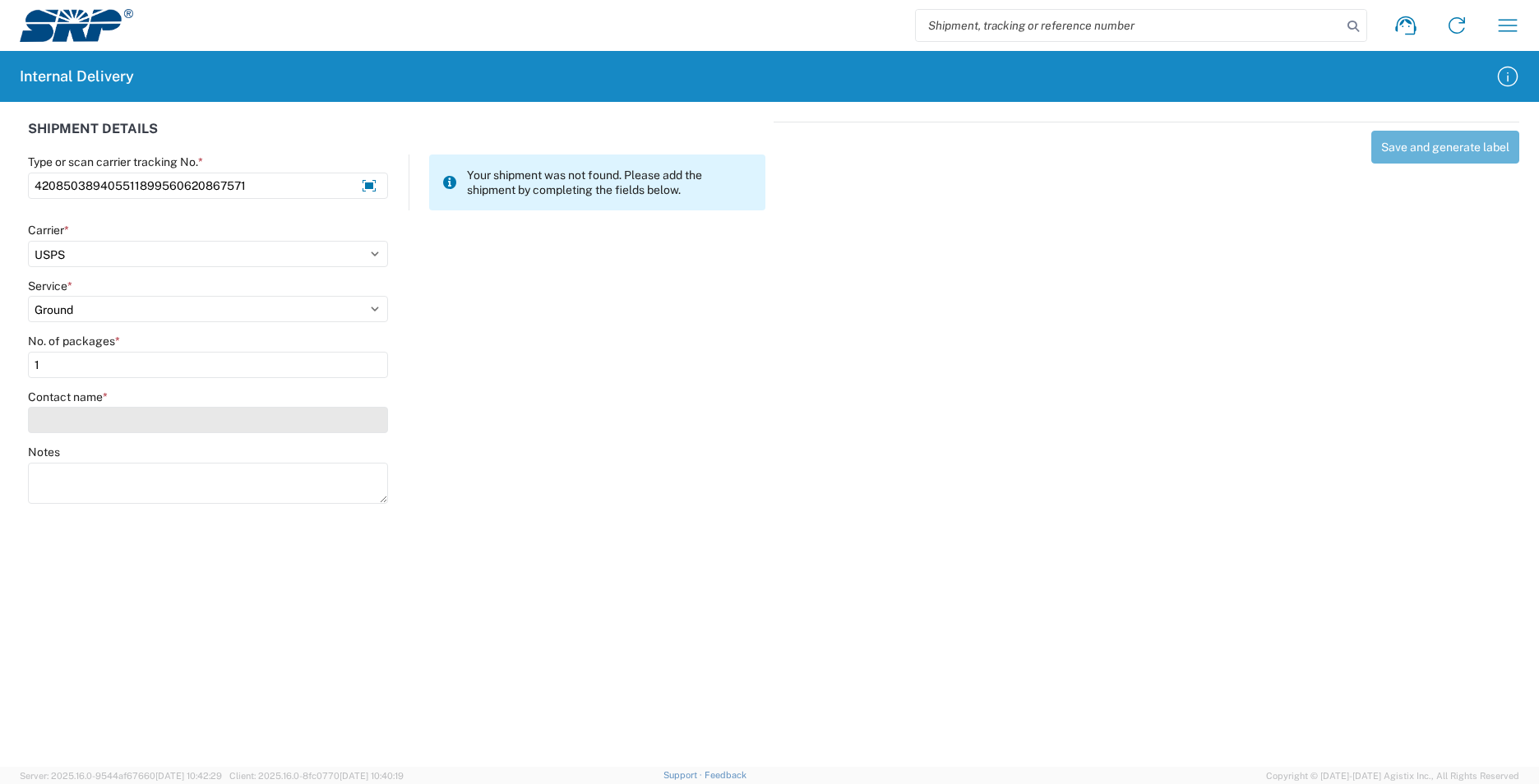
click at [83, 420] on input "Contact name *" at bounding box center [208, 420] width 360 height 26
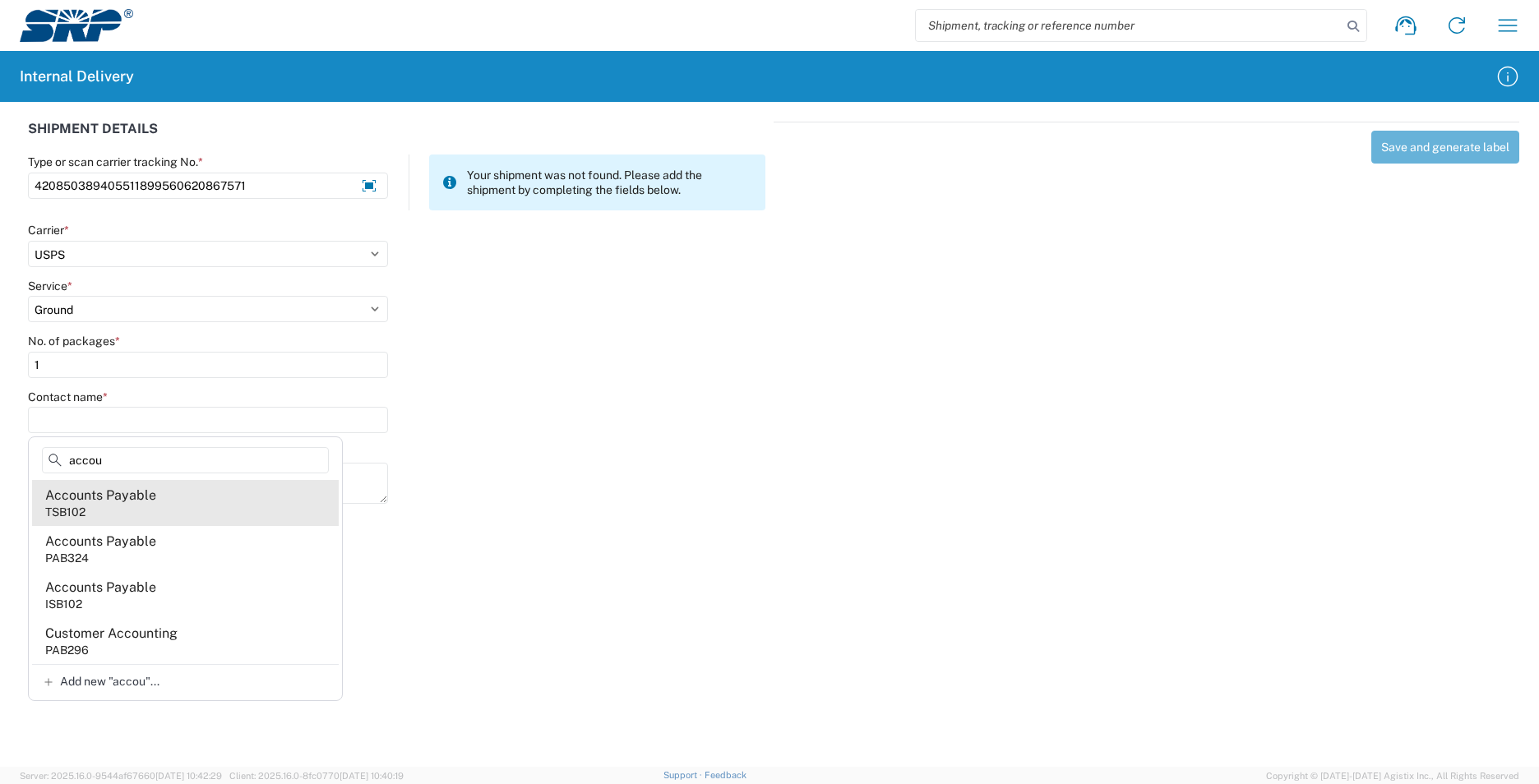
type input "accou"
click at [123, 497] on div "Accounts Payable" at bounding box center [101, 495] width 111 height 18
type input "Accounts Payable"
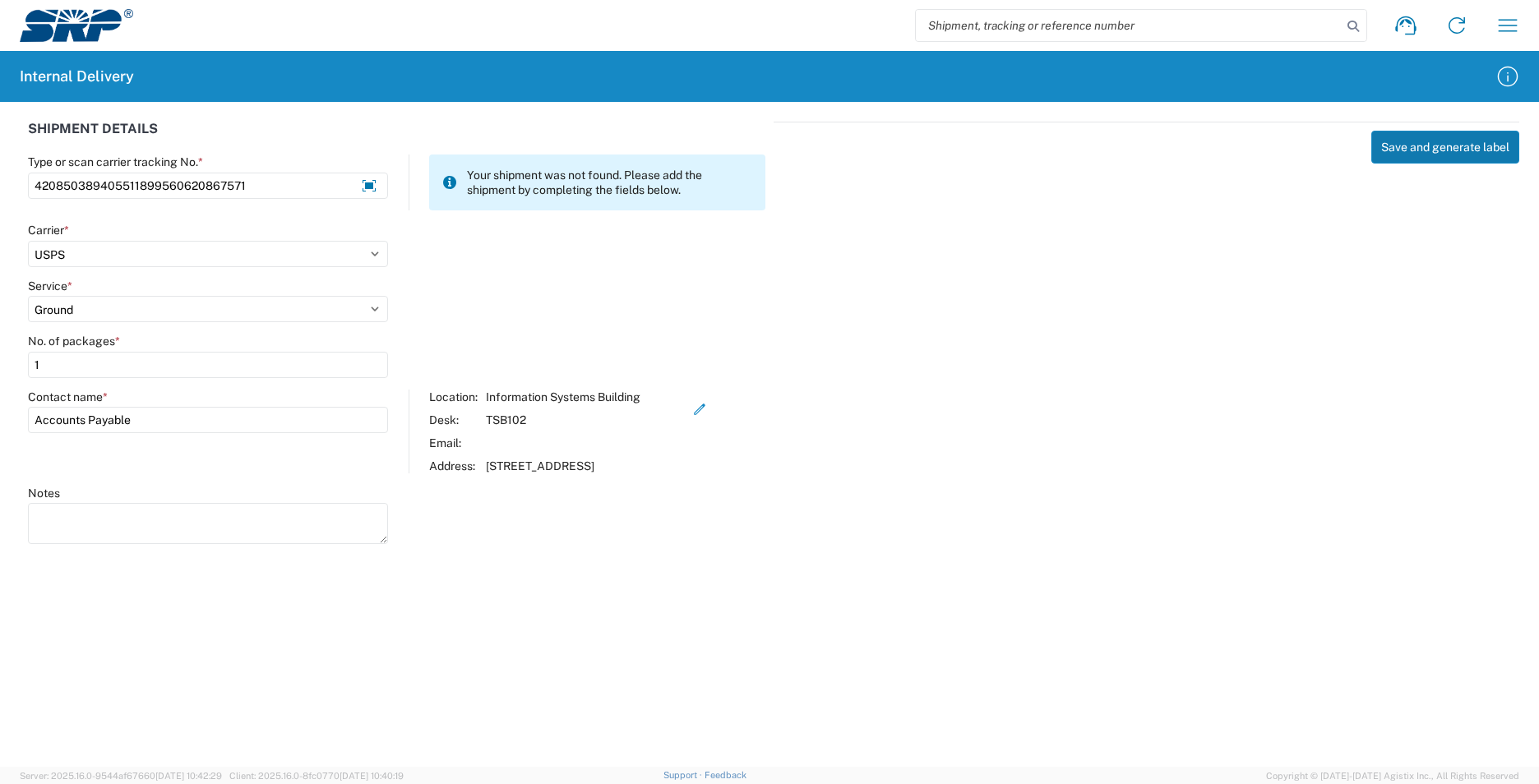
click at [1468, 146] on button "Save and generate label" at bounding box center [1444, 147] width 148 height 33
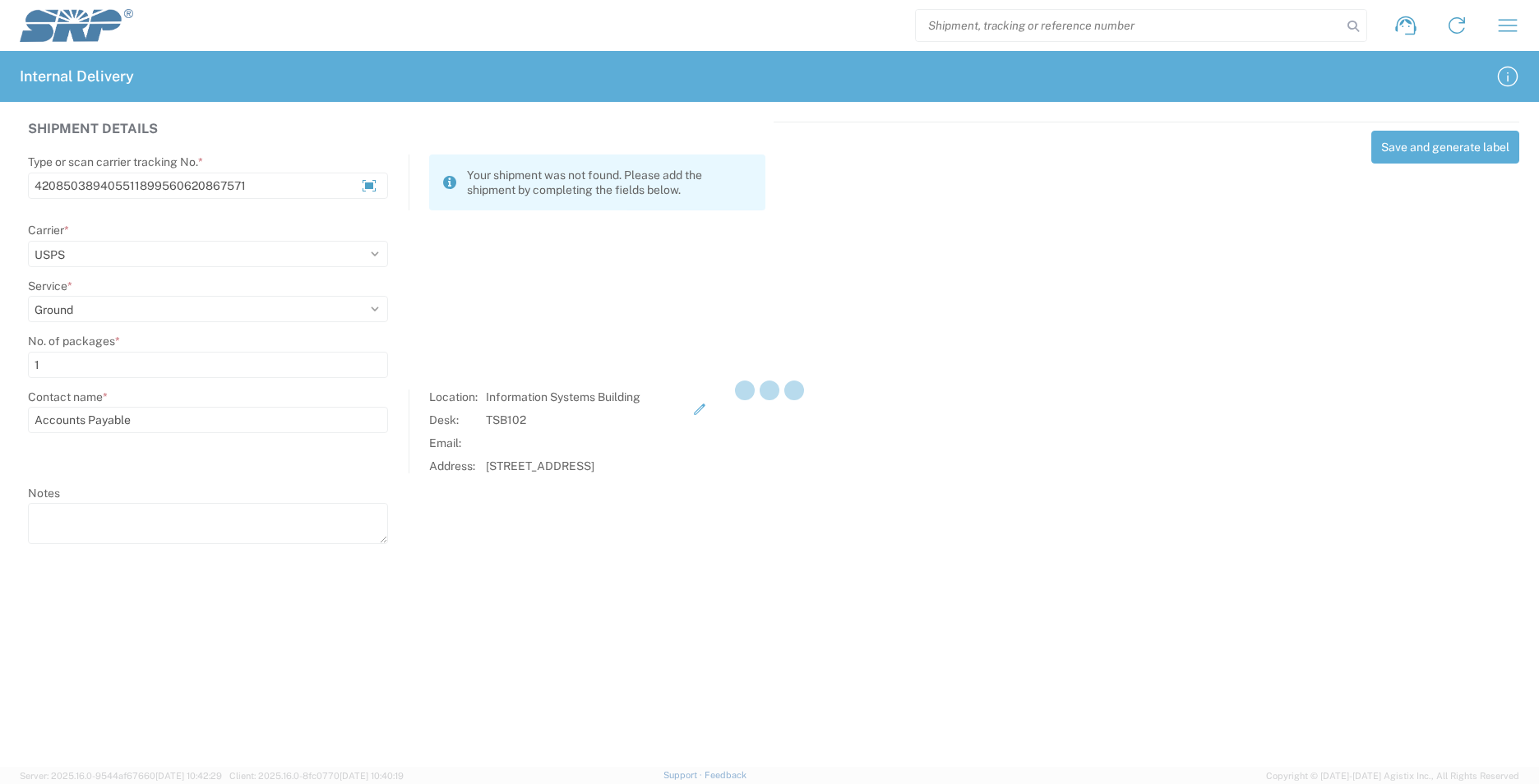
select select
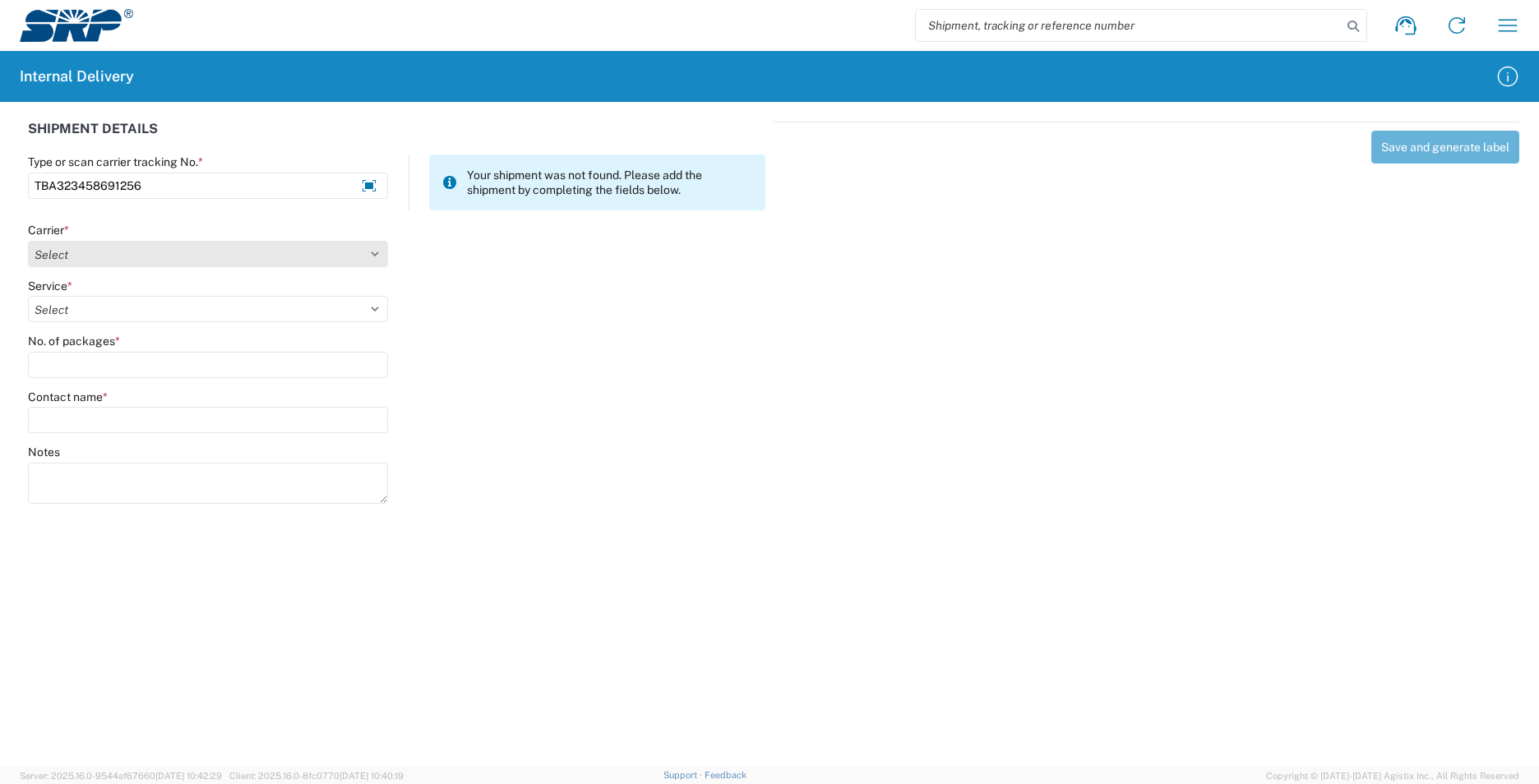
type input "TBA323458691256"
click at [80, 249] on select "Select AcctPay Amazon Logistics ATI Trucking BC Dimerco Logistics Empire Southw…" at bounding box center [208, 253] width 360 height 26
select select "8933"
click at [28, 241] on select "Select AcctPay Amazon Logistics ATI Trucking BC Dimerco Logistics Empire Southw…" at bounding box center [208, 253] width 360 height 26
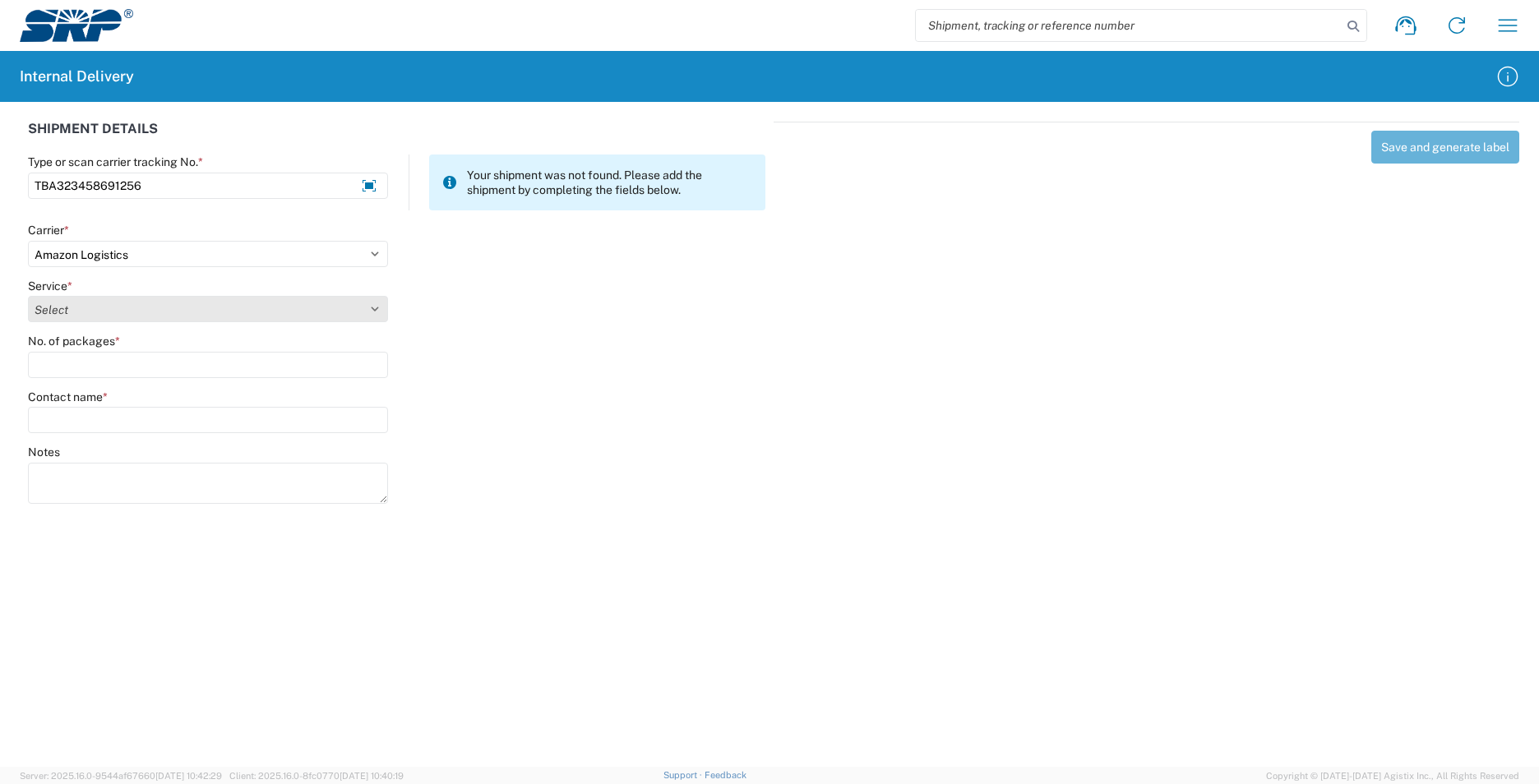
click at [54, 311] on select "Select" at bounding box center [208, 308] width 360 height 26
select select "24525"
click at [28, 296] on select "Select Amazon Logistics TBA Rail TL Standard 3 - 5 Day" at bounding box center [208, 308] width 360 height 26
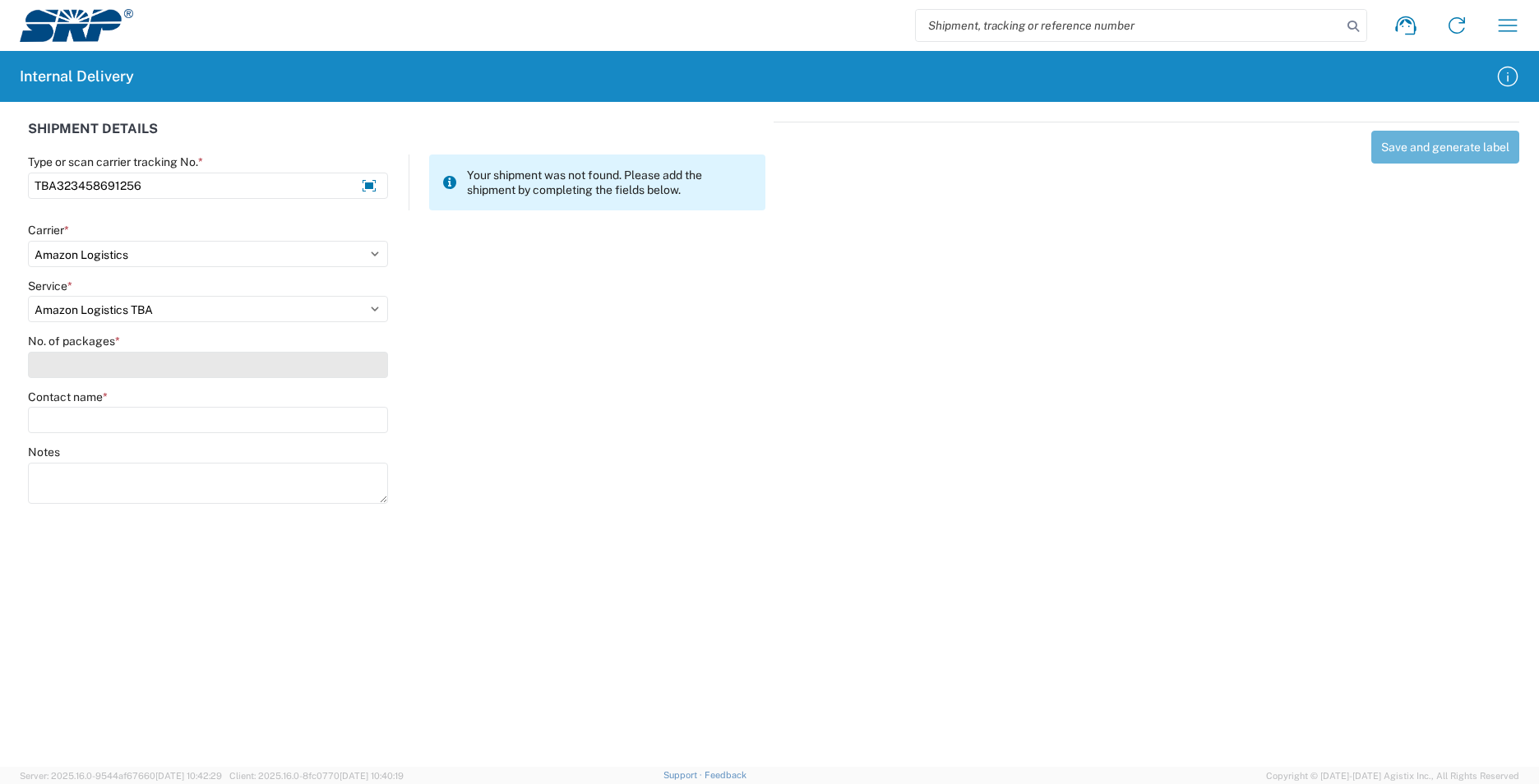
click at [73, 363] on input "No. of packages *" at bounding box center [208, 364] width 360 height 26
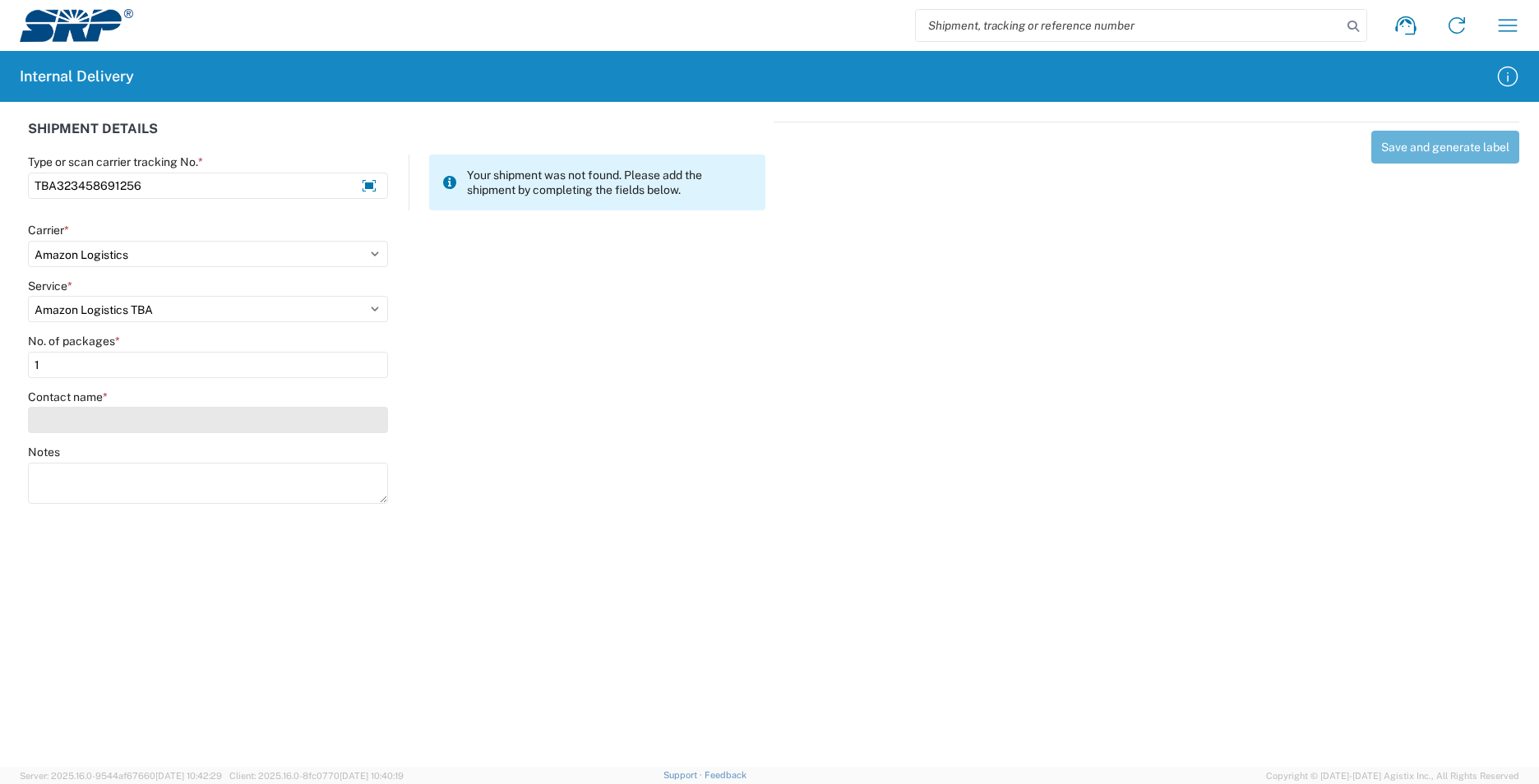
type input "1"
click at [73, 412] on input "Contact name *" at bounding box center [208, 420] width 360 height 26
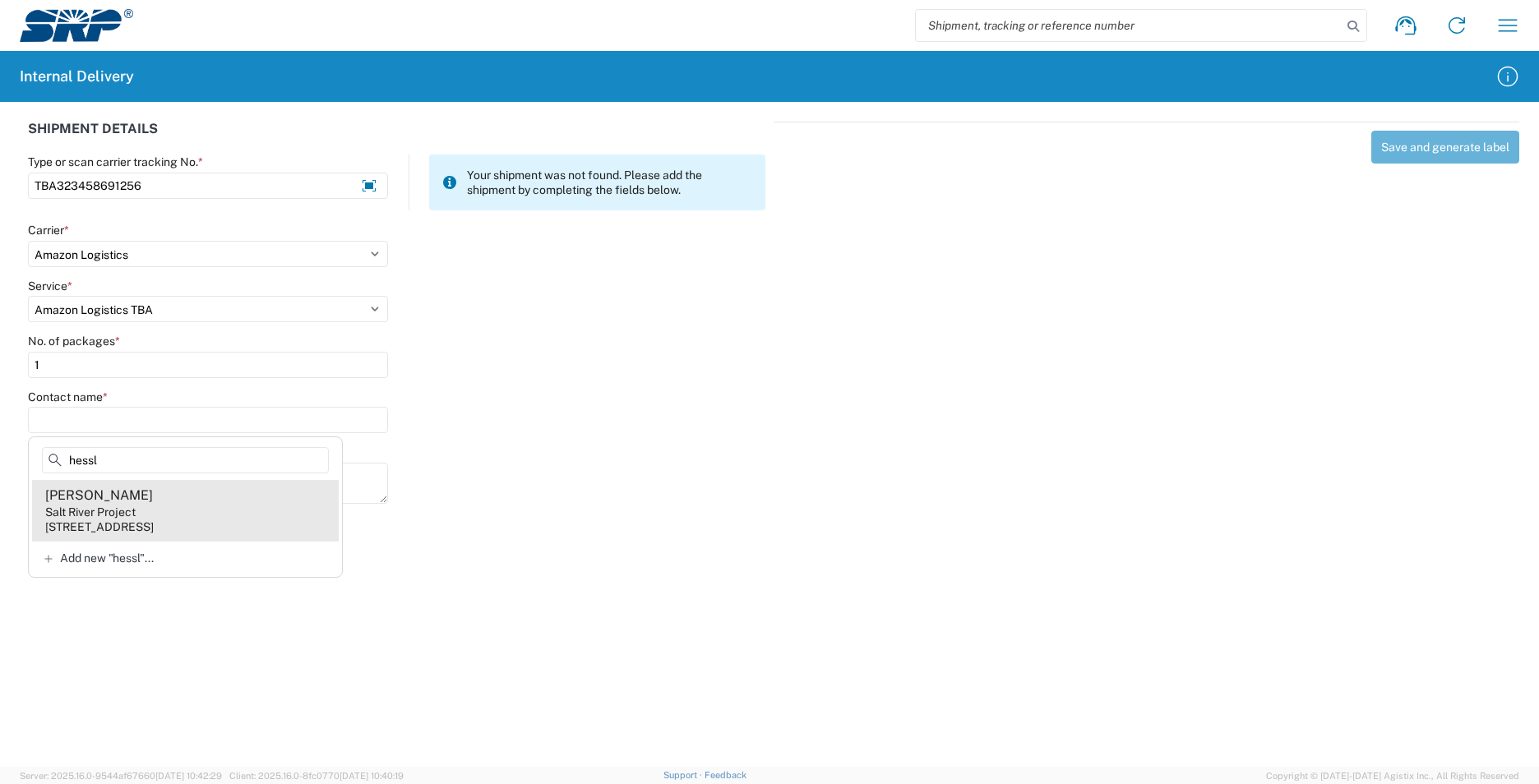
type input "hessl"
click at [162, 514] on agx-address-suggestion-item "[PERSON_NAME] Salt River Project [STREET_ADDRESS]" at bounding box center [185, 510] width 306 height 61
type input "[PERSON_NAME]"
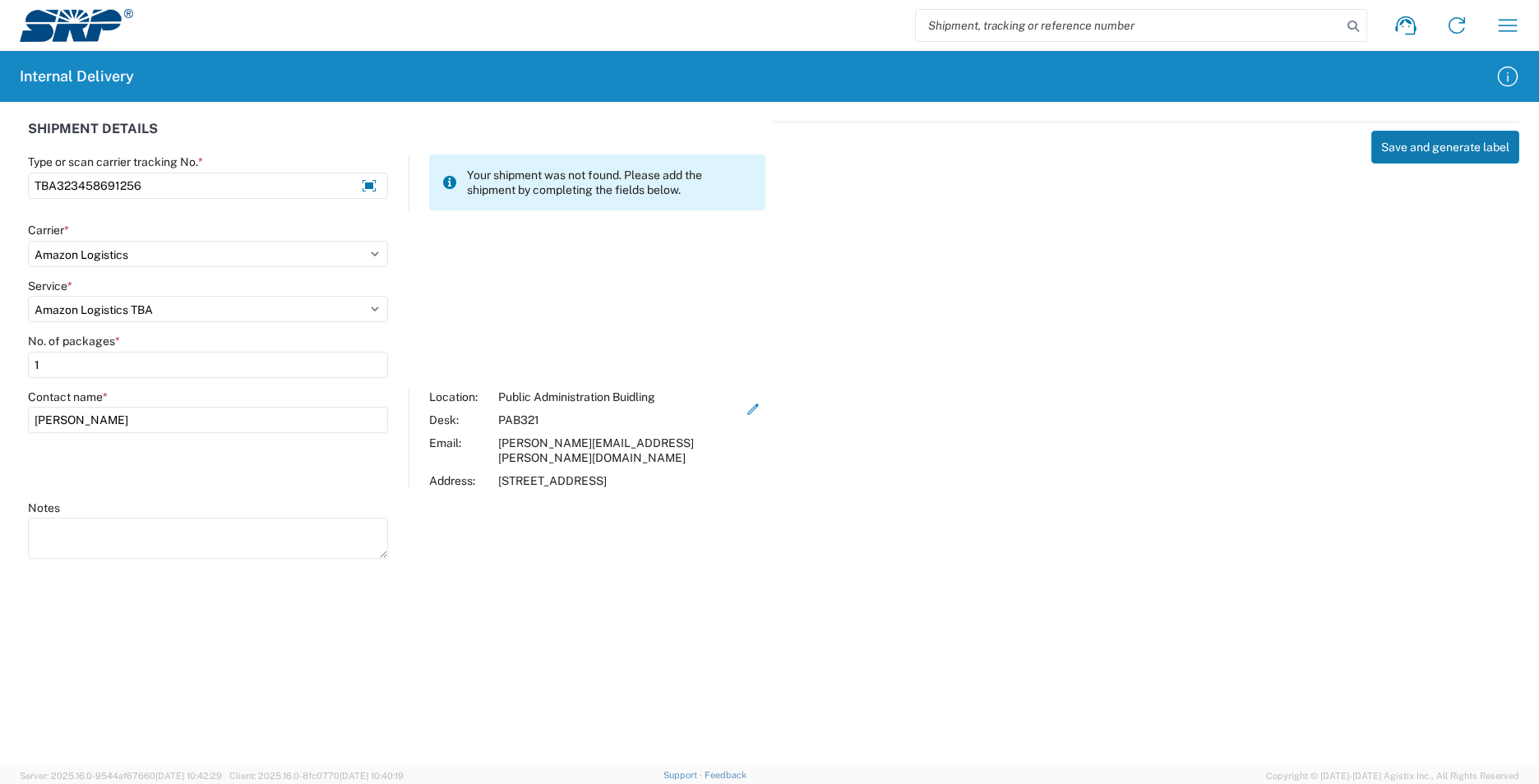
click at [1423, 159] on button "Save and generate label" at bounding box center [1444, 147] width 148 height 33
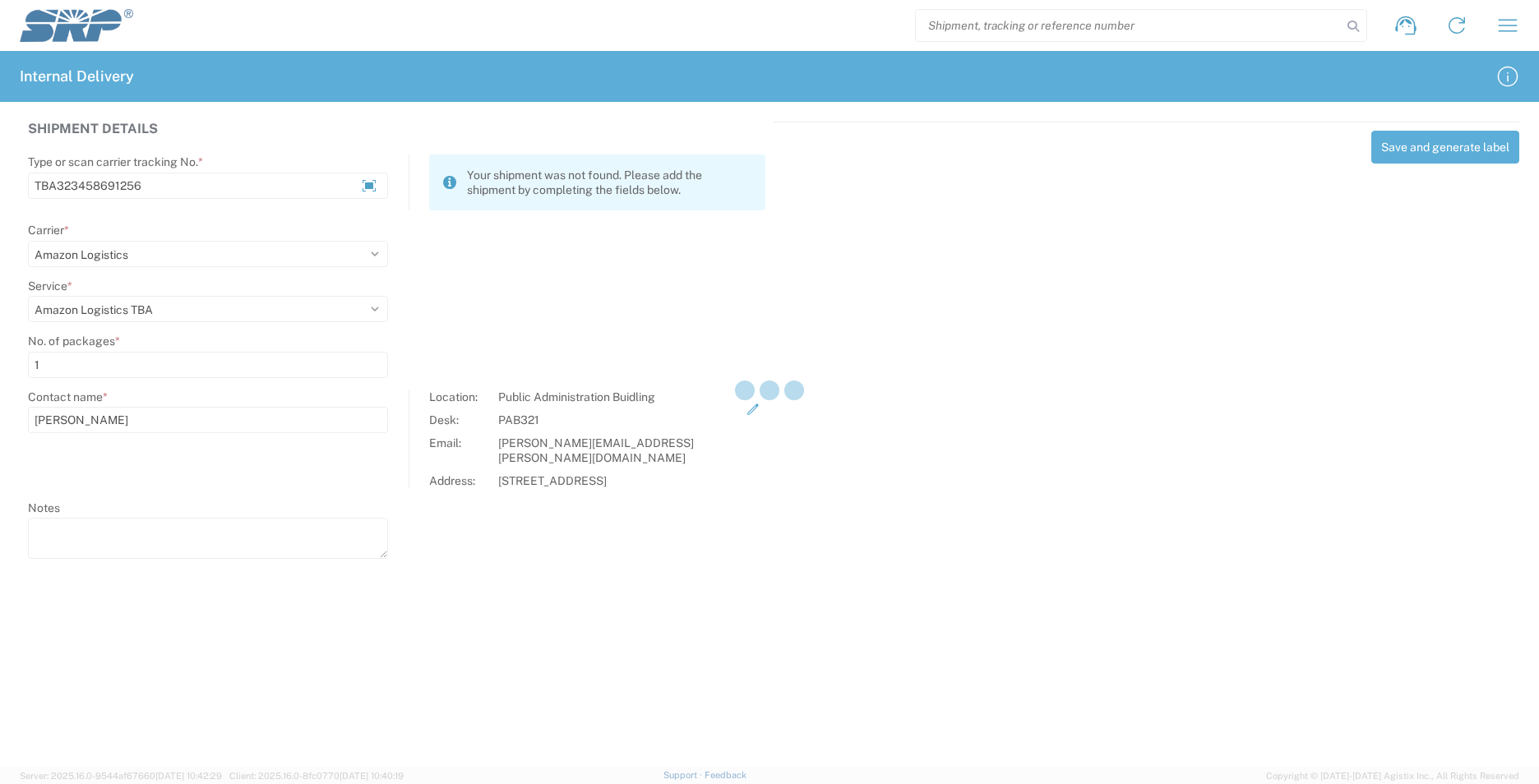
select select
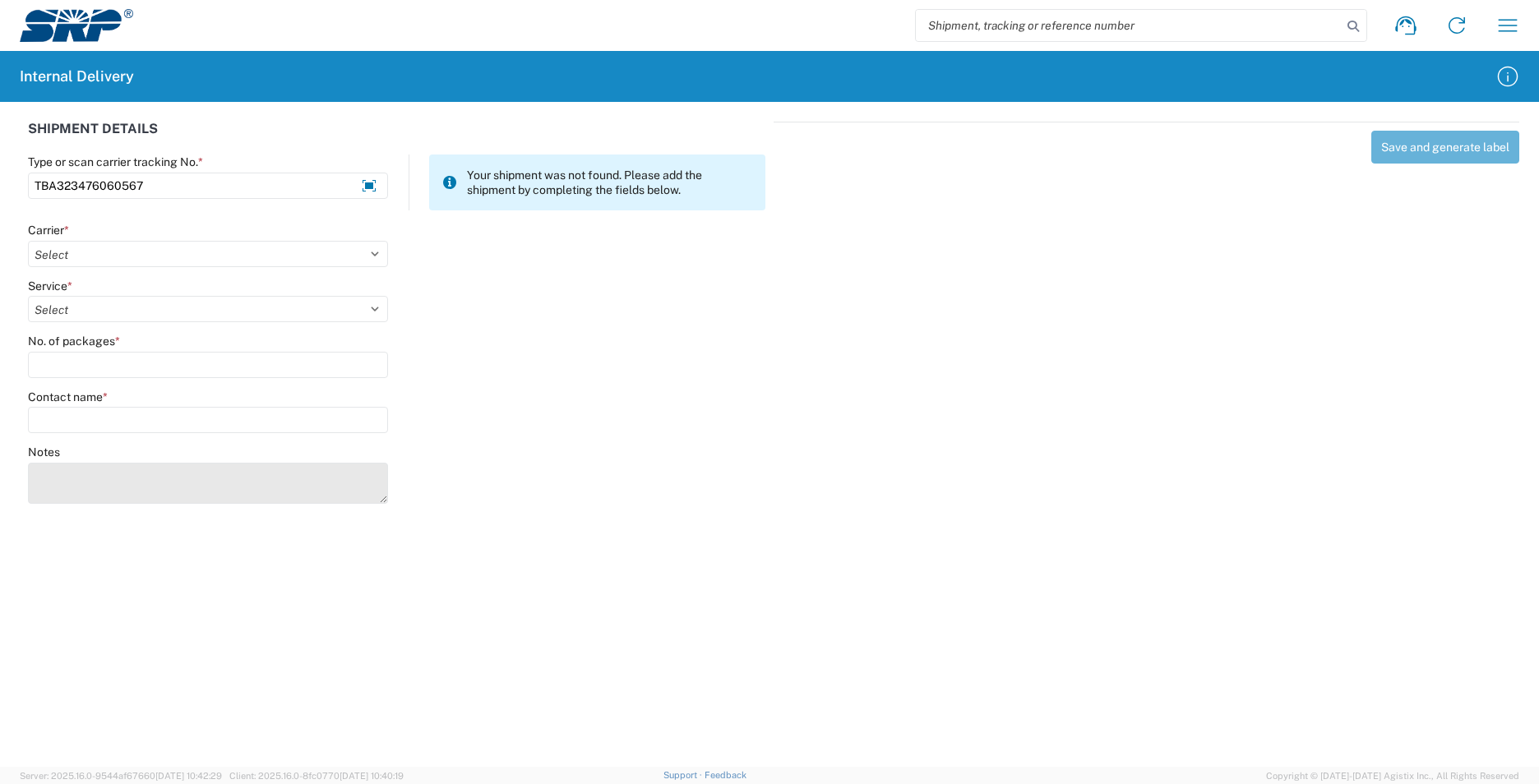
type input "TBA323476060567"
click at [124, 481] on textarea "Notes" at bounding box center [208, 483] width 360 height 42
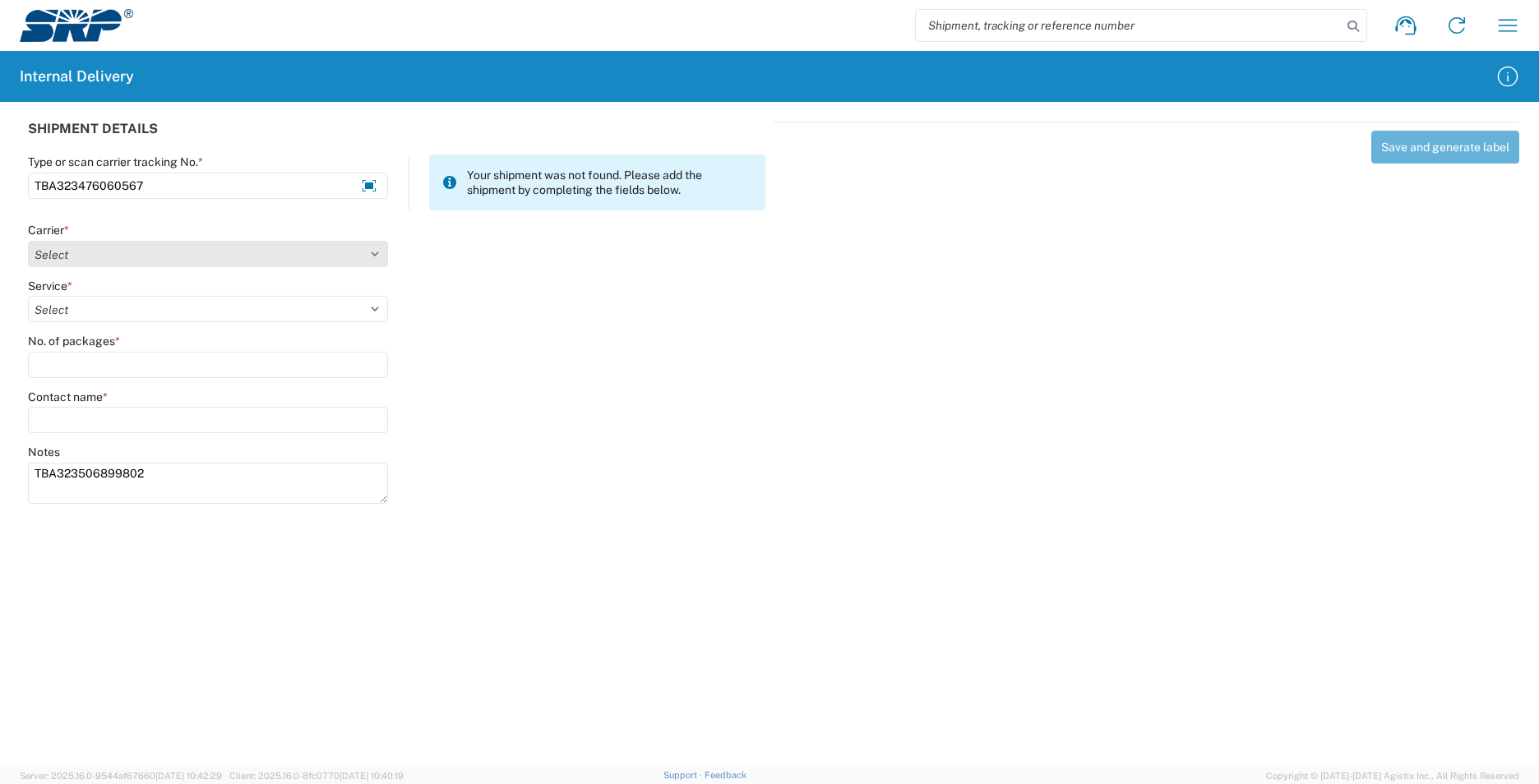
type textarea "TBA323506899802"
click at [88, 252] on select "Select AcctPay Amazon Logistics ATI Trucking BC Dimerco Logistics Empire Southw…" at bounding box center [208, 253] width 360 height 26
select select "8933"
click at [28, 241] on select "Select AcctPay Amazon Logistics ATI Trucking BC Dimerco Logistics Empire Southw…" at bounding box center [208, 253] width 360 height 26
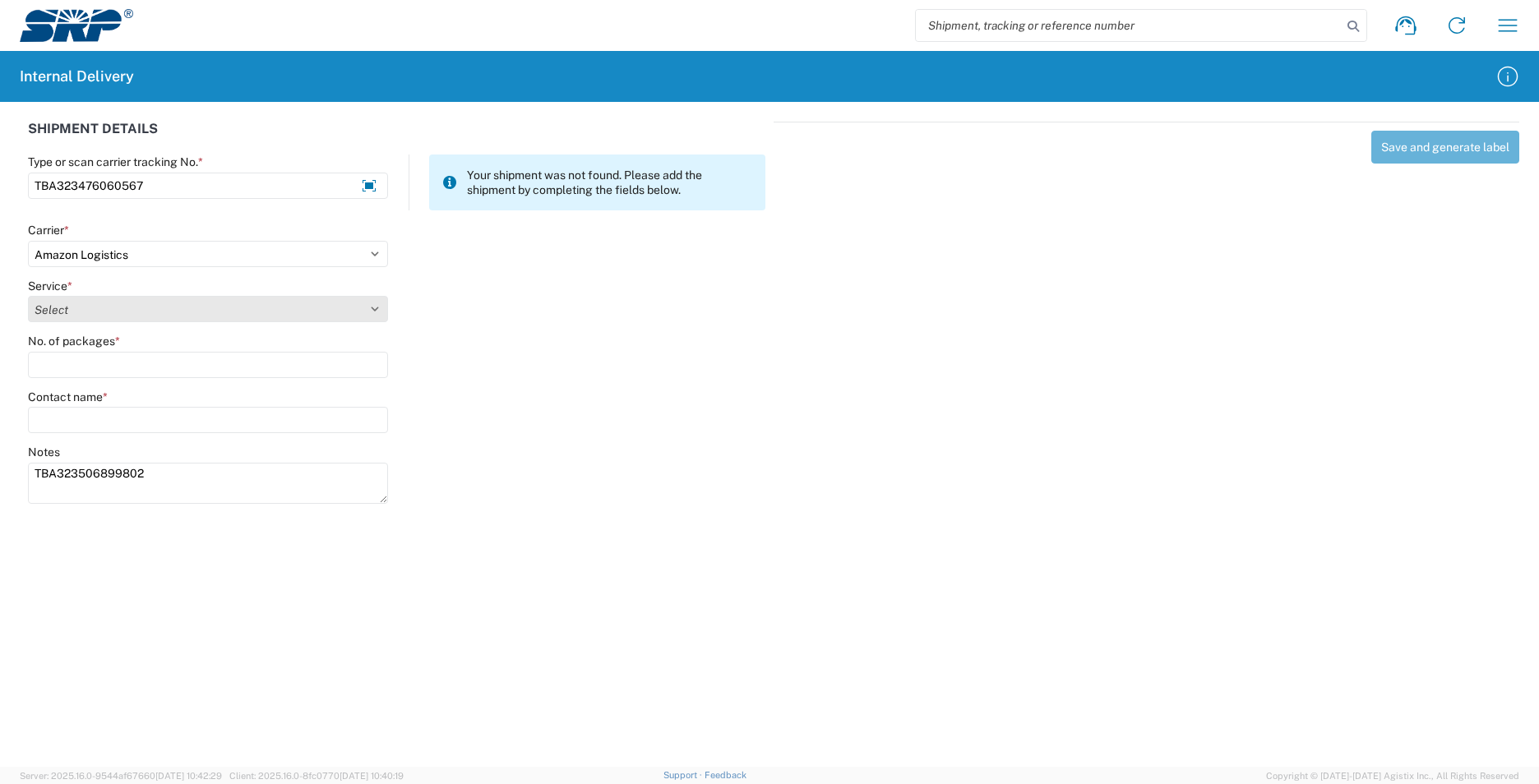
click at [84, 310] on select "Select Amazon Logistics TBA Rail TL Standard 3 - 5 Day" at bounding box center [208, 308] width 360 height 26
select select "24525"
click at [28, 296] on select "Select Amazon Logistics TBA Rail TL Standard 3 - 5 Day" at bounding box center [208, 308] width 360 height 26
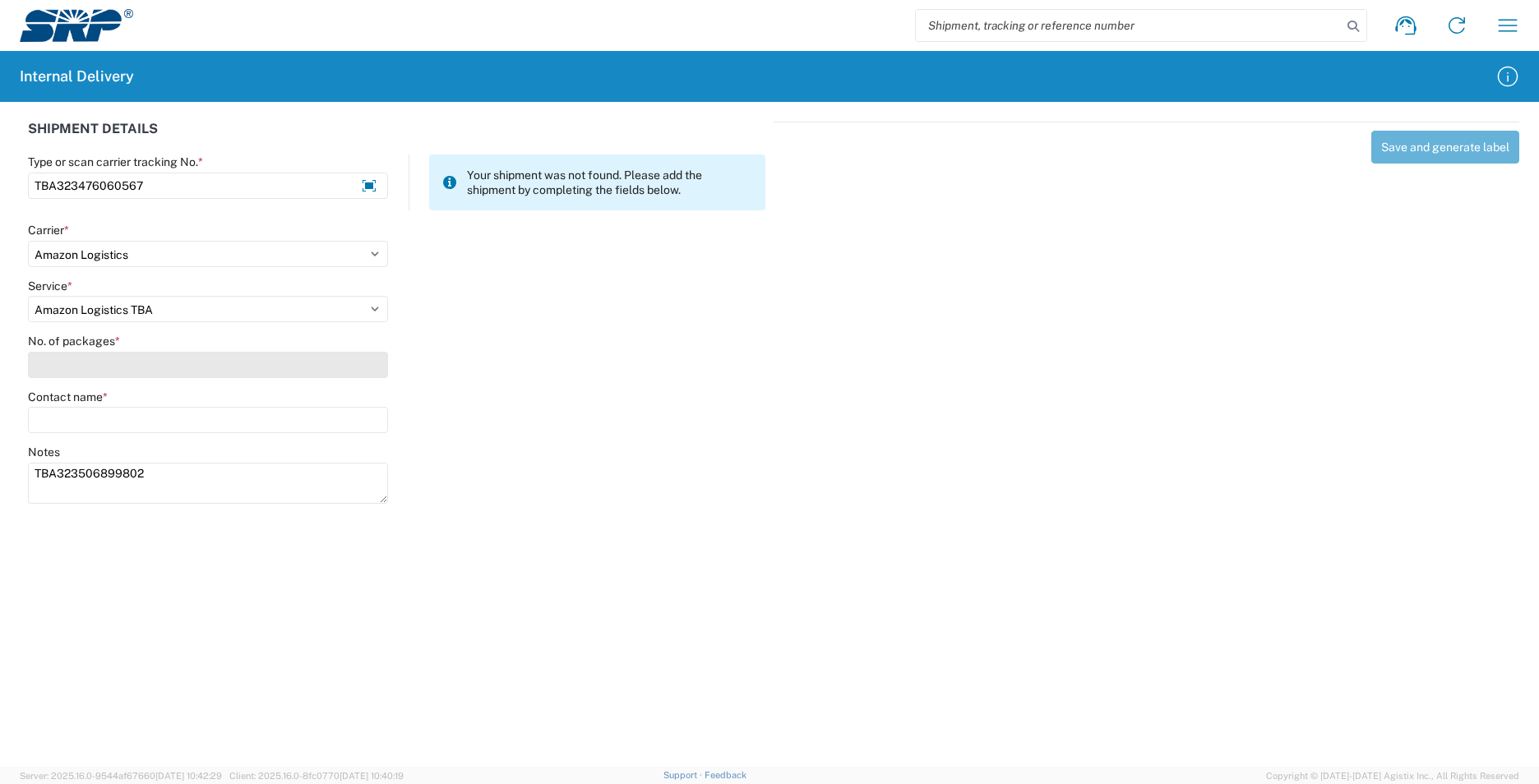
click at [69, 357] on input "No. of packages *" at bounding box center [208, 364] width 360 height 26
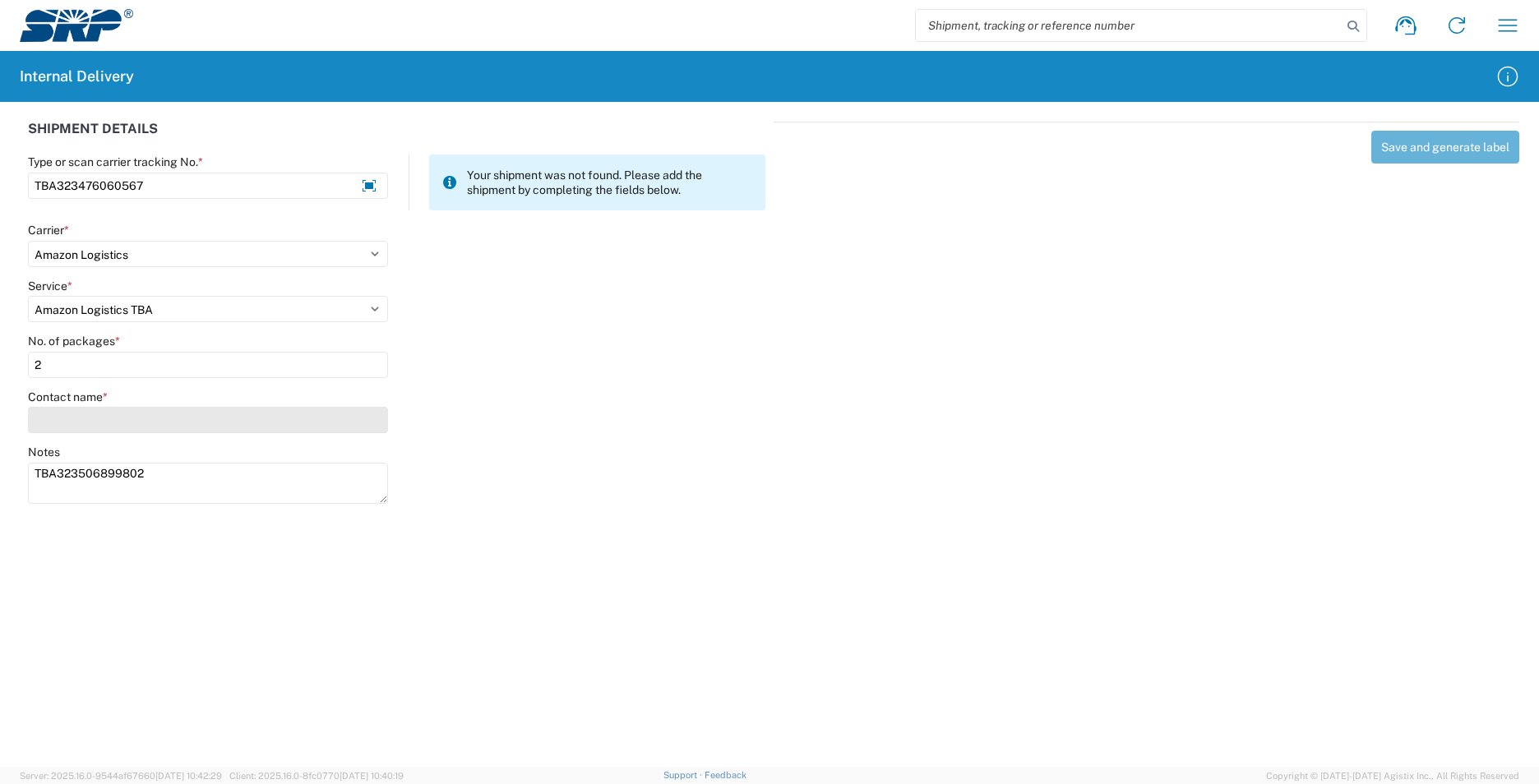
type input "2"
click at [74, 420] on input "Contact name *" at bounding box center [208, 420] width 360 height 26
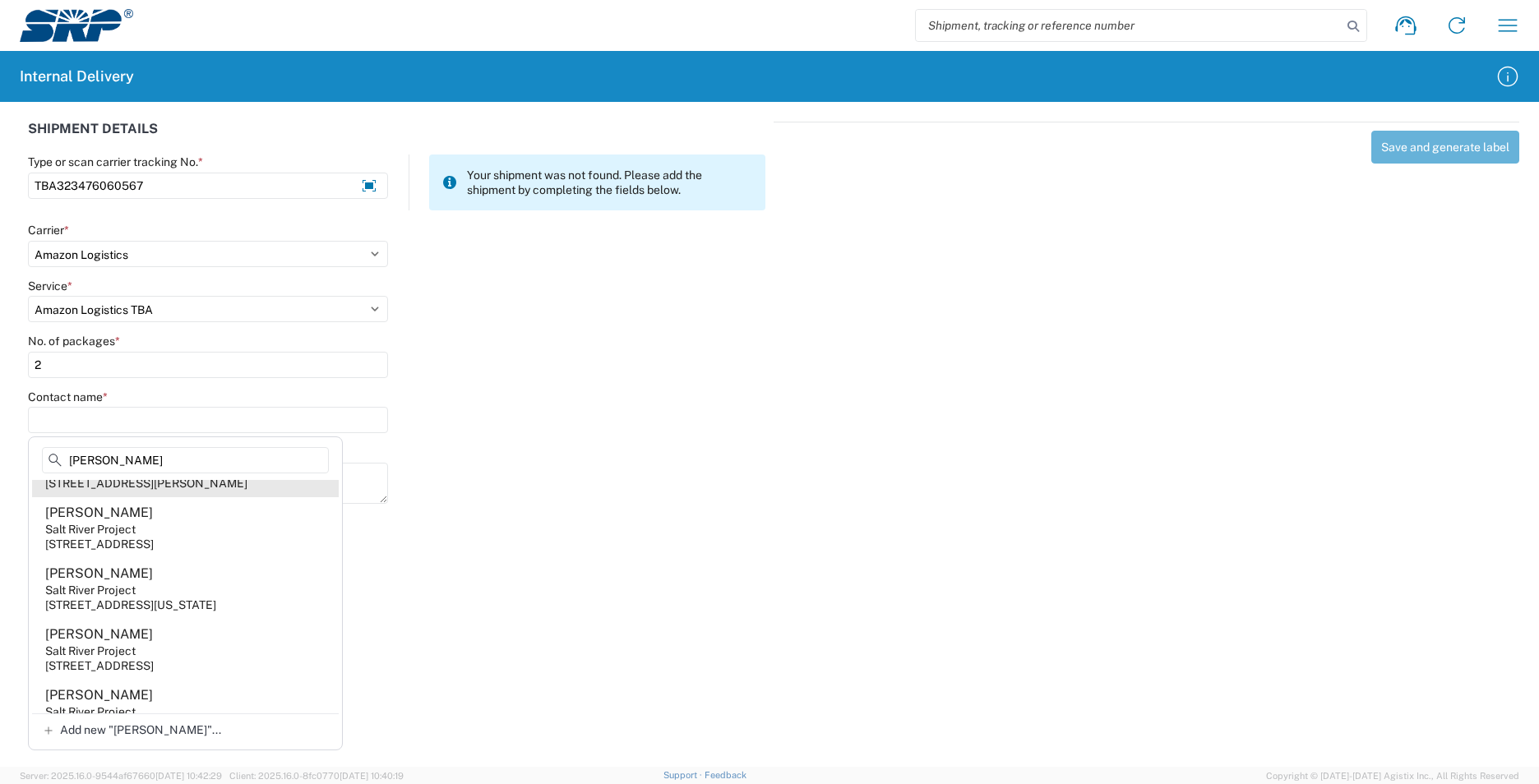
scroll to position [247, 0]
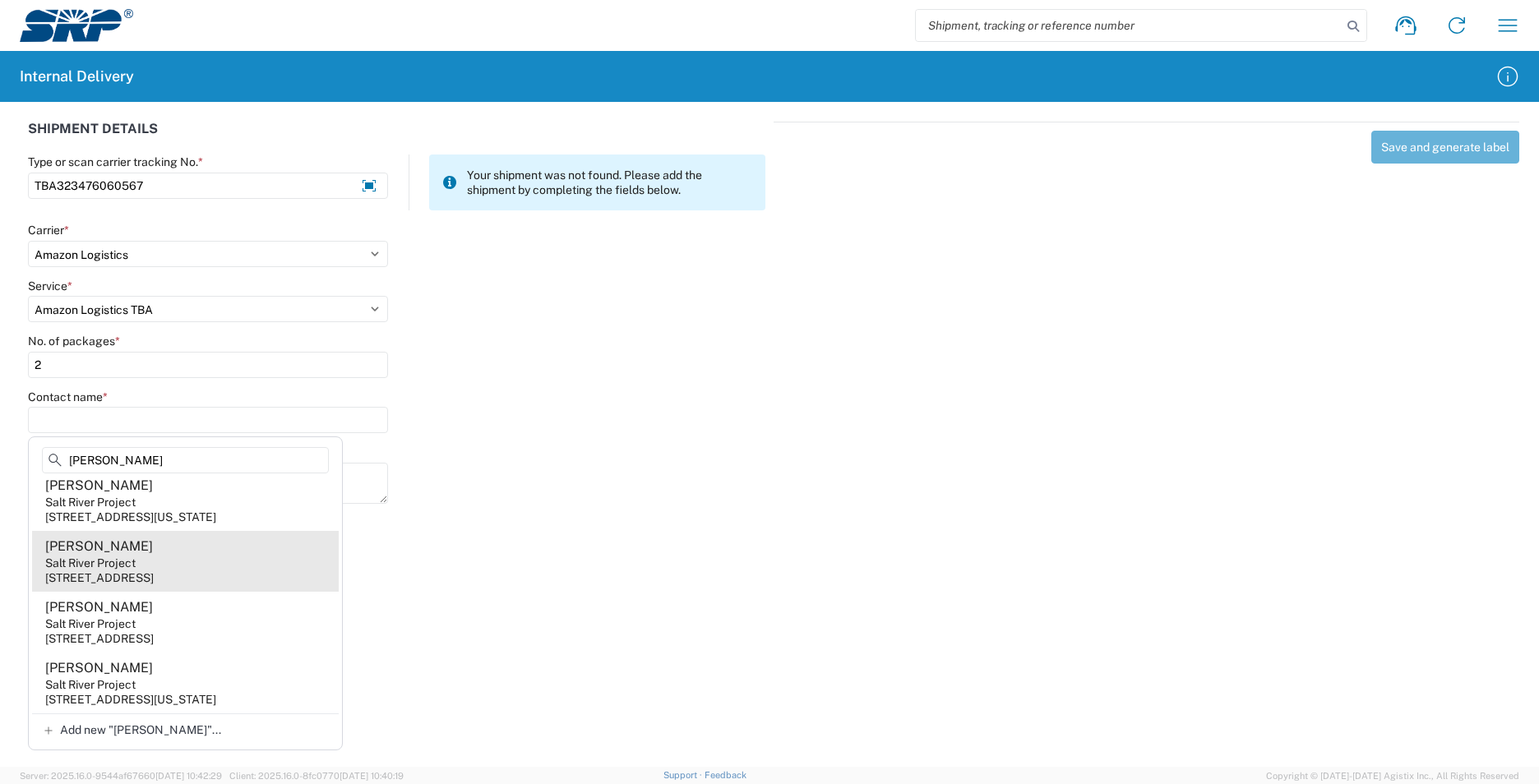
type input "[PERSON_NAME]"
click at [204, 569] on agx-address-suggestion-item "[PERSON_NAME] Salt River Project [STREET_ADDRESS]" at bounding box center [185, 561] width 306 height 61
type input "[PERSON_NAME]"
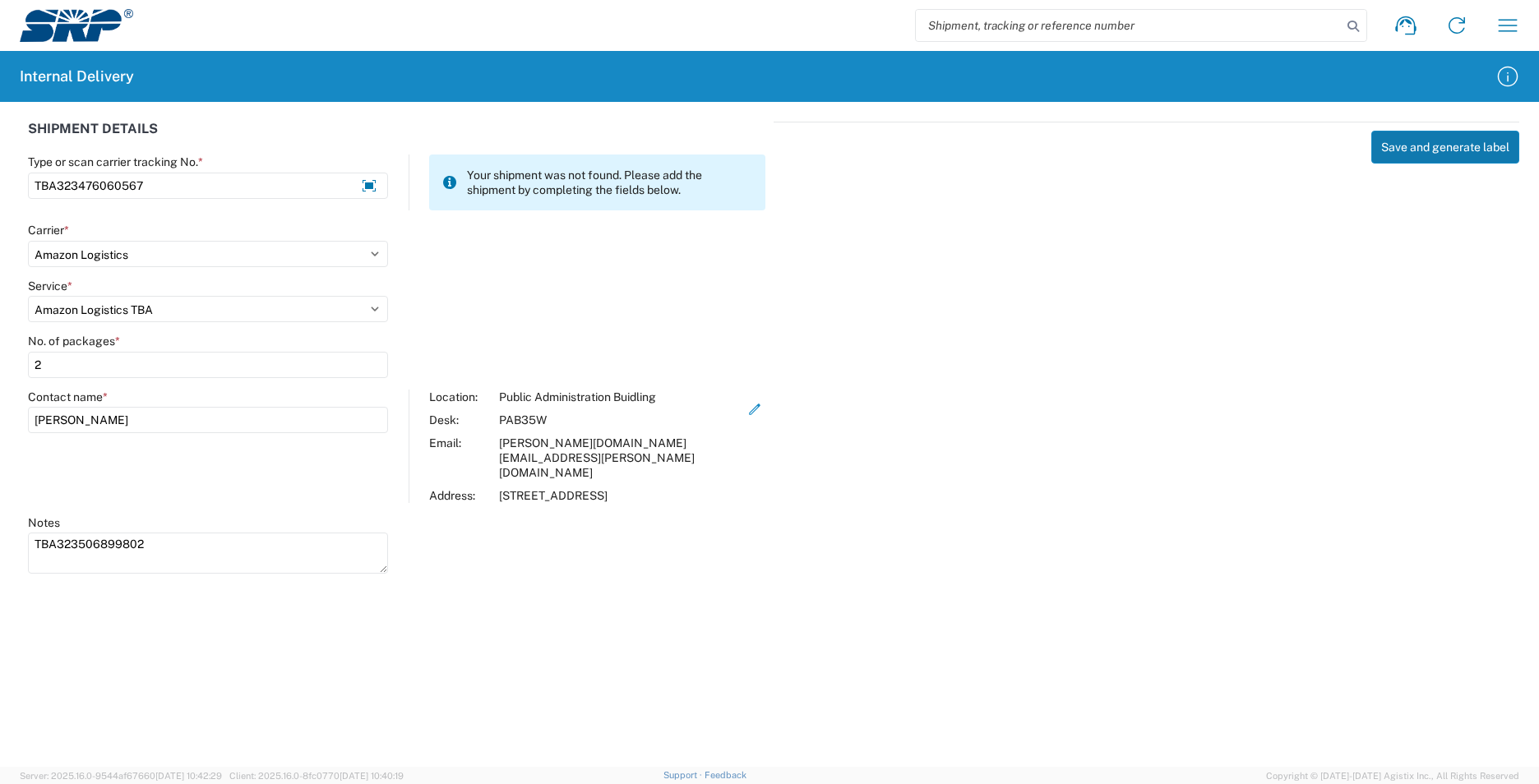
click at [1400, 154] on button "Save and generate label" at bounding box center [1444, 147] width 148 height 33
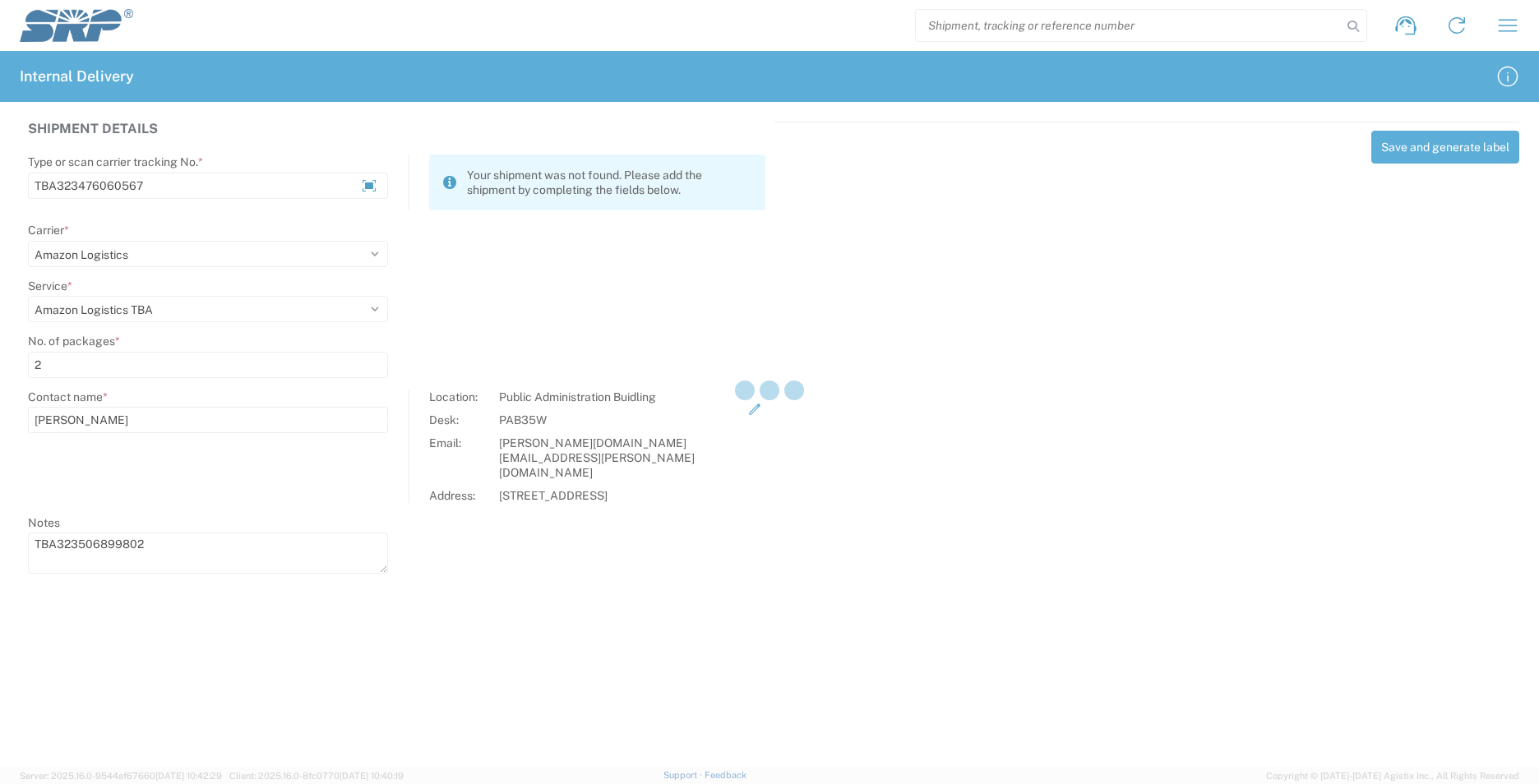
select select
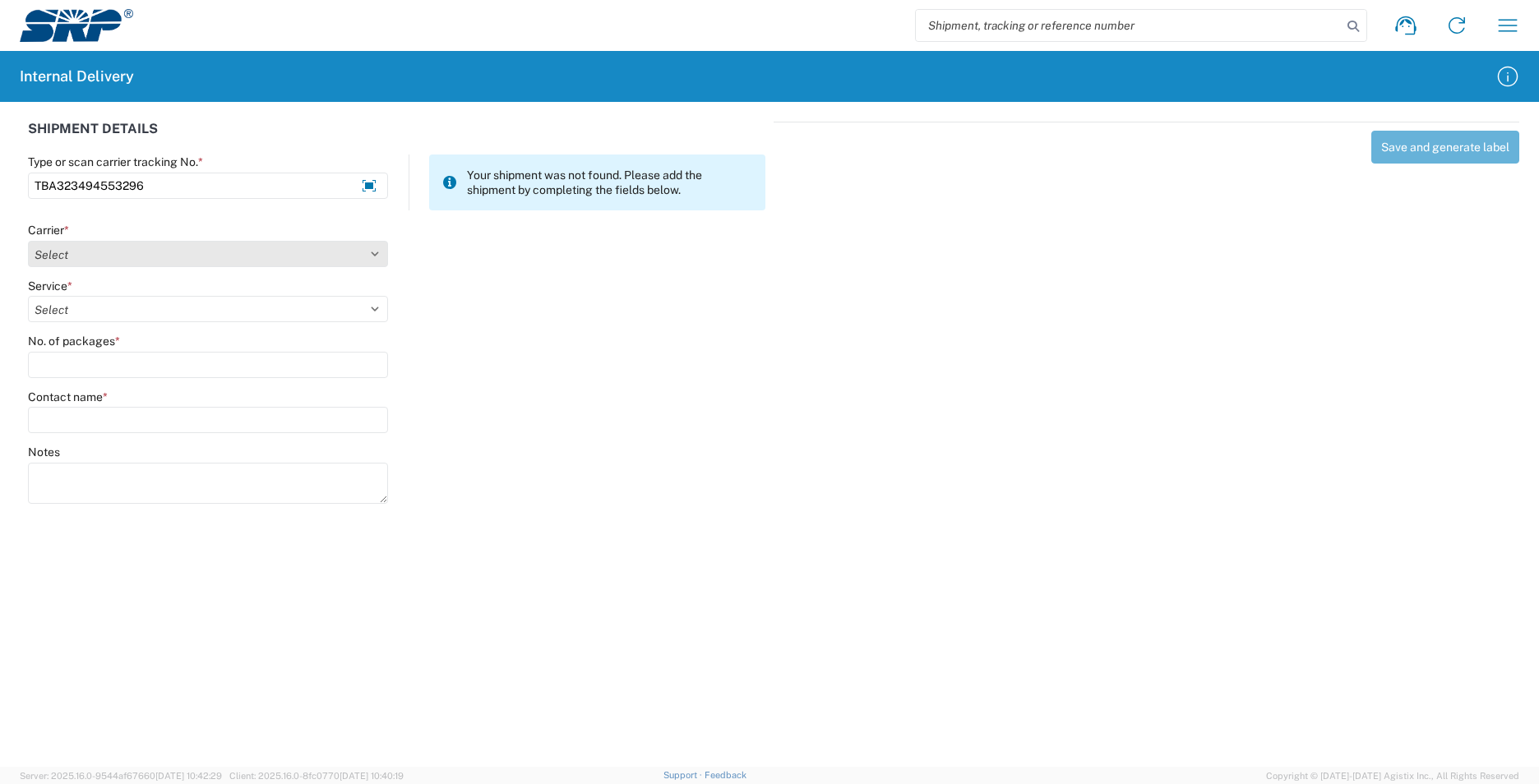
type input "TBA323494553296"
click at [53, 252] on select "Select AcctPay Amazon Logistics ATI Trucking BC Dimerco Logistics Empire Southw…" at bounding box center [208, 253] width 360 height 26
select select "8933"
click at [28, 241] on select "Select AcctPay Amazon Logistics ATI Trucking BC Dimerco Logistics Empire Southw…" at bounding box center [208, 253] width 360 height 26
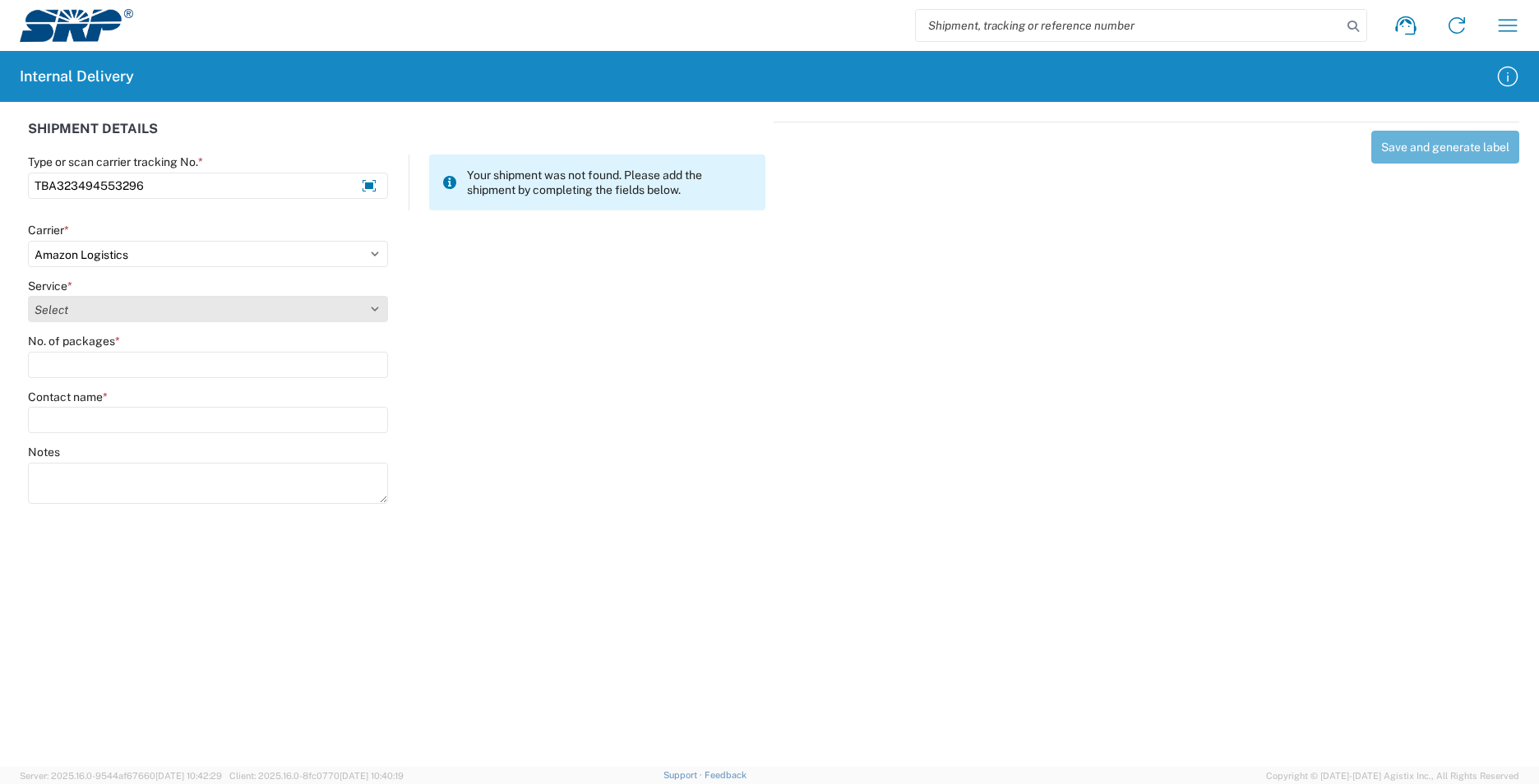
click at [111, 318] on select "Select Amazon Logistics TBA Rail TL Standard 3 - 5 Day" at bounding box center [208, 308] width 360 height 26
select select "24525"
click at [28, 296] on select "Select Amazon Logistics TBA Rail TL Standard 3 - 5 Day" at bounding box center [208, 308] width 360 height 26
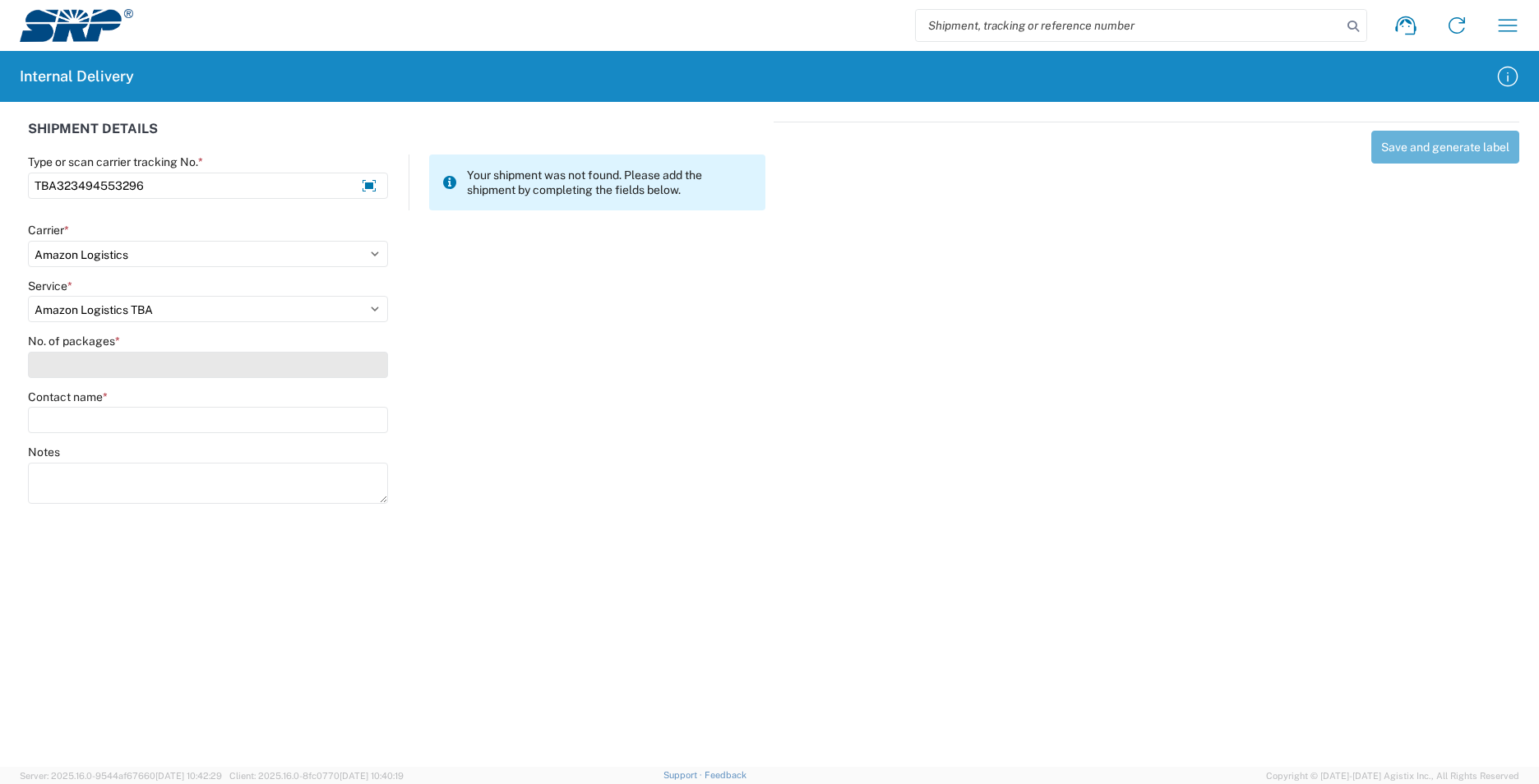
click at [79, 360] on input "No. of packages *" at bounding box center [208, 364] width 360 height 26
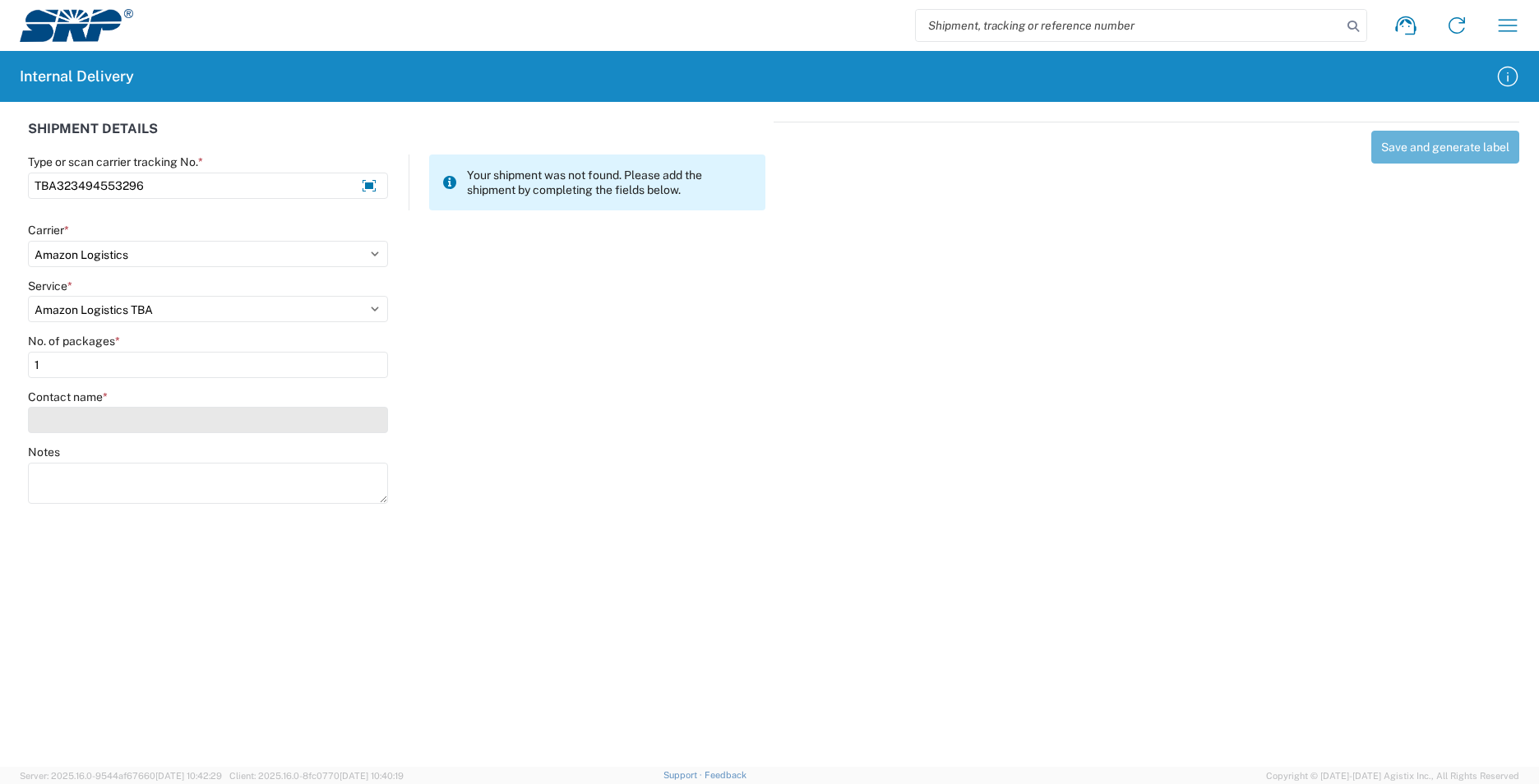
type input "1"
click at [78, 427] on input "Contact name *" at bounding box center [208, 420] width 360 height 26
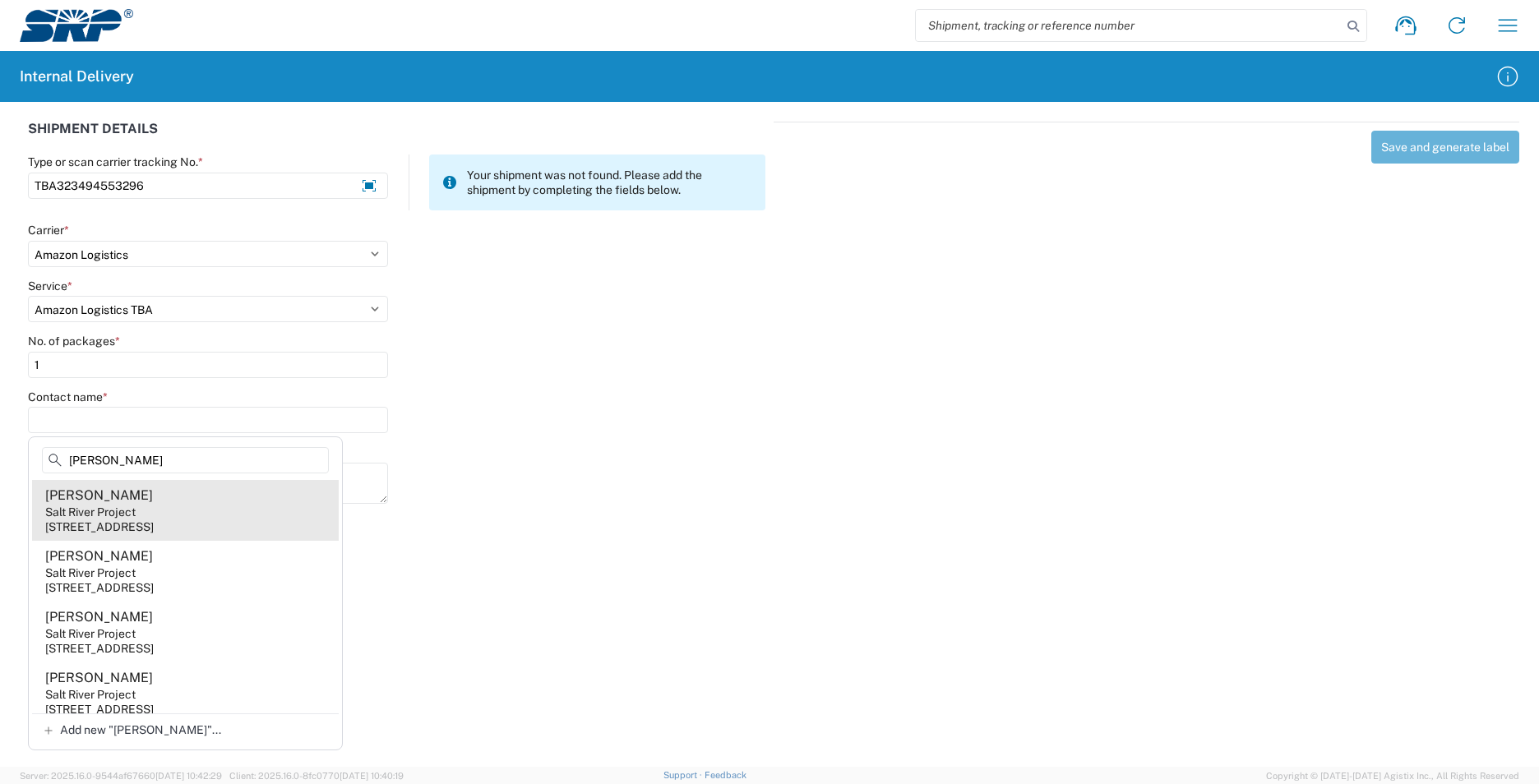
type input "[PERSON_NAME]"
click at [235, 510] on agx-address-suggestion-item "[PERSON_NAME] Salt River Project [STREET_ADDRESS]" at bounding box center [185, 510] width 306 height 61
type input "[PERSON_NAME]"
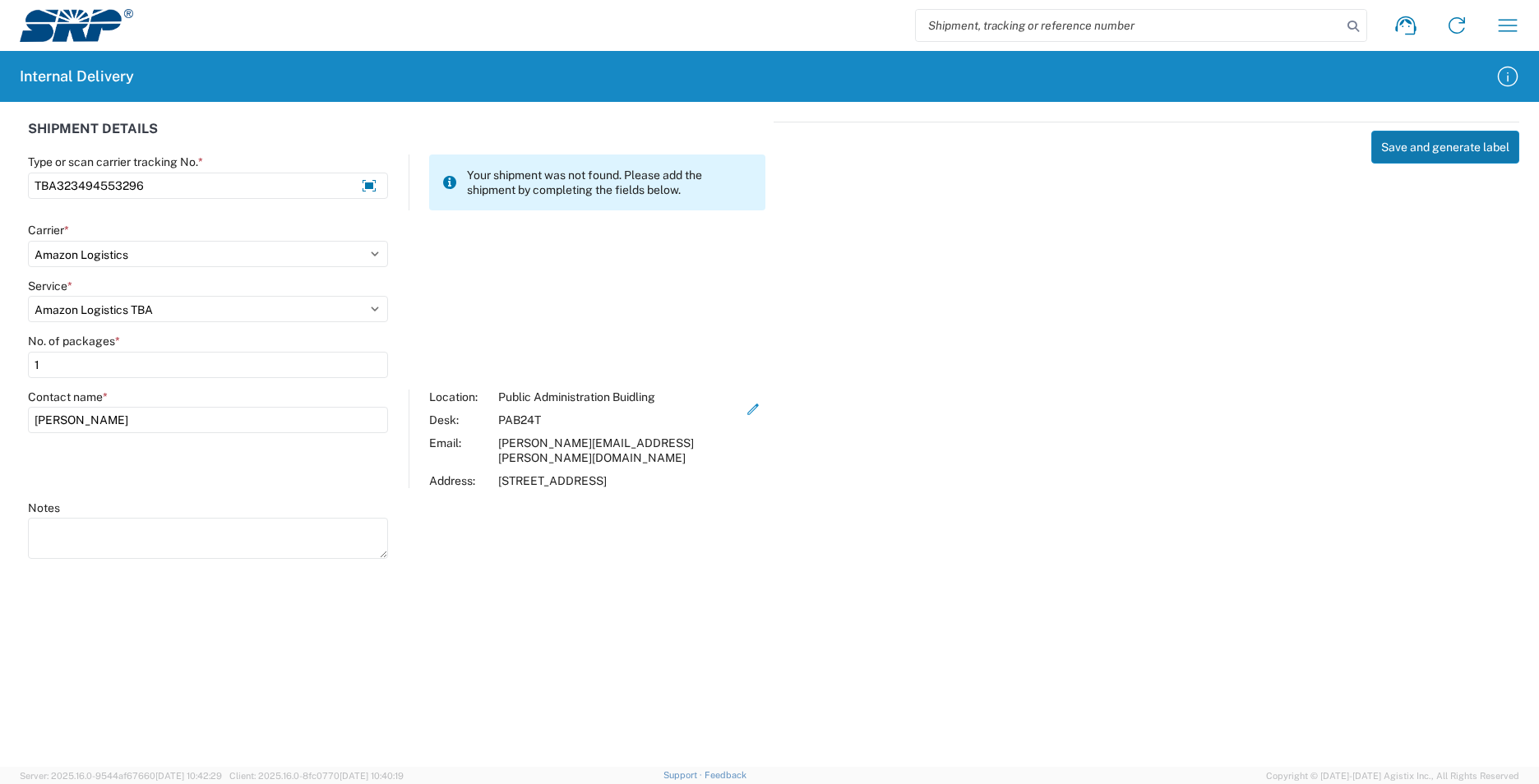
click at [1433, 143] on button "Save and generate label" at bounding box center [1444, 147] width 148 height 33
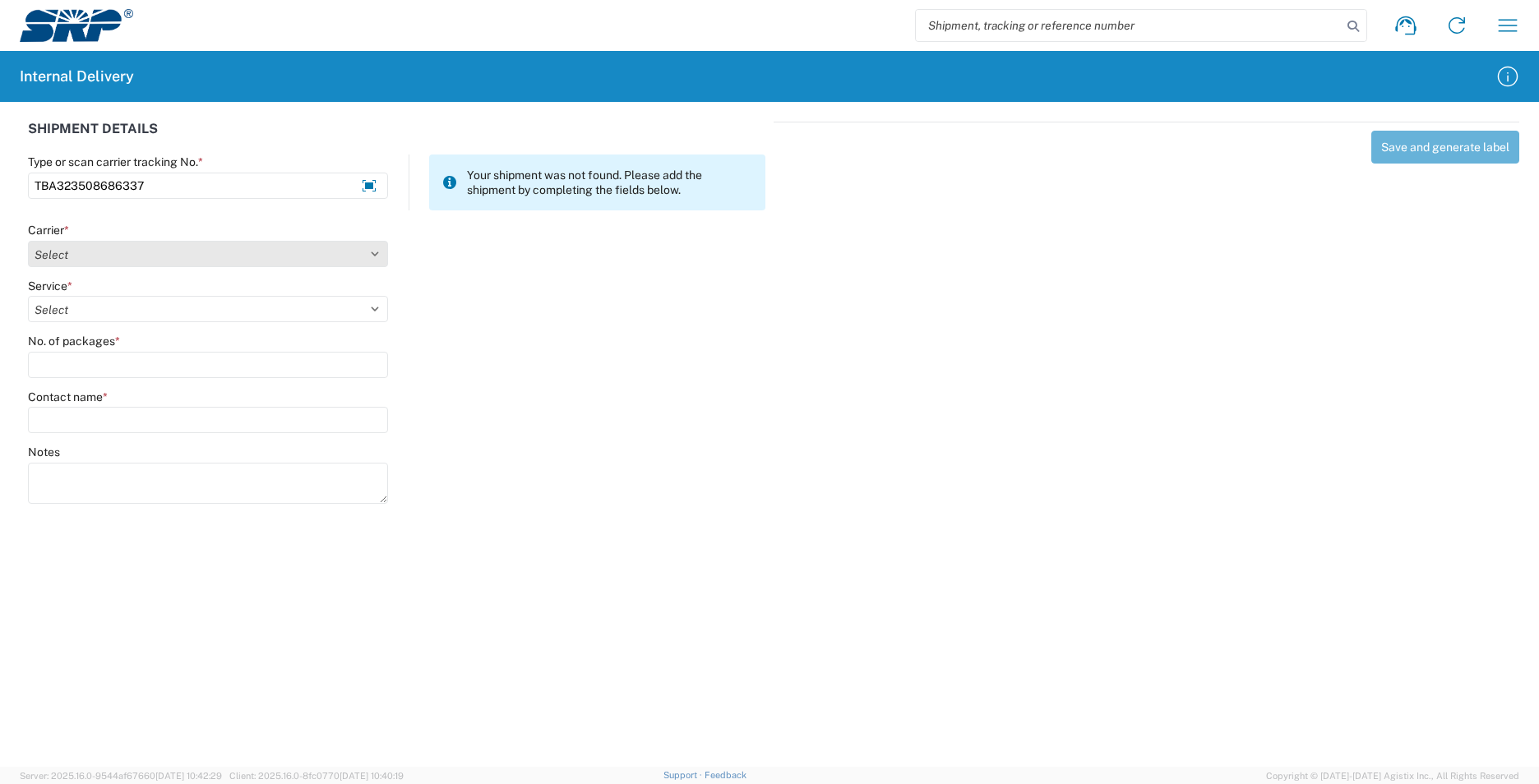
click at [64, 264] on select "Select AcctPay Amazon Logistics ATI Trucking BC Dimerco Logistics Empire Southw…" at bounding box center [208, 253] width 360 height 26
click at [28, 241] on select "Select AcctPay Amazon Logistics ATI Trucking BC Dimerco Logistics Empire Southw…" at bounding box center [208, 253] width 360 height 26
click at [99, 323] on agx-form-control-wrapper-v2 "Service * Select Amazon Logistics TBA Rail TL Standard 3 - 5 Day" at bounding box center [208, 306] width 377 height 56
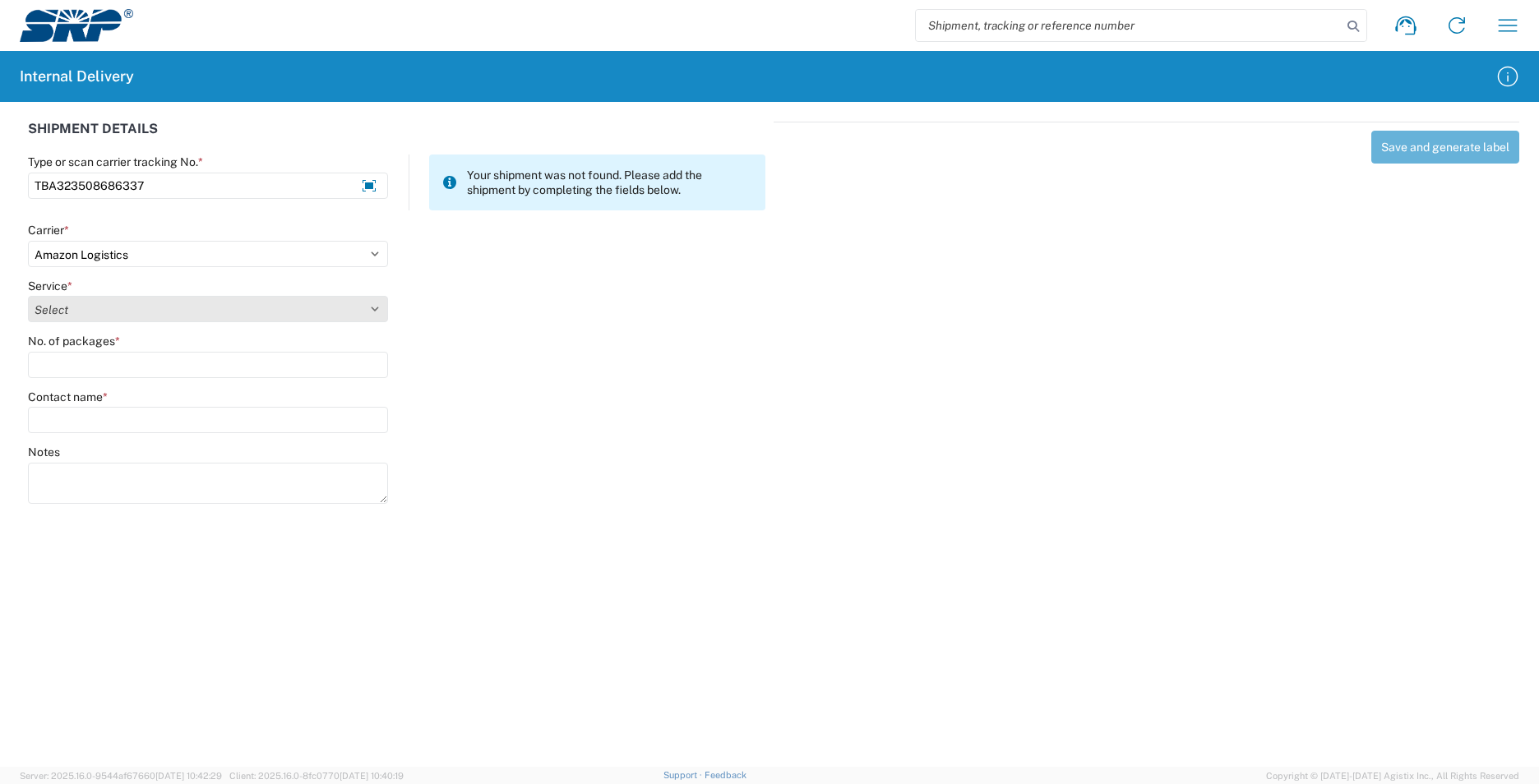
click at [97, 302] on select "Select Amazon Logistics TBA Rail TL Standard 3 - 5 Day" at bounding box center [208, 308] width 360 height 26
click at [28, 296] on select "Select Amazon Logistics TBA Rail TL Standard 3 - 5 Day" at bounding box center [208, 308] width 360 height 26
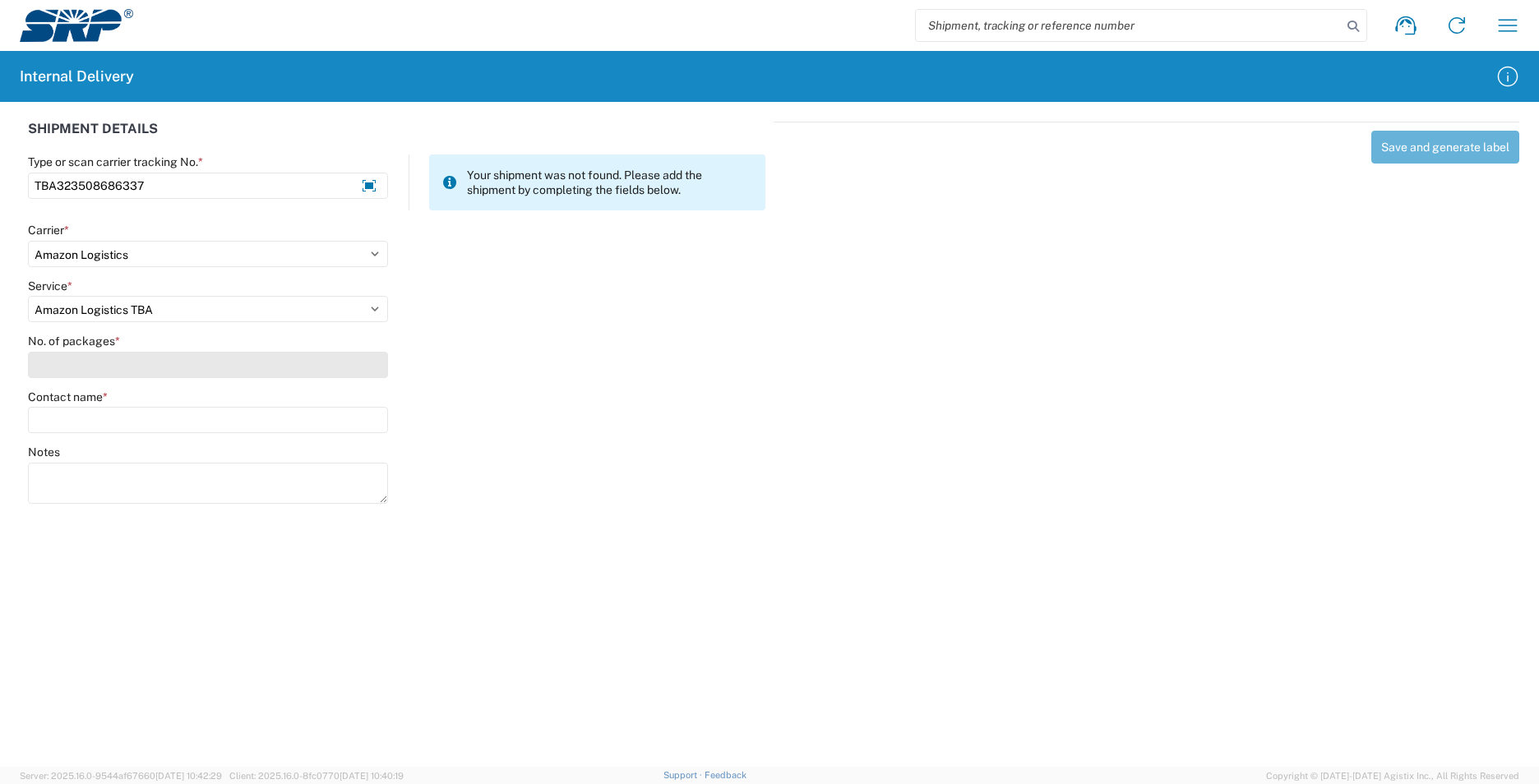
click at [98, 357] on input "No. of packages *" at bounding box center [208, 364] width 360 height 26
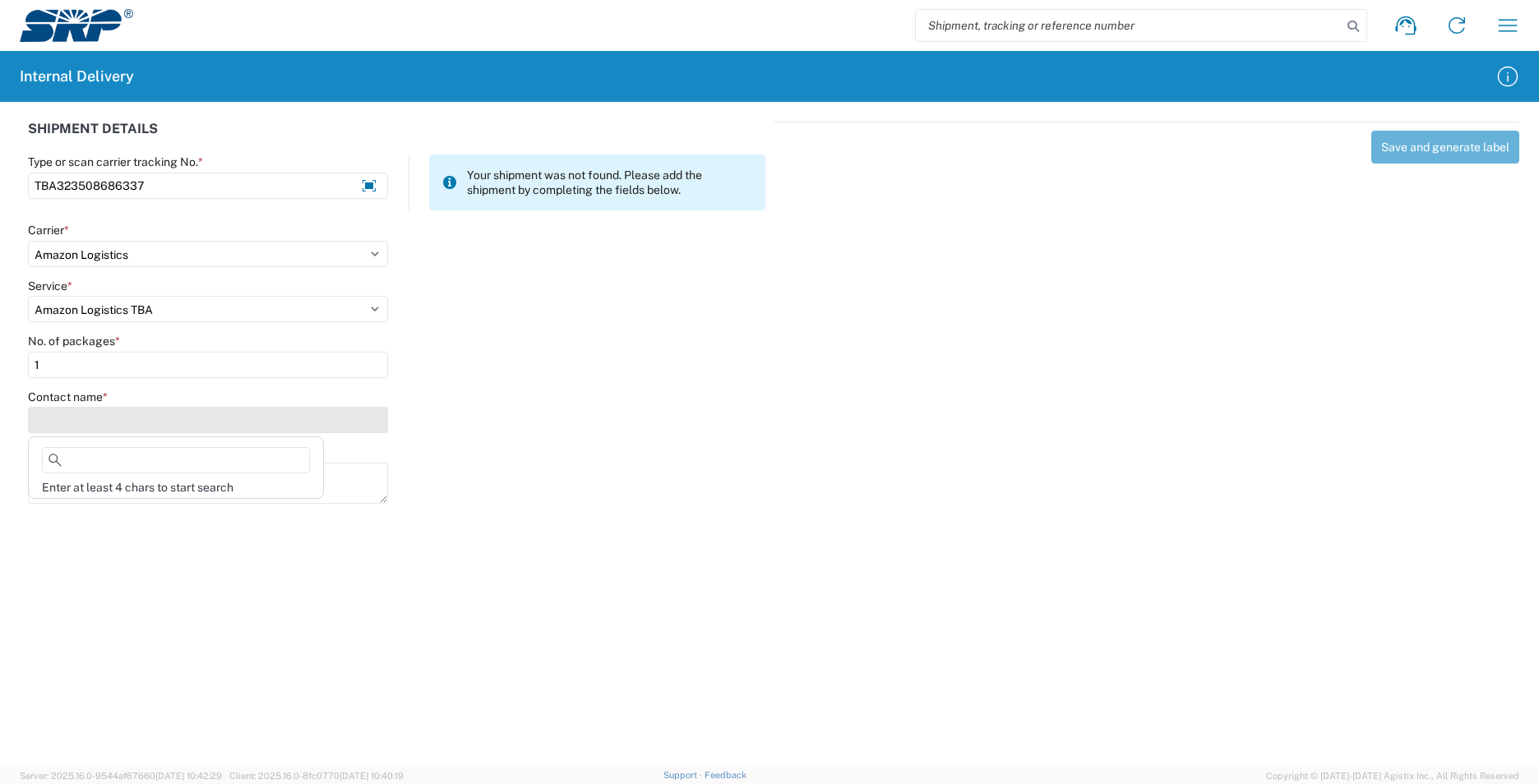
click at [96, 420] on input "Contact name *" at bounding box center [208, 420] width 360 height 26
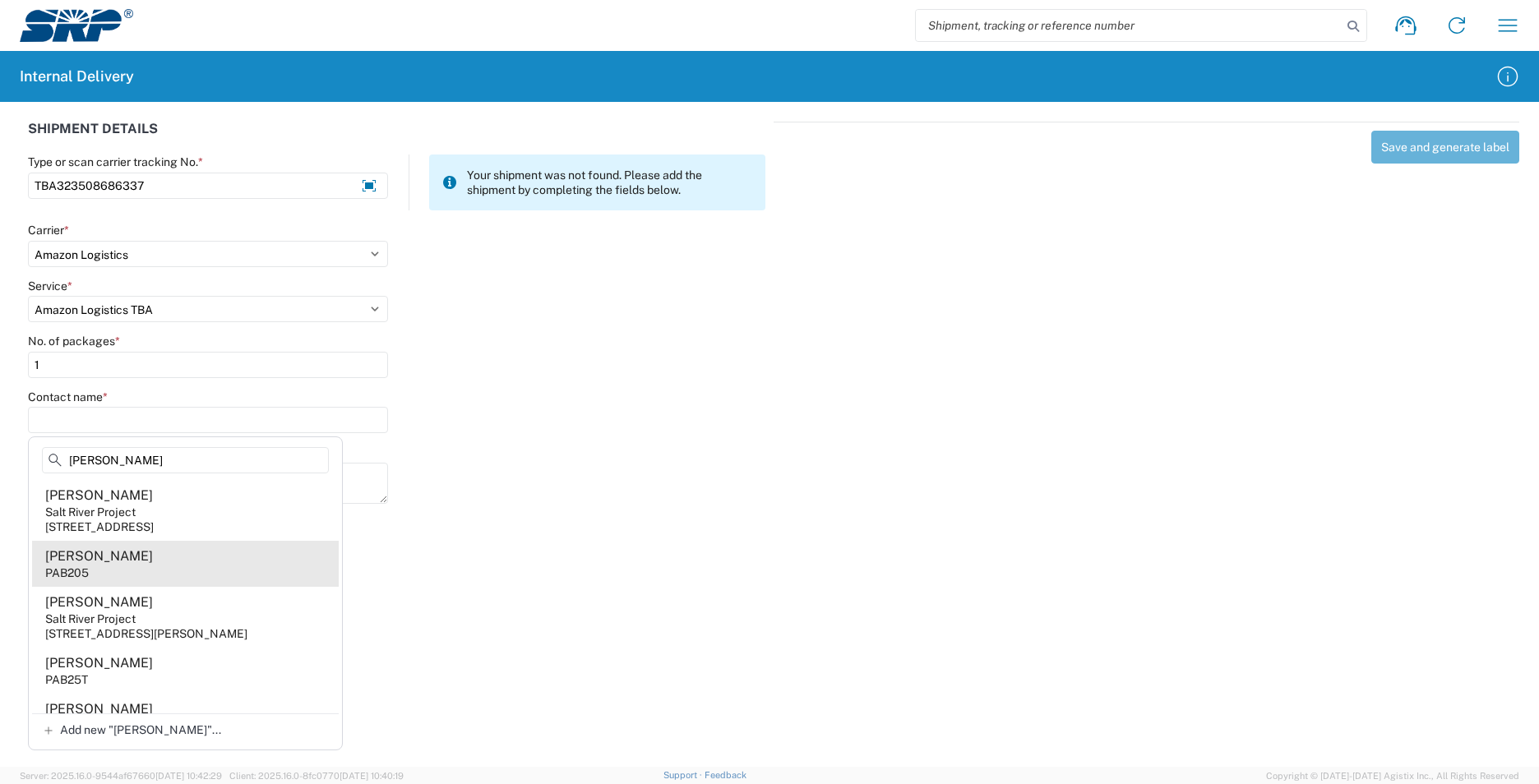
scroll to position [56, 0]
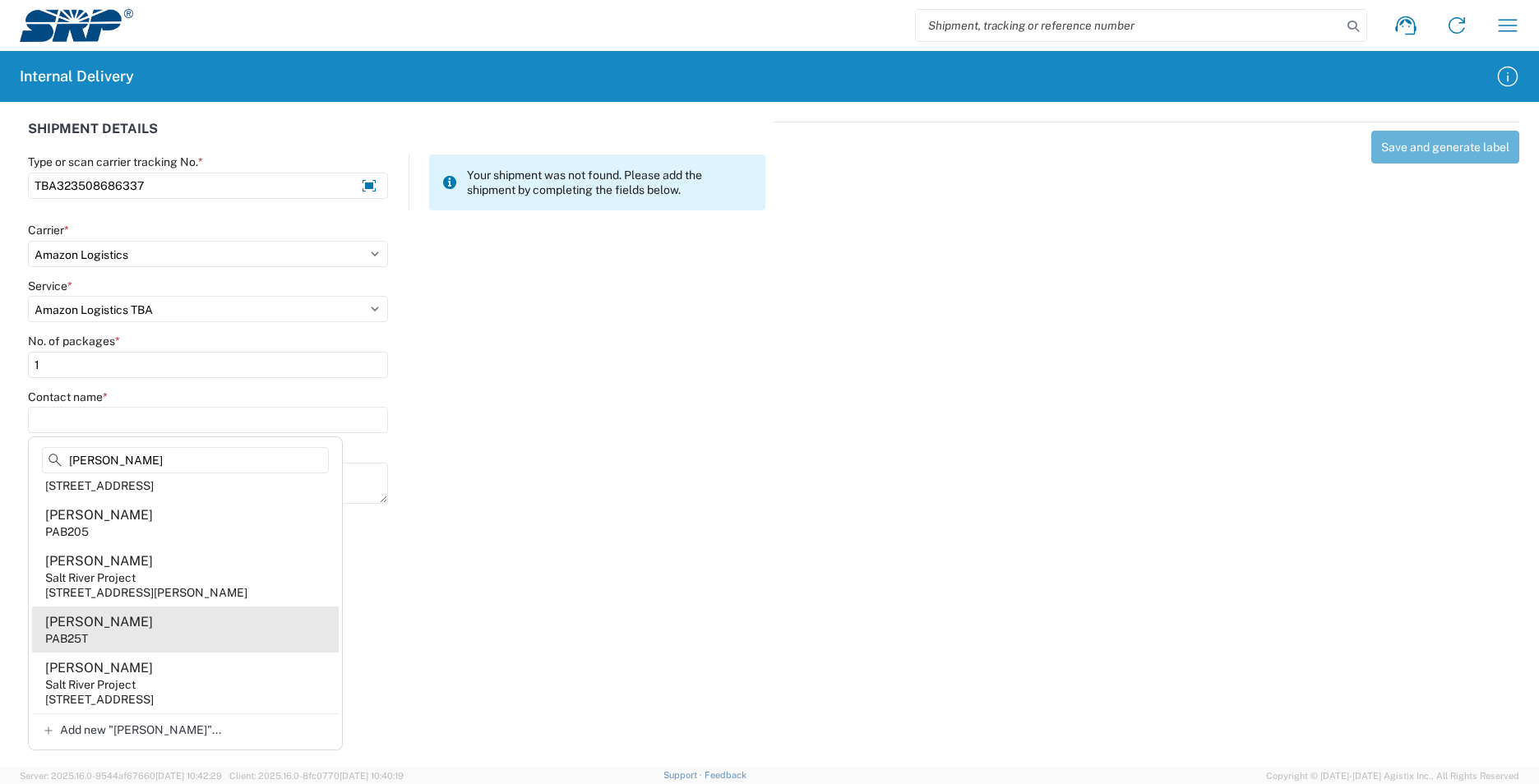
click at [161, 642] on agx-address-suggestion-item "[PERSON_NAME] PAB25T" at bounding box center [185, 629] width 306 height 46
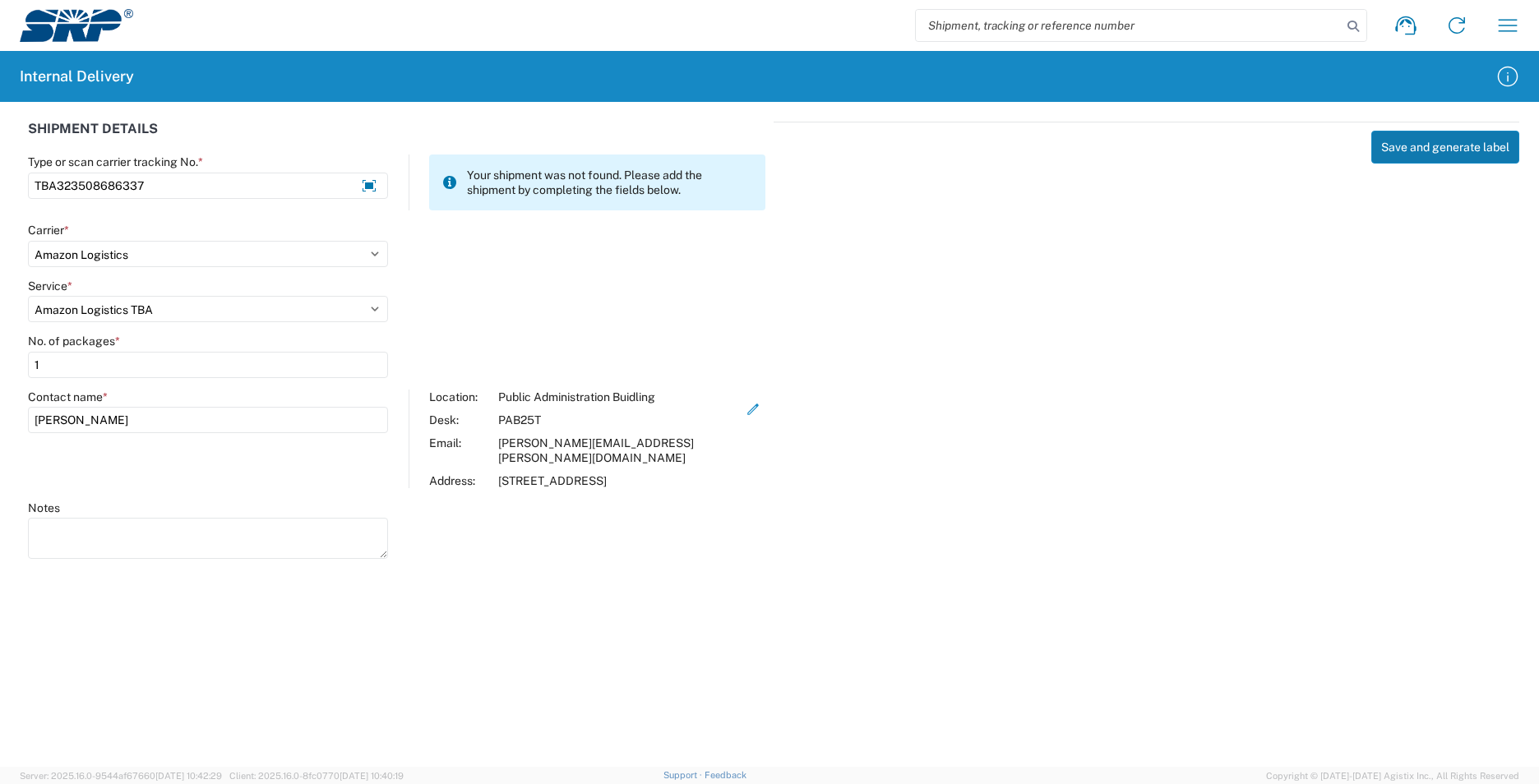
click at [1414, 151] on button "Save and generate label" at bounding box center [1444, 147] width 148 height 33
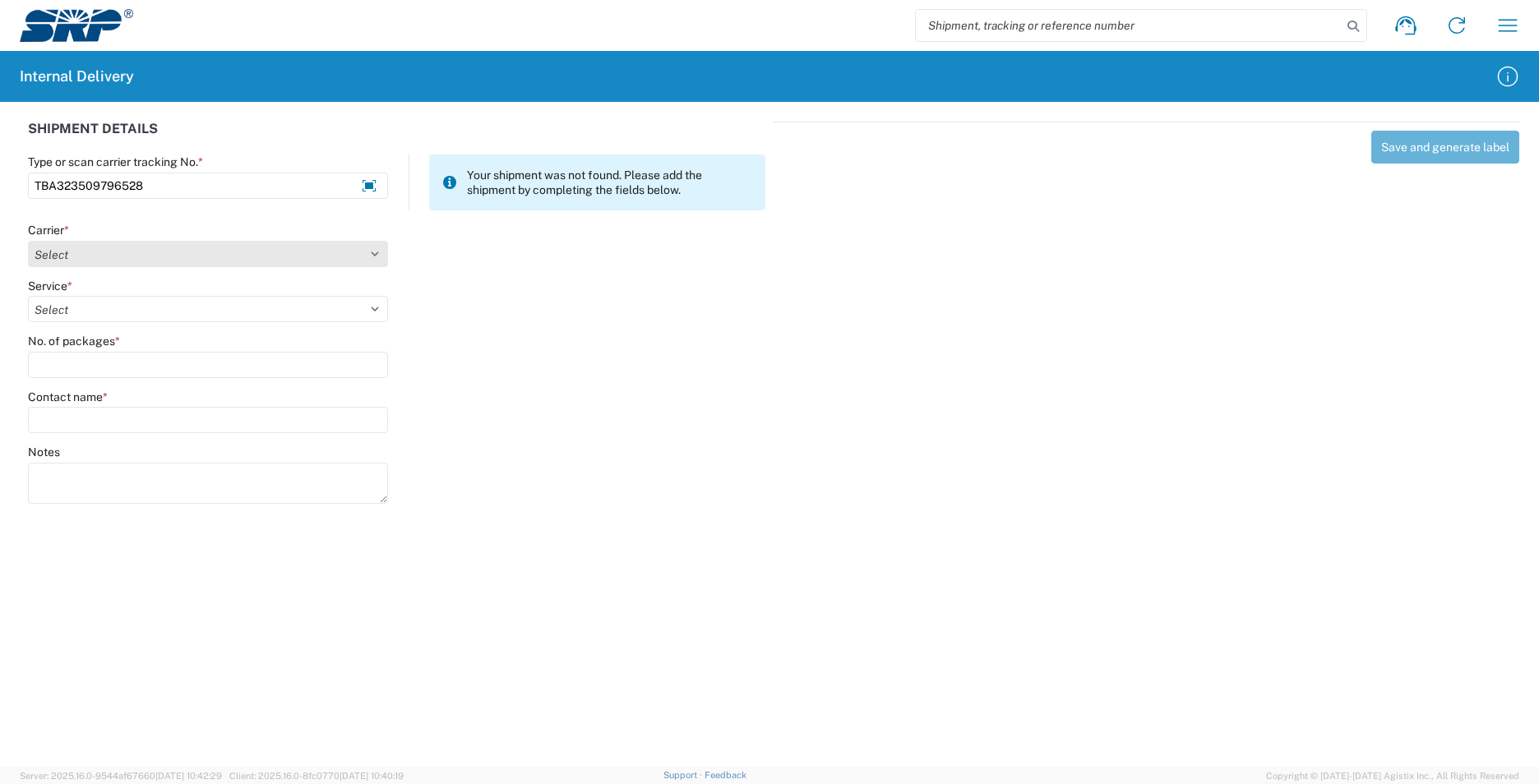
click at [79, 249] on select "Select AcctPay Amazon Logistics ATI Trucking BC Dimerco Logistics Empire Southw…" at bounding box center [208, 253] width 360 height 26
click at [28, 241] on select "Select AcctPay Amazon Logistics ATI Trucking BC Dimerco Logistics Empire Southw…" at bounding box center [208, 253] width 360 height 26
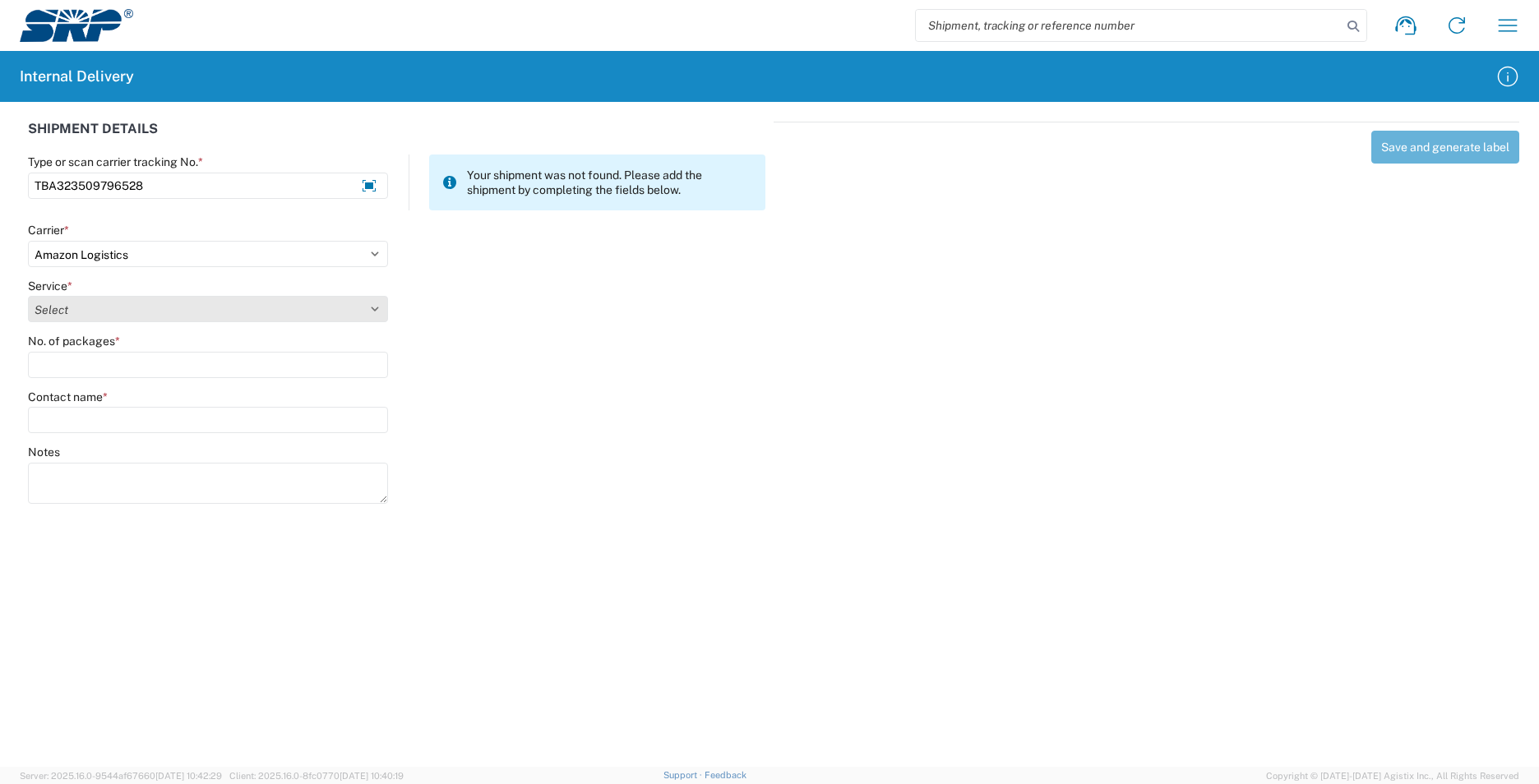
click at [86, 319] on select "Select Amazon Logistics TBA Rail TL Standard 3 - 5 Day" at bounding box center [208, 308] width 360 height 26
click at [28, 296] on select "Select Amazon Logistics TBA Rail TL Standard 3 - 5 Day" at bounding box center [208, 308] width 360 height 26
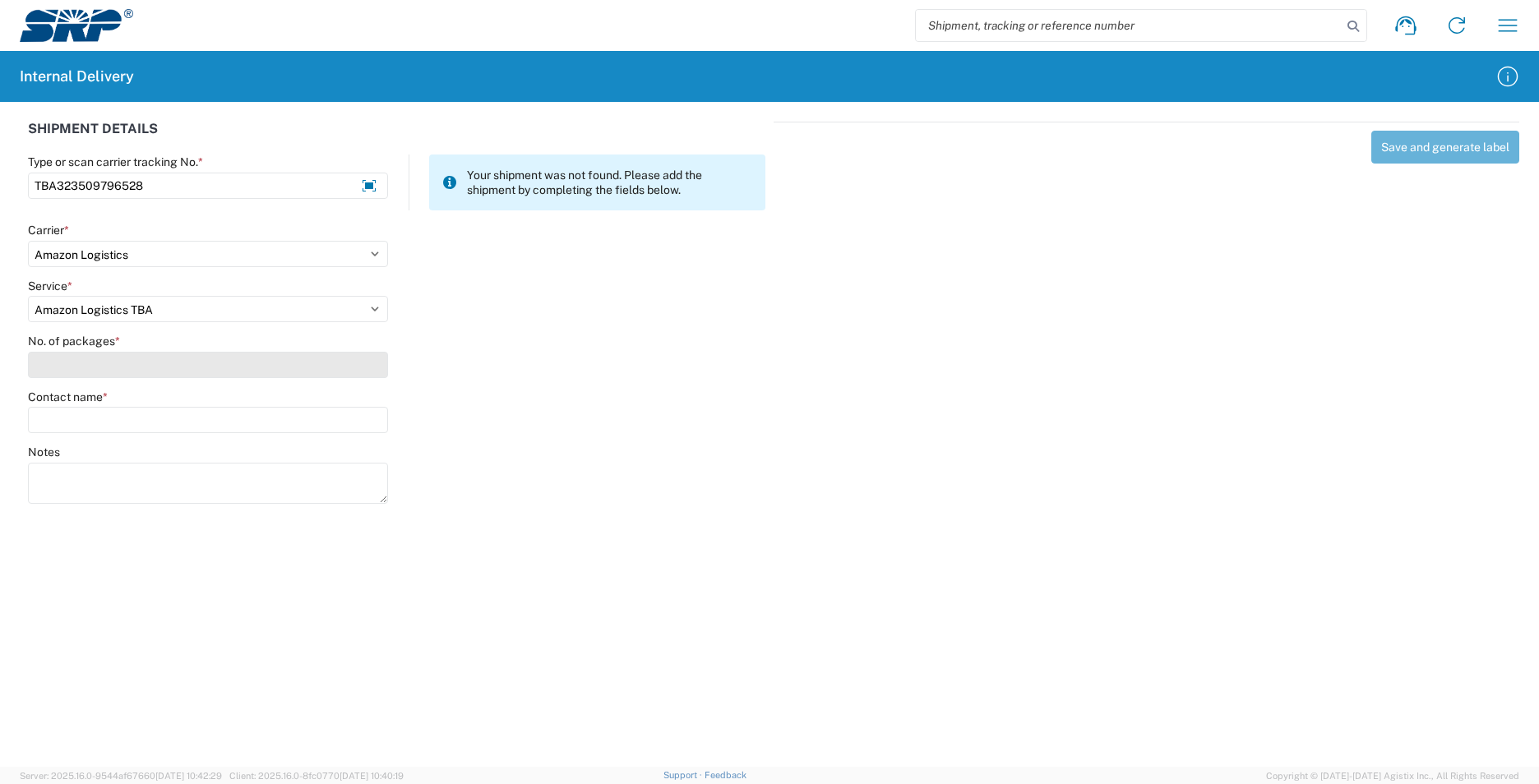
click at [85, 362] on input "No. of packages *" at bounding box center [208, 364] width 360 height 26
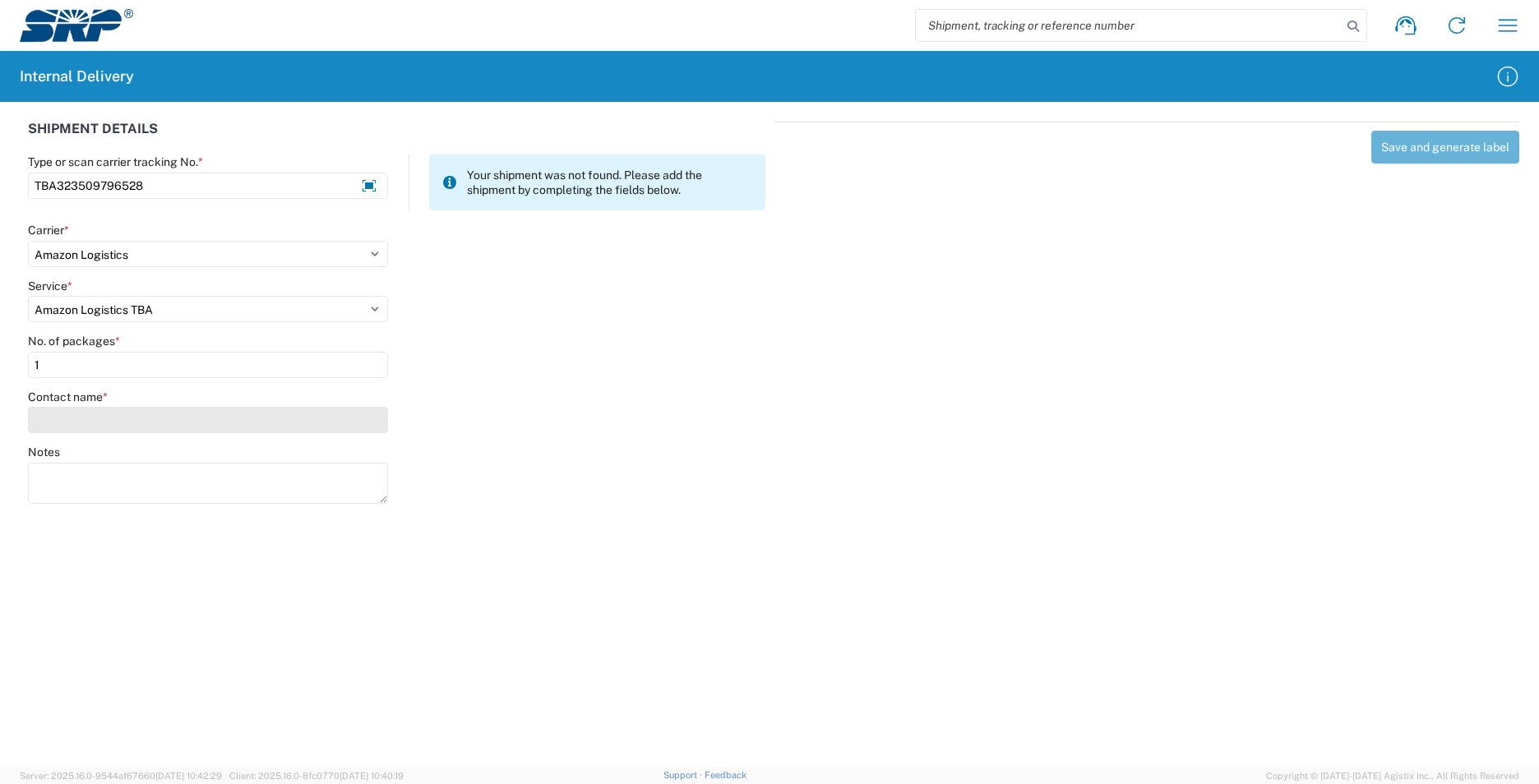
click at [75, 418] on input "Contact name *" at bounding box center [208, 420] width 360 height 26
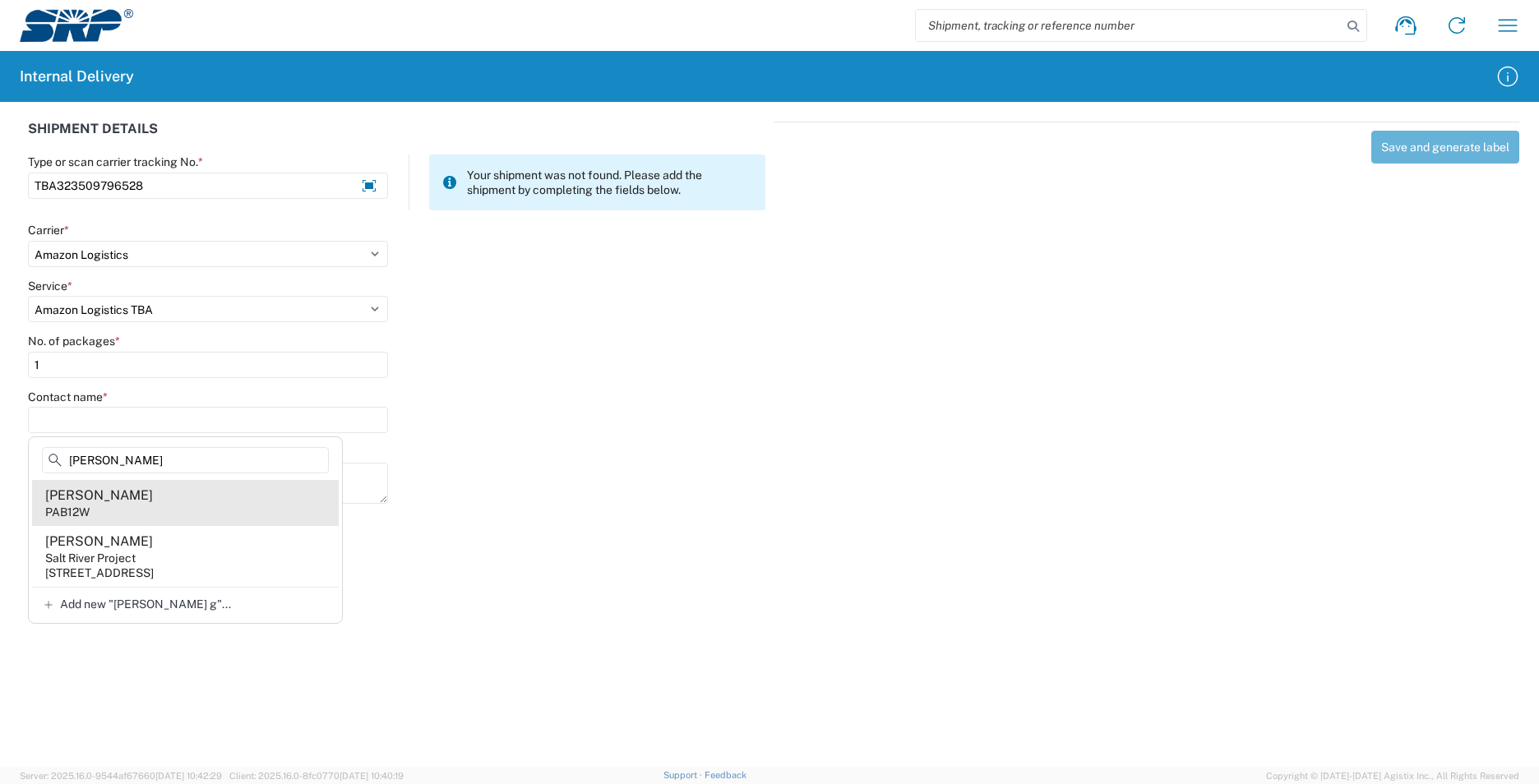
click at [166, 499] on agx-address-suggestion-item "[PERSON_NAME] PAB12W" at bounding box center [185, 504] width 306 height 46
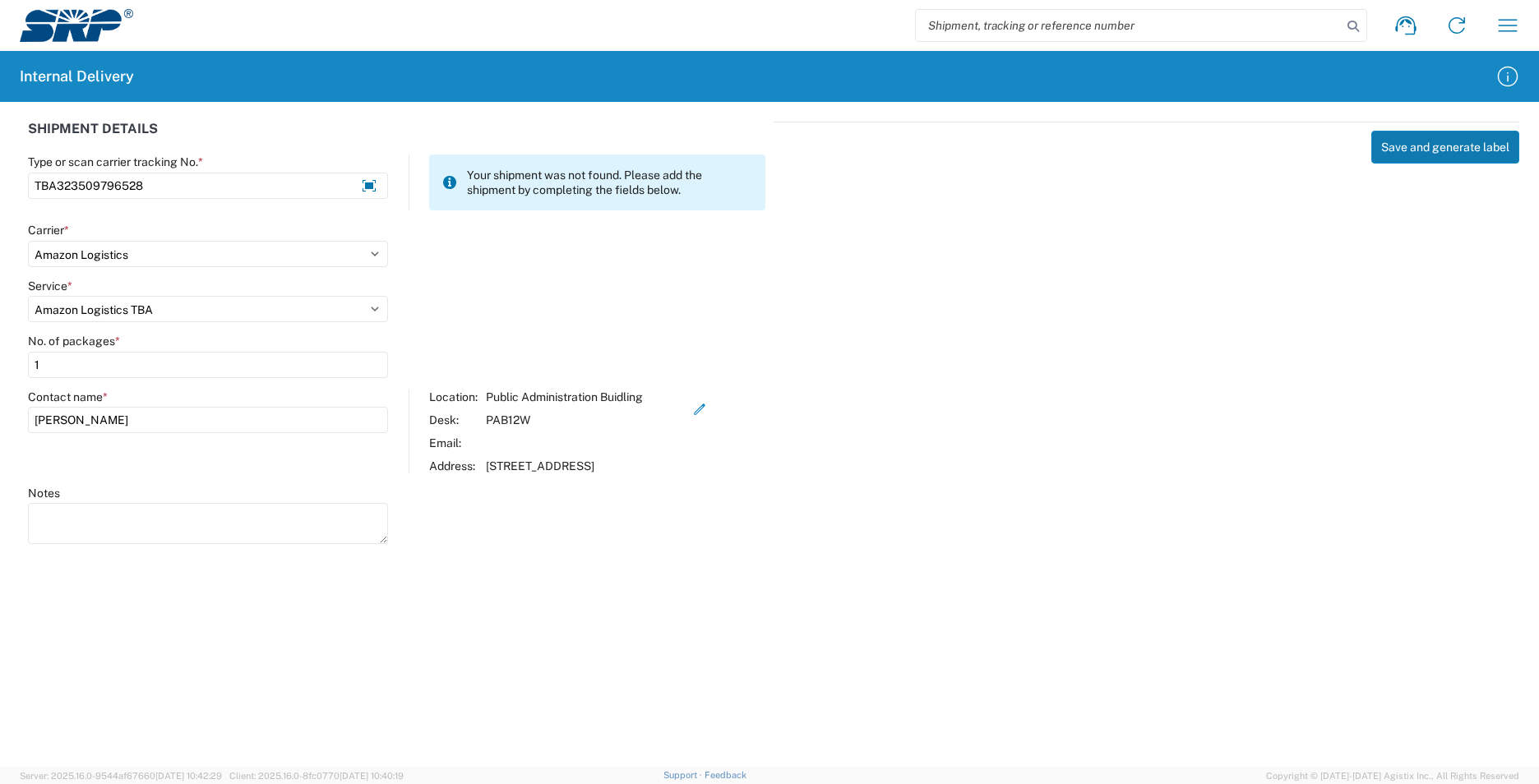
click at [1463, 145] on button "Save and generate label" at bounding box center [1444, 147] width 148 height 33
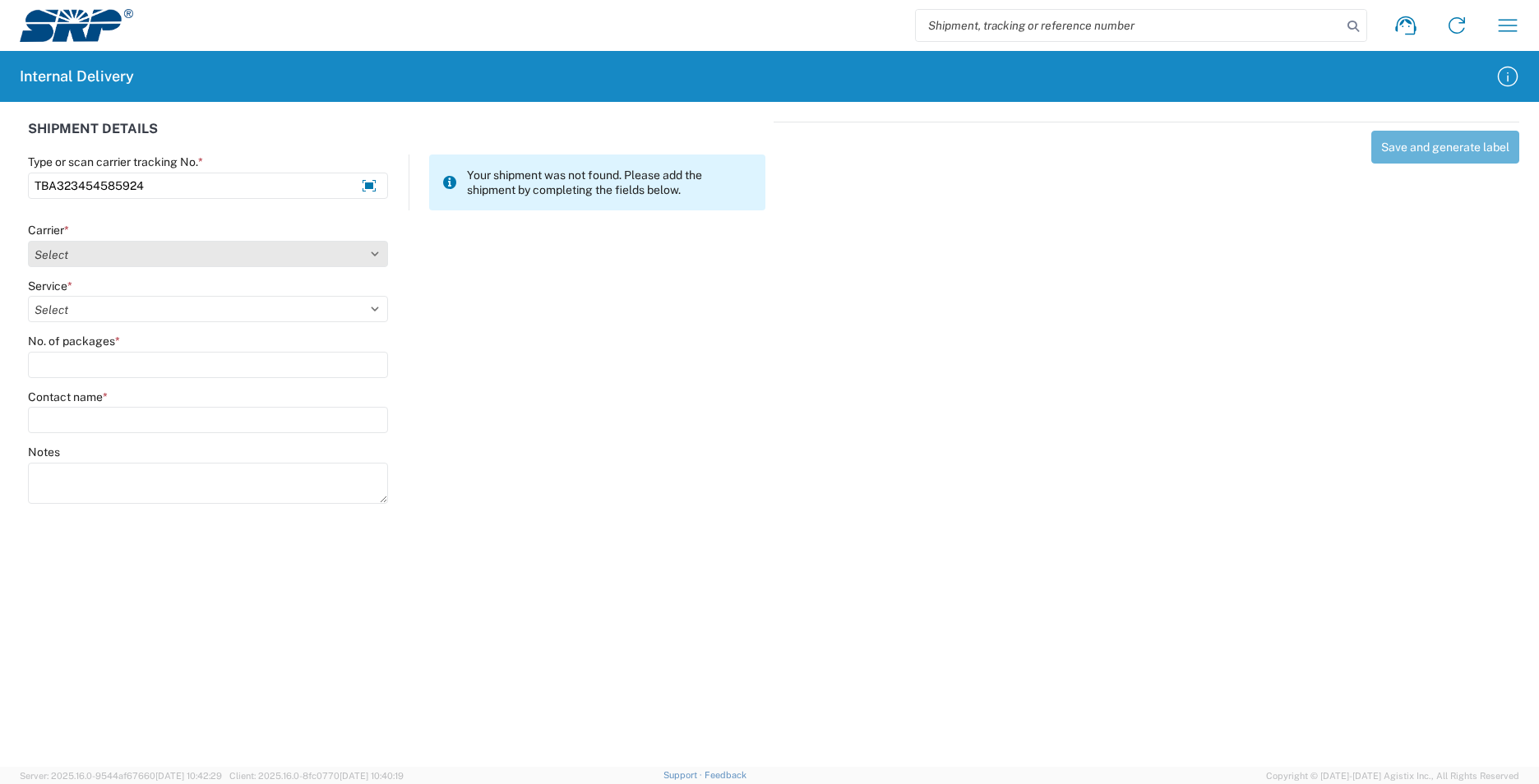
click at [131, 245] on select "Select AcctPay Amazon Logistics ATI Trucking BC Dimerco Logistics Empire Southw…" at bounding box center [208, 253] width 360 height 26
click at [28, 241] on select "Select AcctPay Amazon Logistics ATI Trucking BC Dimerco Logistics Empire Southw…" at bounding box center [208, 253] width 360 height 26
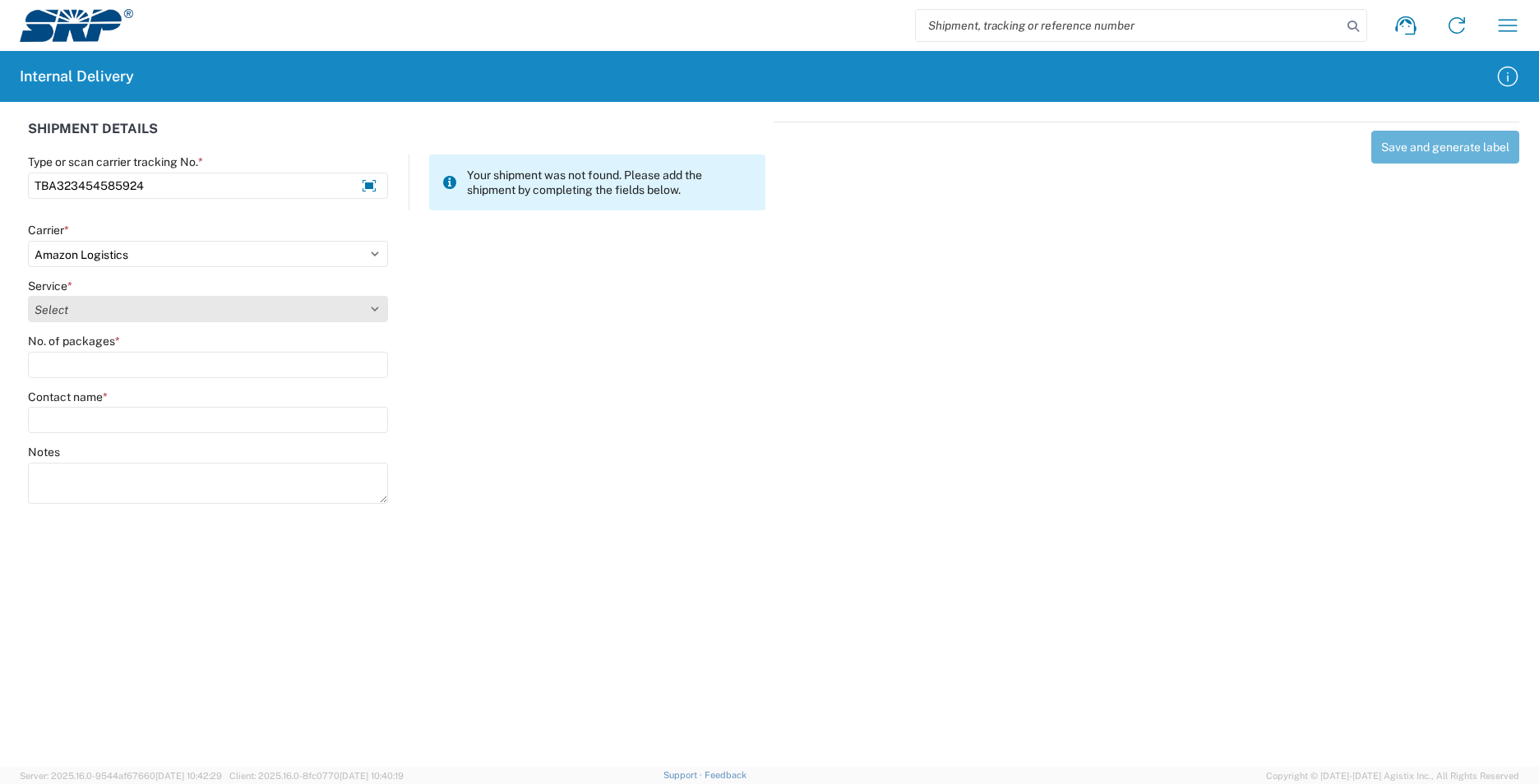
click at [95, 318] on select "Select Amazon Logistics TBA Rail TL Standard 3 - 5 Day" at bounding box center [208, 308] width 360 height 26
click at [28, 296] on select "Select Amazon Logistics TBA Rail TL Standard 3 - 5 Day" at bounding box center [208, 308] width 360 height 26
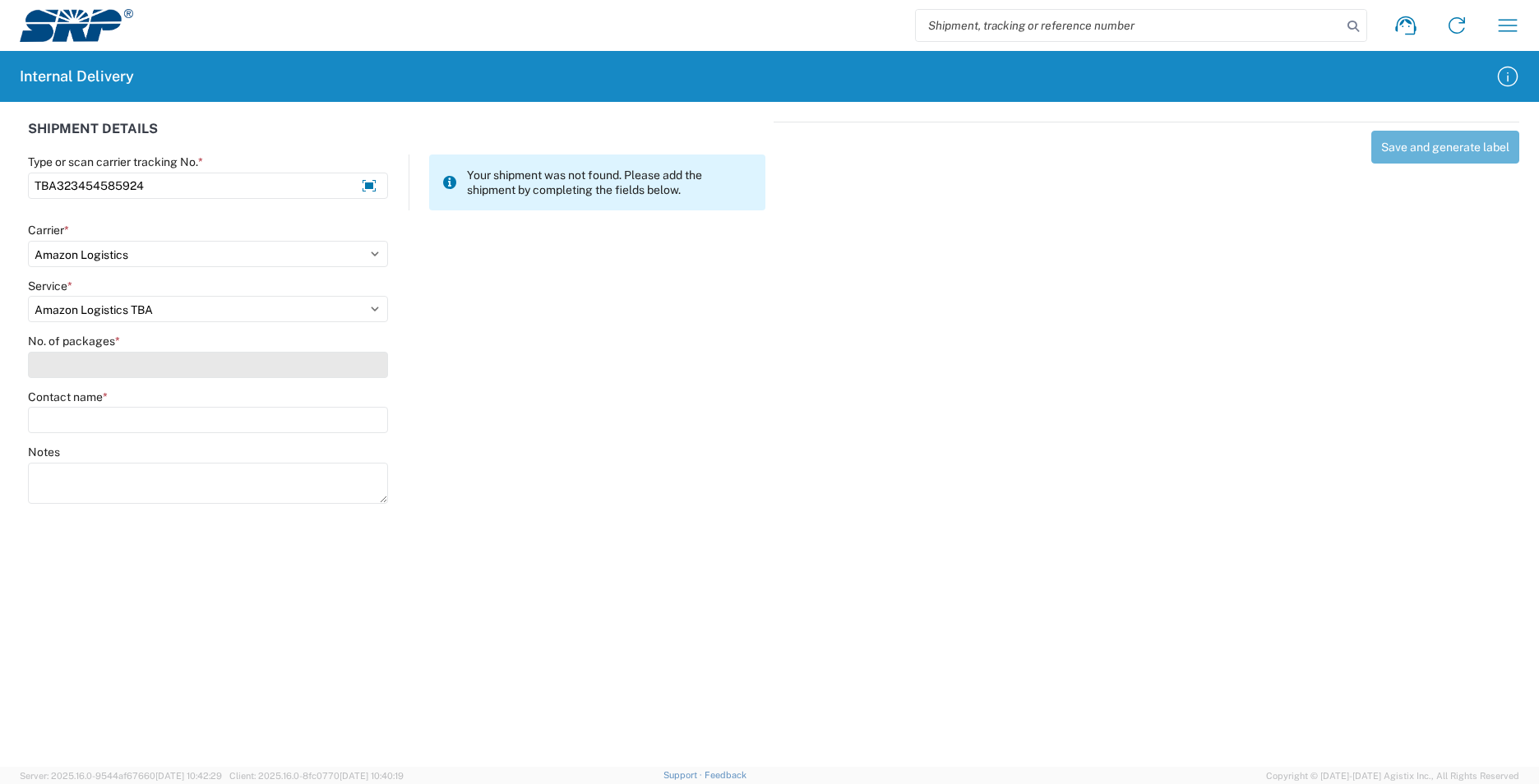
click at [102, 355] on input "No. of packages *" at bounding box center [208, 364] width 360 height 26
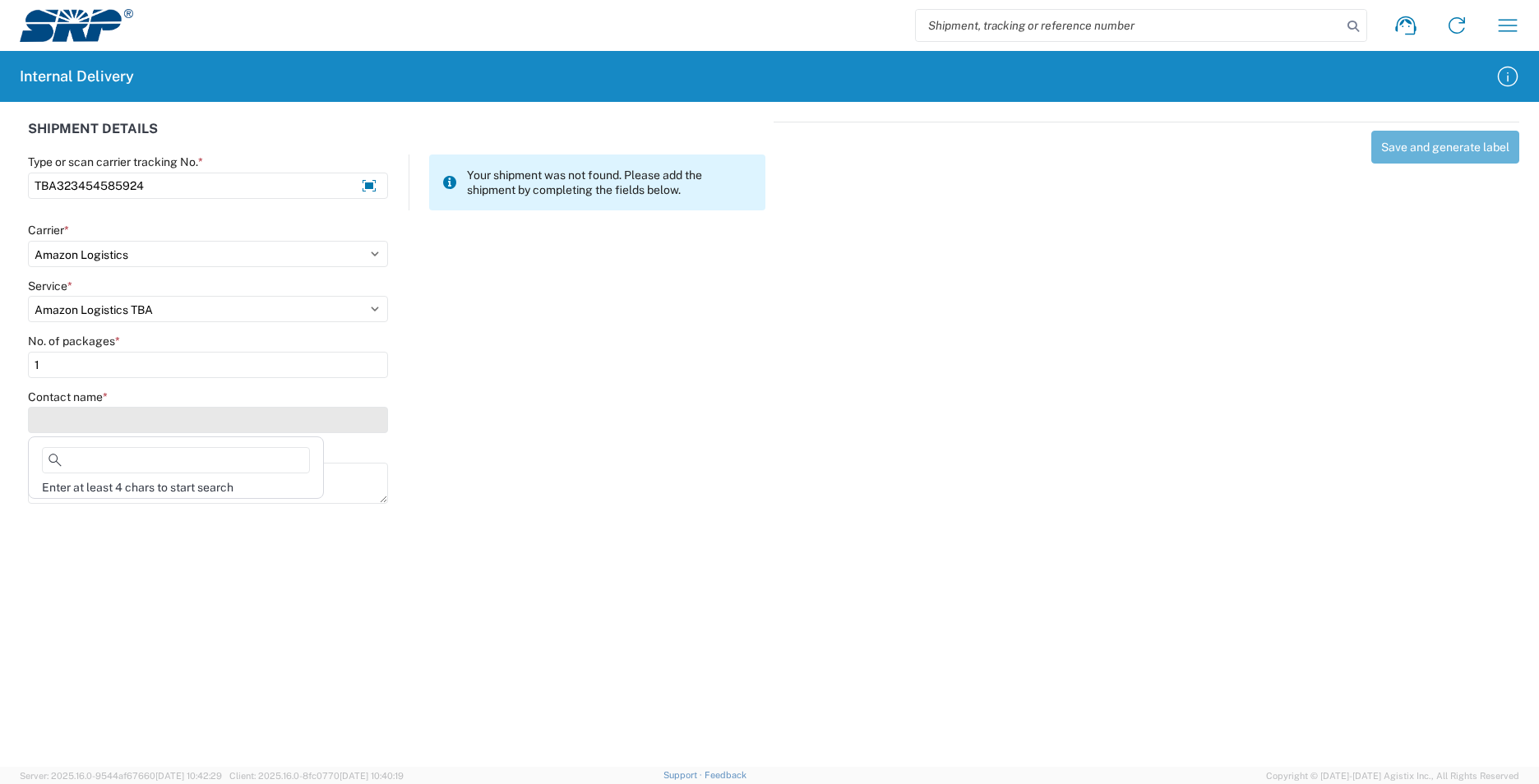
click at [104, 424] on input "Contact name *" at bounding box center [208, 420] width 360 height 26
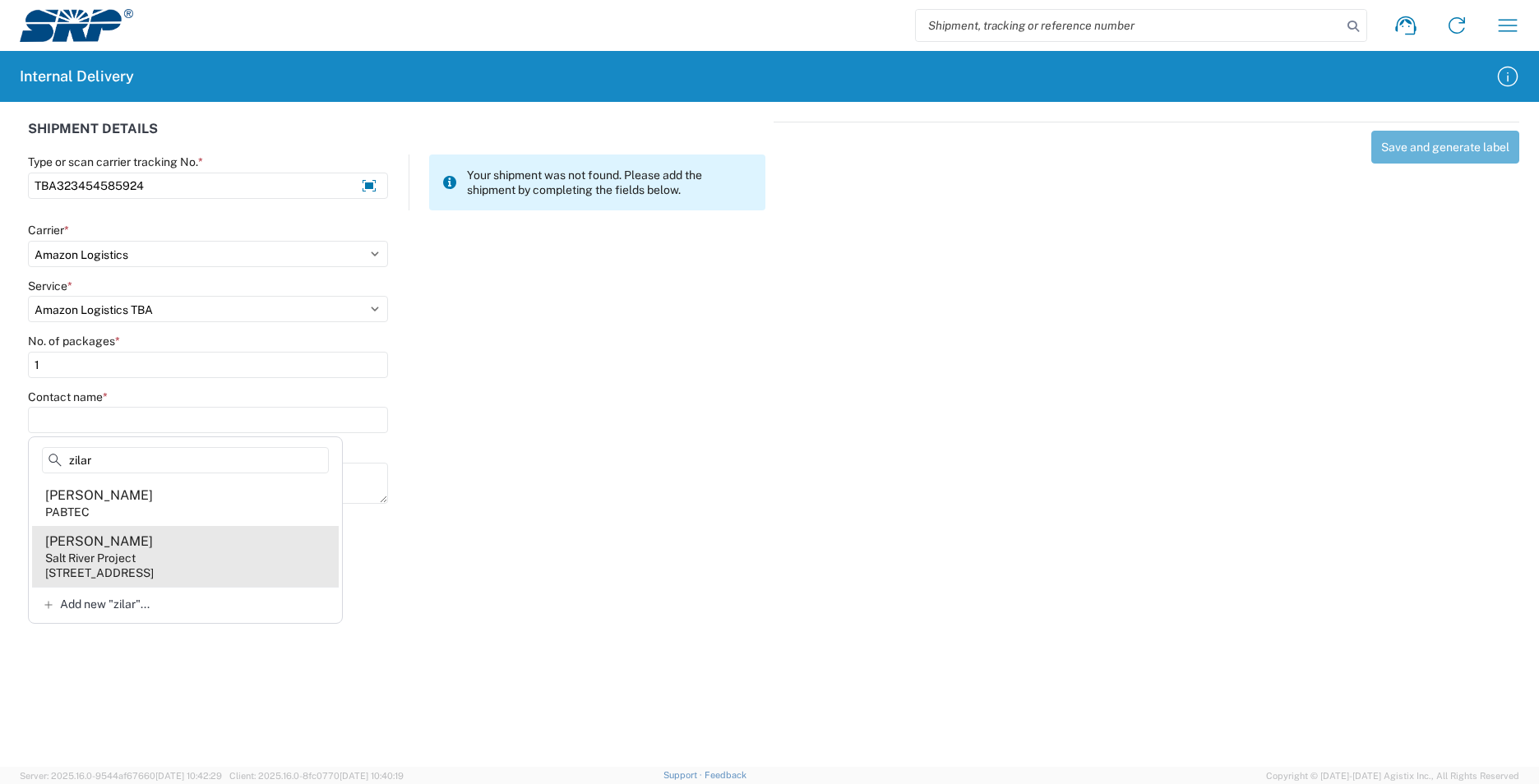
click at [168, 553] on agx-address-suggestion-item "[PERSON_NAME] Salt River Project [STREET_ADDRESS]" at bounding box center [185, 556] width 306 height 61
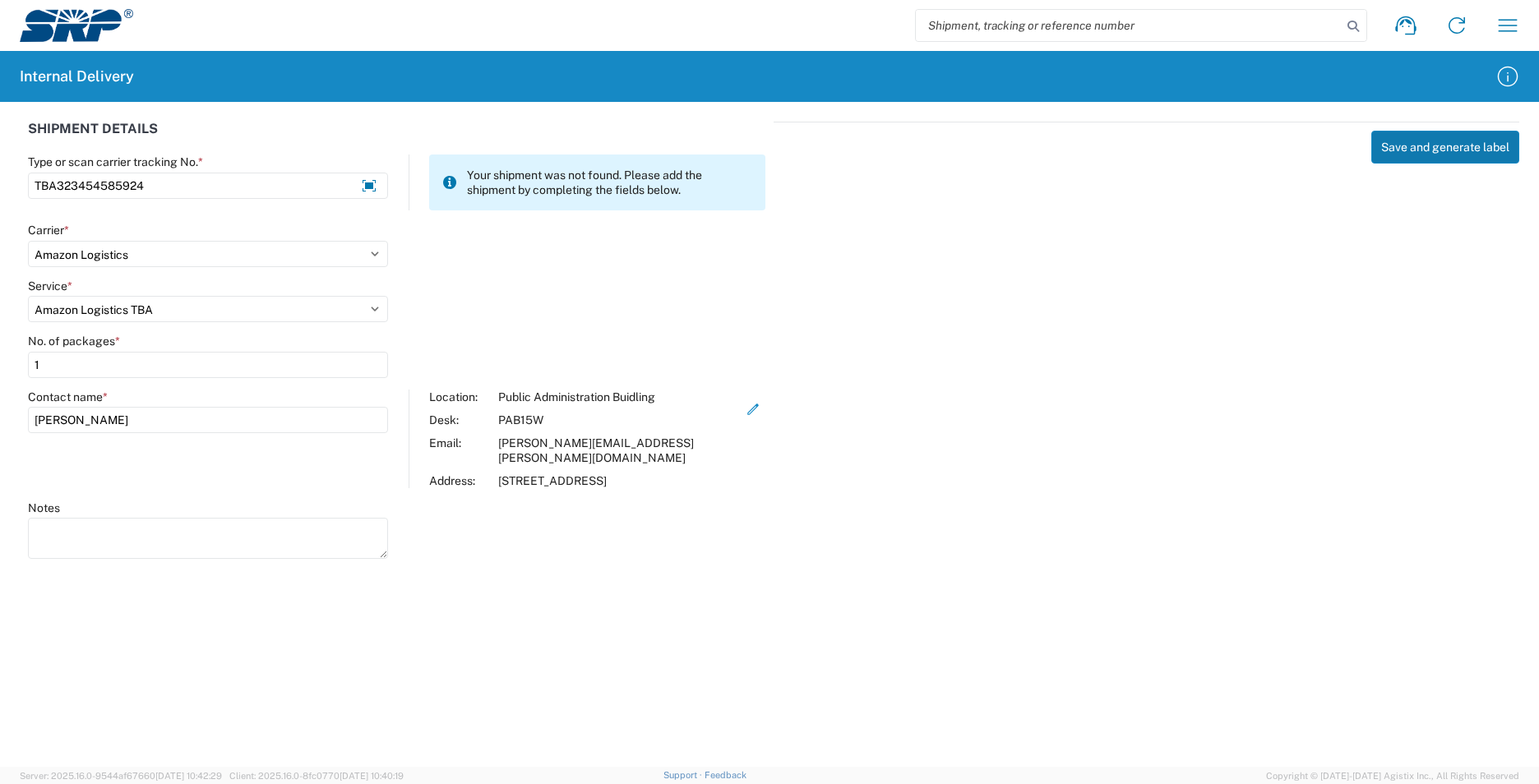
click at [1391, 140] on button "Save and generate label" at bounding box center [1444, 147] width 148 height 33
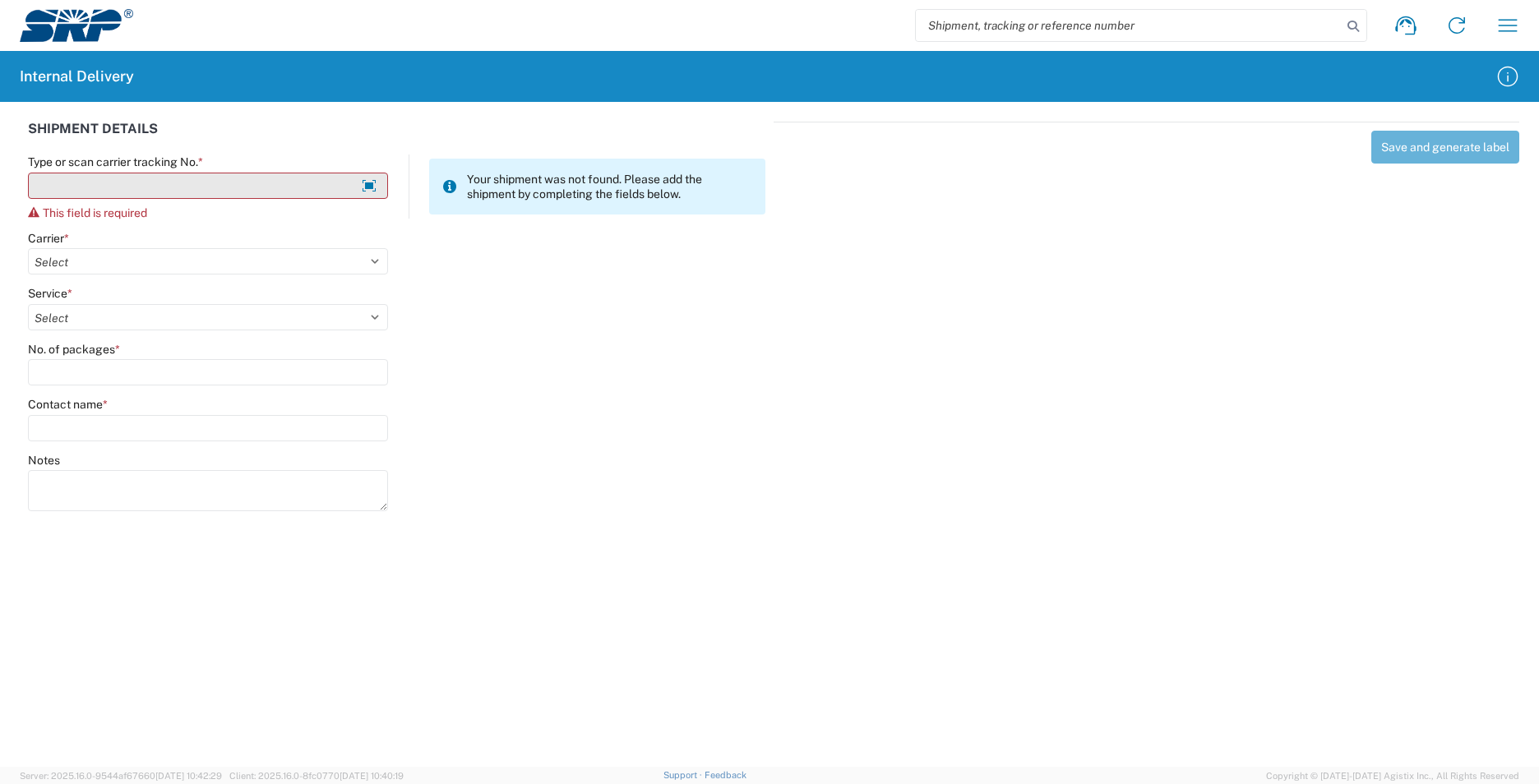
click at [79, 189] on input "Type or scan carrier tracking No. *" at bounding box center [208, 186] width 360 height 26
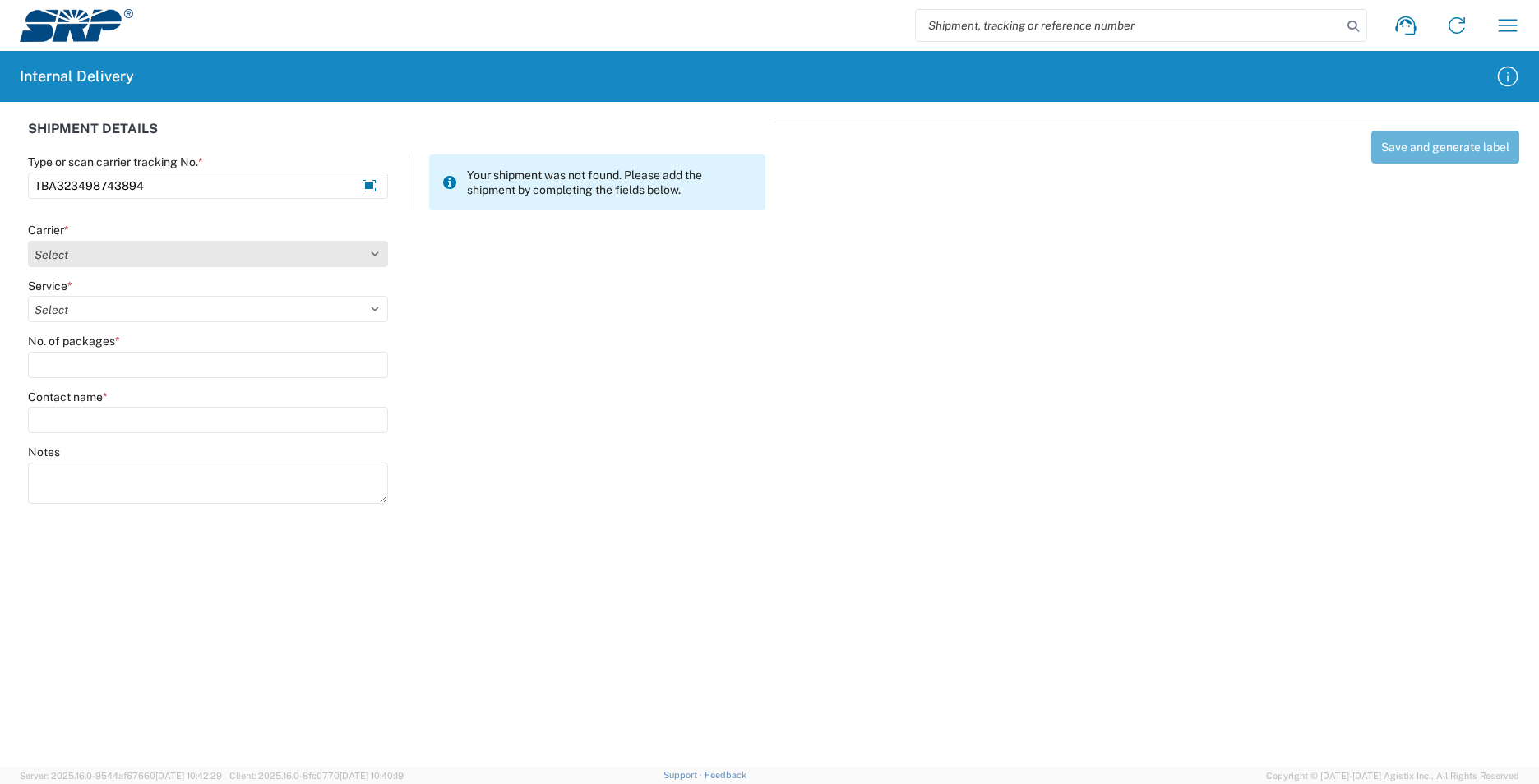
click at [87, 249] on select "Select AcctPay Amazon Logistics ATI Trucking BC Dimerco Logistics Empire Southw…" at bounding box center [208, 253] width 360 height 26
click at [28, 241] on select "Select AcctPay Amazon Logistics ATI Trucking BC Dimerco Logistics Empire Southw…" at bounding box center [208, 253] width 360 height 26
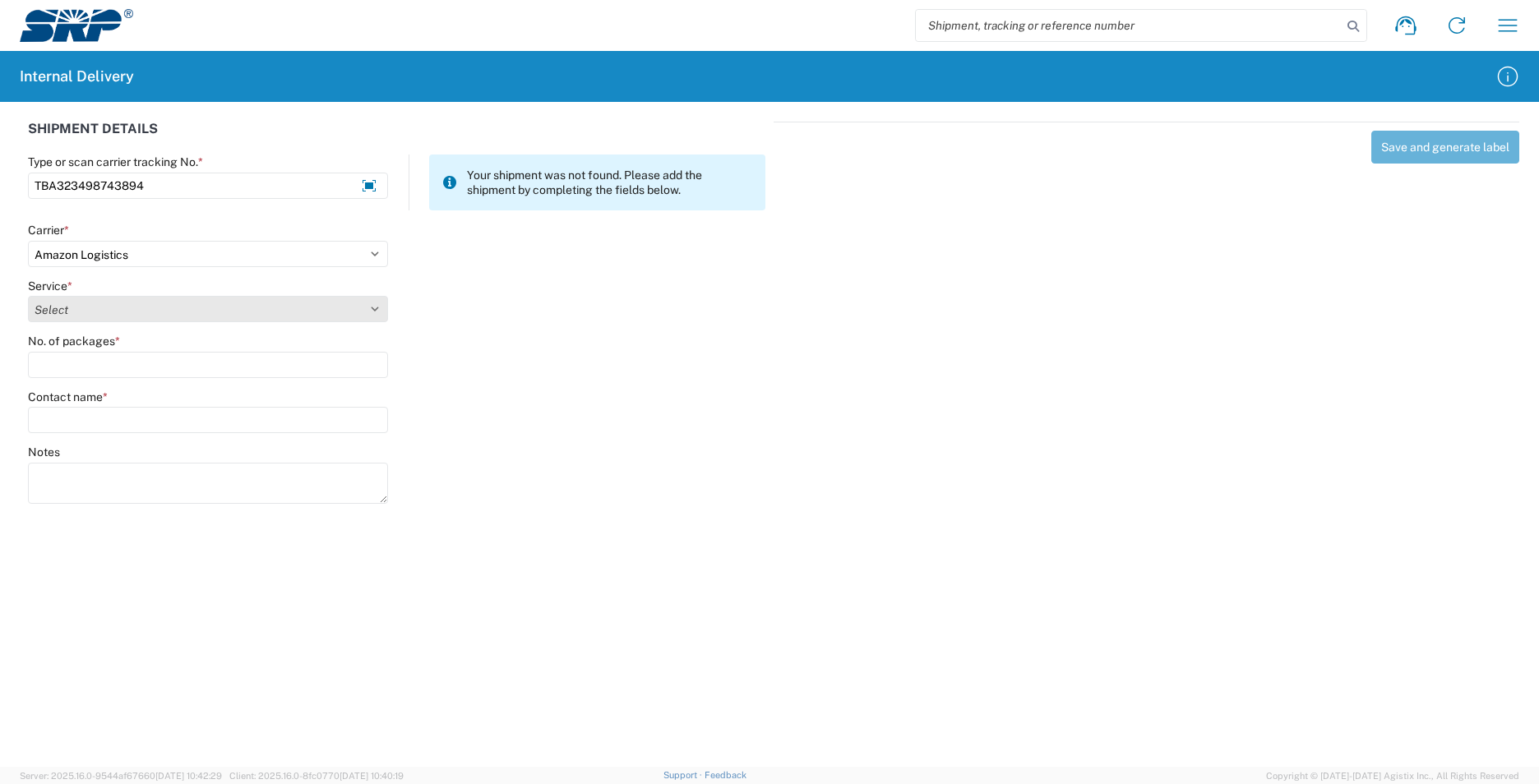
click at [123, 317] on select "Select" at bounding box center [208, 308] width 360 height 26
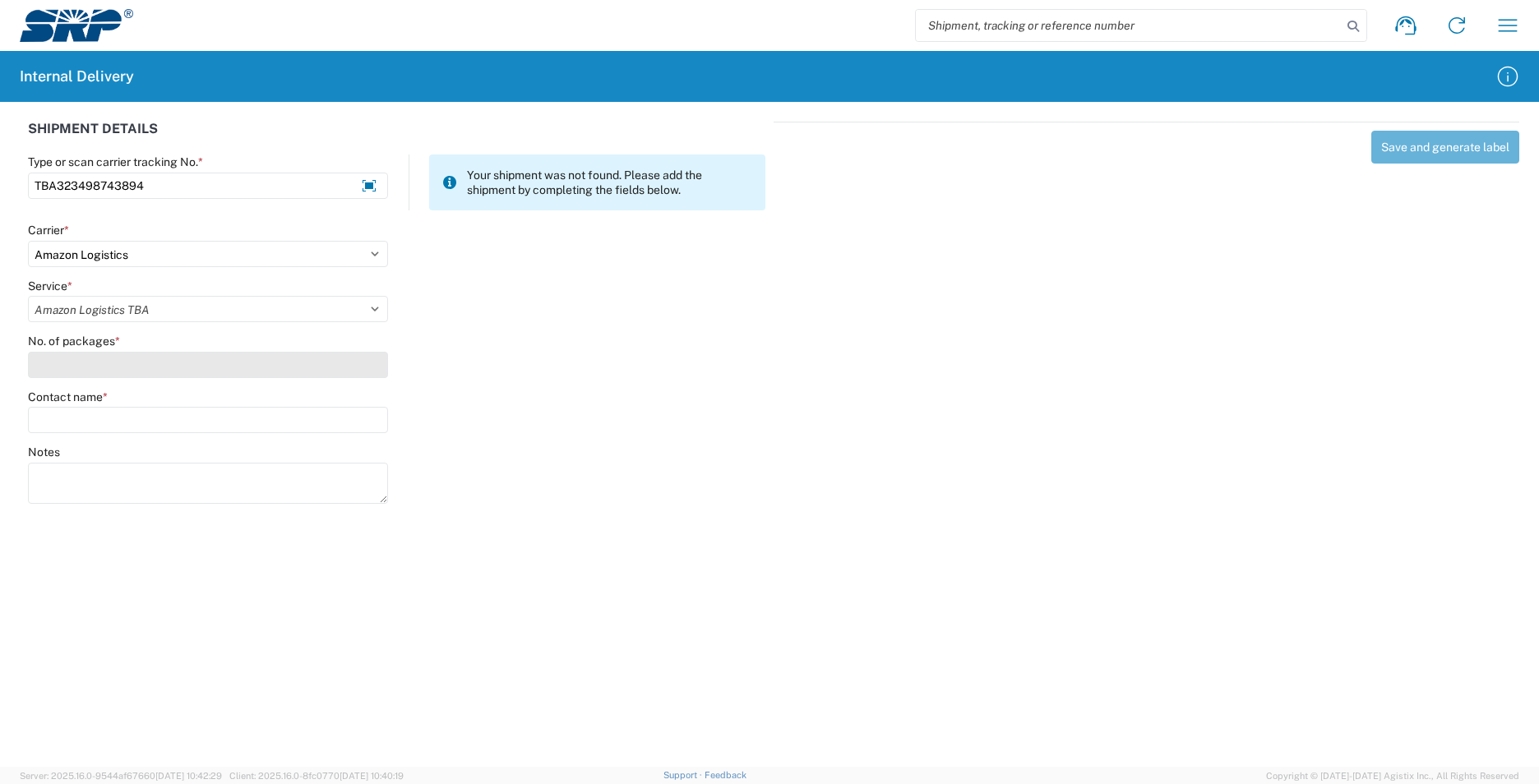
click at [28, 296] on select "Select Amazon Logistics TBA Rail TL Standard 3 - 5 Day" at bounding box center [208, 308] width 360 height 26
click at [103, 375] on input "No. of packages *" at bounding box center [208, 364] width 360 height 26
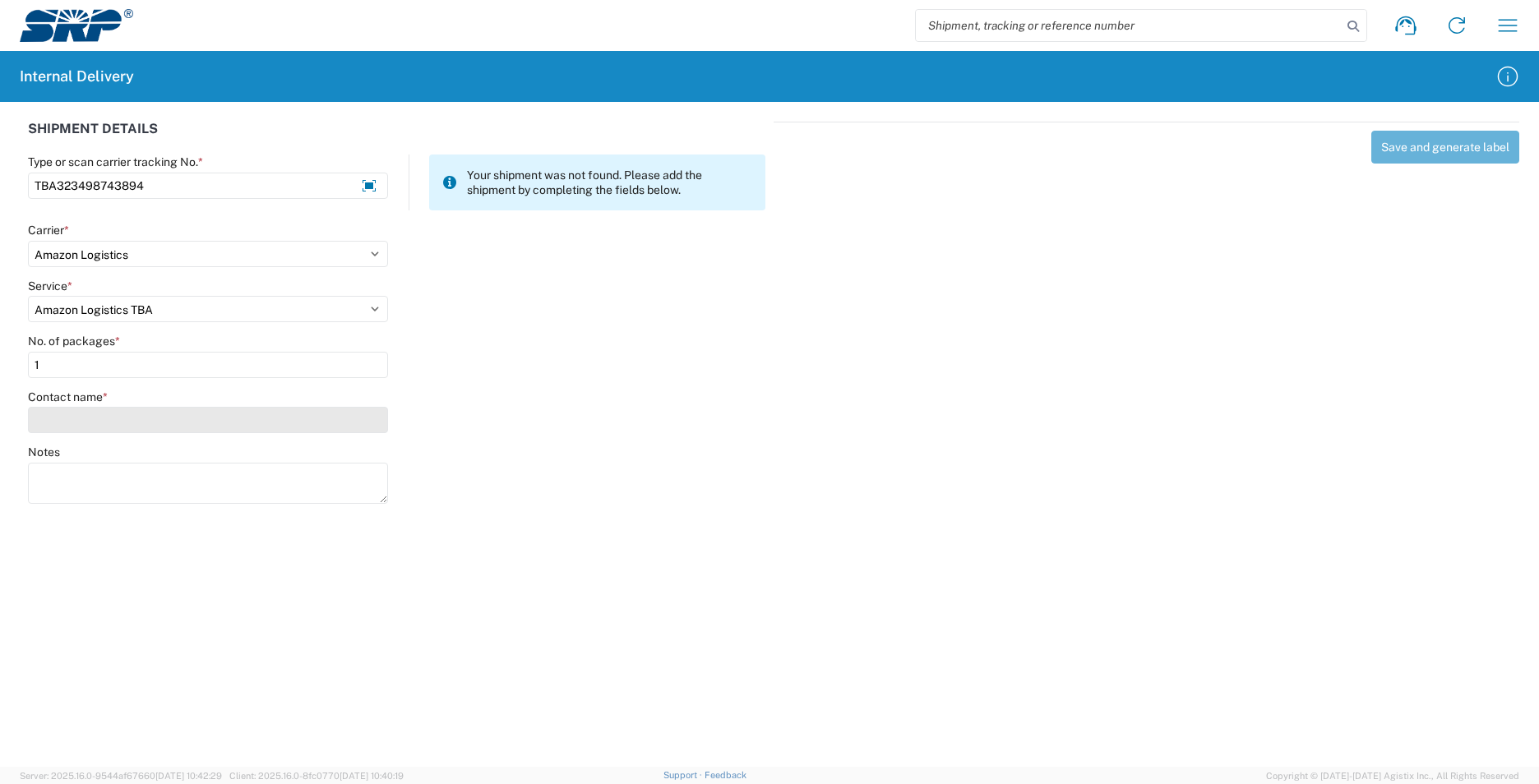
click at [104, 428] on input "Contact name *" at bounding box center [208, 420] width 360 height 26
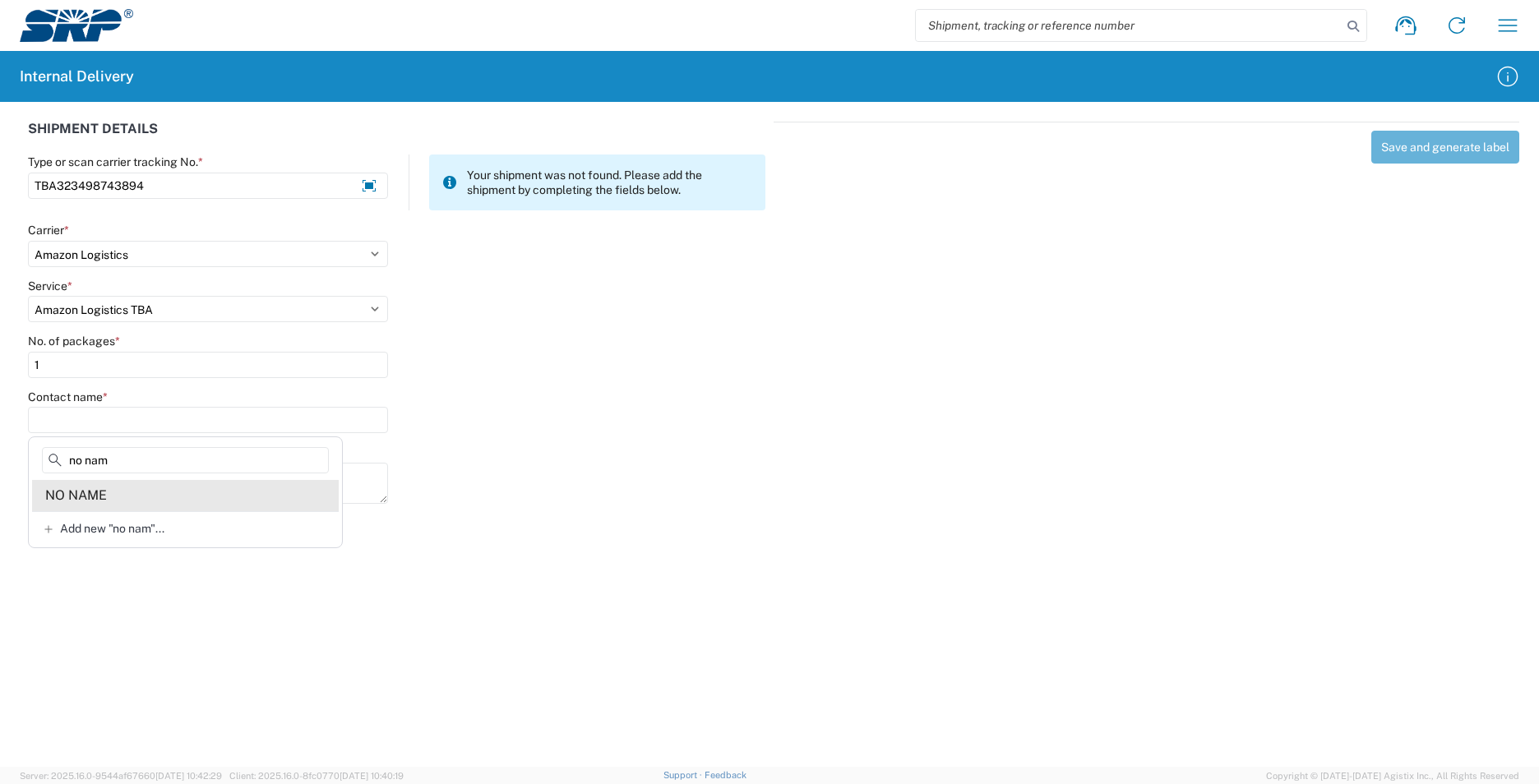
click at [139, 506] on agx-address-suggestion-item "NO NAME" at bounding box center [185, 496] width 306 height 31
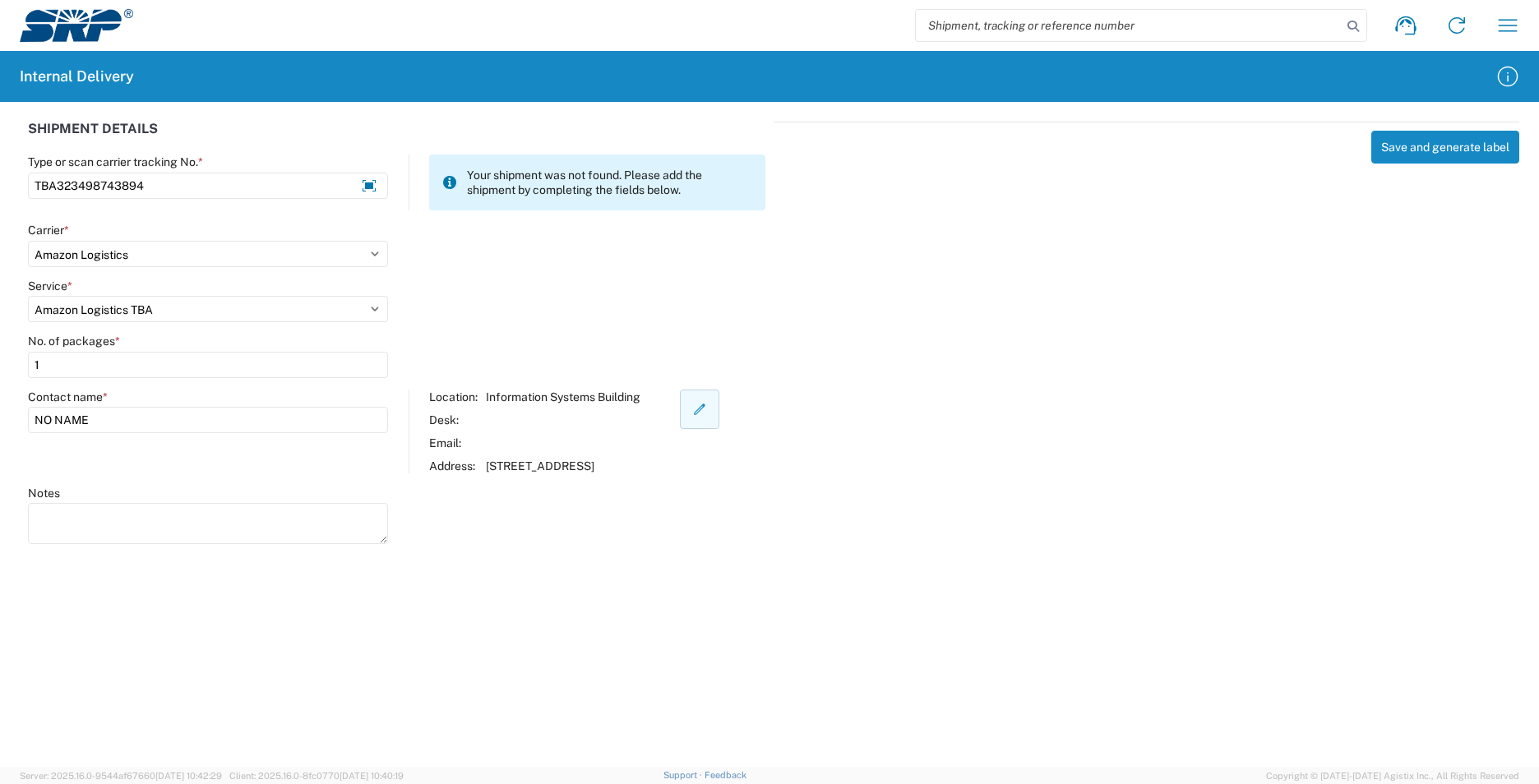
click at [707, 405] on icon "button" at bounding box center [699, 409] width 15 height 15
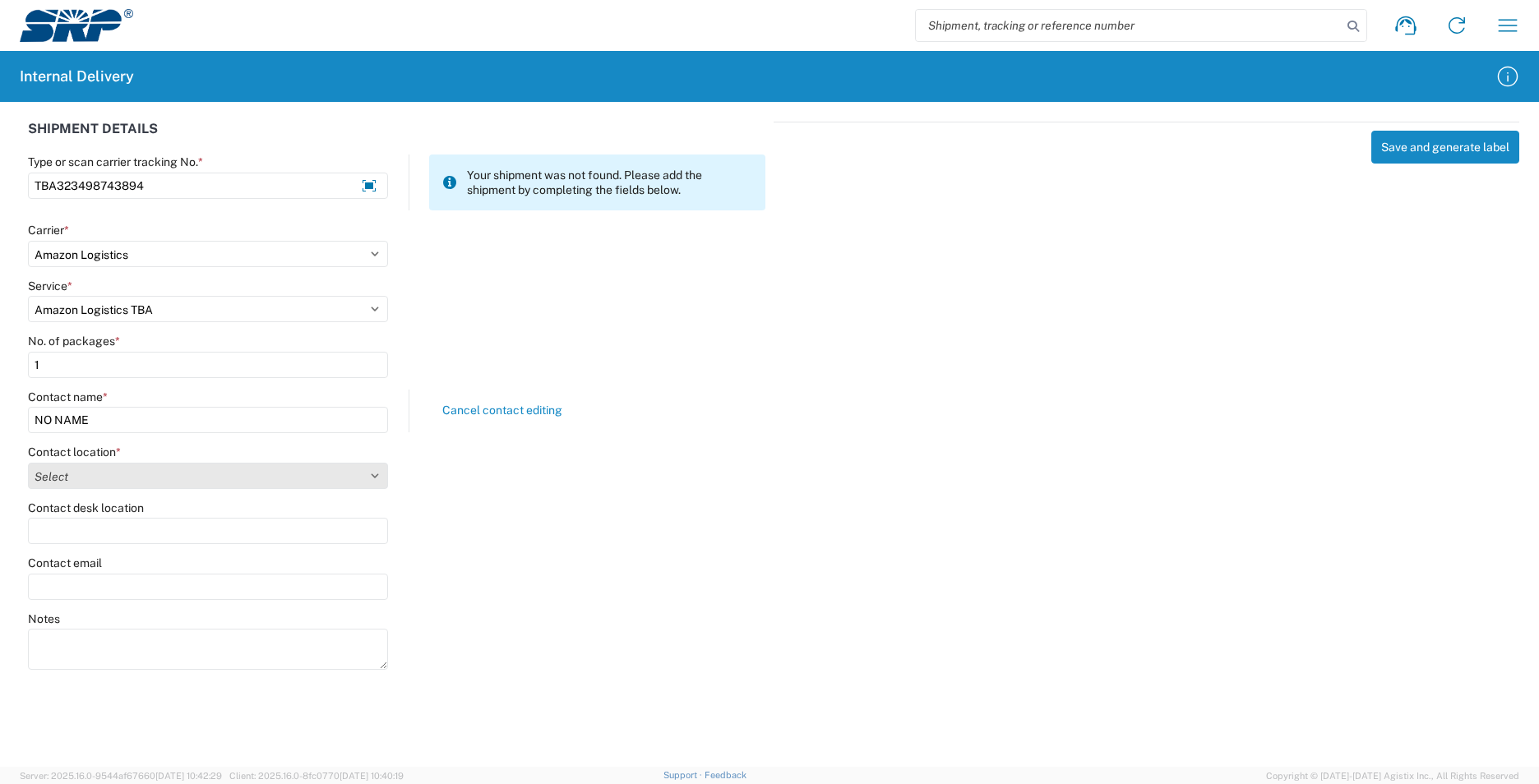
click at [382, 479] on select "Select [GEOGRAPHIC_DATA] Facility [GEOGRAPHIC_DATA] [GEOGRAPHIC_DATA] [PERSON_N…" at bounding box center [208, 476] width 360 height 26
click at [163, 474] on select "Select [GEOGRAPHIC_DATA] Facility [GEOGRAPHIC_DATA] [GEOGRAPHIC_DATA] [PERSON_N…" at bounding box center [208, 476] width 360 height 26
click at [1403, 157] on button "Save and generate label" at bounding box center [1444, 147] width 148 height 33
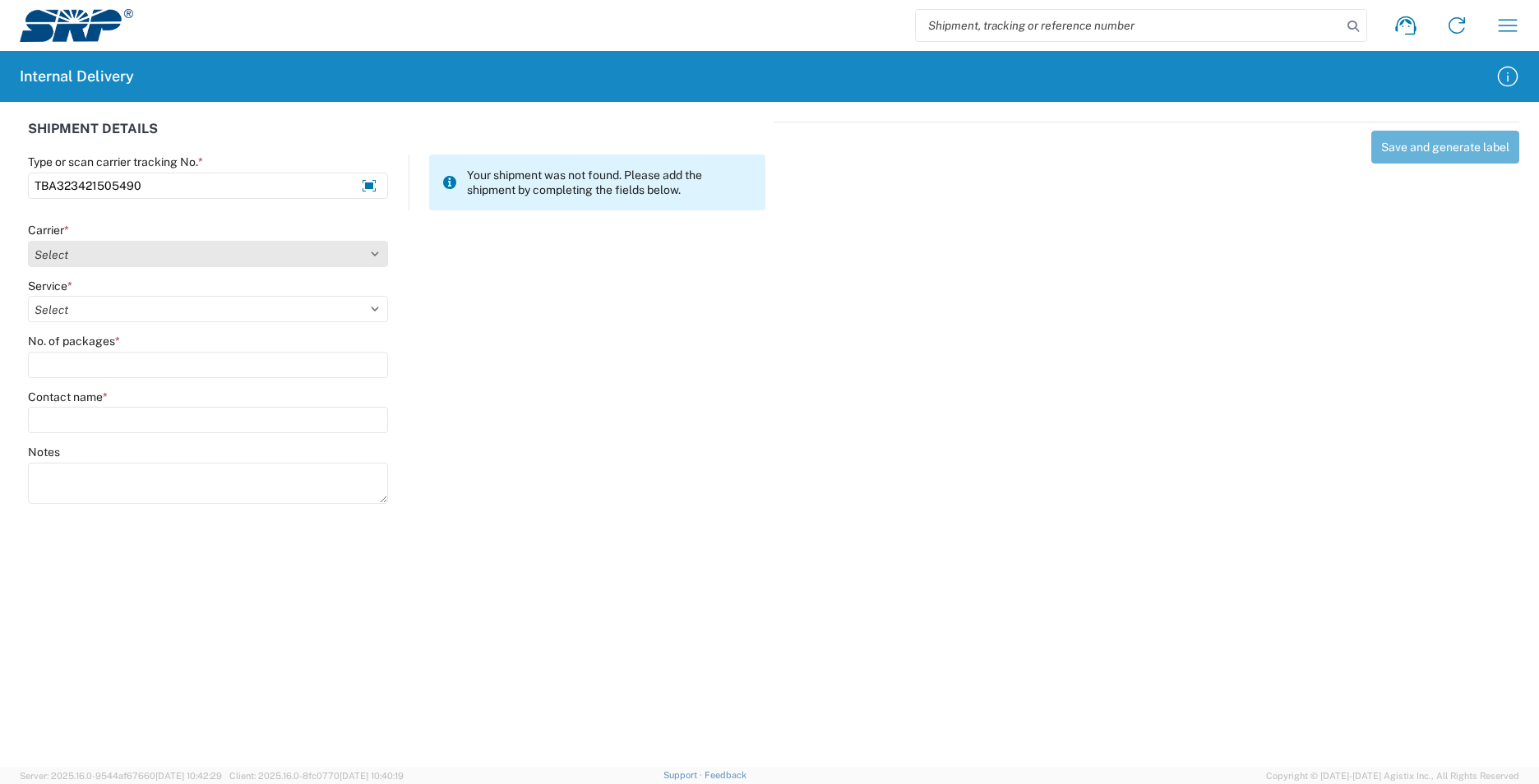
click at [143, 256] on select "Select AcctPay Amazon Logistics ATI Trucking BC Dimerco Logistics Empire Southw…" at bounding box center [208, 253] width 360 height 26
click at [28, 241] on select "Select AcctPay Amazon Logistics ATI Trucking BC Dimerco Logistics Empire Southw…" at bounding box center [208, 253] width 360 height 26
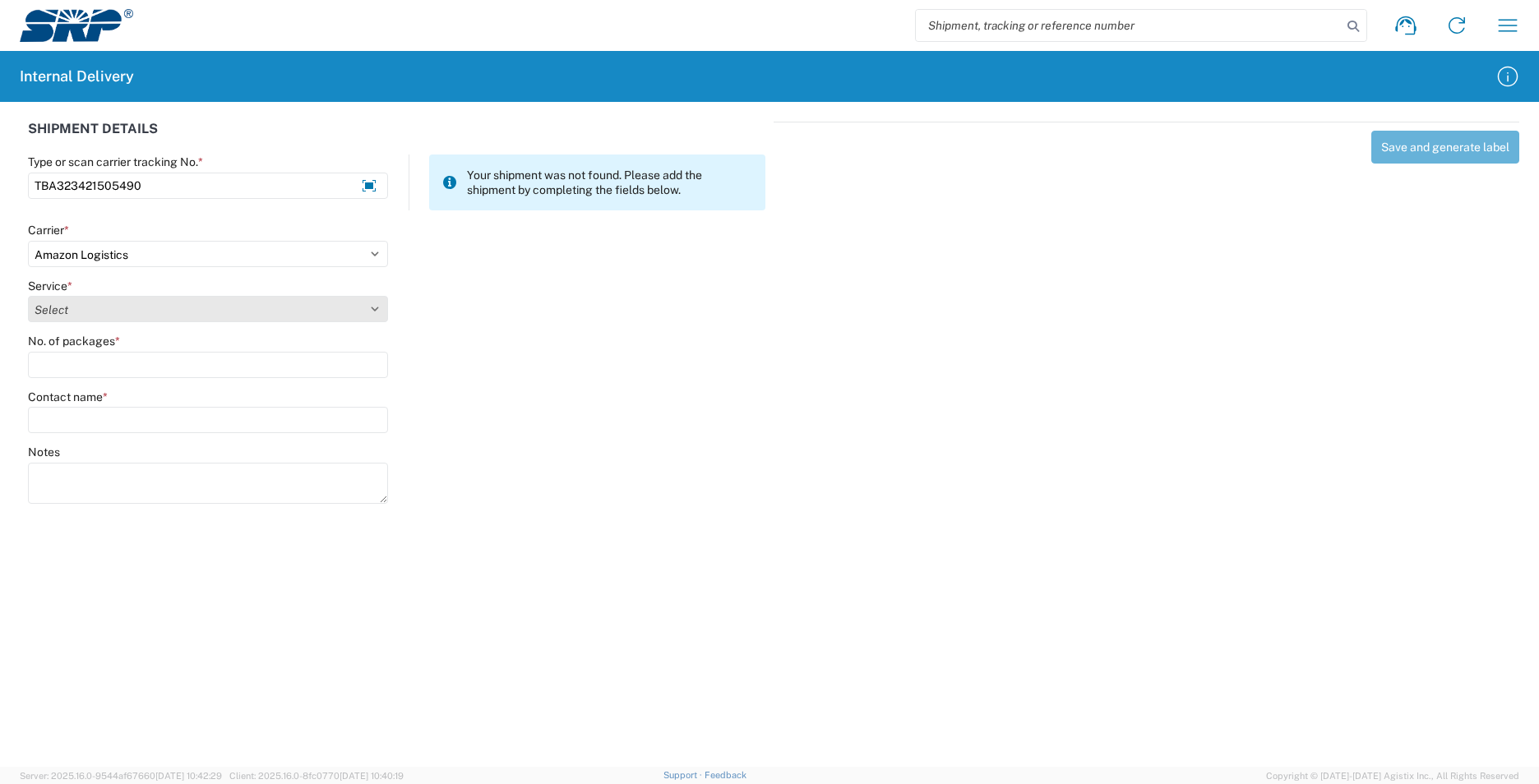
click at [69, 310] on select "Select Amazon Logistics TBA Rail TL Standard 3 - 5 Day" at bounding box center [208, 308] width 360 height 26
click at [28, 296] on select "Select Amazon Logistics TBA Rail TL Standard 3 - 5 Day" at bounding box center [208, 308] width 360 height 26
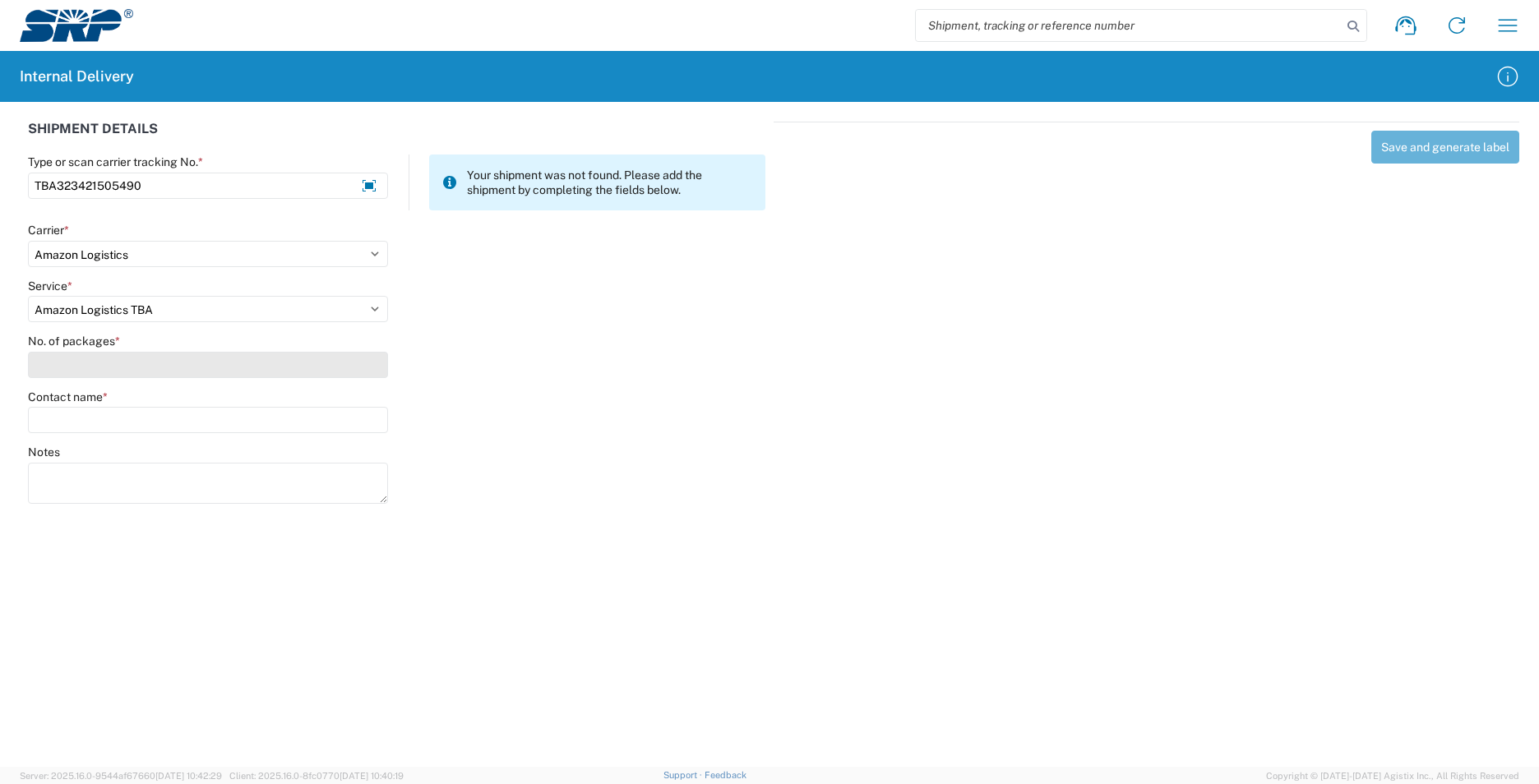
click at [78, 367] on input "No. of packages *" at bounding box center [208, 364] width 360 height 26
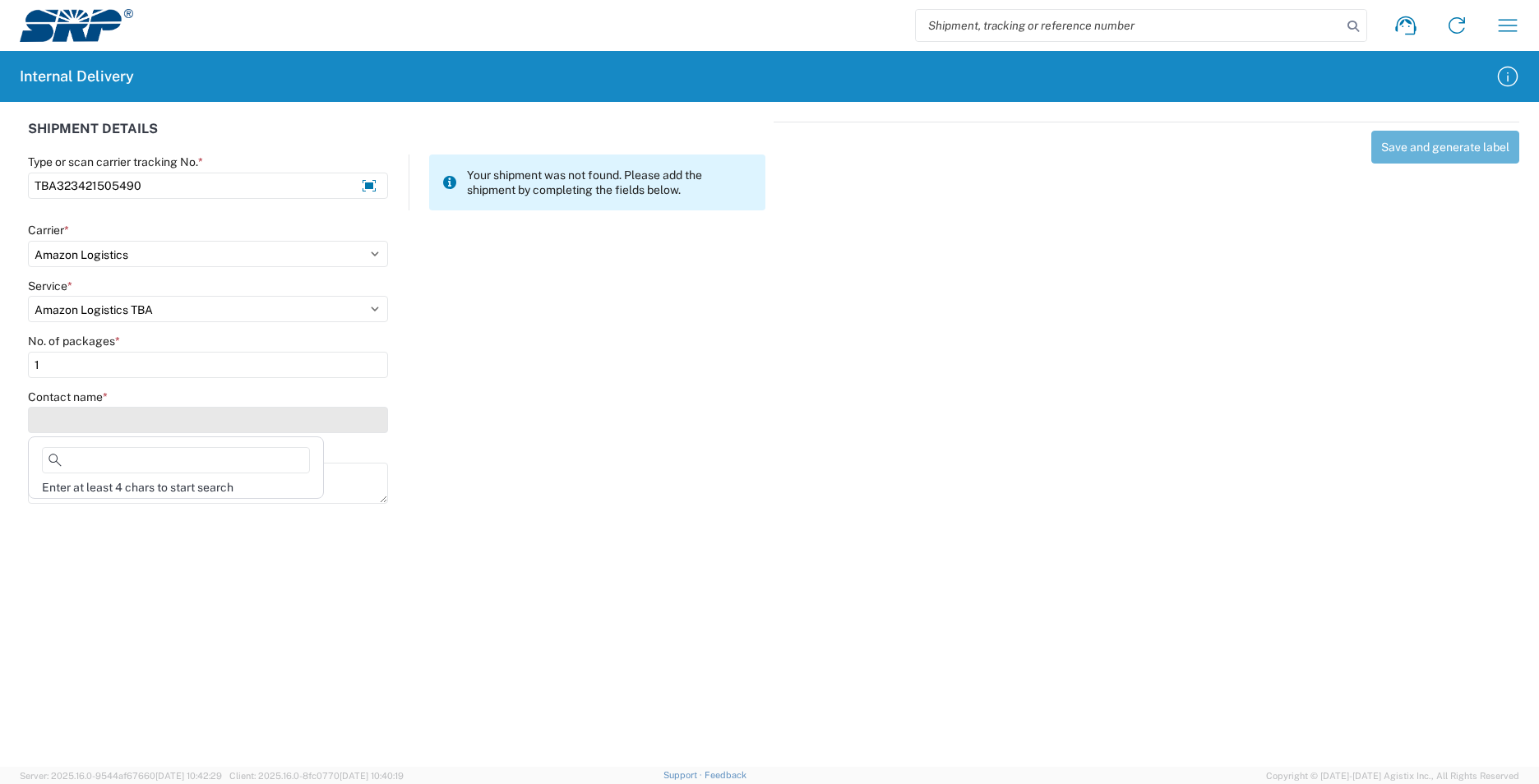
click at [86, 425] on input "Contact name *" at bounding box center [208, 420] width 360 height 26
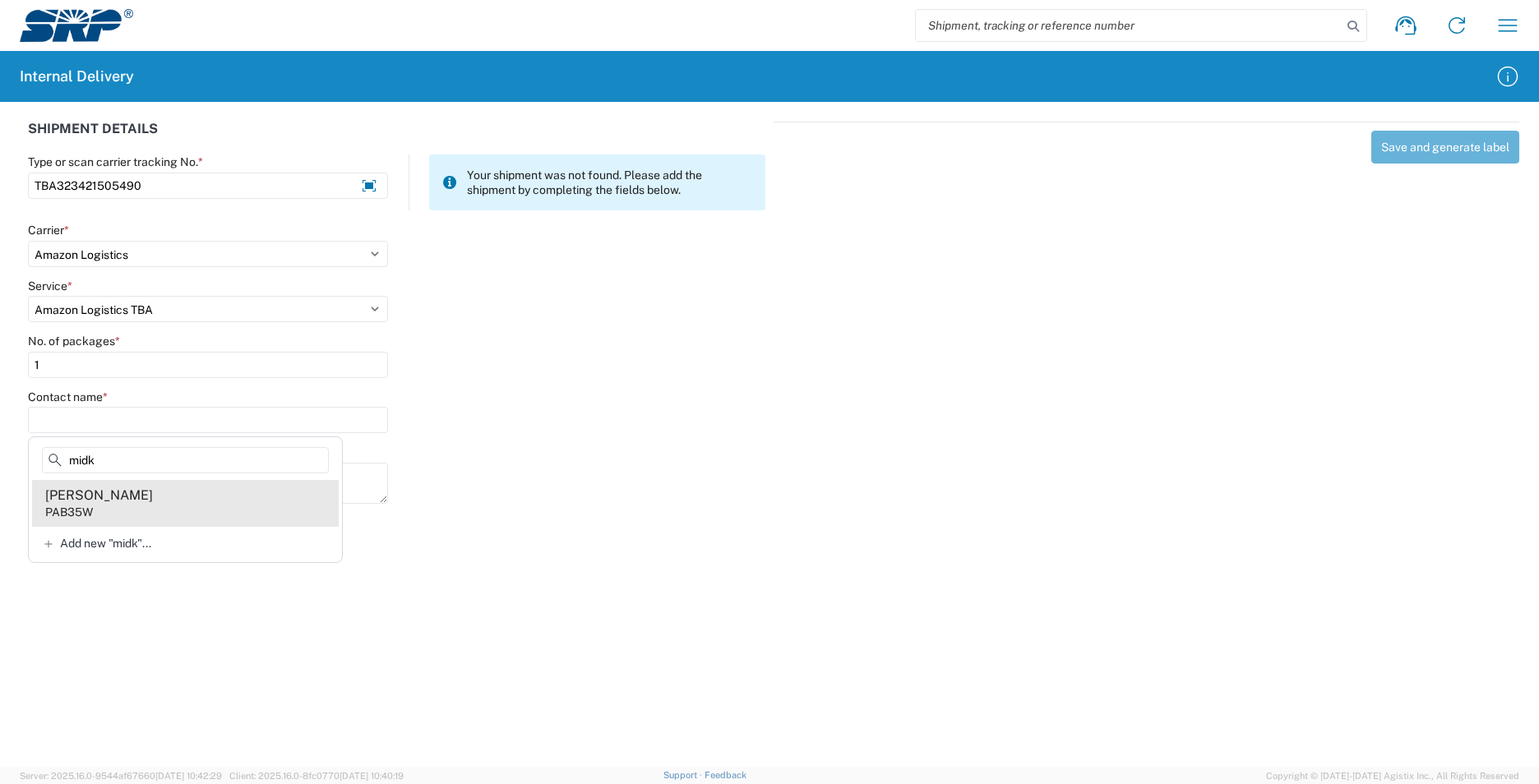
click at [138, 510] on agx-address-suggestion-item "[PERSON_NAME] PAB35W" at bounding box center [185, 504] width 306 height 46
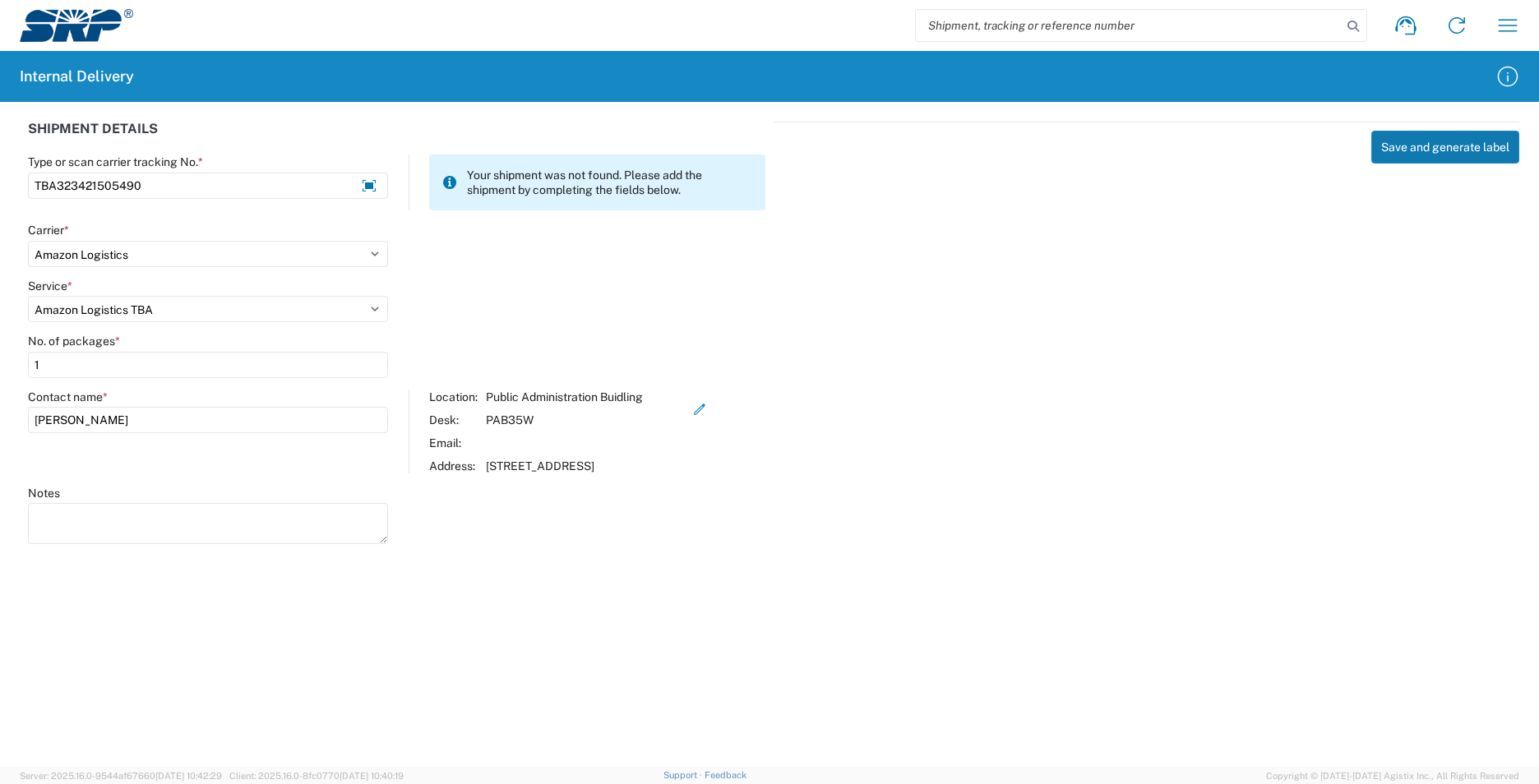
click at [1461, 153] on button "Save and generate label" at bounding box center [1444, 147] width 148 height 33
